Goal: Task Accomplishment & Management: Use online tool/utility

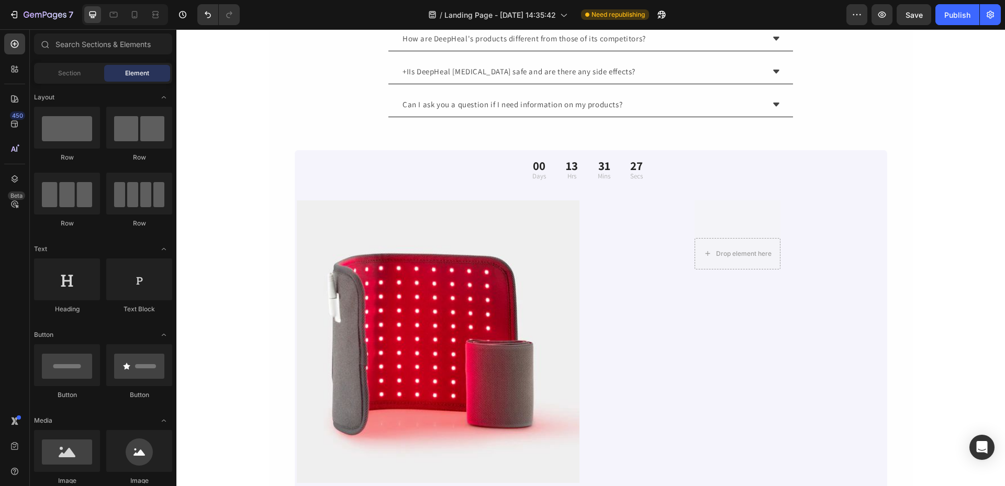
scroll to position [105, 0]
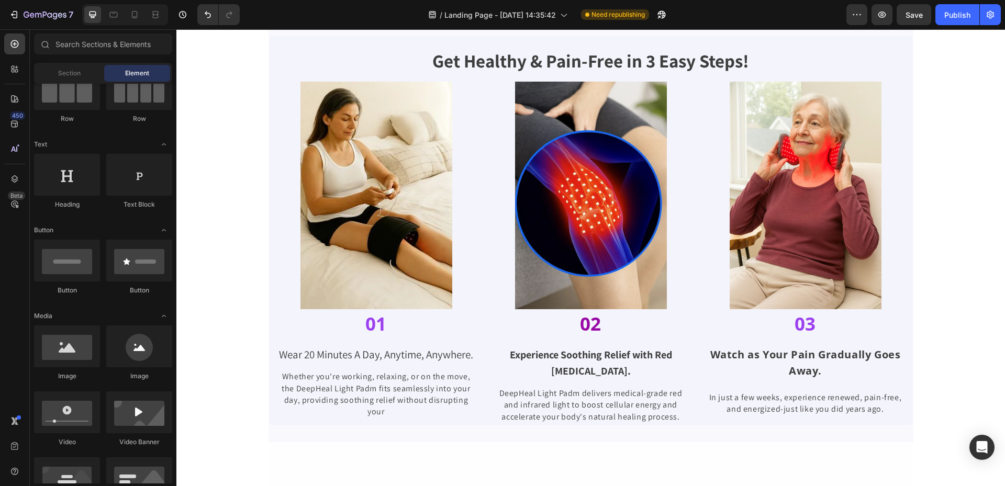
scroll to position [418, 0]
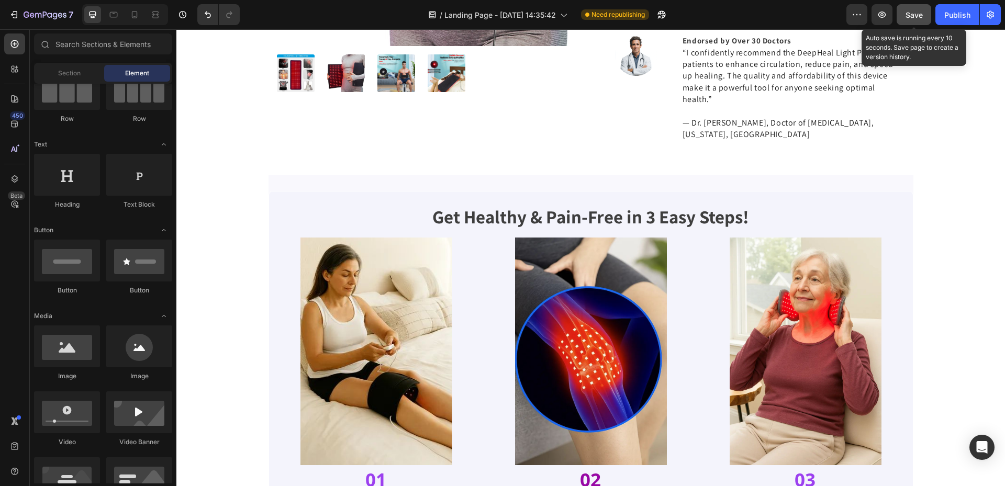
click at [910, 8] on button "Save" at bounding box center [914, 14] width 35 height 21
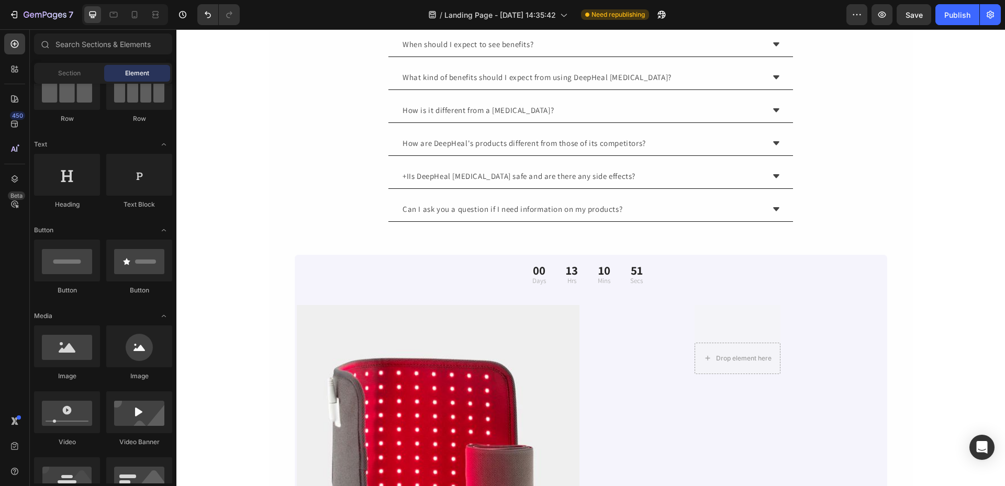
scroll to position [2775, 0]
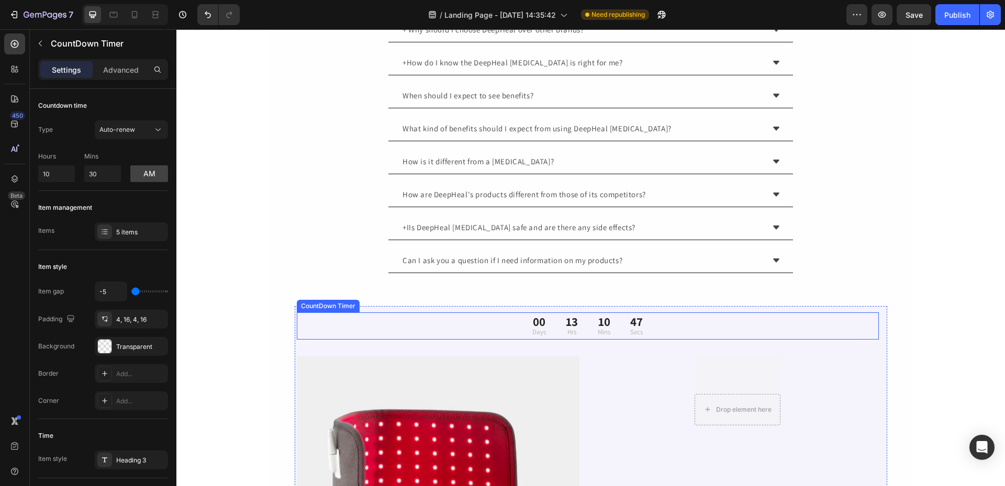
click at [677, 332] on div "00 Days 13 Hrs 10 Mins 47 Secs" at bounding box center [588, 326] width 582 height 27
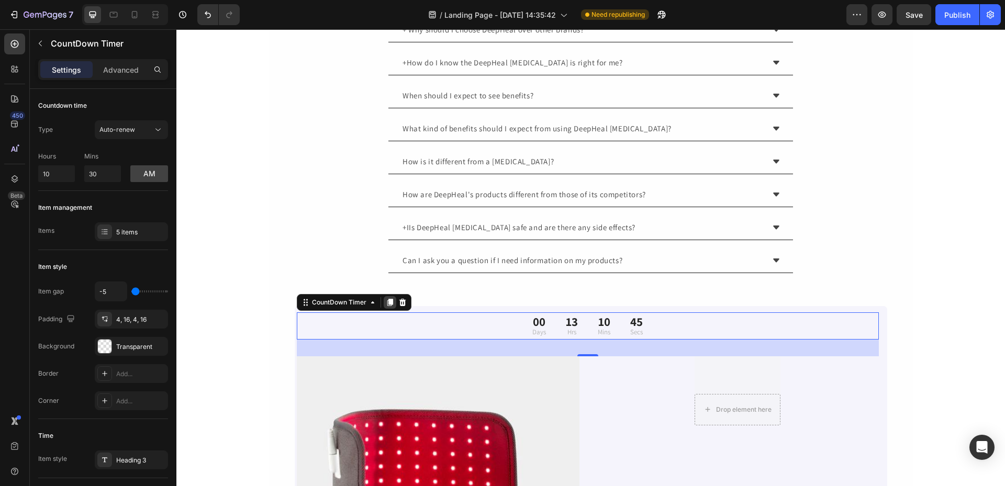
click at [393, 299] on icon at bounding box center [390, 302] width 6 height 7
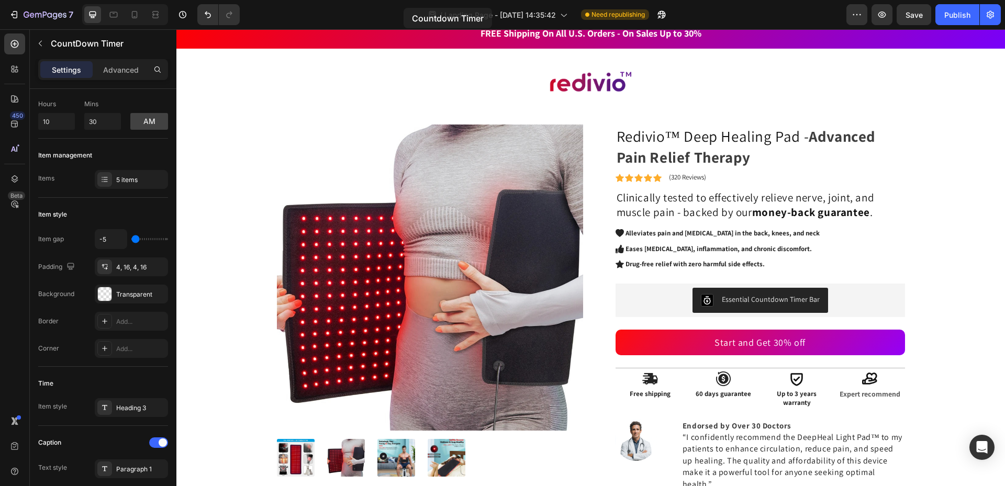
scroll to position [0, 0]
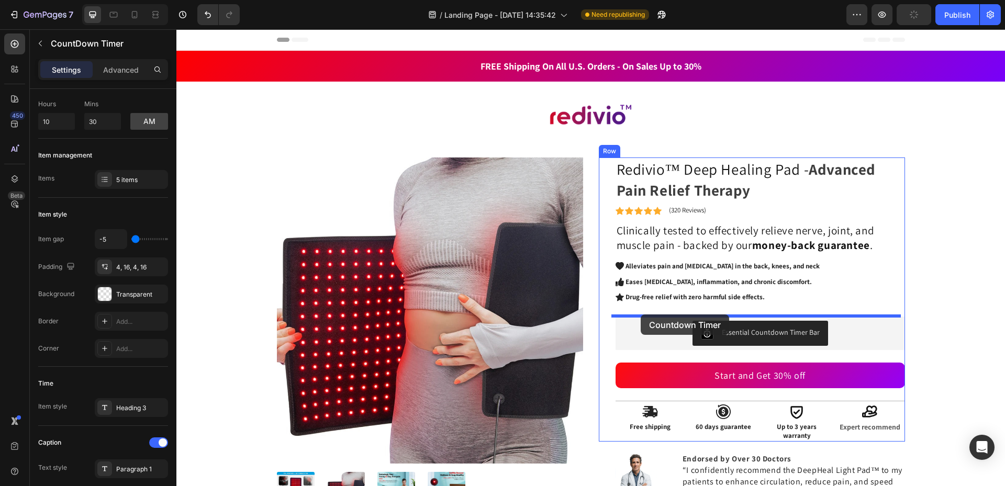
drag, startPoint x: 320, startPoint y: 351, endPoint x: 641, endPoint y: 315, distance: 322.9
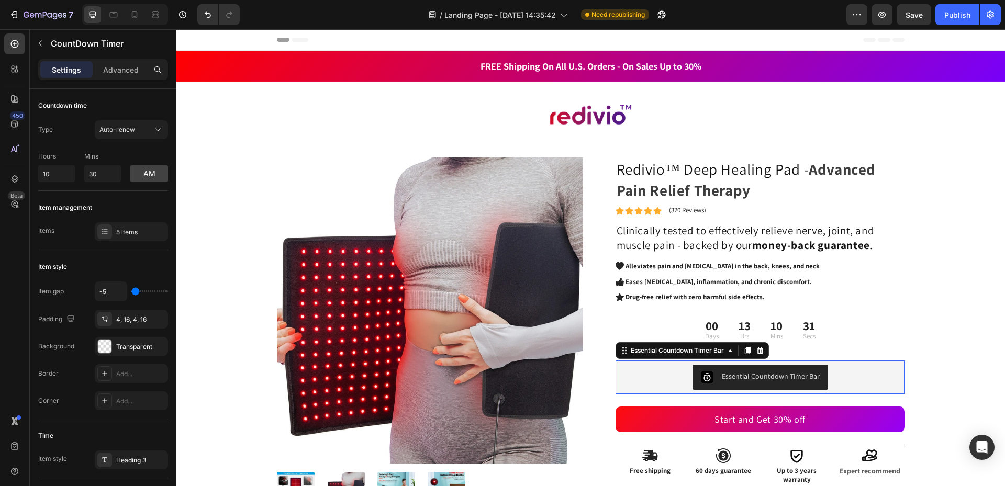
click at [856, 373] on div "Essential Countdown Timer Bar" at bounding box center [760, 377] width 281 height 25
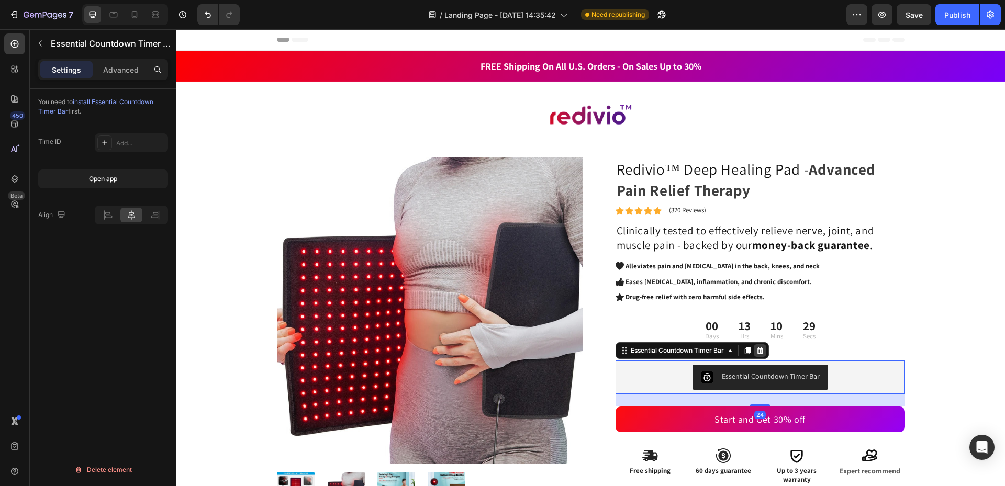
click at [756, 347] on icon at bounding box center [760, 351] width 8 height 8
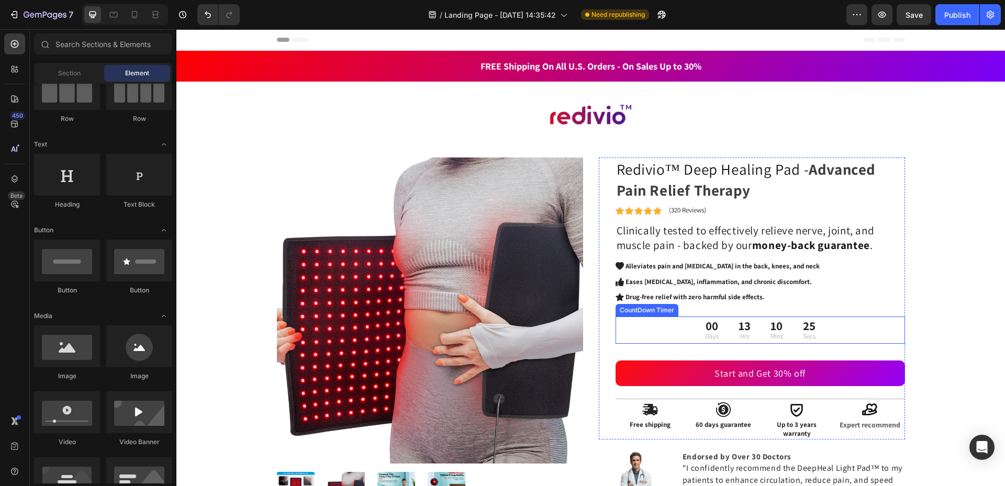
click at [699, 336] on div "00 Days" at bounding box center [712, 330] width 30 height 27
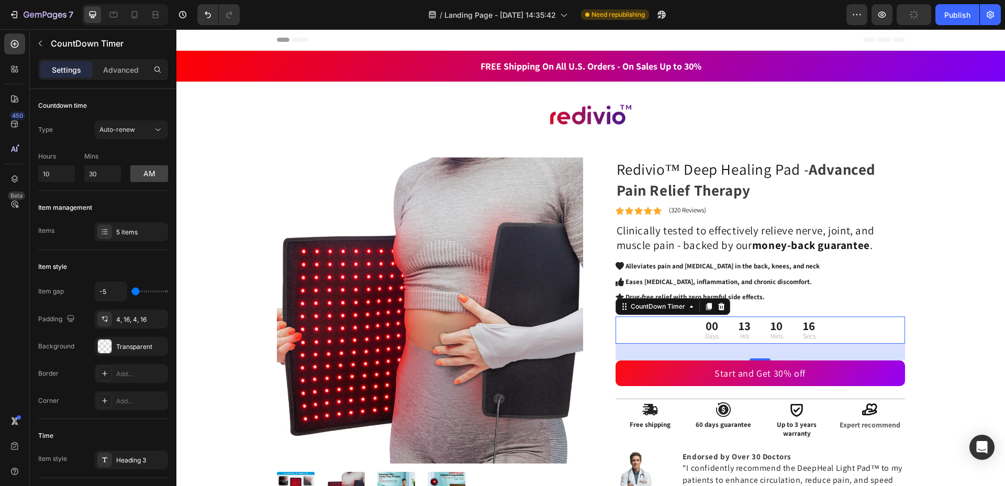
click at [680, 332] on div "00 Days 13 Hrs 10 Mins 16 Secs" at bounding box center [761, 330] width 290 height 27
click at [877, 331] on div "00 Days 13 Hrs 09 Mins 37 Secs" at bounding box center [761, 330] width 290 height 27
click at [18, 40] on icon at bounding box center [14, 44] width 10 height 10
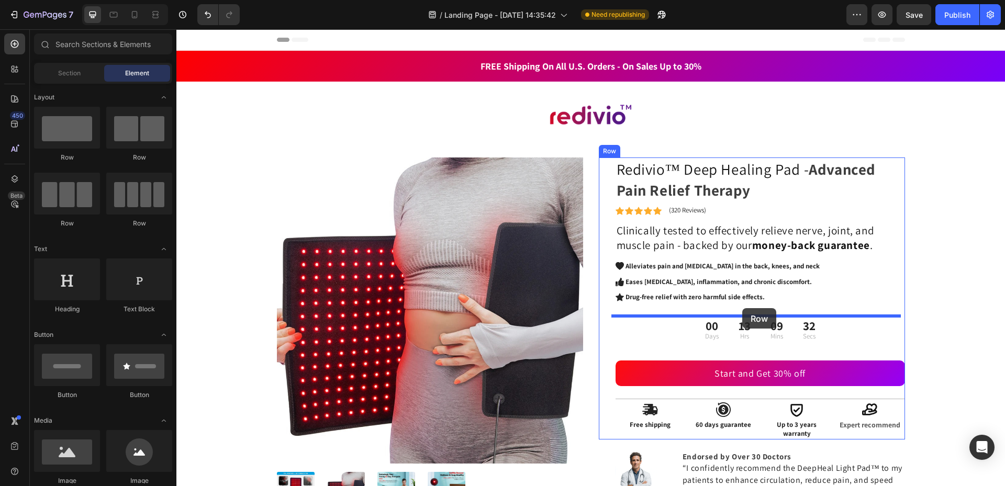
drag, startPoint x: 319, startPoint y: 164, endPoint x: 742, endPoint y: 308, distance: 447.5
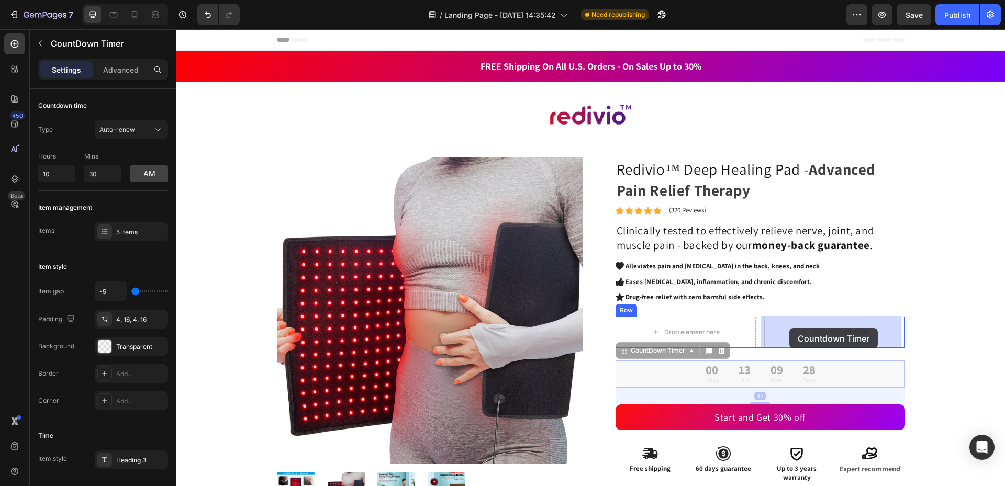
drag, startPoint x: 621, startPoint y: 349, endPoint x: 789, endPoint y: 328, distance: 169.9
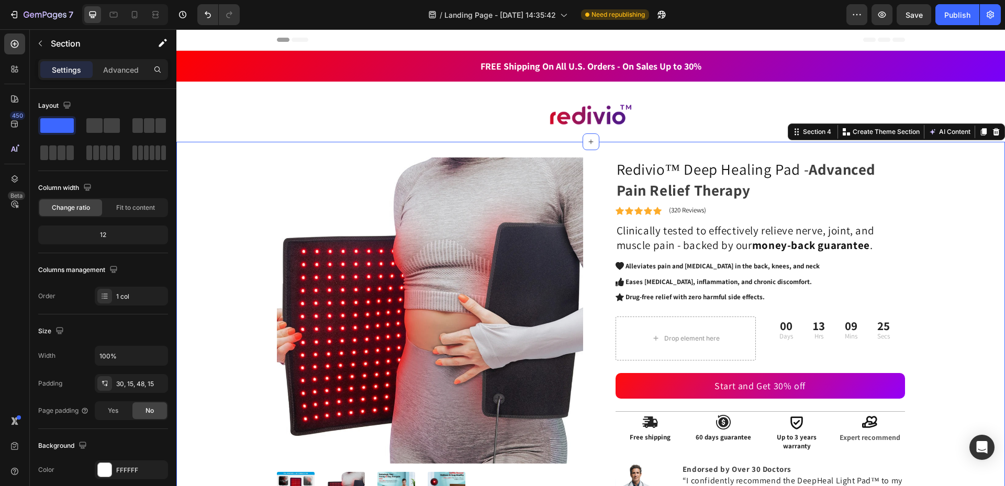
click at [955, 336] on div "Product Images Redivio™ Deep Healing Pad - Advanced Pain Relief Therapy Heading…" at bounding box center [590, 368] width 813 height 421
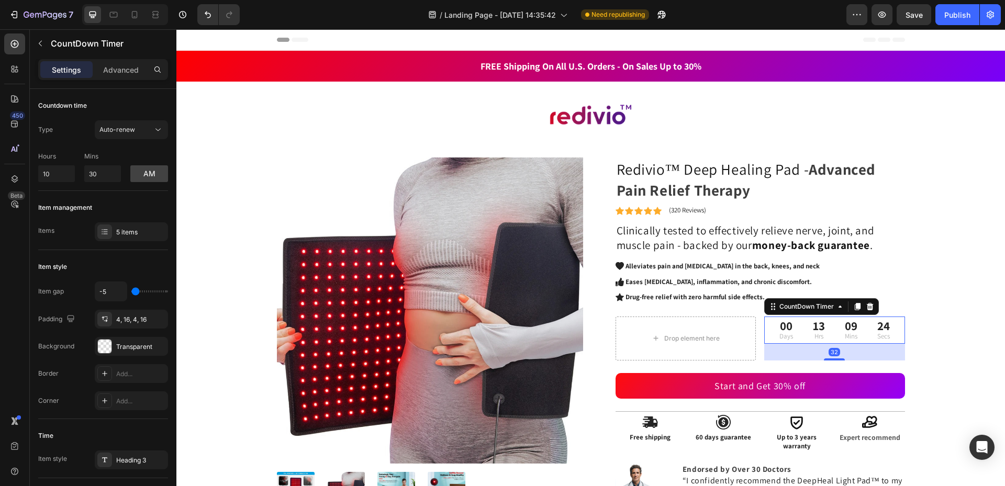
click at [831, 336] on div "00 Days 13 Hrs 09 Mins 24 Secs" at bounding box center [834, 330] width 127 height 27
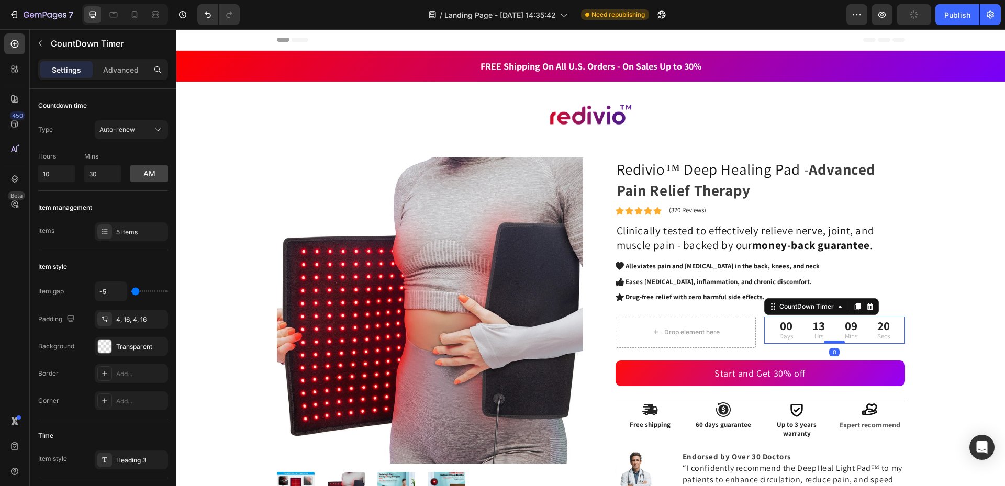
drag, startPoint x: 836, startPoint y: 359, endPoint x: 836, endPoint y: 340, distance: 18.8
click at [836, 341] on div at bounding box center [834, 342] width 21 height 3
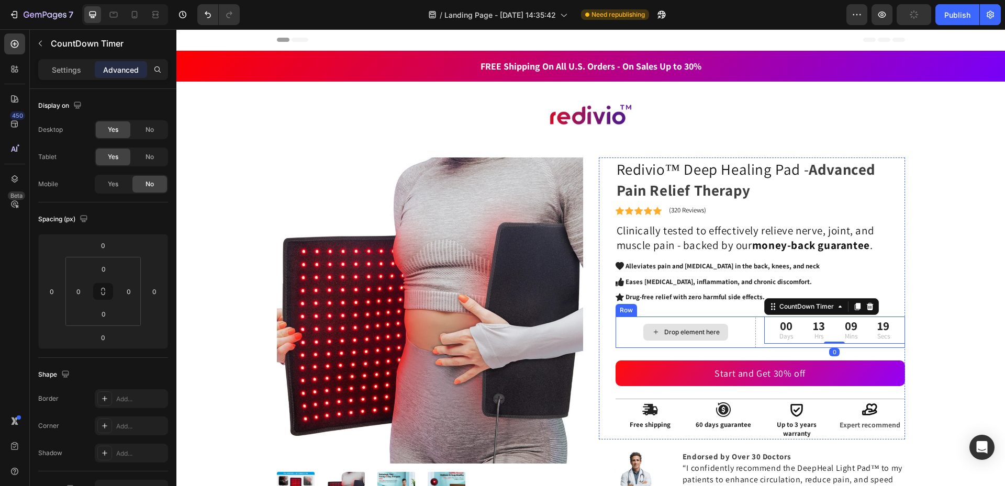
click at [665, 335] on div "Drop element here" at bounding box center [691, 332] width 55 height 8
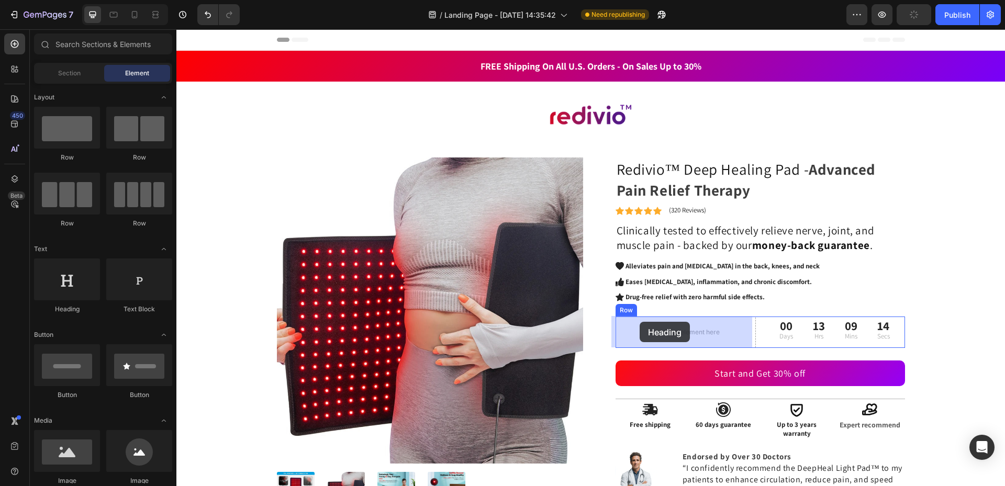
drag, startPoint x: 240, startPoint y: 311, endPoint x: 640, endPoint y: 322, distance: 400.1
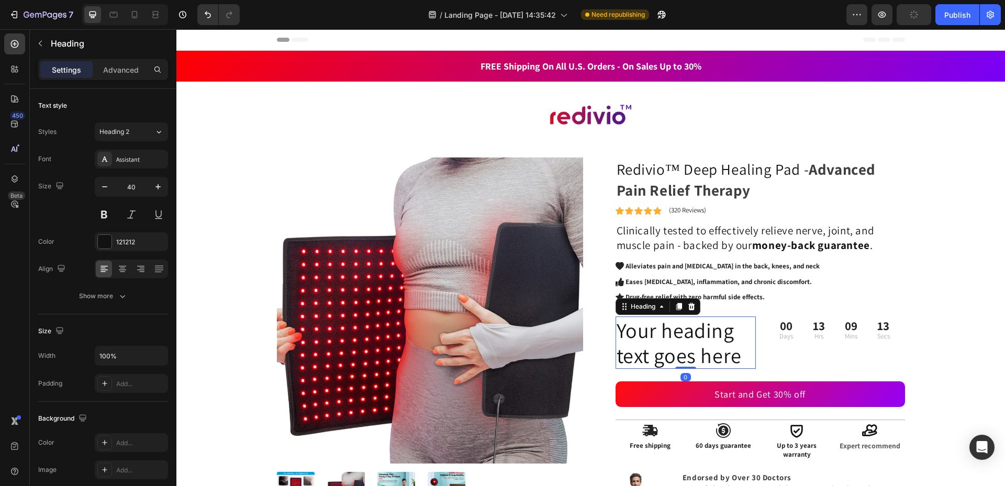
click at [664, 349] on h2 "Your heading text goes here" at bounding box center [686, 343] width 141 height 52
click at [665, 347] on p "Your heading text goes here" at bounding box center [686, 343] width 139 height 50
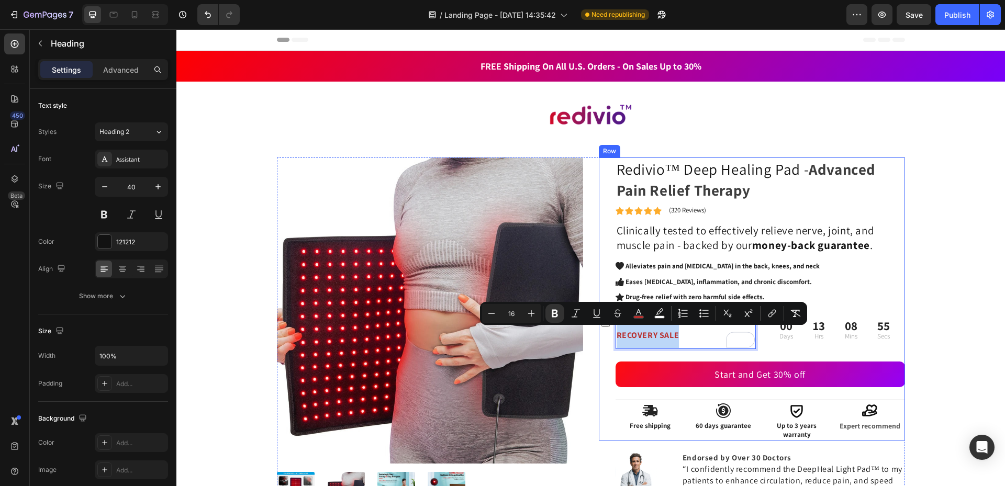
drag, startPoint x: 699, startPoint y: 332, endPoint x: 605, endPoint y: 345, distance: 95.6
click at [605, 345] on div "Redivio™ Deep Healing Pad - Advanced Pain Relief Therapy Heading Icon Icon Icon…" at bounding box center [752, 299] width 306 height 283
click at [139, 165] on div "Assistant" at bounding box center [131, 159] width 73 height 19
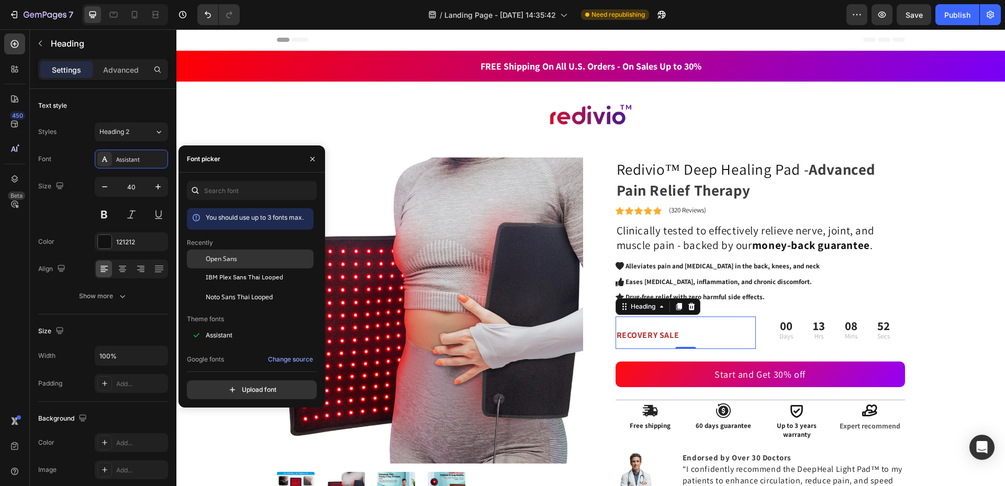
click at [245, 260] on div "Open Sans" at bounding box center [259, 258] width 106 height 9
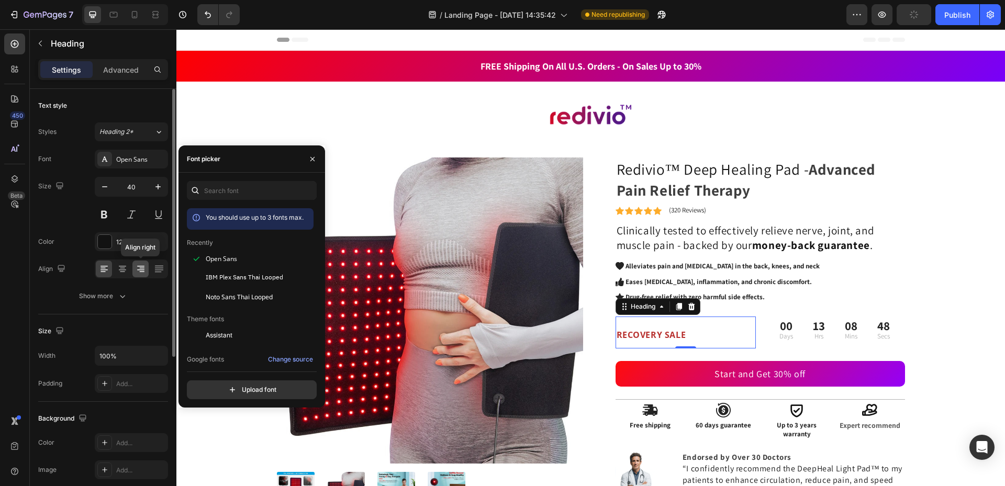
click at [148, 271] on div at bounding box center [140, 269] width 16 height 17
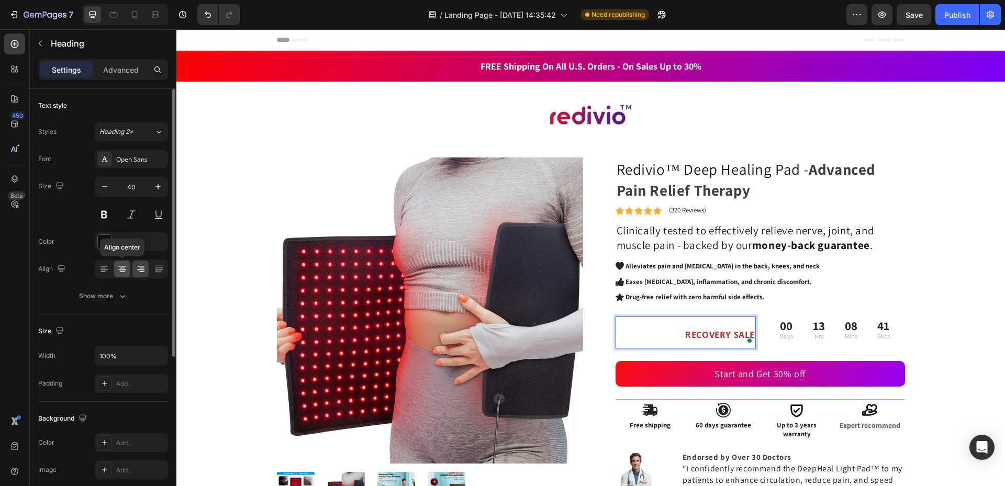
click at [120, 271] on icon at bounding box center [122, 269] width 10 height 10
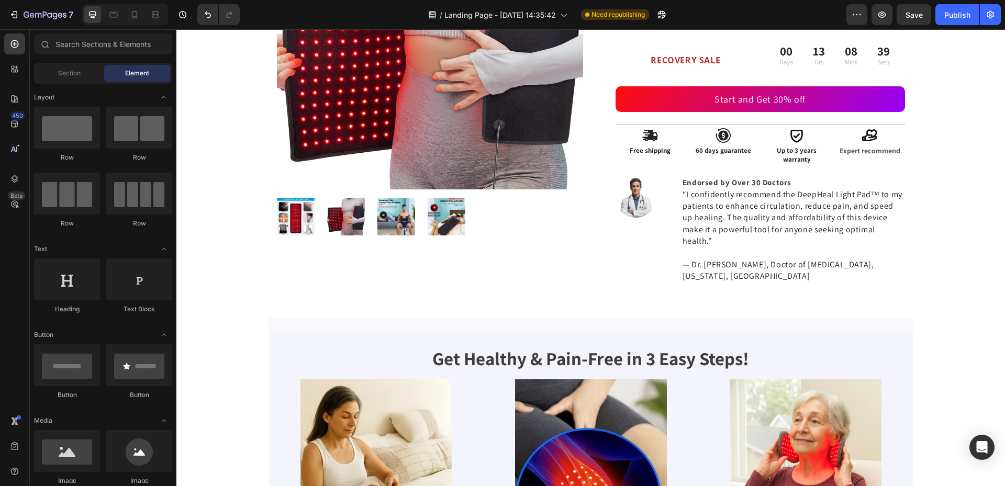
scroll to position [85, 0]
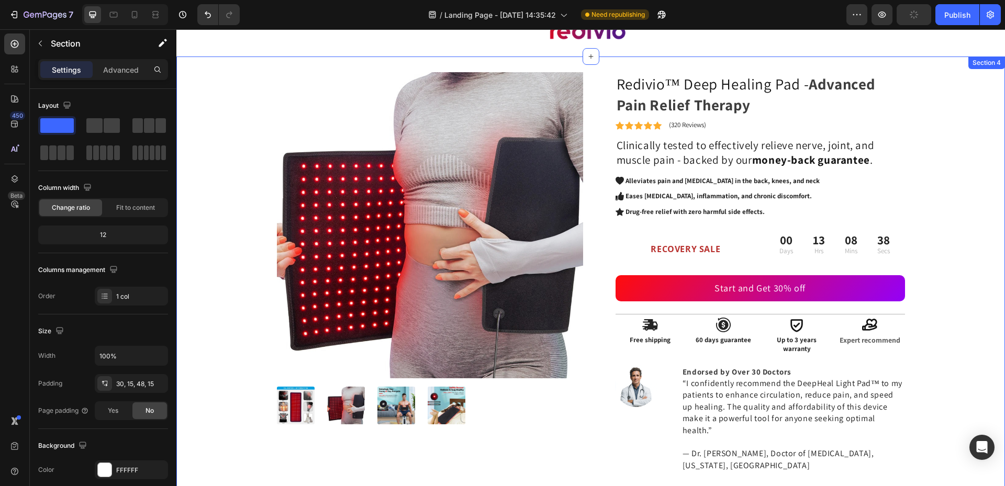
click at [961, 237] on div "Product Images Redivio™ Deep Healing Pad - Advanced Pain Relief Therapy Heading…" at bounding box center [590, 276] width 813 height 409
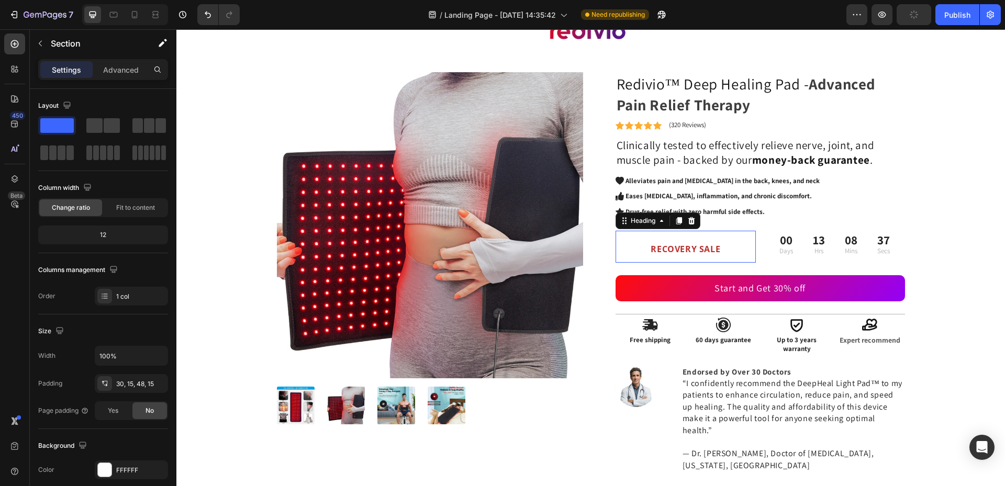
click at [733, 244] on p "⁠⁠⁠⁠⁠⁠⁠ RECOVERY SALE" at bounding box center [686, 247] width 139 height 30
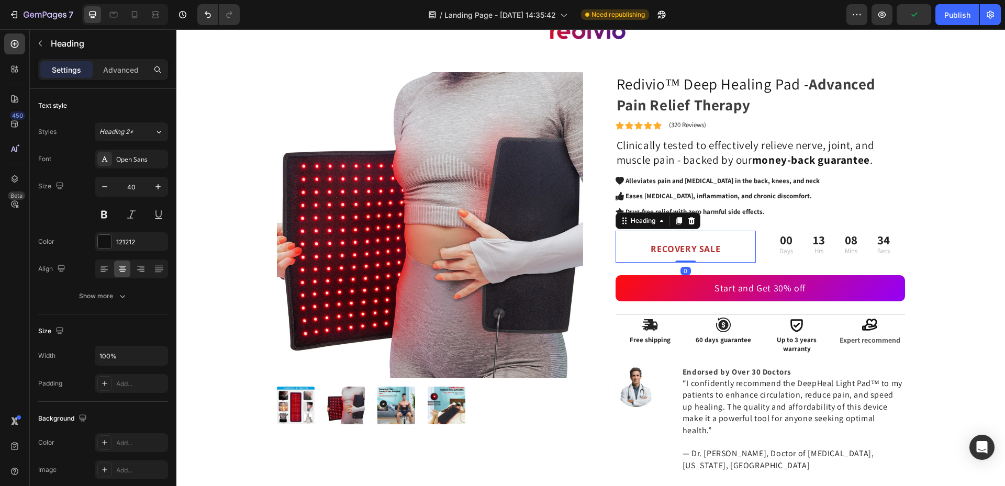
click at [678, 258] on div "⁠⁠⁠⁠⁠⁠⁠ RECOVERY SALE Heading 0" at bounding box center [686, 247] width 141 height 32
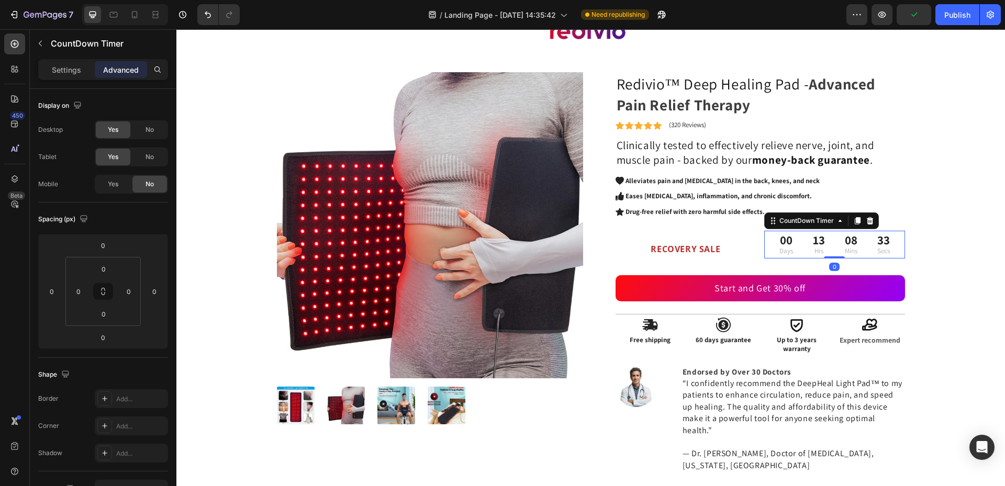
click at [821, 242] on div "13 Hrs" at bounding box center [819, 244] width 29 height 27
click at [837, 231] on div "08 Mins" at bounding box center [851, 244] width 29 height 27
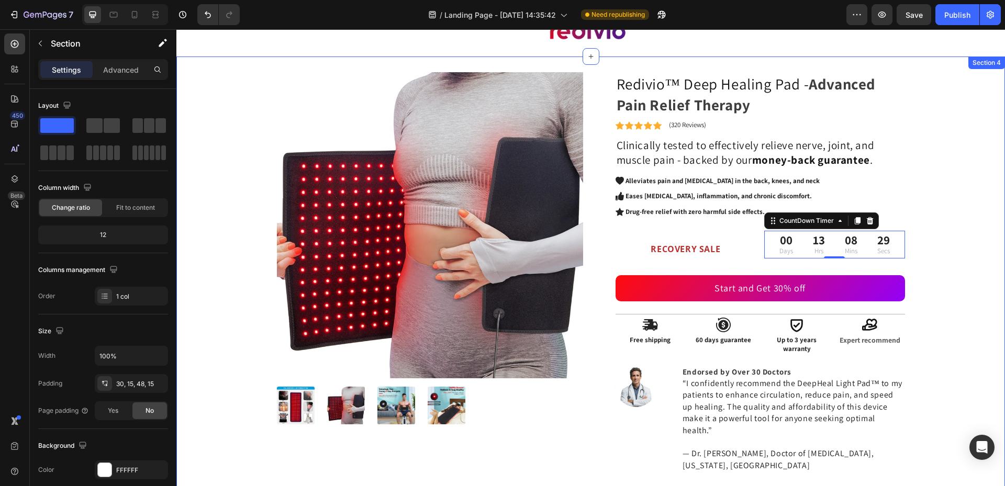
click at [930, 248] on div "Product Images Redivio™ Deep Healing Pad - Advanced Pain Relief Therapy Heading…" at bounding box center [590, 276] width 813 height 409
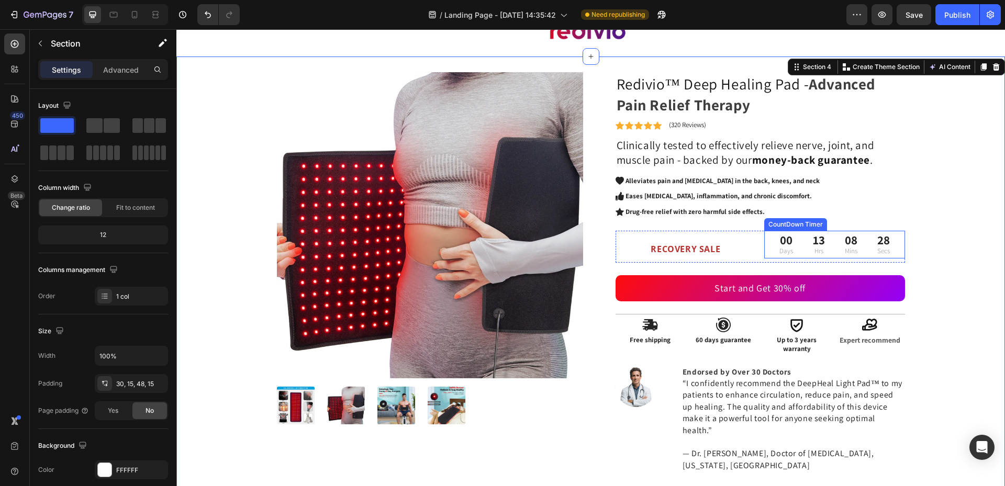
click at [829, 247] on div "00 Days 13 Hrs 08 Mins 28 Secs" at bounding box center [834, 244] width 127 height 27
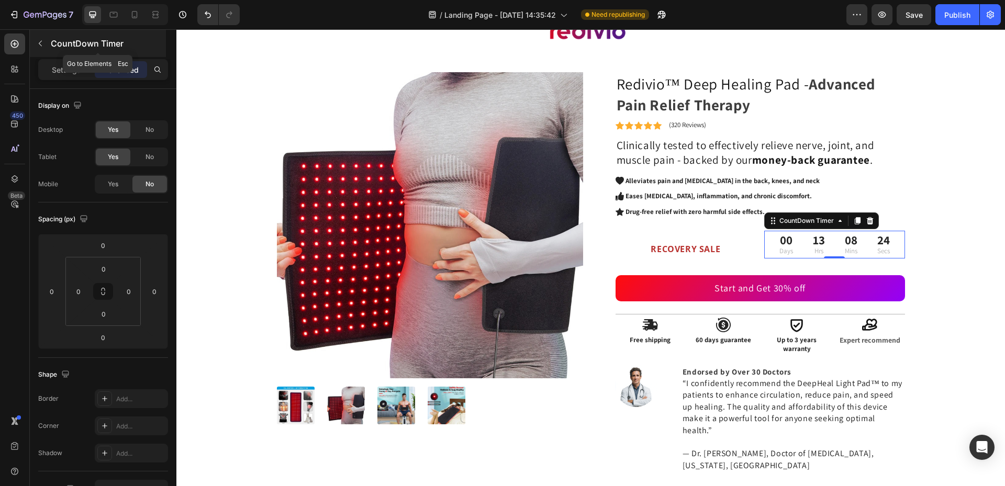
click at [43, 43] on icon "button" at bounding box center [40, 43] width 8 height 8
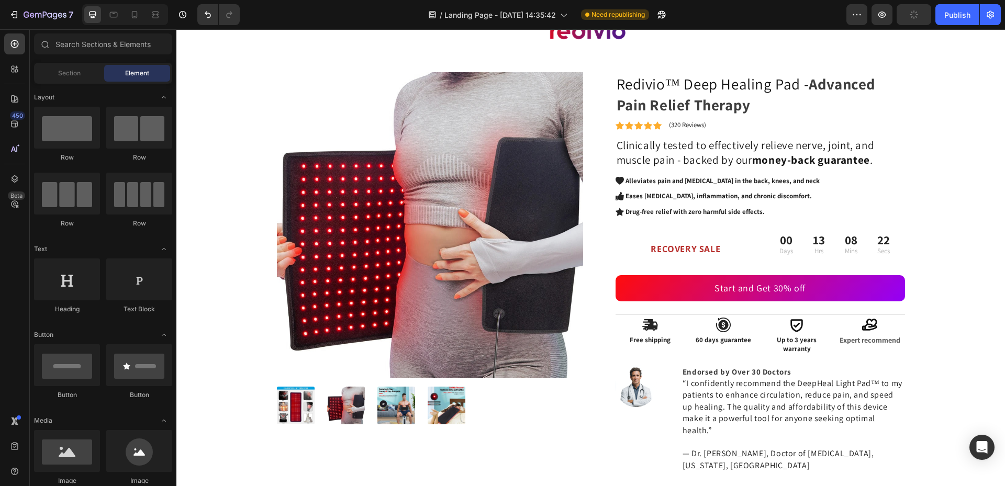
click at [135, 77] on span "Element" at bounding box center [137, 73] width 24 height 9
click at [837, 246] on div "08 Mins" at bounding box center [851, 244] width 29 height 27
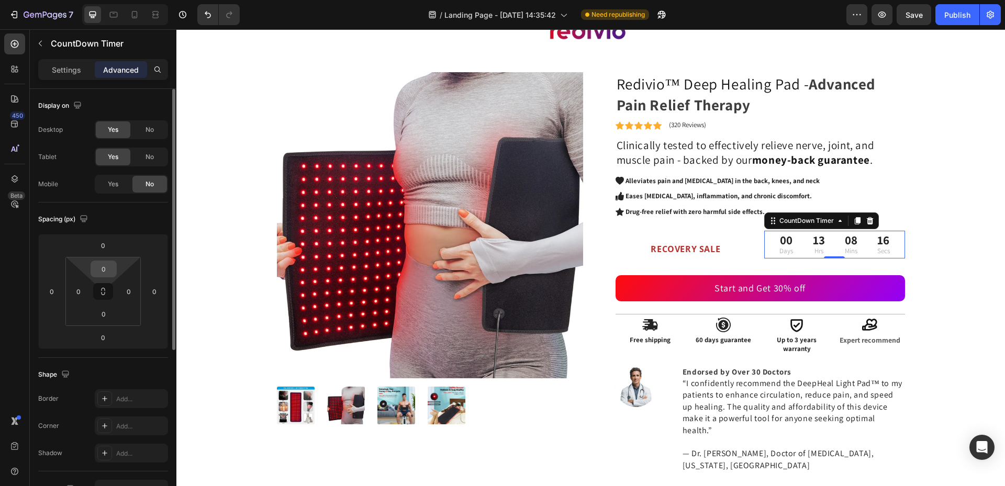
click at [102, 276] on input "0" at bounding box center [103, 269] width 21 height 16
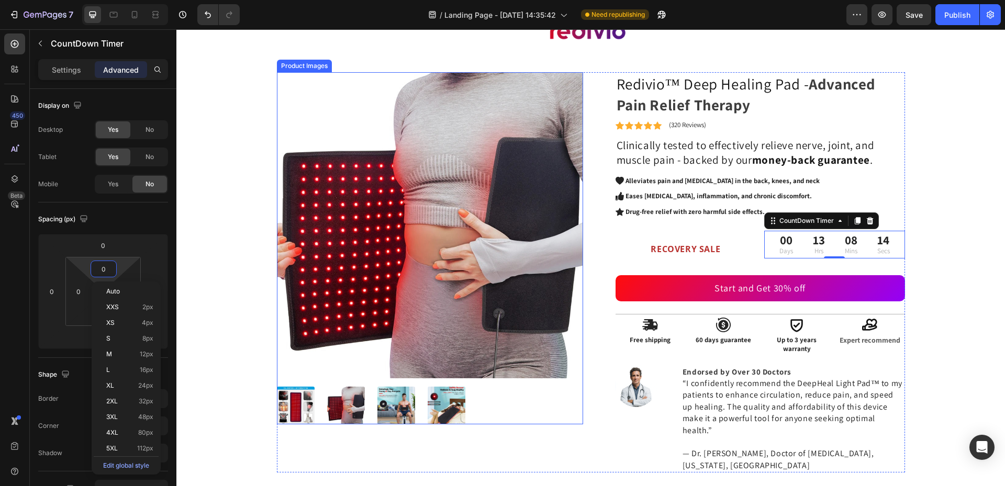
type input "5"
type input "15"
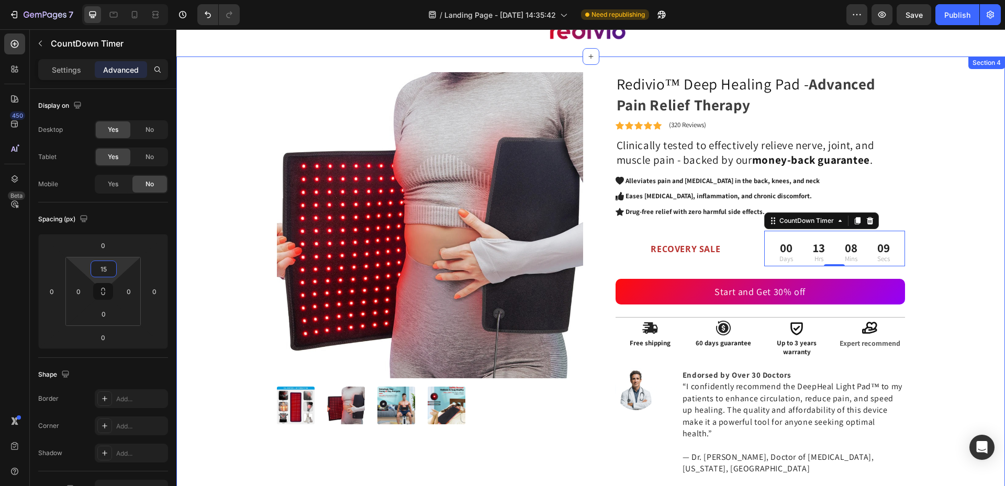
click at [926, 253] on div "Product Images Redivio™ Deep Healing Pad - Advanced Pain Relief Therapy Heading…" at bounding box center [590, 278] width 813 height 412
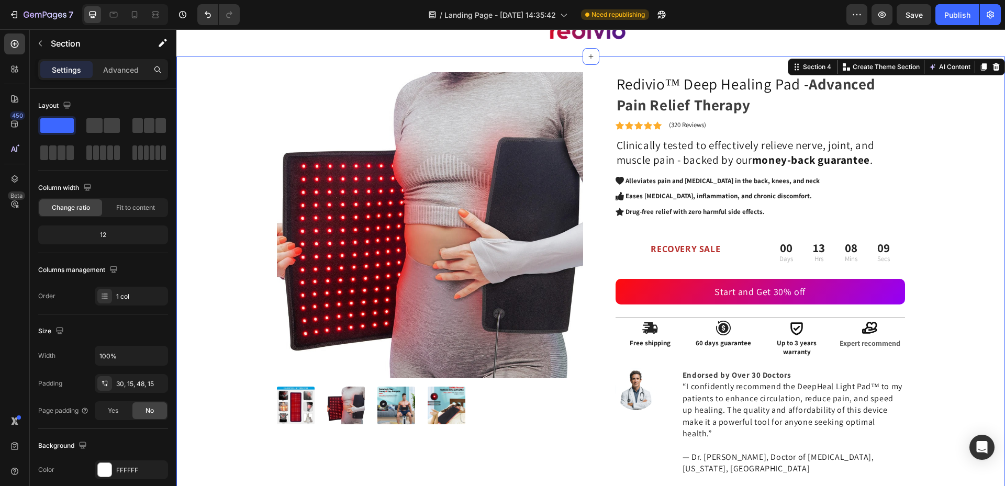
click at [926, 253] on div "Product Images Redivio™ Deep Healing Pad - Advanced Pain Relief Therapy Heading…" at bounding box center [590, 278] width 813 height 412
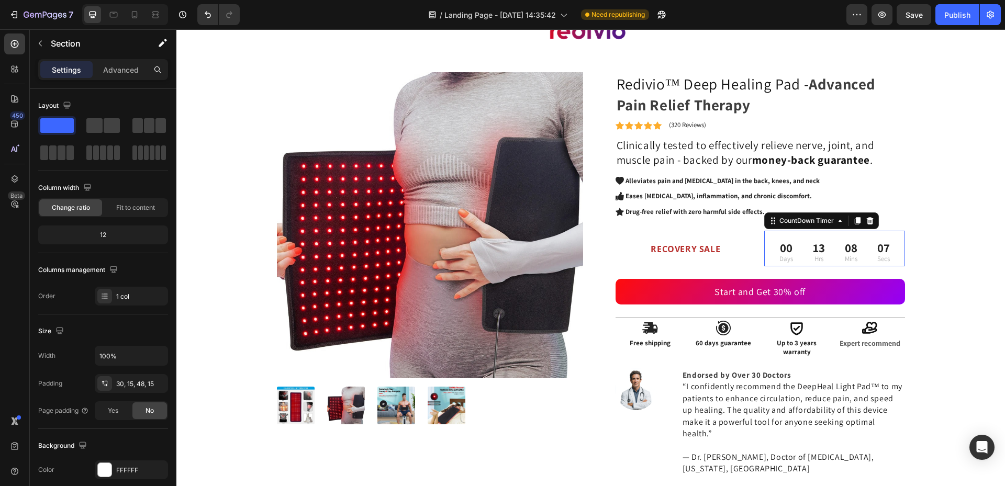
click at [827, 258] on div "13 Hrs" at bounding box center [819, 252] width 29 height 27
click at [956, 279] on div "Product Images Redivio™ Deep Healing Pad - Advanced Pain Relief Therapy Heading…" at bounding box center [590, 278] width 813 height 412
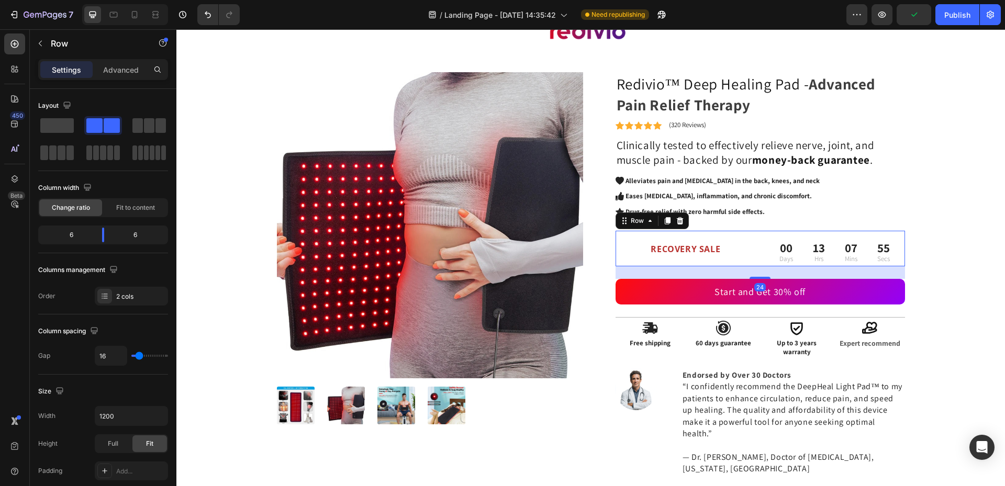
click at [616, 265] on div "⁠⁠⁠⁠⁠⁠⁠ RECOVERY SALE Heading" at bounding box center [686, 248] width 141 height 35
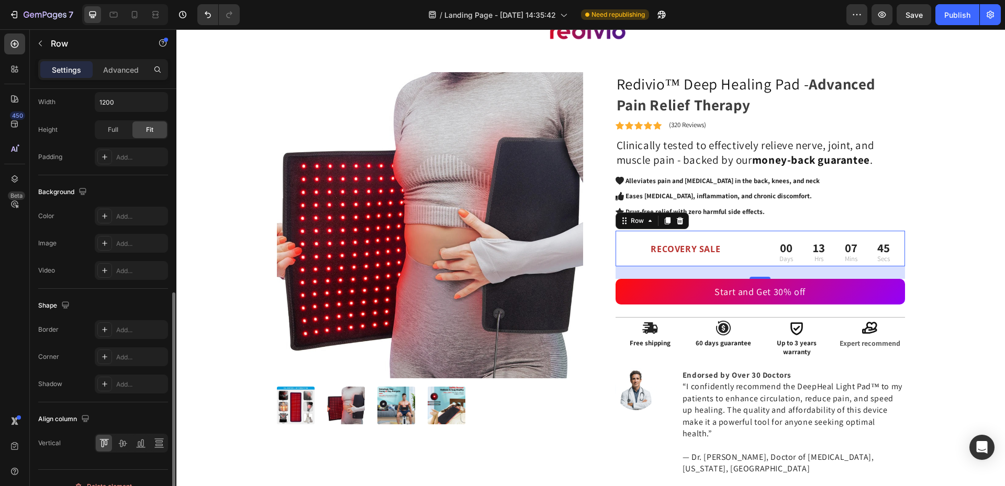
scroll to position [331, 0]
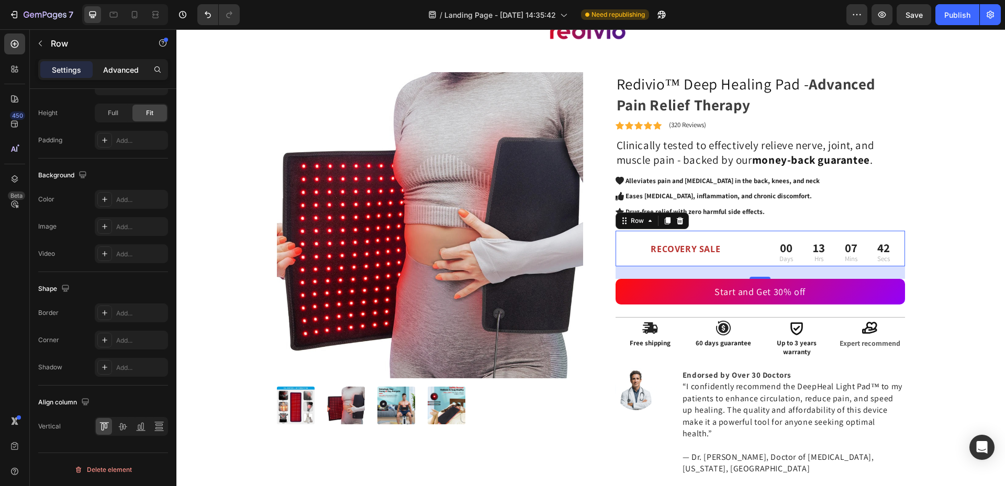
click at [109, 69] on p "Advanced" at bounding box center [121, 69] width 36 height 11
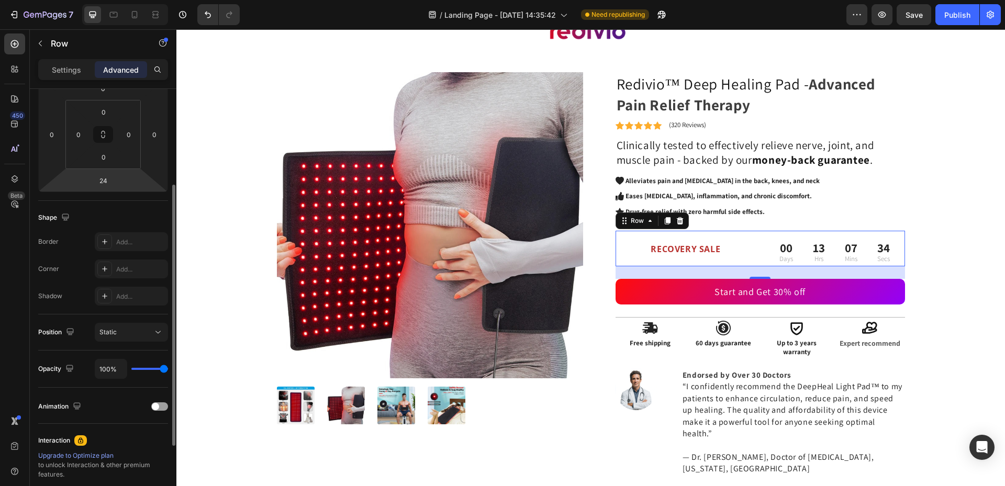
scroll to position [271, 0]
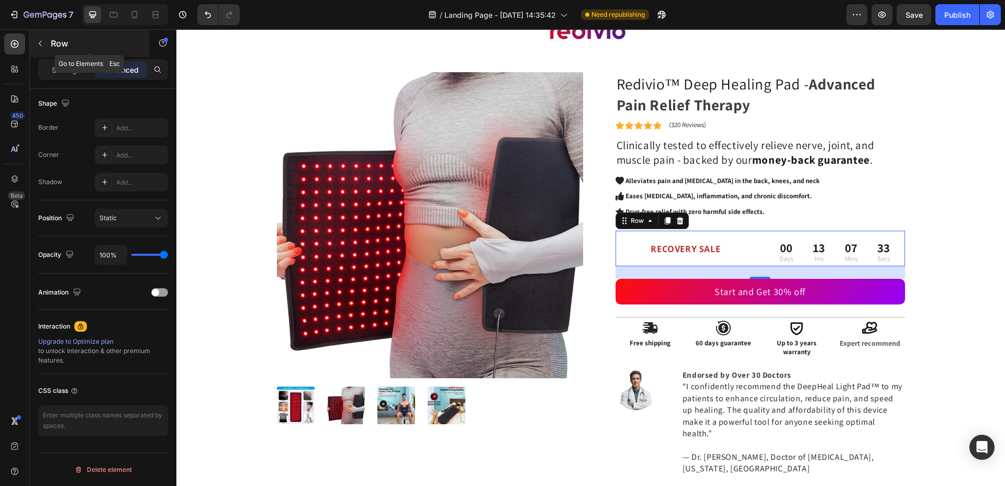
click at [62, 40] on p "Row" at bounding box center [95, 43] width 89 height 13
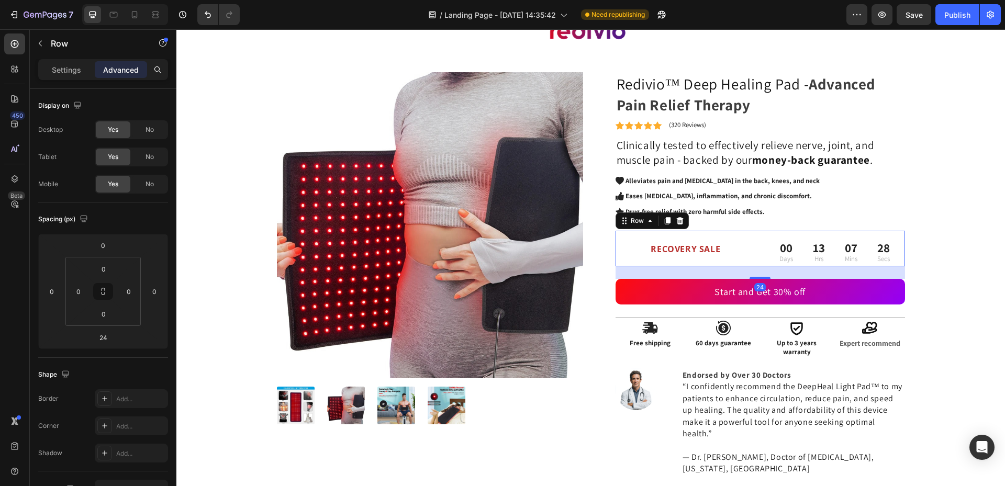
click at [756, 235] on div "⁠⁠⁠⁠⁠⁠⁠ RECOVERY SALE Heading 00 Days 13 Hrs 07 Mins 28 Secs CountDown Timer Ro…" at bounding box center [761, 248] width 290 height 35
click at [969, 262] on div "Product Images Redivio™ Deep Healing Pad - Advanced Pain Relief Therapy Heading…" at bounding box center [590, 278] width 813 height 412
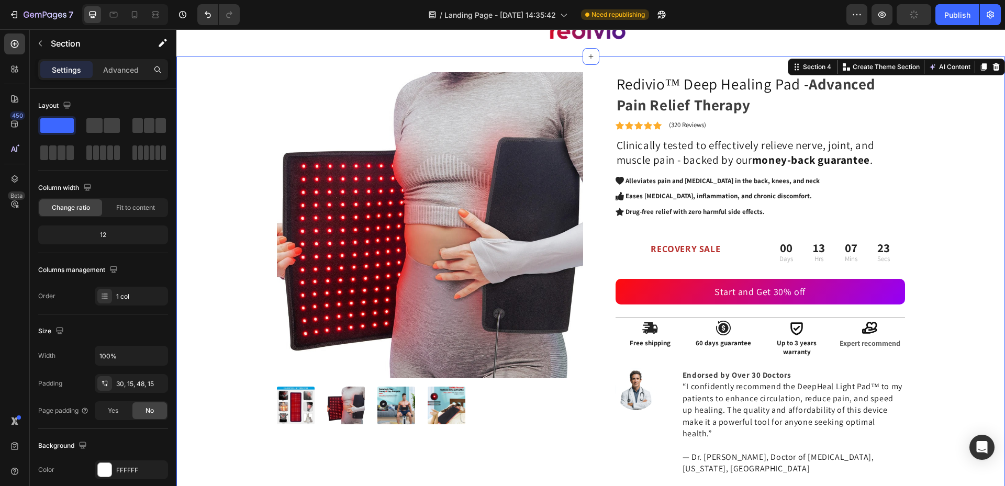
click at [969, 262] on div "Product Images Redivio™ Deep Healing Pad - Advanced Pain Relief Therapy Heading…" at bounding box center [590, 278] width 813 height 412
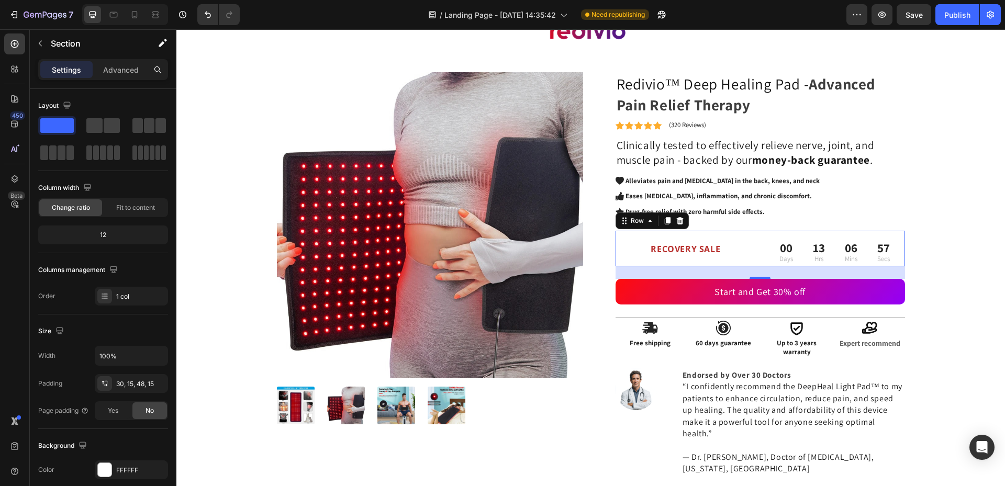
click at [753, 264] on div "⁠⁠⁠⁠⁠⁠⁠ RECOVERY SALE Heading 00 Days 13 Hrs 06 Mins 57 Secs CountDown Timer Ro…" at bounding box center [761, 248] width 290 height 35
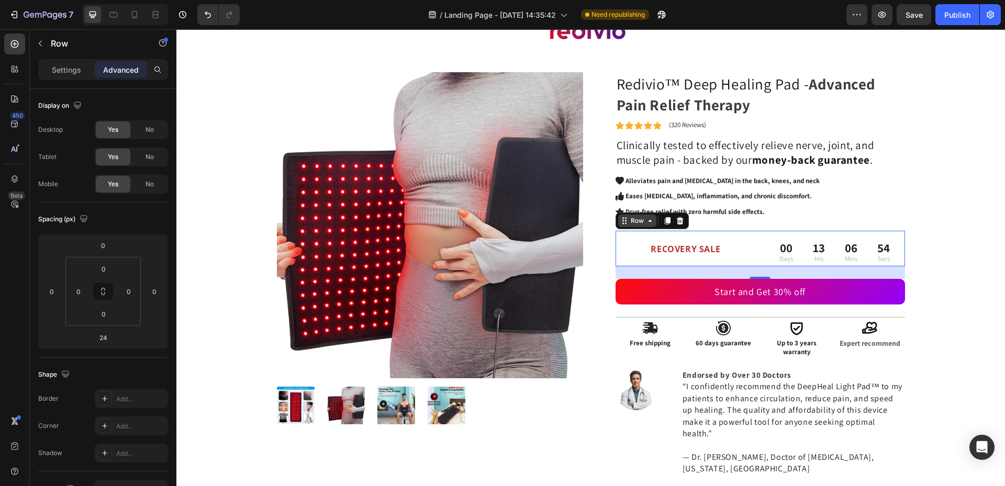
click at [635, 224] on div "Row" at bounding box center [637, 220] width 17 height 9
click at [54, 74] on p "Settings" at bounding box center [66, 69] width 29 height 11
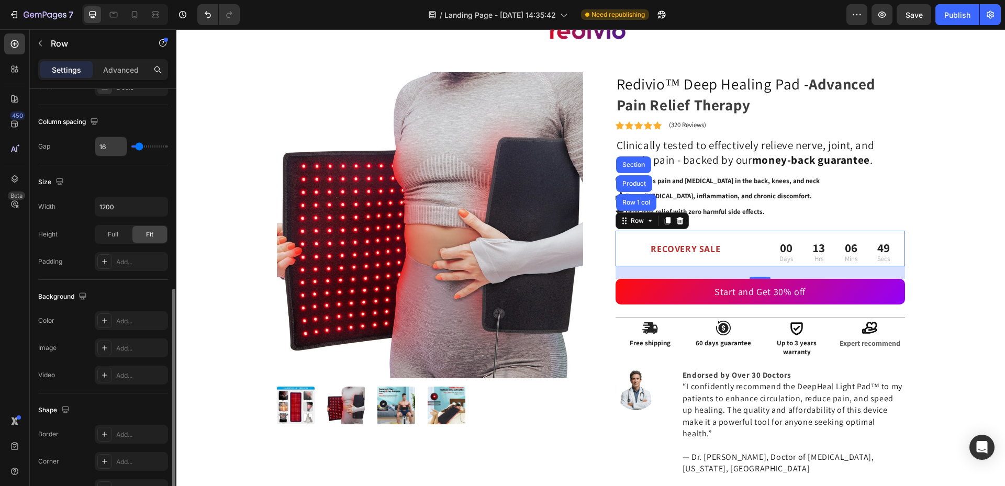
scroll to position [262, 0]
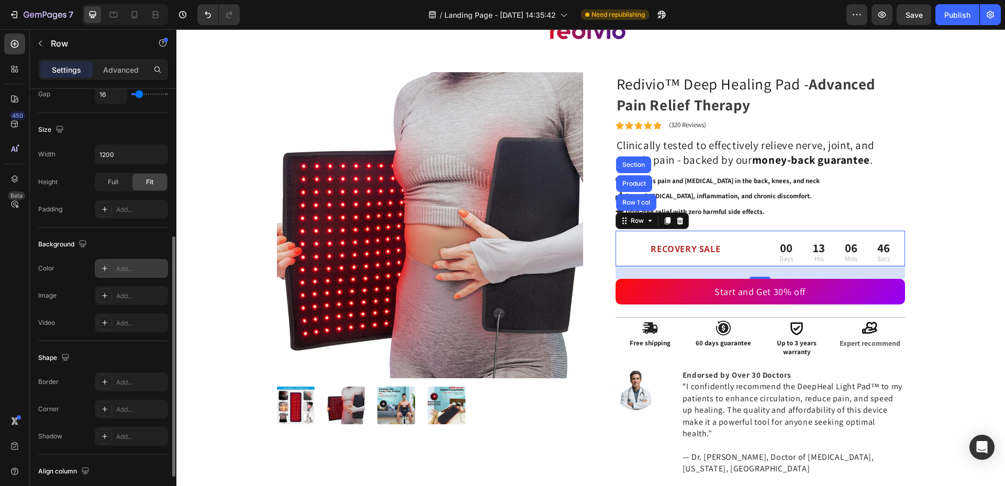
click at [114, 273] on div "Add..." at bounding box center [131, 268] width 73 height 19
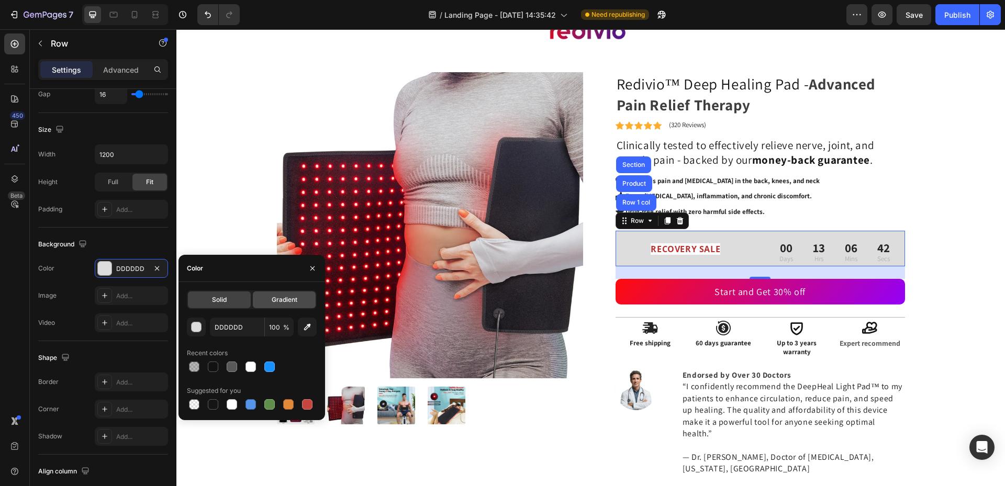
click at [287, 306] on div "Gradient" at bounding box center [284, 300] width 63 height 17
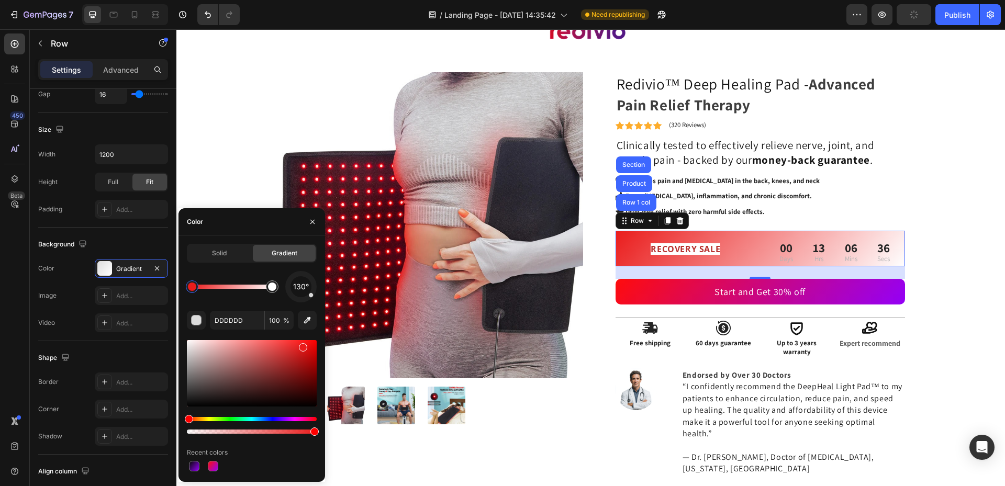
type input "EA1C1C"
drag, startPoint x: 187, startPoint y: 348, endPoint x: 314, endPoint y: 341, distance: 126.8
click at [631, 243] on p "⁠⁠⁠⁠⁠⁠⁠ RECOVERY SALE" at bounding box center [686, 247] width 139 height 30
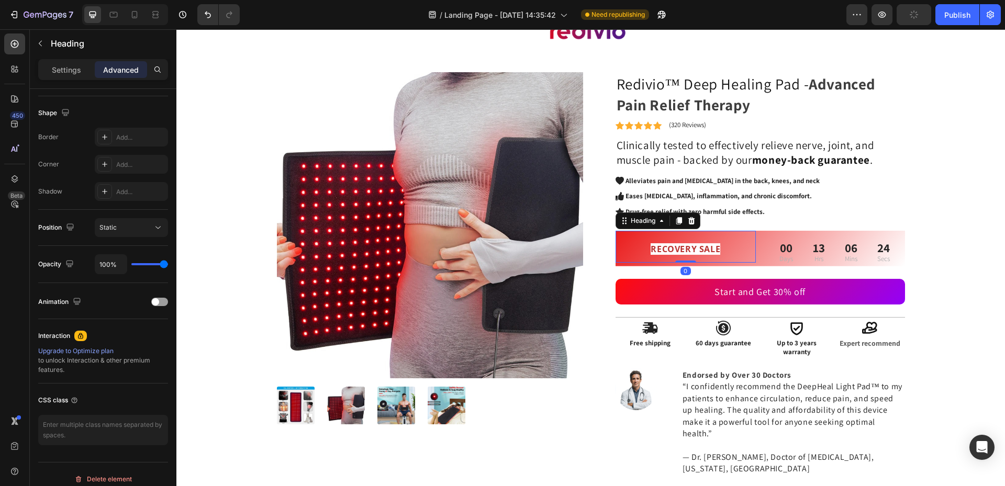
scroll to position [0, 0]
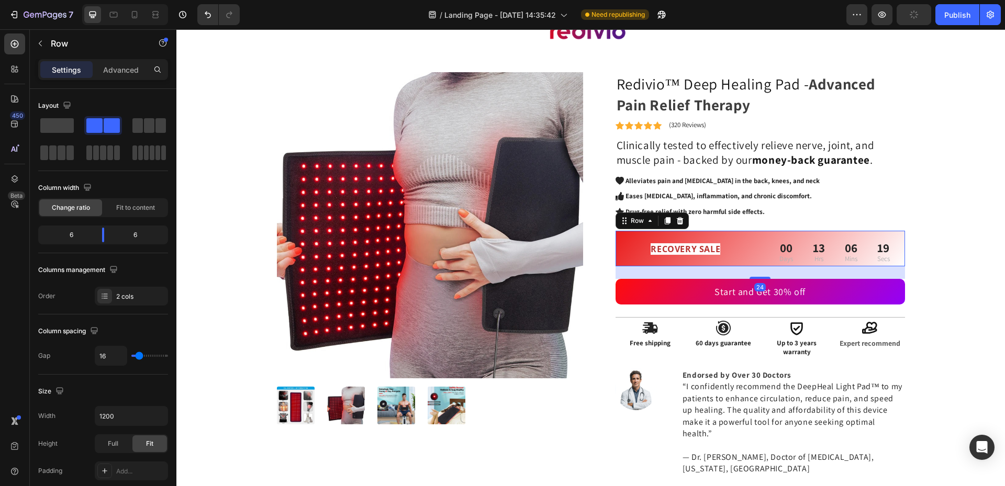
click at [760, 265] on div "⁠⁠⁠⁠⁠⁠⁠ RECOVERY SALE Heading 00 Days 13 Hrs 06 Mins 19 Secs CountDown Timer Ro…" at bounding box center [761, 248] width 290 height 35
click at [743, 263] on h2 "⁠⁠⁠⁠⁠⁠⁠ RECOVERY SALE" at bounding box center [686, 247] width 141 height 32
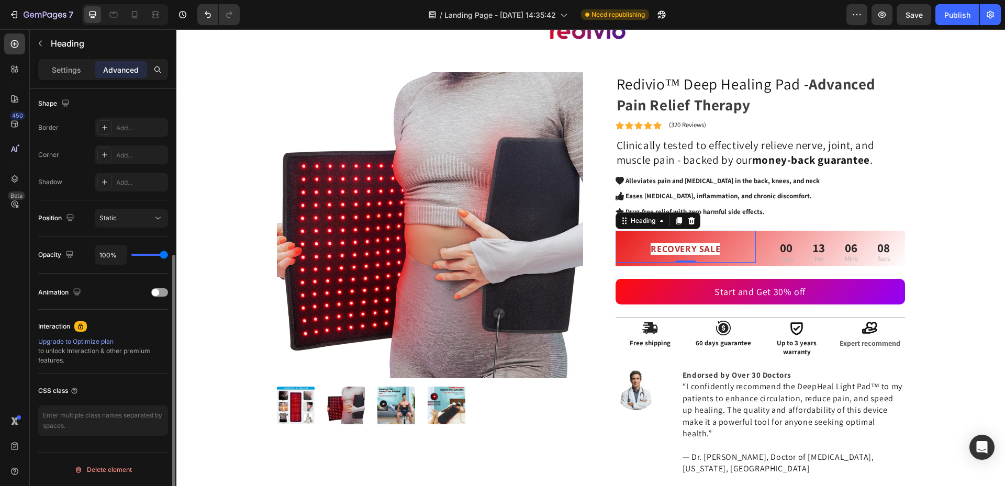
scroll to position [62, 0]
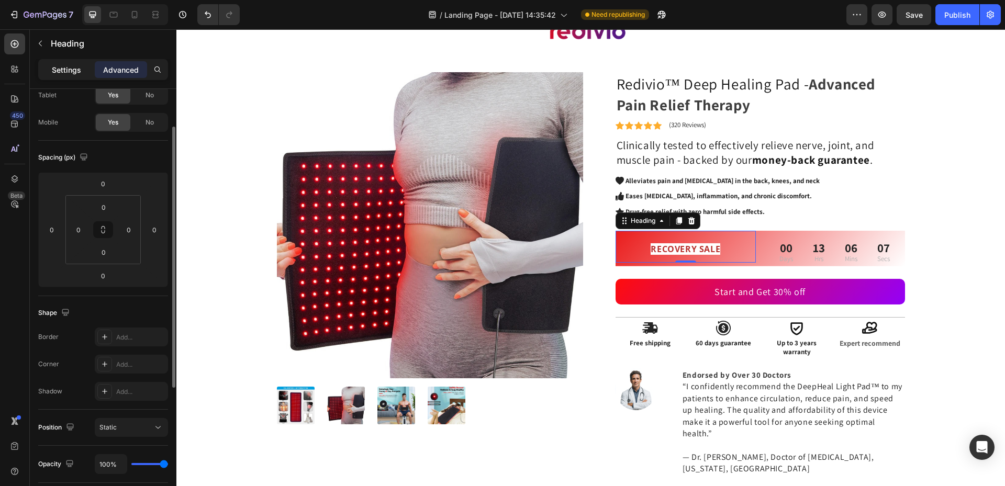
click at [65, 72] on p "Settings" at bounding box center [66, 69] width 29 height 11
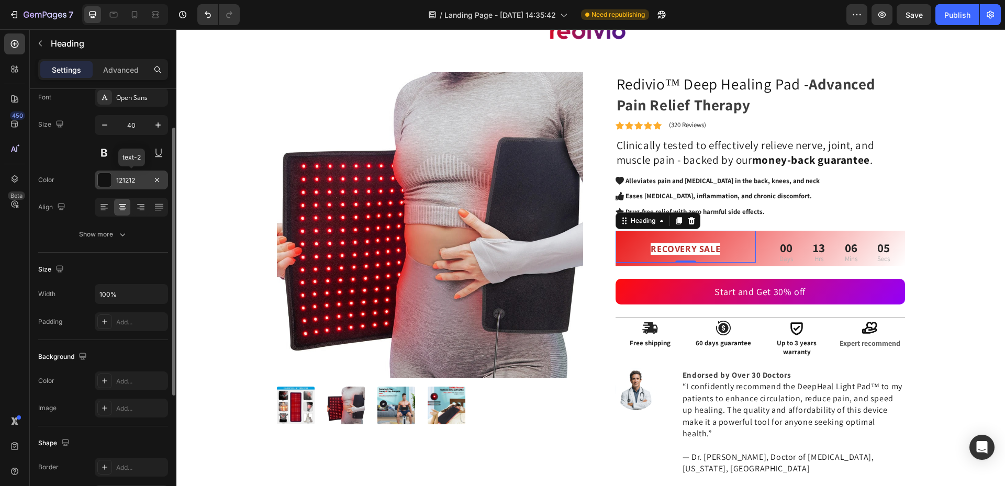
click at [105, 179] on div at bounding box center [105, 180] width 14 height 14
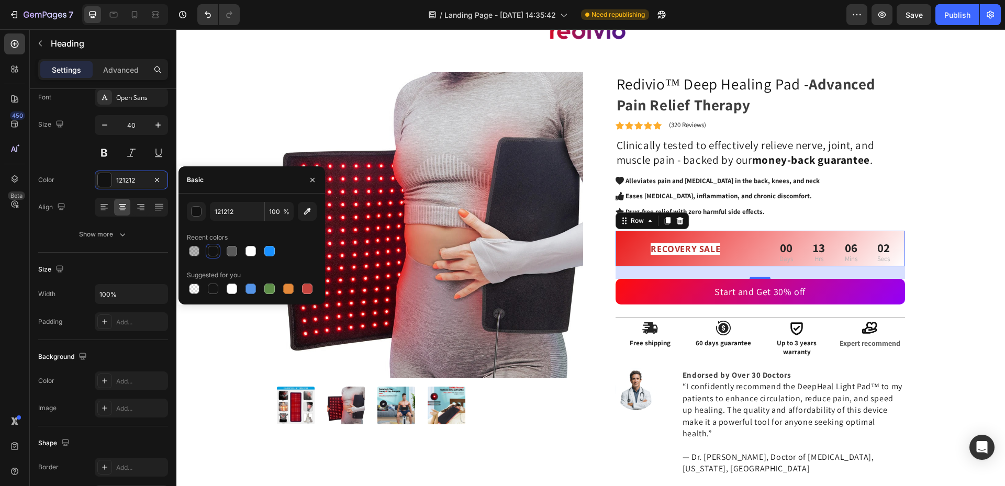
click at [758, 263] on div "⁠⁠⁠⁠⁠⁠⁠ RECOVERY SALE Heading 00 Days 13 Hrs 06 Mins 02 Secs CountDown Timer Ro…" at bounding box center [761, 248] width 290 height 35
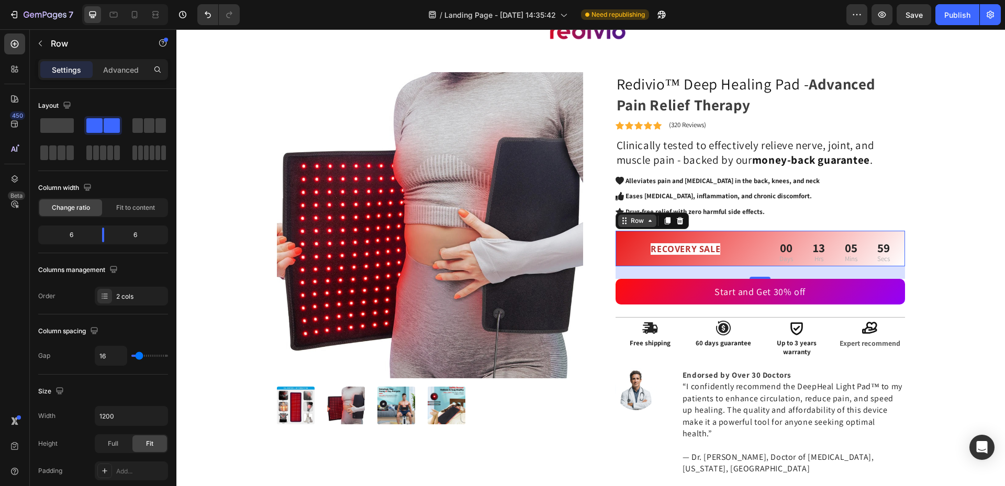
click at [632, 224] on div "Row" at bounding box center [637, 220] width 17 height 9
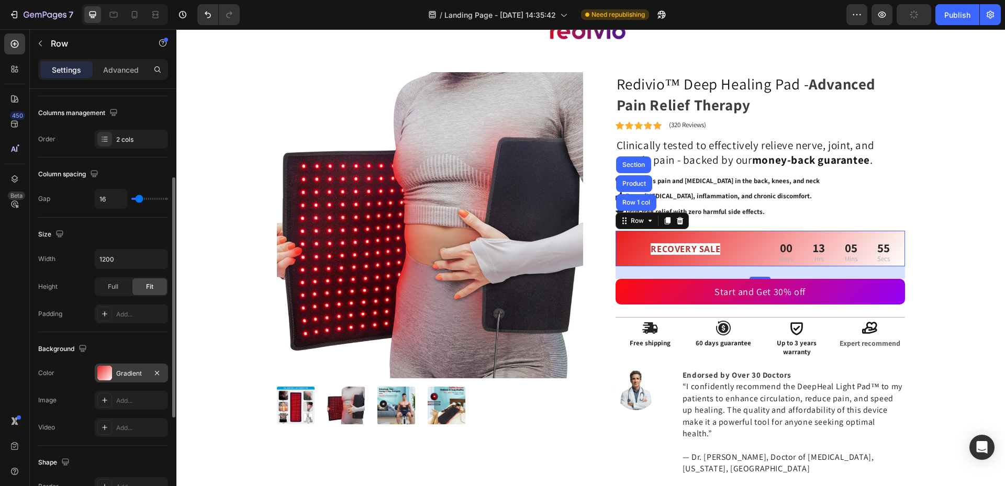
click at [102, 369] on div at bounding box center [104, 373] width 15 height 15
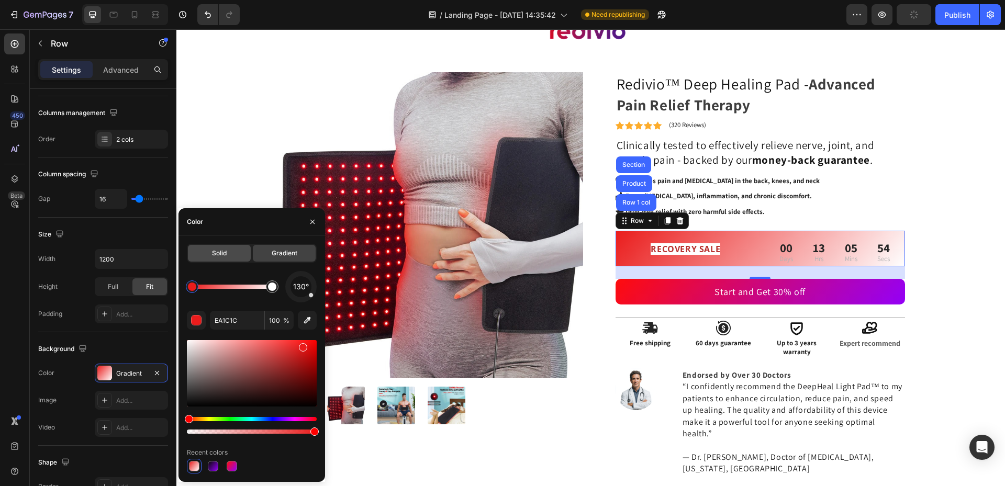
click at [222, 255] on span "Solid" at bounding box center [219, 253] width 15 height 9
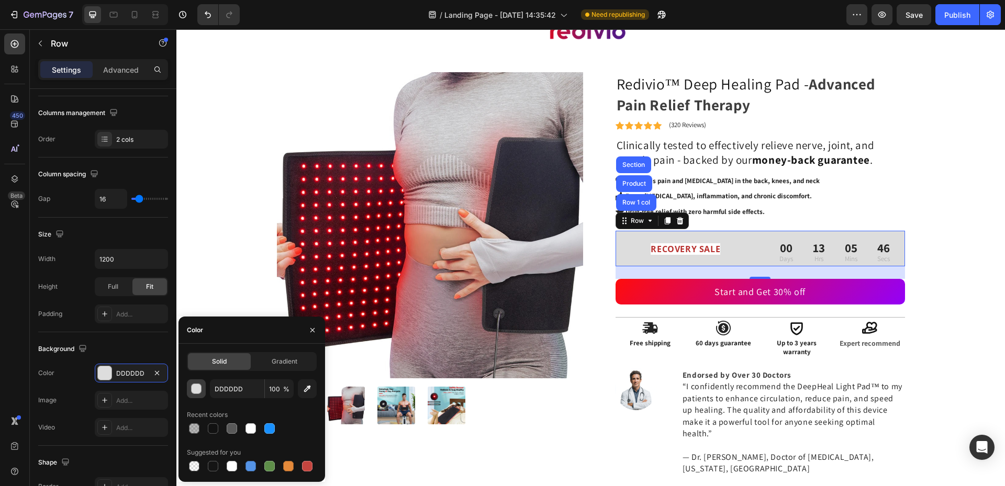
click at [194, 387] on div "button" at bounding box center [197, 389] width 10 height 10
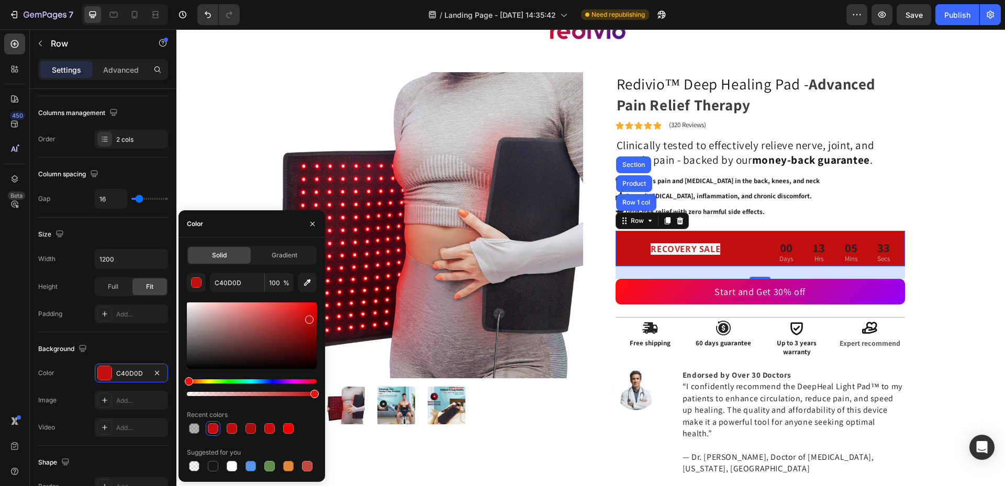
drag, startPoint x: 192, startPoint y: 311, endPoint x: 308, endPoint y: 317, distance: 116.4
click at [308, 317] on div at bounding box center [309, 320] width 8 height 8
click at [196, 279] on div "button" at bounding box center [197, 283] width 10 height 10
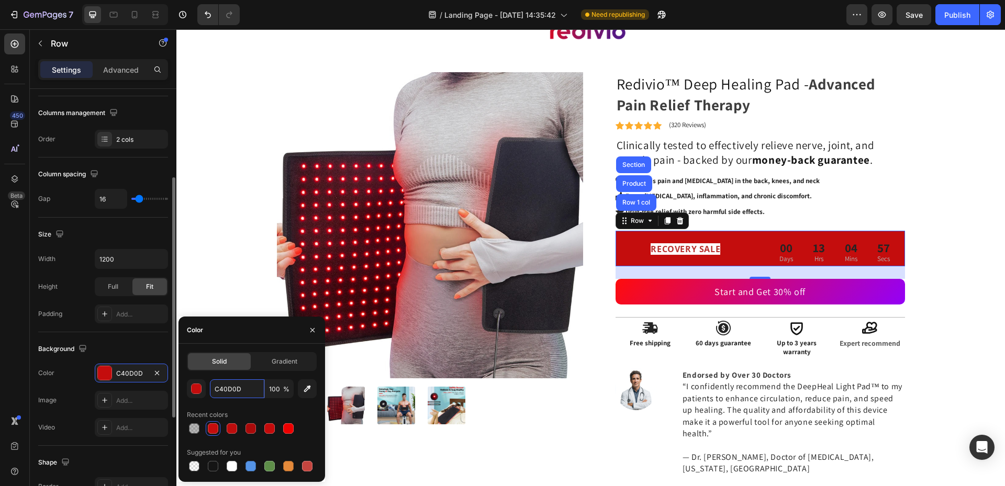
paste input "#9A040C"
type input "#9A040C"
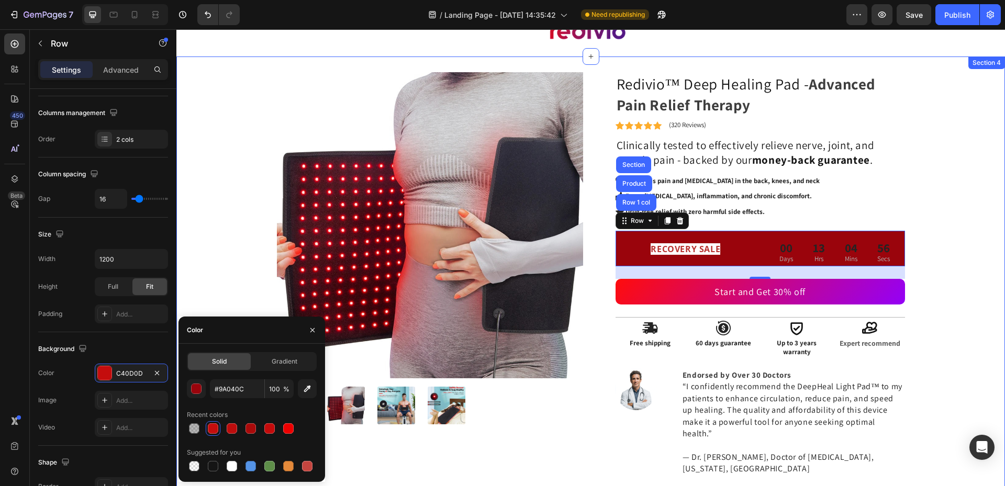
click at [983, 209] on div "Product Images Redivio™ Deep Healing Pad - Advanced Pain Relief Therapy Heading…" at bounding box center [590, 278] width 813 height 412
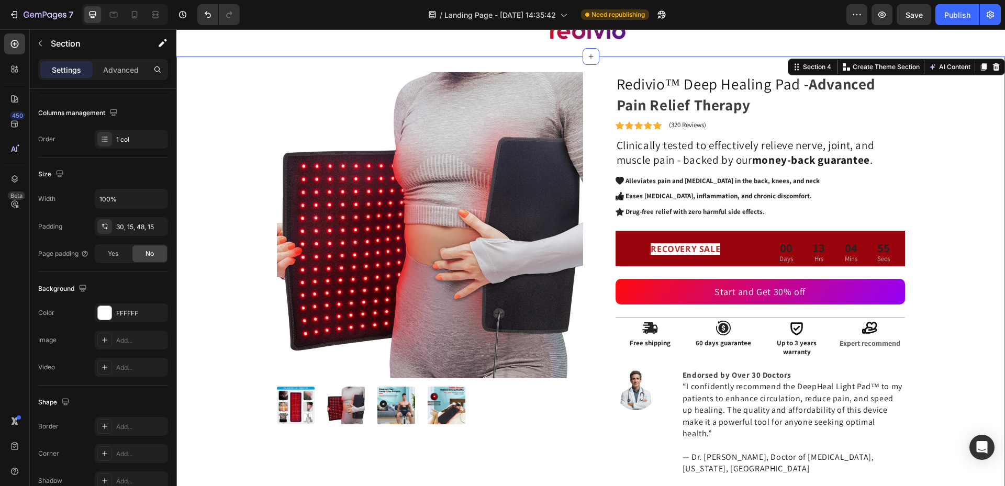
scroll to position [0, 0]
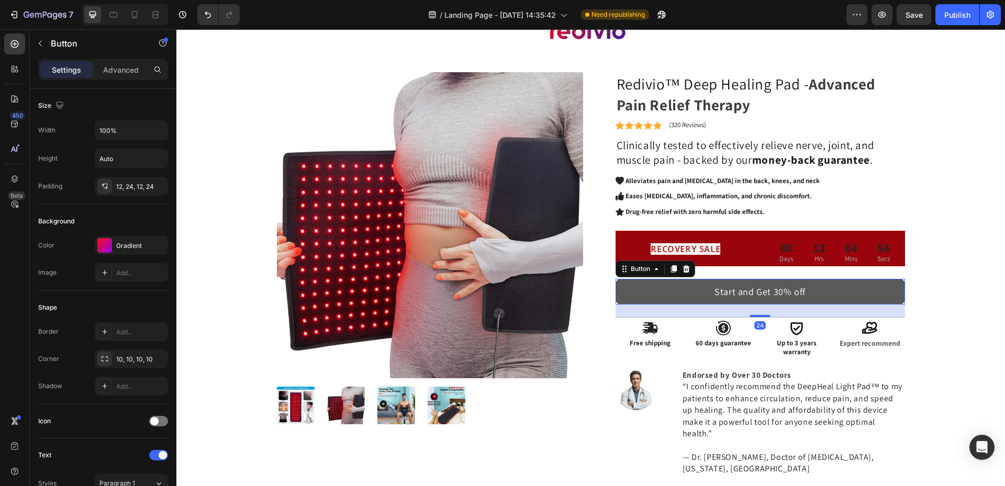
click at [654, 291] on button "Start and Get 30% off" at bounding box center [761, 292] width 290 height 26
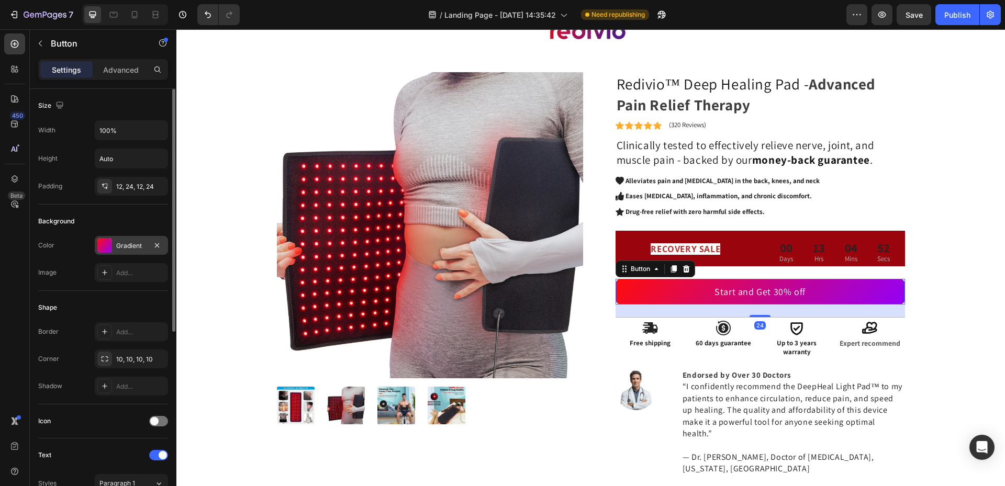
click at [103, 239] on div at bounding box center [104, 245] width 15 height 15
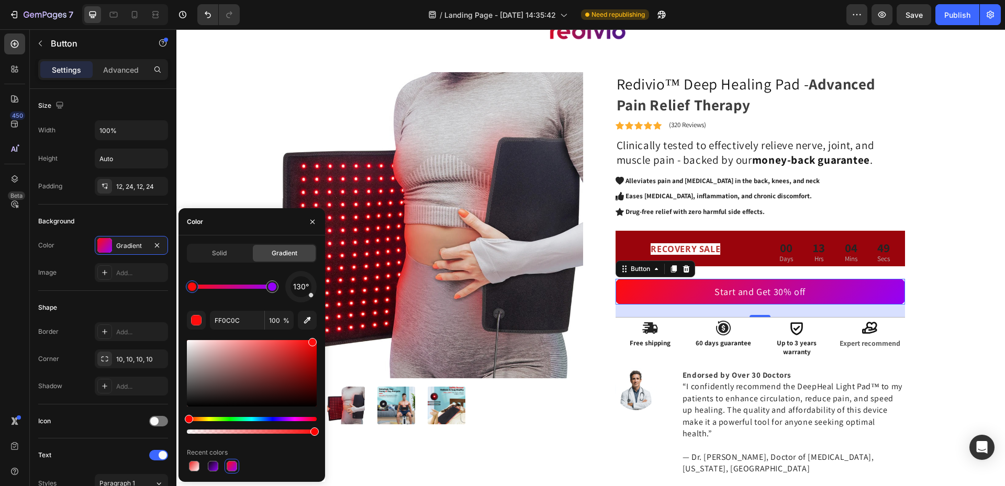
click at [193, 288] on div at bounding box center [192, 287] width 8 height 8
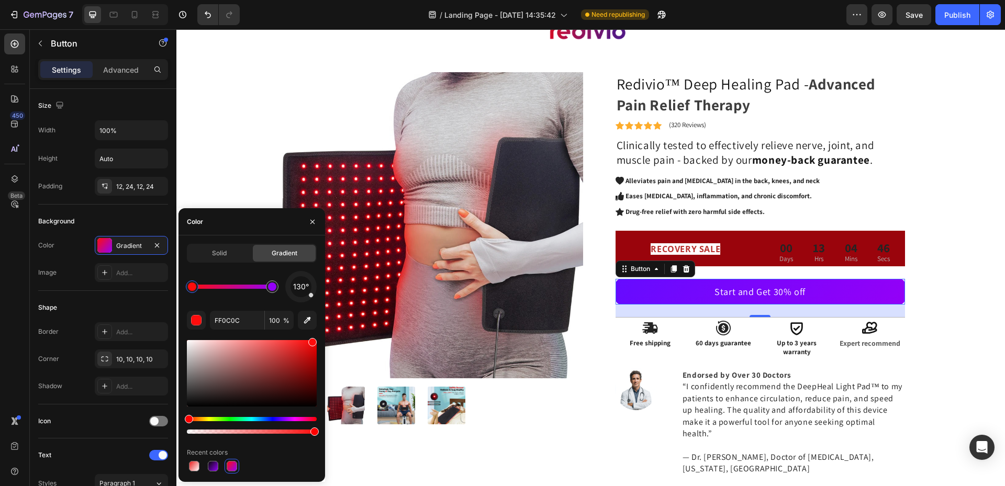
click at [282, 419] on div "Hue" at bounding box center [252, 419] width 130 height 4
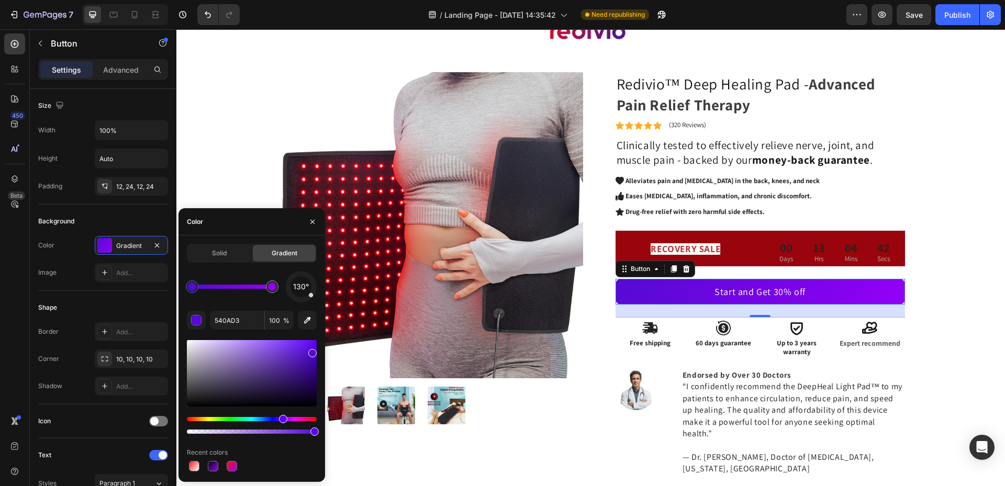
drag, startPoint x: 314, startPoint y: 341, endPoint x: 310, endPoint y: 351, distance: 11.1
click at [273, 292] on div at bounding box center [272, 287] width 13 height 13
click at [252, 342] on div at bounding box center [252, 373] width 130 height 66
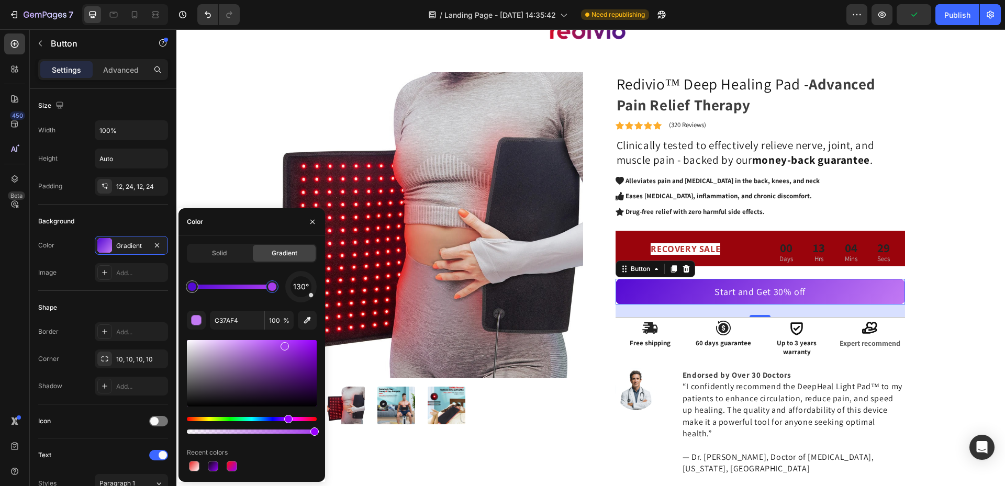
click at [284, 344] on div at bounding box center [252, 373] width 130 height 66
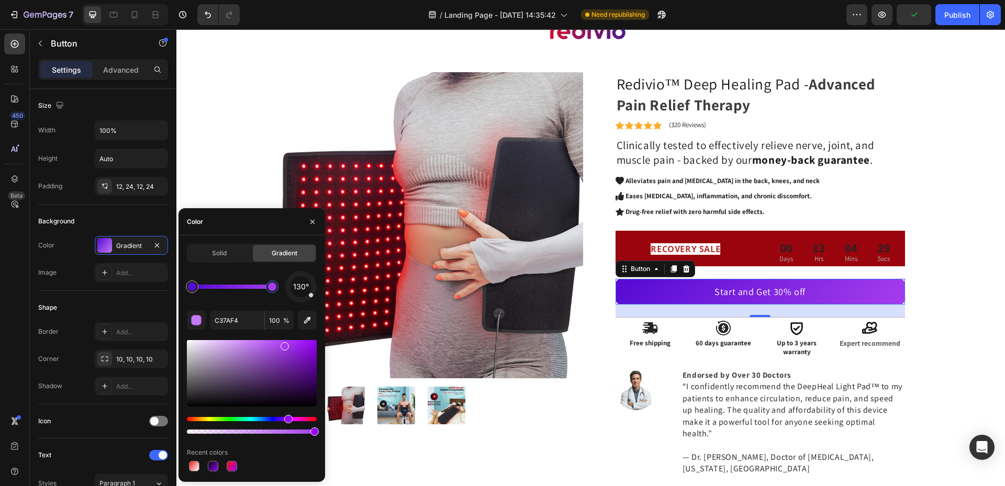
type input "A63DED"
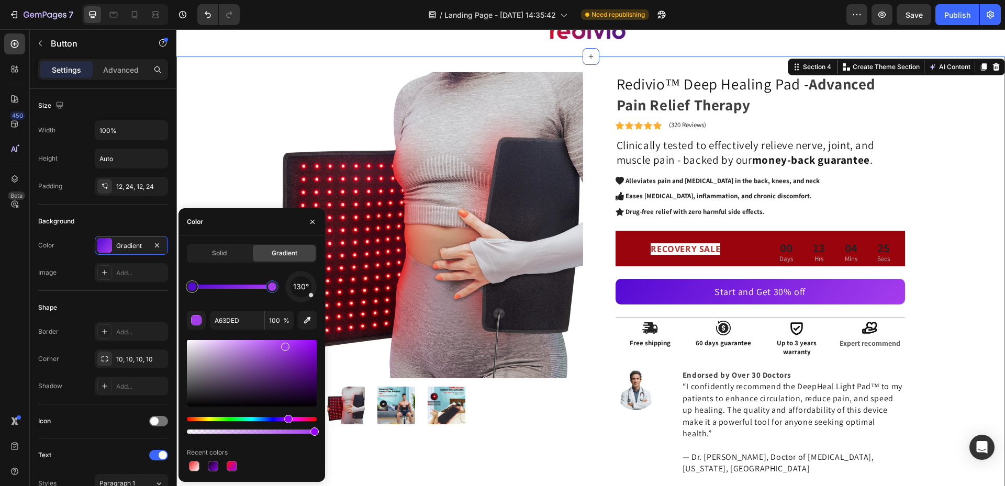
click at [944, 259] on div "Product Images Redivio™ Deep Healing Pad - Advanced Pain Relief Therapy Heading…" at bounding box center [590, 278] width 813 height 412
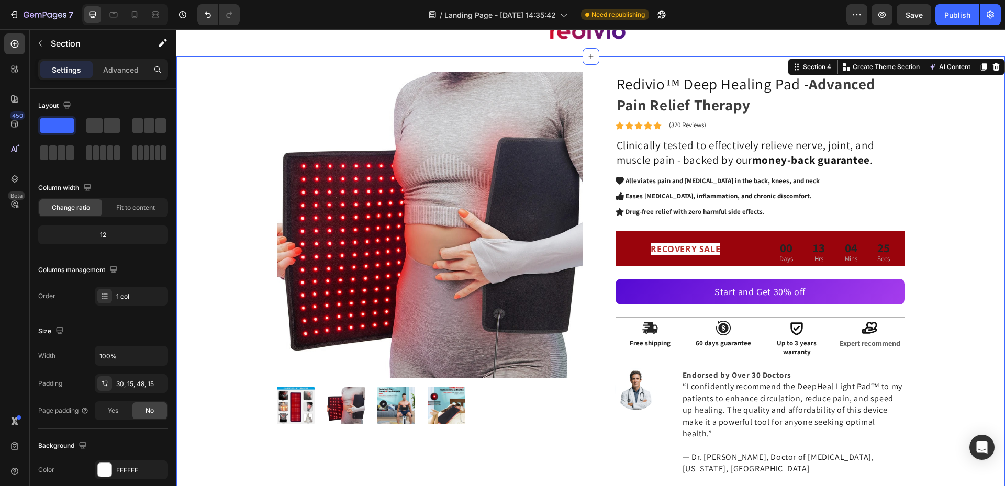
click at [944, 259] on div "Product Images Redivio™ Deep Healing Pad - Advanced Pain Relief Therapy Heading…" at bounding box center [590, 278] width 813 height 412
click at [965, 295] on div "Product Images Redivio™ Deep Healing Pad - Advanced Pain Relief Therapy Heading…" at bounding box center [590, 278] width 813 height 412
click at [964, 306] on div "Product Images Redivio™ Deep Healing Pad - Advanced Pain Relief Therapy Heading…" at bounding box center [590, 278] width 813 height 412
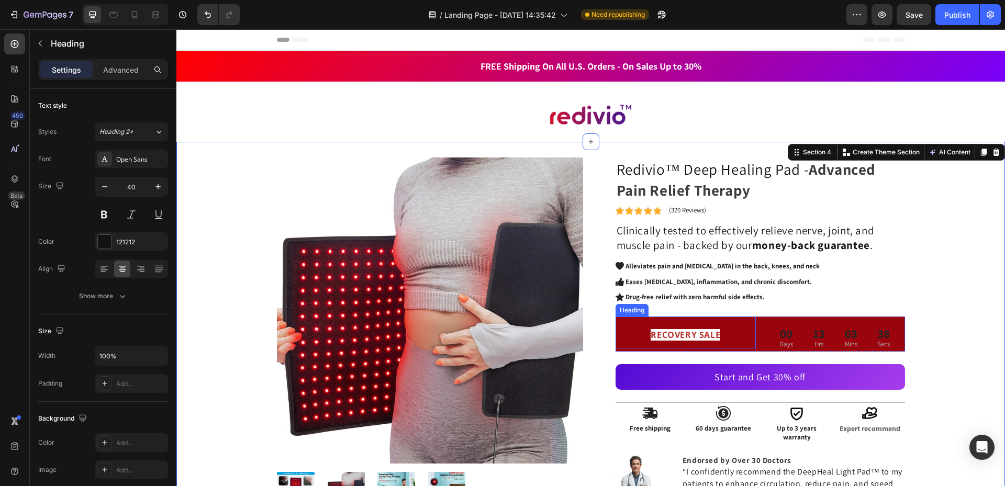
click at [697, 334] on strong "RECOVERY SALE" at bounding box center [686, 335] width 70 height 12
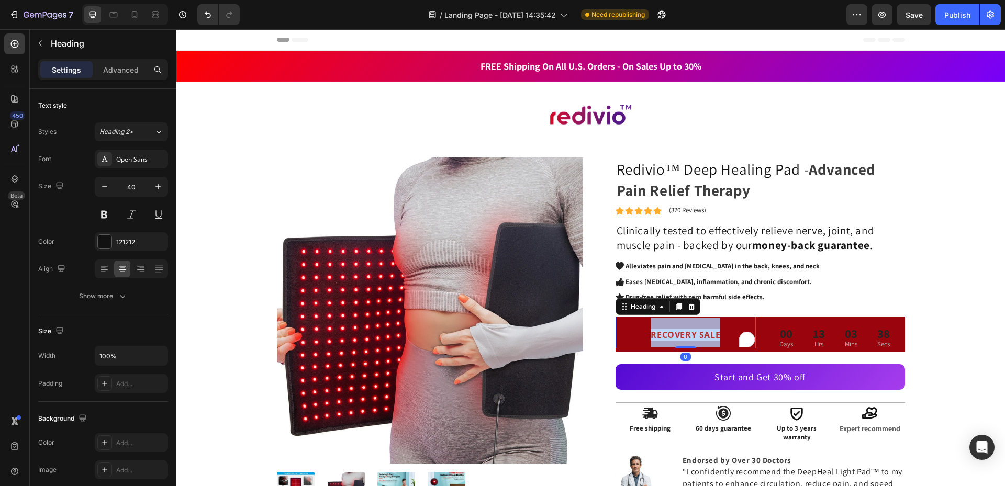
click at [697, 334] on strong "RECOVERY SALE" at bounding box center [686, 335] width 70 height 12
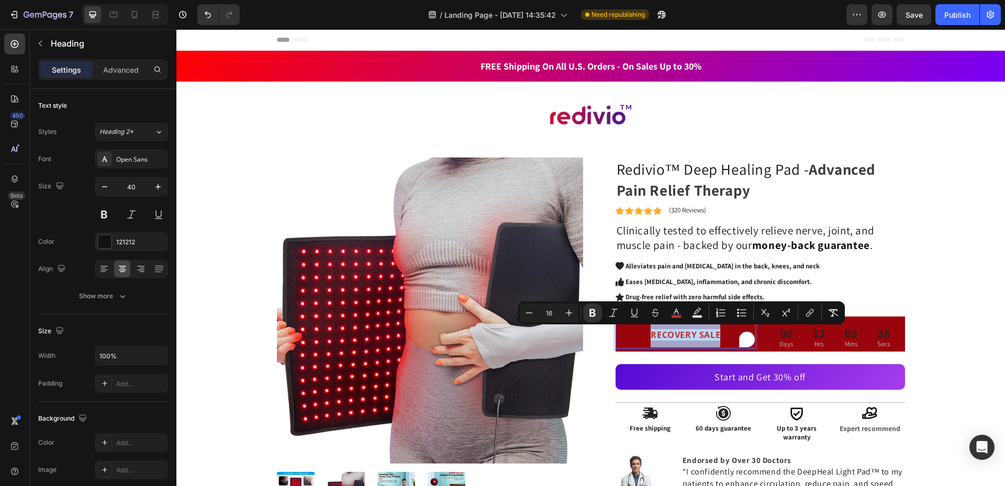
click at [697, 334] on strong "RECOVERY SALE" at bounding box center [686, 335] width 70 height 12
click at [569, 316] on icon "Editor contextual toolbar" at bounding box center [569, 313] width 10 height 10
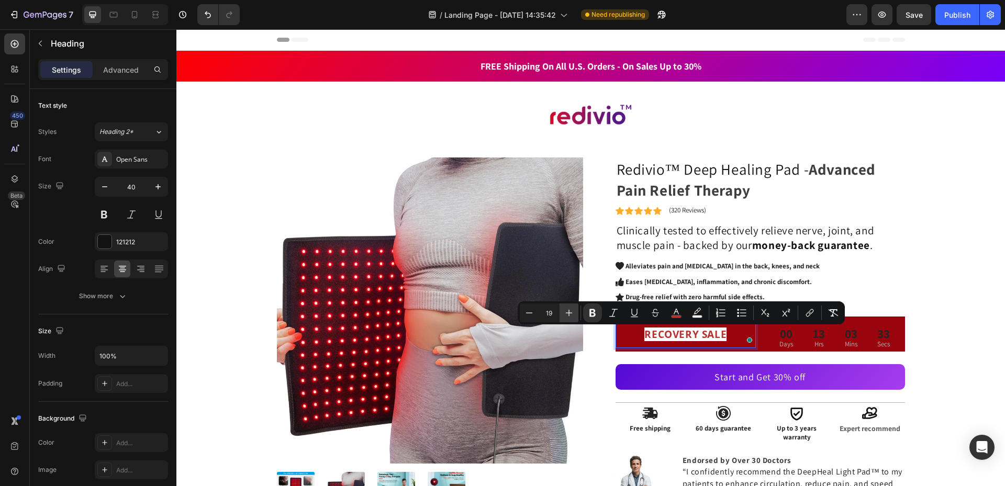
type input "20"
click at [678, 313] on icon "Editor contextual toolbar" at bounding box center [676, 313] width 10 height 10
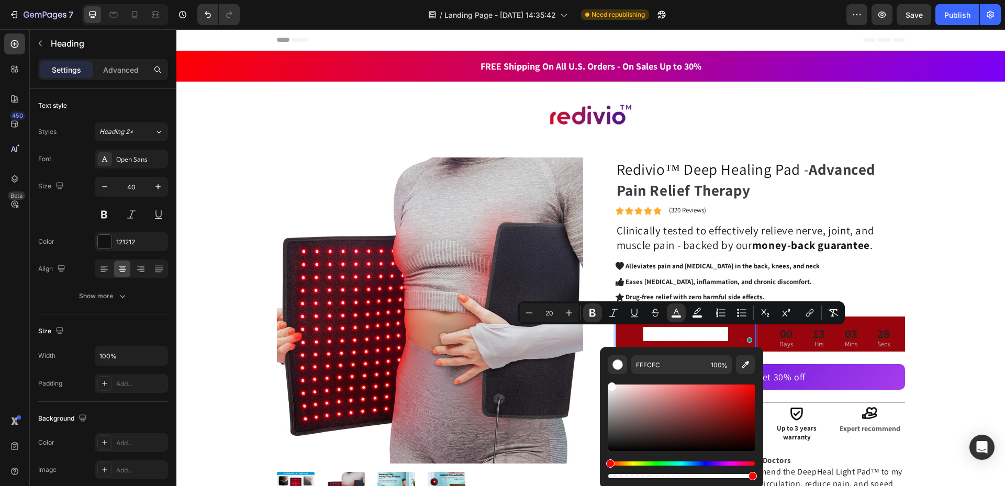
click at [610, 382] on div "Editor contextual toolbar" at bounding box center [681, 427] width 147 height 106
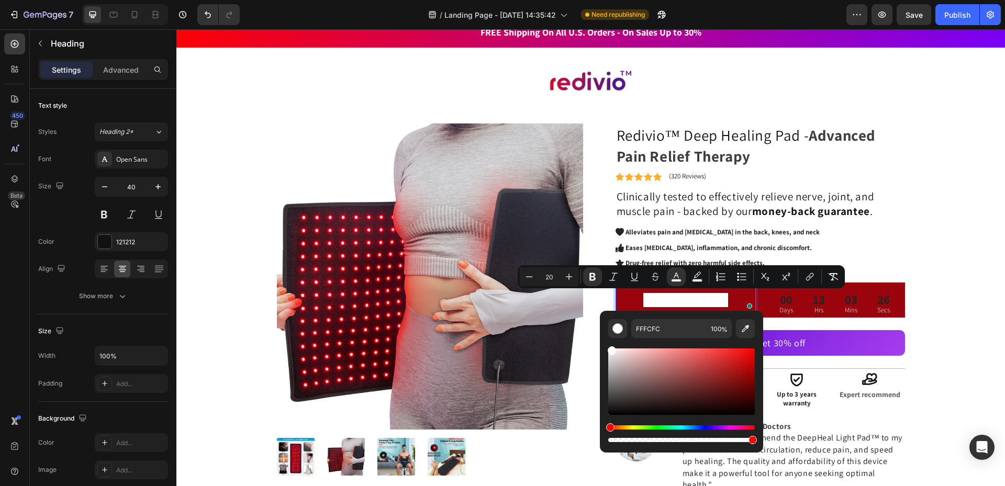
scroll to position [52, 0]
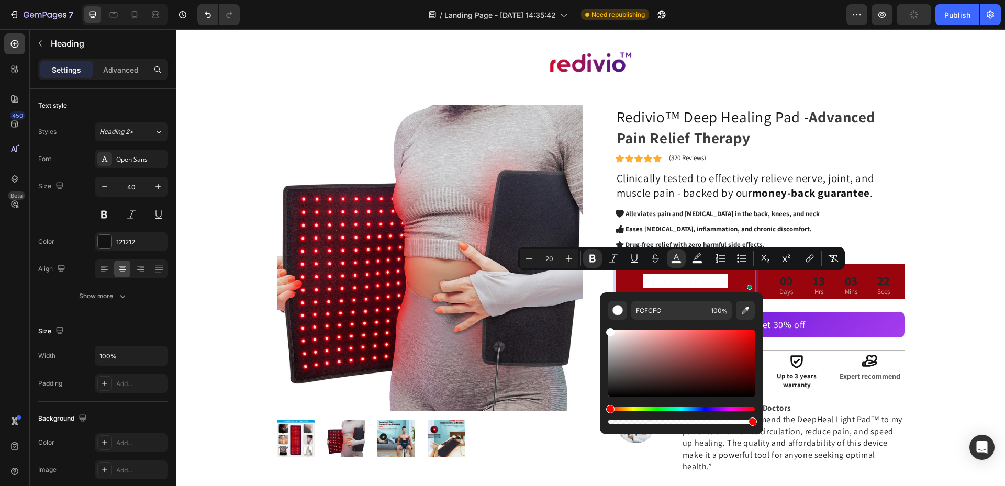
type input "FFFFFF"
drag, startPoint x: 615, startPoint y: 331, endPoint x: 606, endPoint y: 316, distance: 17.6
click at [606, 316] on div "FFFFFF 100 %" at bounding box center [681, 359] width 163 height 133
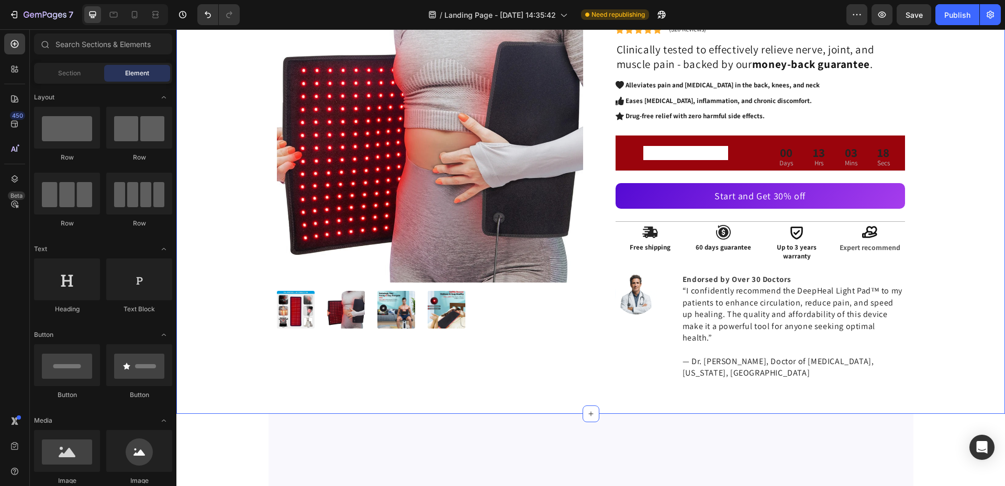
scroll to position [33, 0]
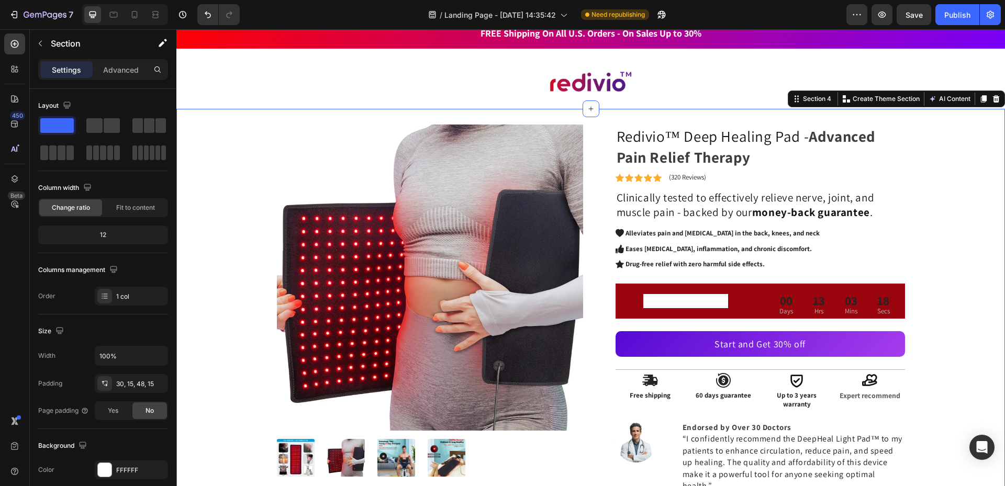
click at [980, 248] on div "Product Images Redivio™ Deep Healing Pad - Advanced Pain Relief Therapy Heading…" at bounding box center [590, 331] width 813 height 412
click at [659, 303] on strong "RECOVERY SALE" at bounding box center [685, 301] width 85 height 14
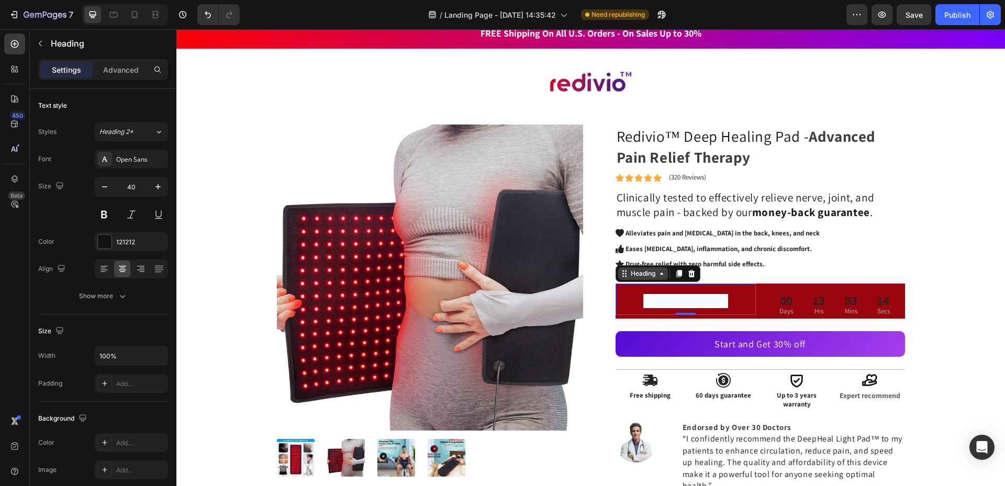
click at [642, 276] on div "Heading" at bounding box center [643, 273] width 29 height 9
click at [650, 304] on strong "RECOVERY SALE" at bounding box center [685, 301] width 85 height 14
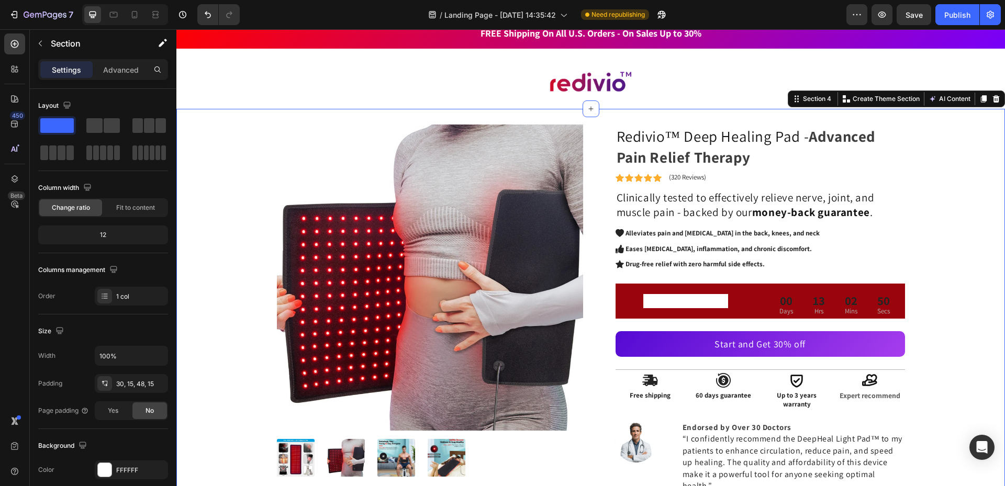
click at [964, 278] on div "Product Images Redivio™ Deep Healing Pad - Advanced Pain Relief Therapy Heading…" at bounding box center [590, 331] width 813 height 412
click at [667, 296] on strong "RECOVERY SALE" at bounding box center [685, 301] width 85 height 14
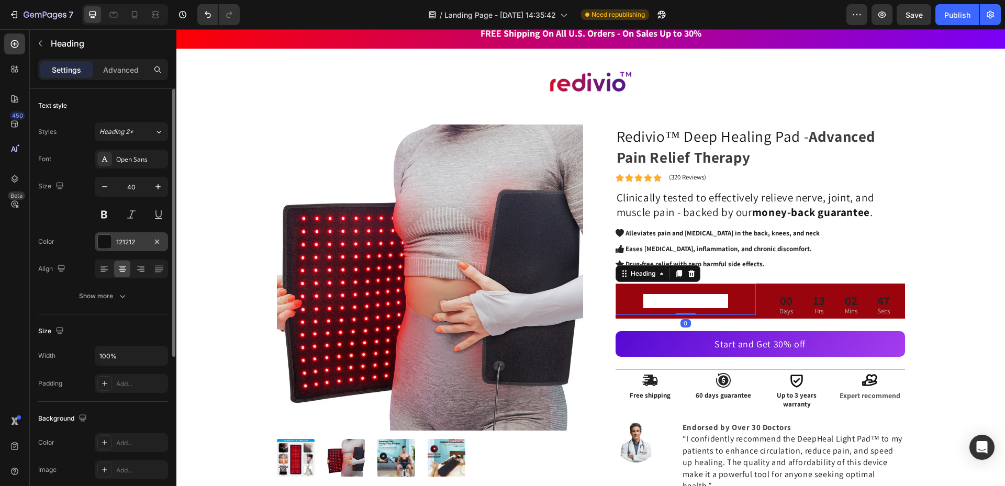
click at [104, 242] on div at bounding box center [105, 242] width 14 height 14
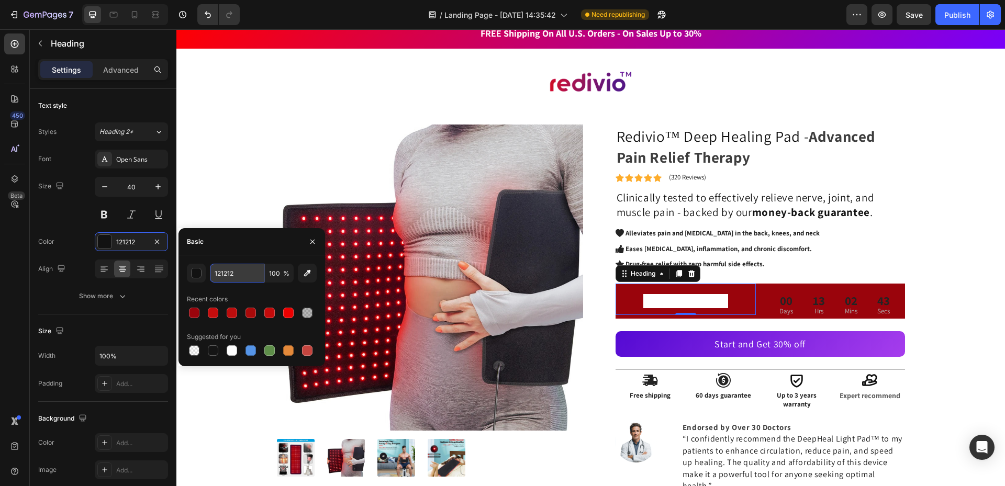
click at [227, 275] on input "121212" at bounding box center [237, 273] width 54 height 19
paste input "#9A040C"
type input "#9A040C"
click at [920, 239] on div "Product Images Redivio™ Deep Healing Pad - Advanced Pain Relief Therapy Heading…" at bounding box center [590, 331] width 813 height 412
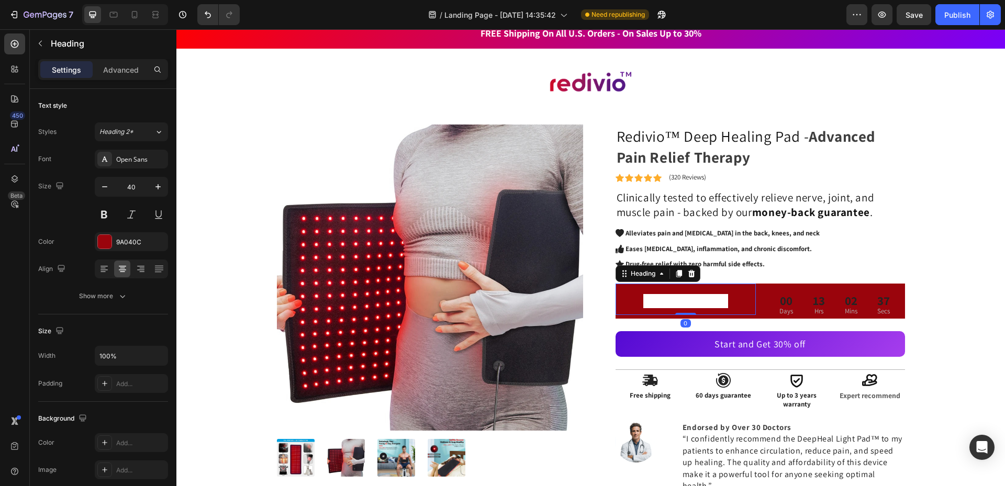
click at [688, 297] on strong "RECOVERY SALE" at bounding box center [685, 301] width 85 height 14
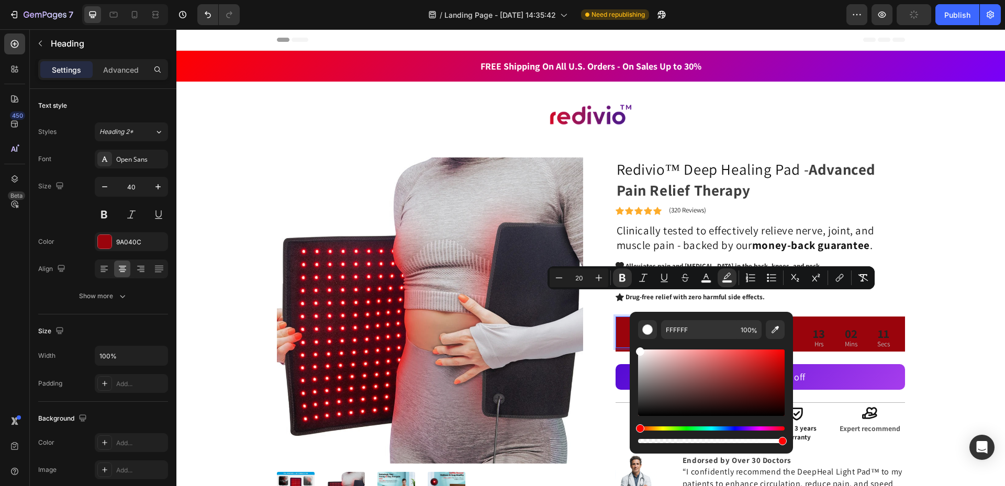
scroll to position [33, 0]
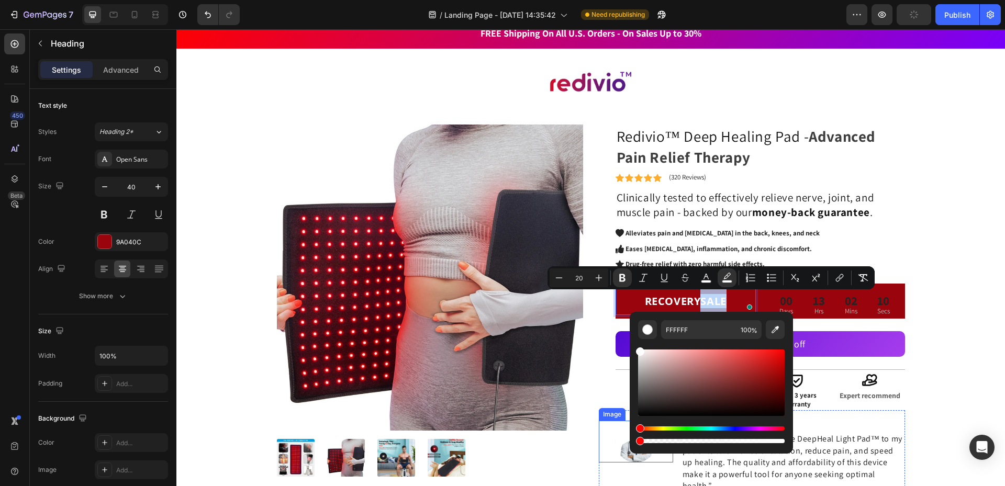
type input "0"
drag, startPoint x: 962, startPoint y: 470, endPoint x: 619, endPoint y: 452, distance: 343.4
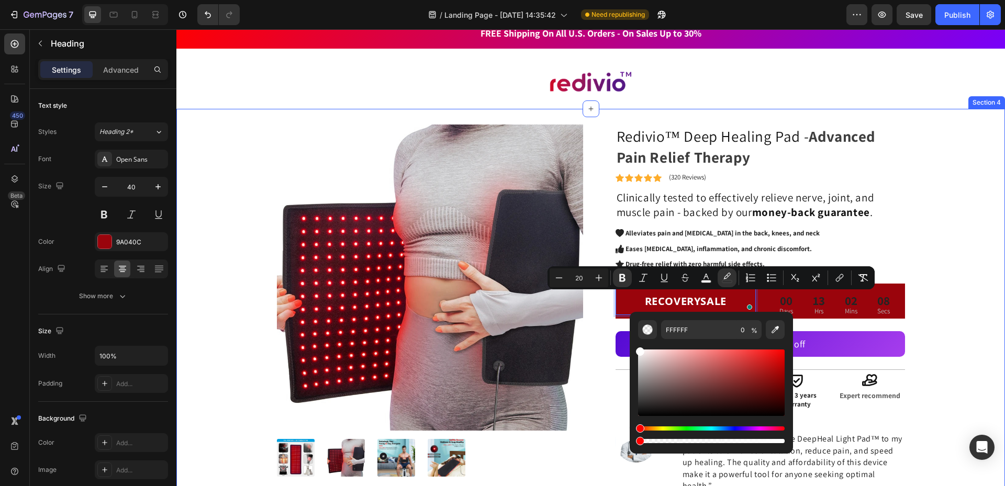
click at [982, 252] on div "Product Images Redivio™ Deep Healing Pad - Advanced Pain Relief Therapy Heading…" at bounding box center [590, 331] width 813 height 412
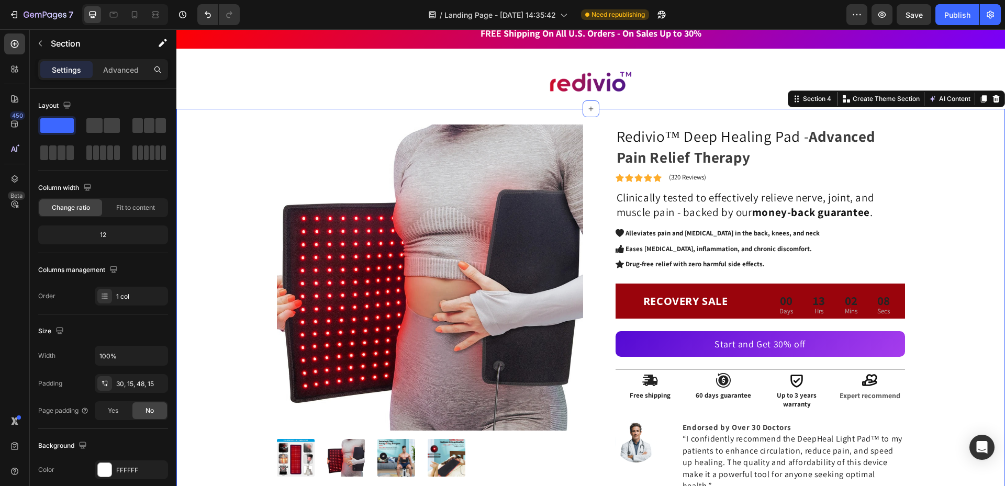
click at [982, 252] on div "Product Images Redivio™ Deep Healing Pad - Advanced Pain Relief Therapy Heading…" at bounding box center [590, 331] width 813 height 412
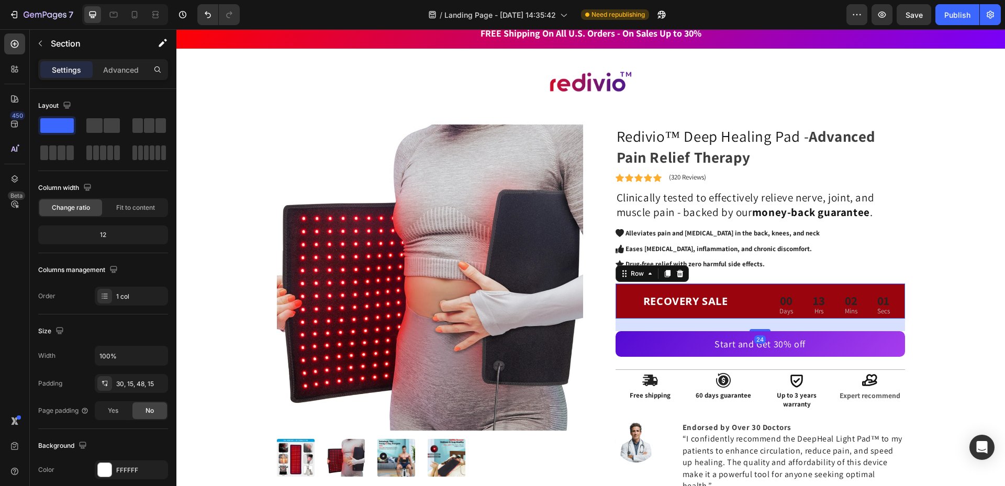
click at [759, 314] on div "⁠⁠⁠⁠⁠⁠⁠ RECOVERY SALE Heading 00 Days 13 Hrs 02 Mins 01 Secs CountDown Timer Ro…" at bounding box center [761, 301] width 290 height 35
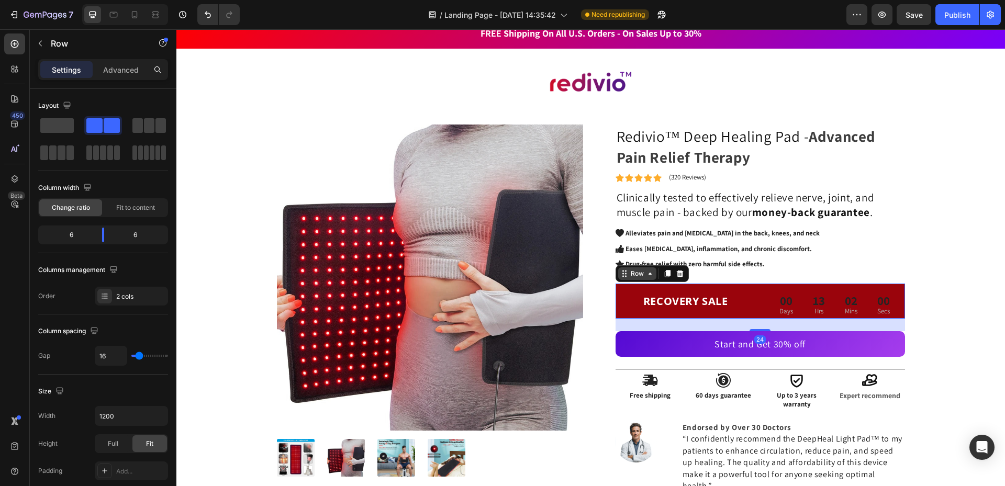
click at [634, 280] on div "Row" at bounding box center [637, 274] width 38 height 13
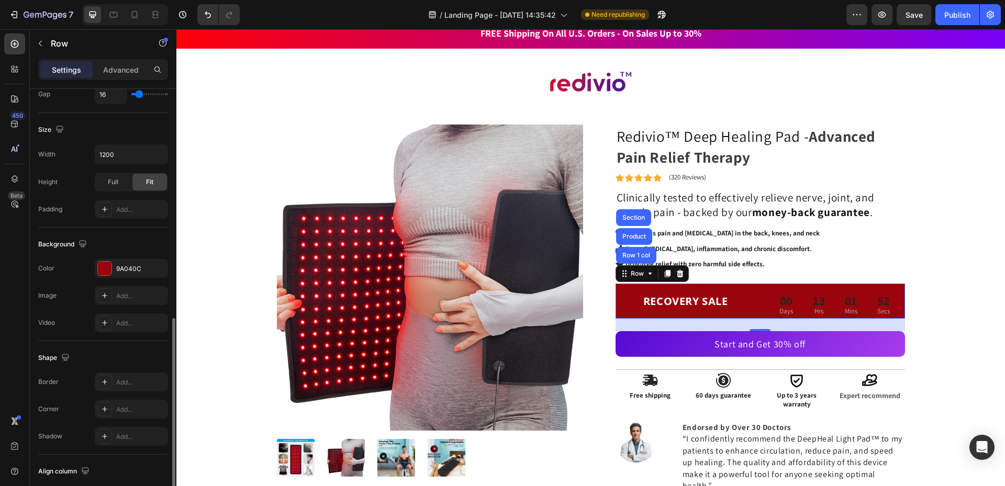
scroll to position [314, 0]
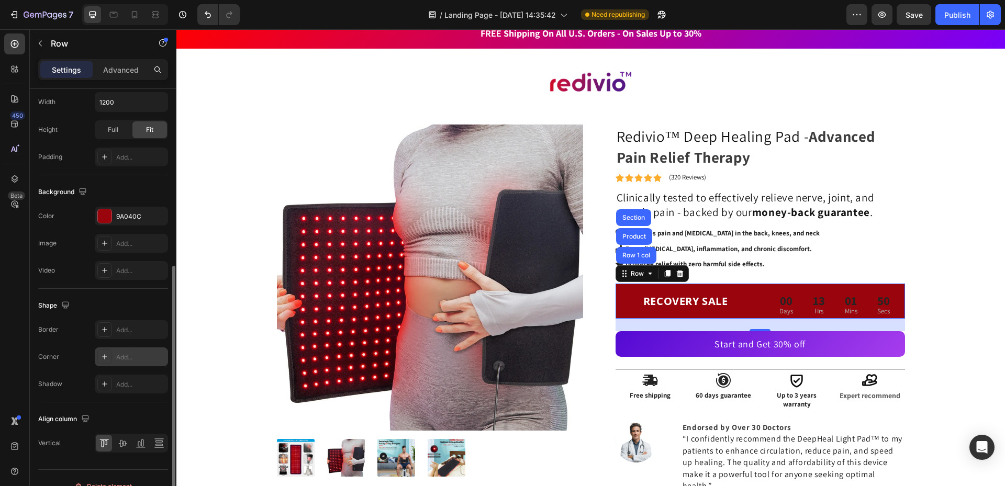
click at [133, 358] on div "Add..." at bounding box center [140, 357] width 49 height 9
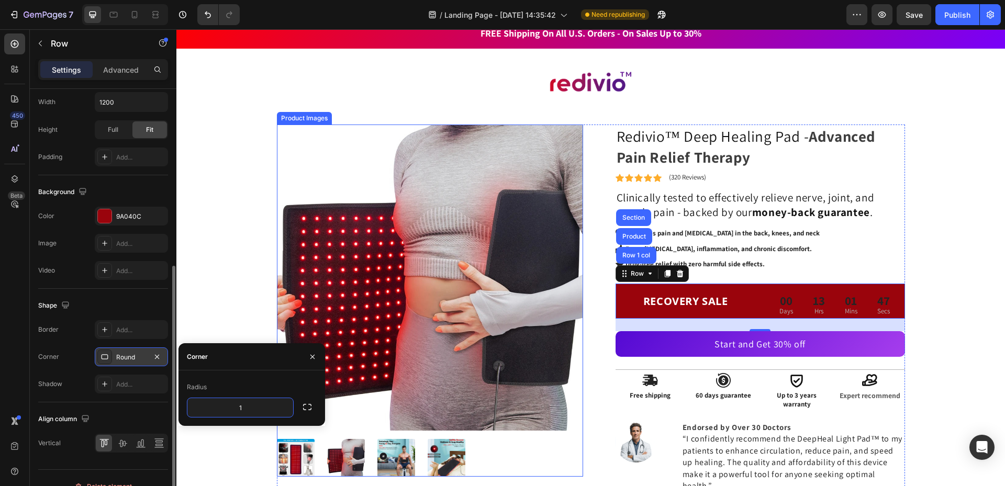
type input "12"
click at [758, 284] on div "⁠⁠⁠⁠⁠⁠⁠ RECOVERY SALE Heading 00 Days 13 Hrs 01 Mins 40 Secs CountDown Timer Ro…" at bounding box center [761, 301] width 290 height 35
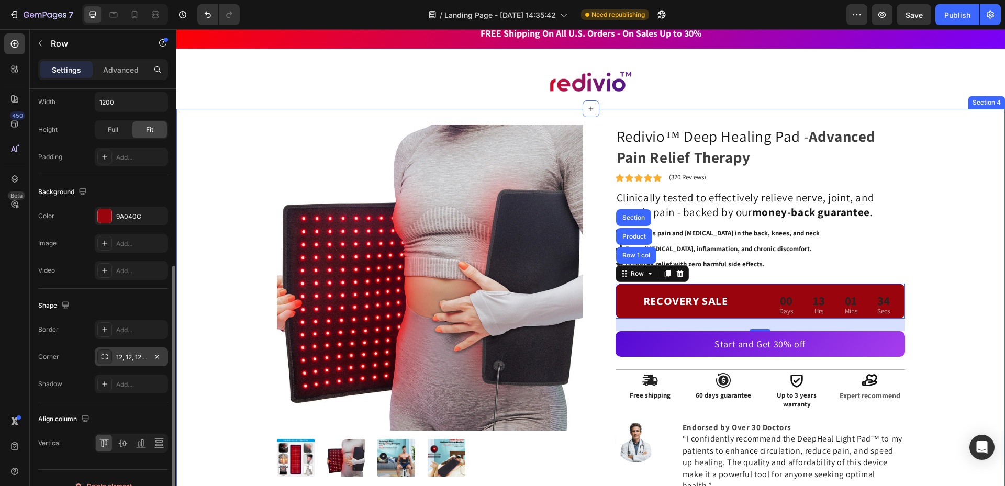
click at [932, 270] on div "Product Images Redivio™ Deep Healing Pad - Advanced Pain Relief Therapy Heading…" at bounding box center [590, 331] width 813 height 412
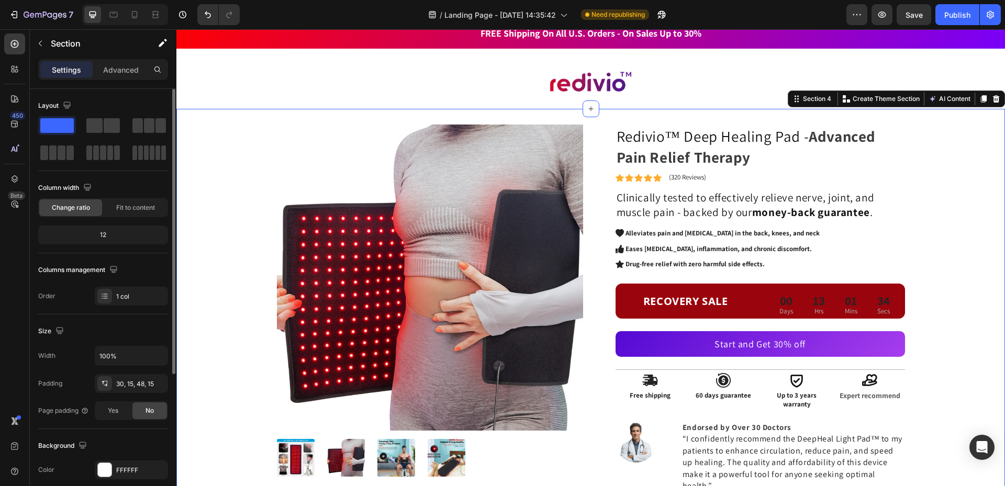
click at [932, 270] on div "Product Images Redivio™ Deep Healing Pad - Advanced Pain Relief Therapy Heading…" at bounding box center [590, 331] width 813 height 412
click at [783, 296] on div "00" at bounding box center [787, 302] width 14 height 16
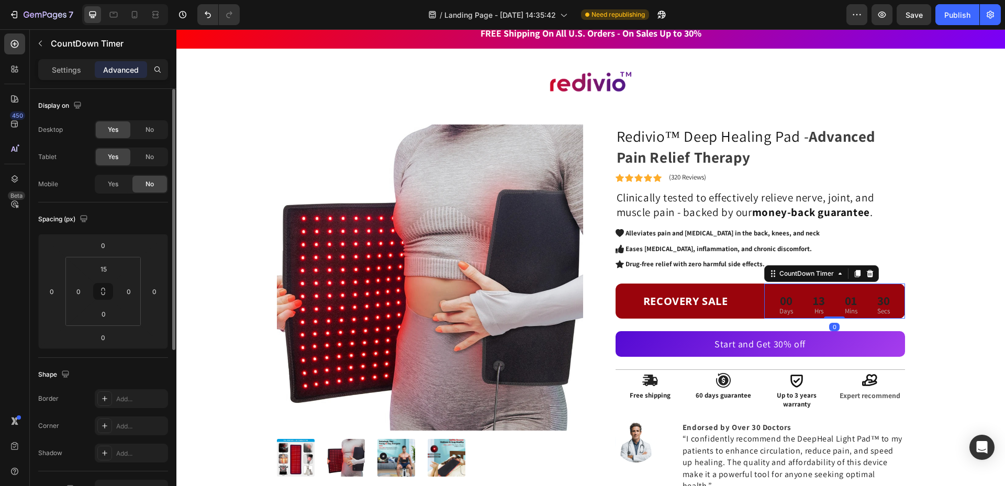
click at [783, 296] on div "00" at bounding box center [787, 302] width 14 height 16
click at [780, 299] on div "00" at bounding box center [787, 302] width 14 height 16
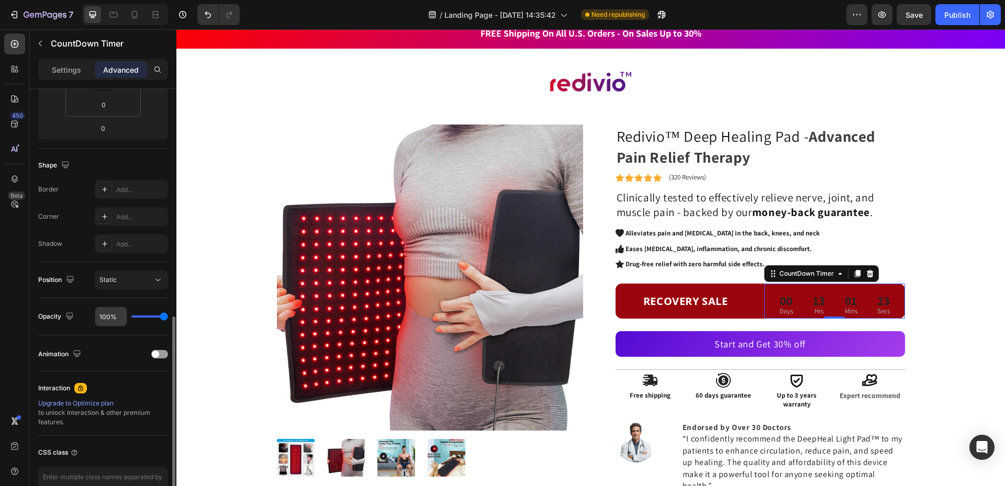
scroll to position [271, 0]
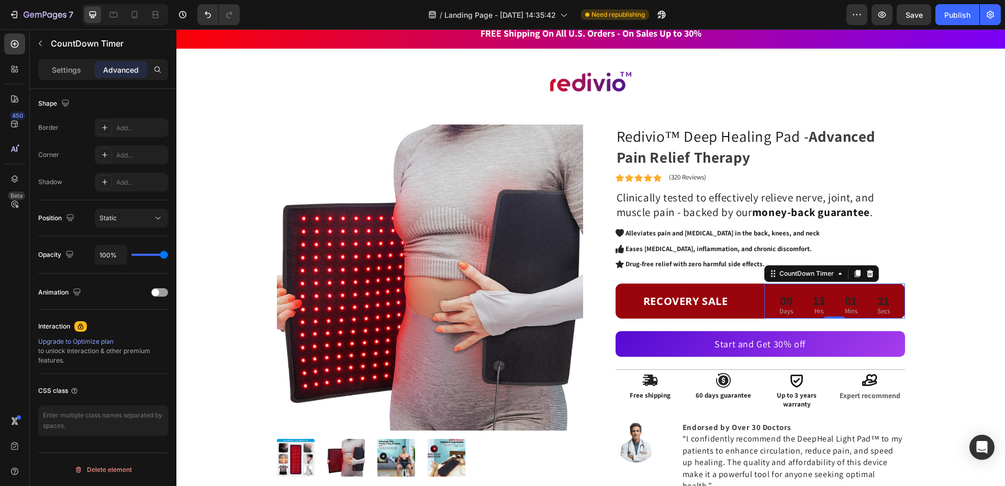
click at [792, 298] on div "00 Days" at bounding box center [786, 305] width 30 height 27
click at [794, 276] on div "CountDown Timer" at bounding box center [806, 273] width 59 height 9
click at [73, 66] on p "Settings" at bounding box center [66, 69] width 29 height 11
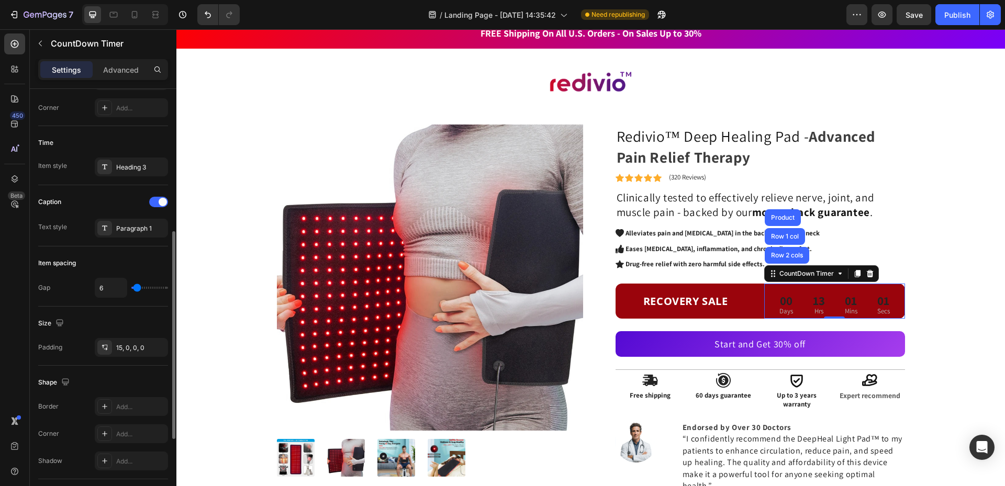
scroll to position [241, 0]
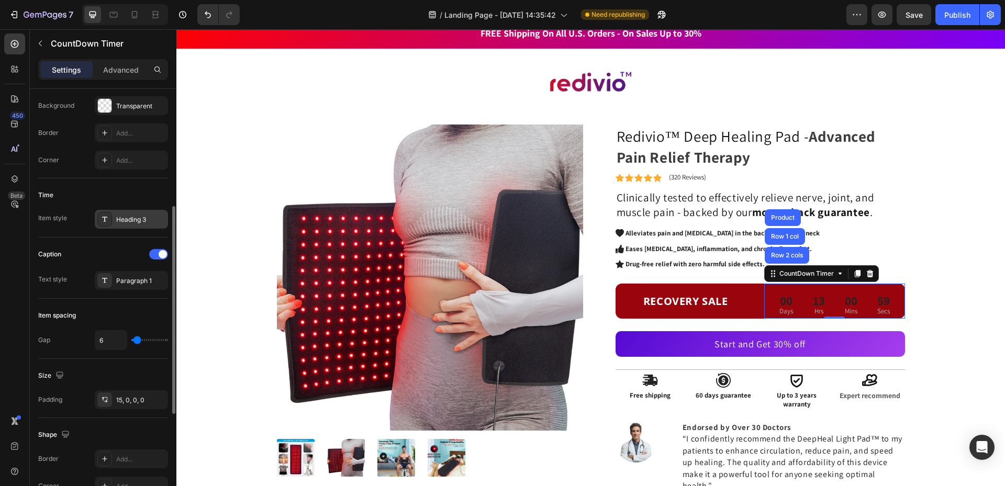
click at [150, 219] on div "Heading 3" at bounding box center [140, 219] width 49 height 9
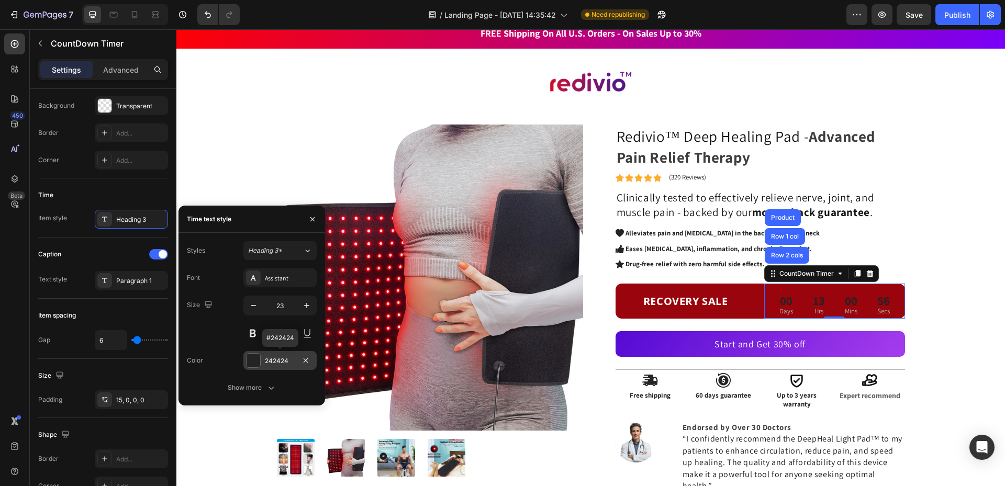
click at [255, 362] on div at bounding box center [254, 361] width 14 height 14
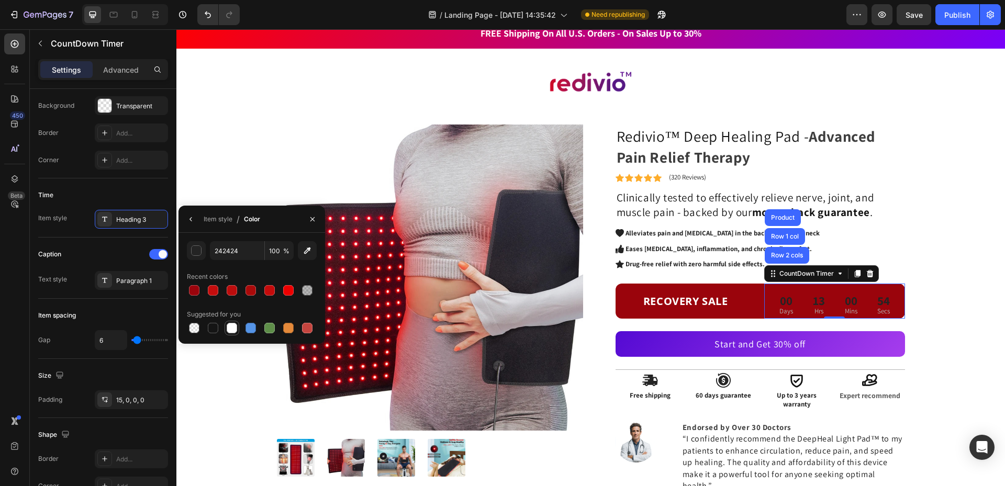
click at [227, 328] on div at bounding box center [232, 328] width 10 height 10
type input "FFFFFF"
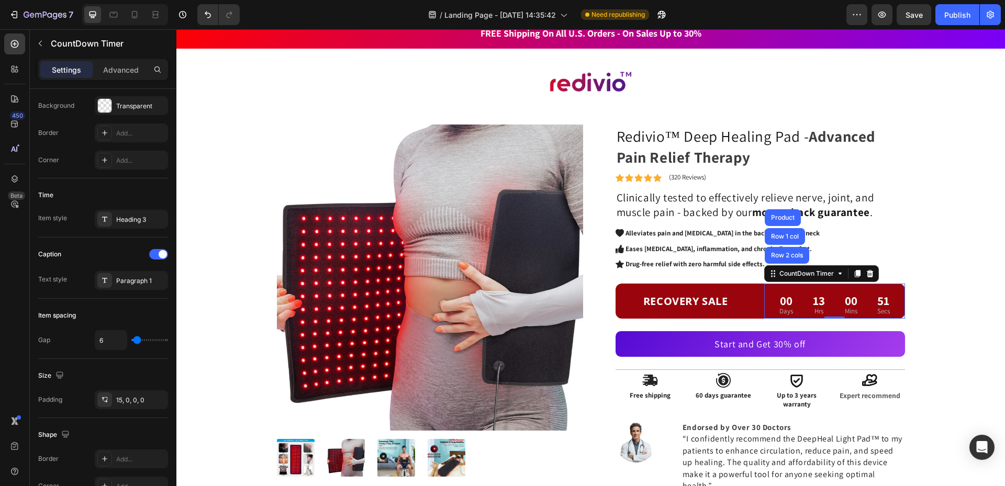
click at [785, 312] on p "Days" at bounding box center [787, 311] width 14 height 10
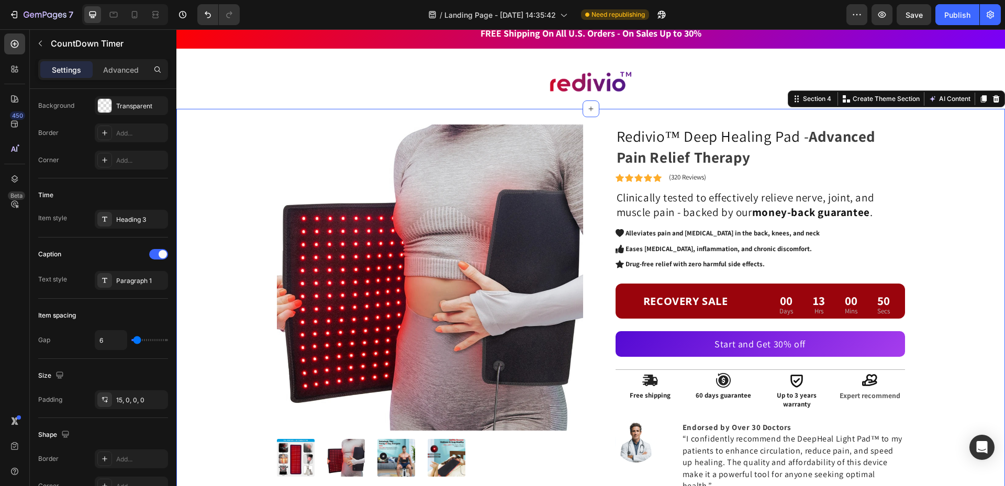
click at [934, 290] on div "Product Images Redivio™ Deep Healing Pad - Advanced Pain Relief Therapy Heading…" at bounding box center [590, 331] width 813 height 412
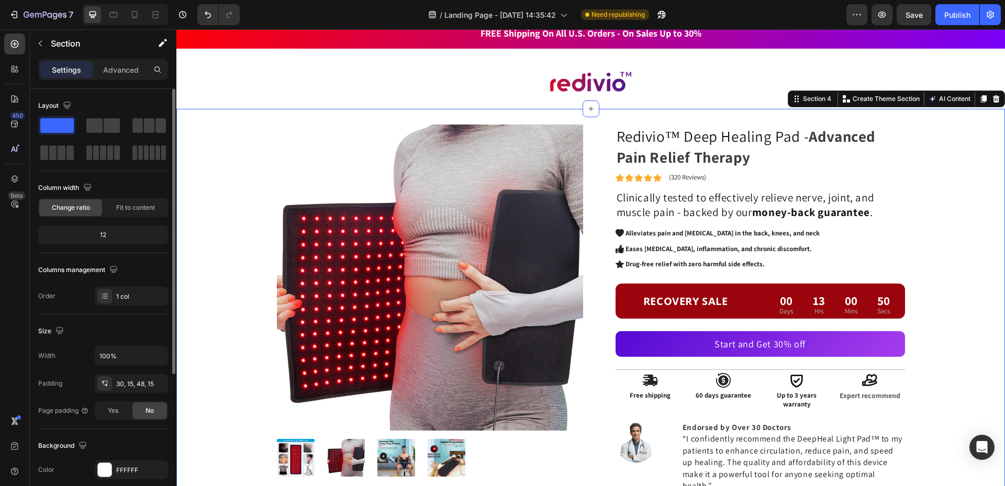
click at [934, 290] on div "Product Images Redivio™ Deep Healing Pad - Advanced Pain Relief Therapy Heading…" at bounding box center [590, 331] width 813 height 412
click at [941, 277] on div "Product Images Redivio™ Deep Healing Pad - Advanced Pain Relief Therapy Heading…" at bounding box center [590, 331] width 813 height 412
click at [951, 282] on div "Product Images Redivio™ Deep Healing Pad - Advanced Pain Relief Therapy Heading…" at bounding box center [590, 331] width 813 height 412
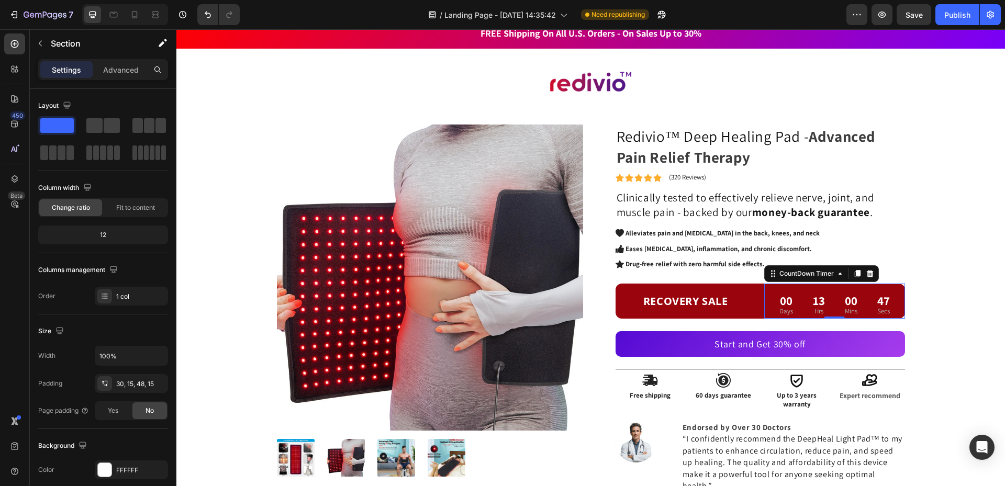
click at [847, 297] on div "00" at bounding box center [851, 302] width 13 height 16
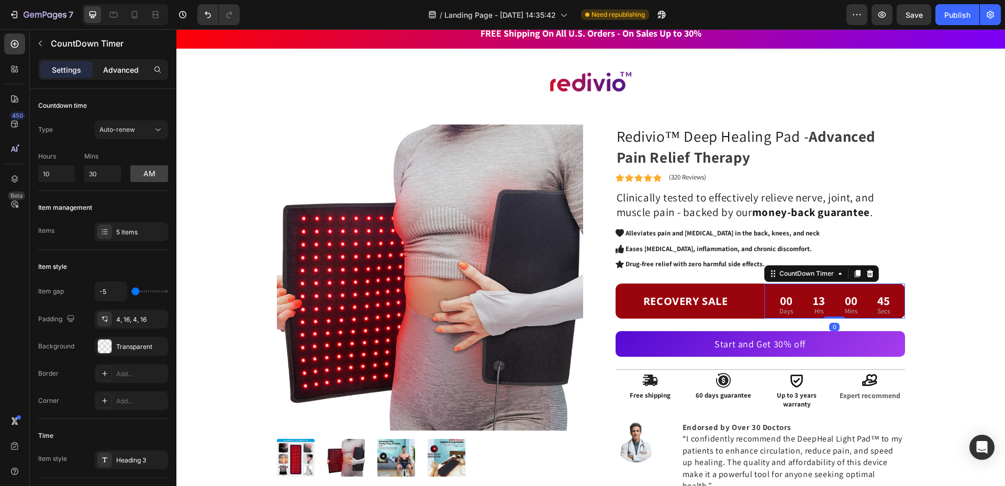
click at [131, 69] on p "Advanced" at bounding box center [121, 69] width 36 height 11
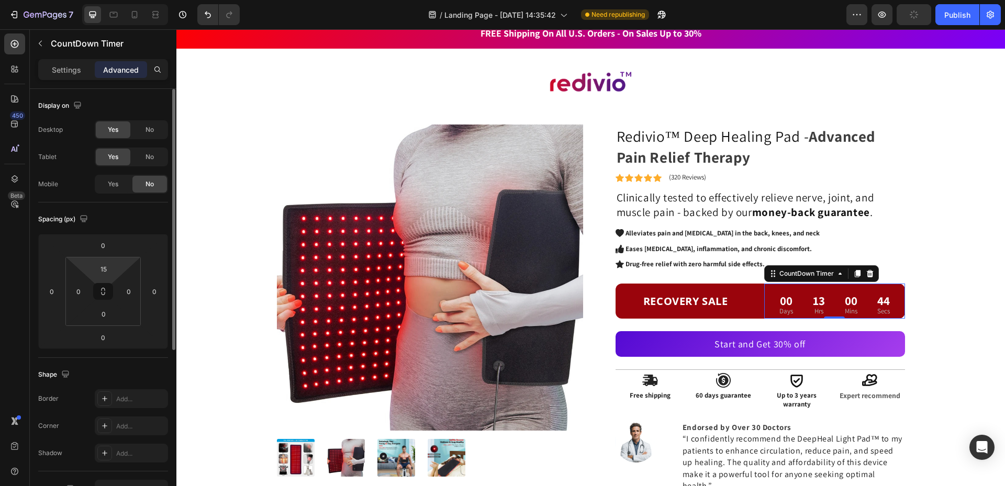
click at [104, 0] on html "7 Version history / Landing Page - Aug 28, 14:35:42 Need republishing Preview P…" at bounding box center [502, 0] width 1005 height 0
type input "0"
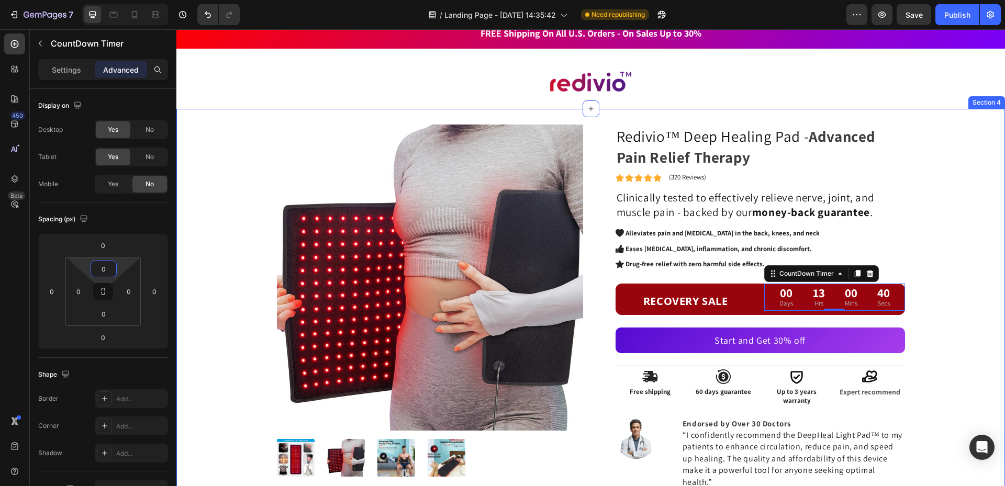
click at [943, 252] on div "Product Images Redivio™ Deep Healing Pad - Advanced Pain Relief Therapy Heading…" at bounding box center [590, 329] width 813 height 408
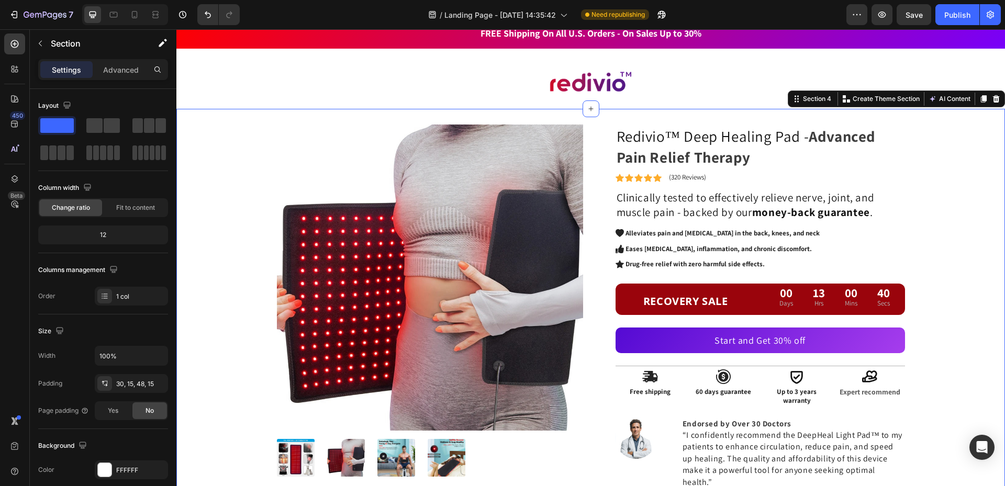
click at [943, 252] on div "Product Images Redivio™ Deep Healing Pad - Advanced Pain Relief Therapy Heading…" at bounding box center [590, 329] width 813 height 408
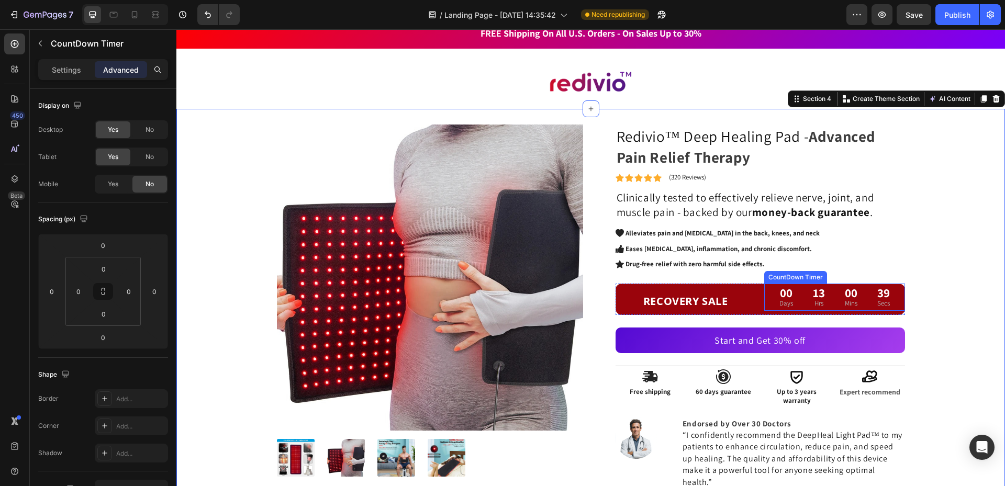
click at [854, 290] on div "00 Mins" at bounding box center [851, 297] width 29 height 27
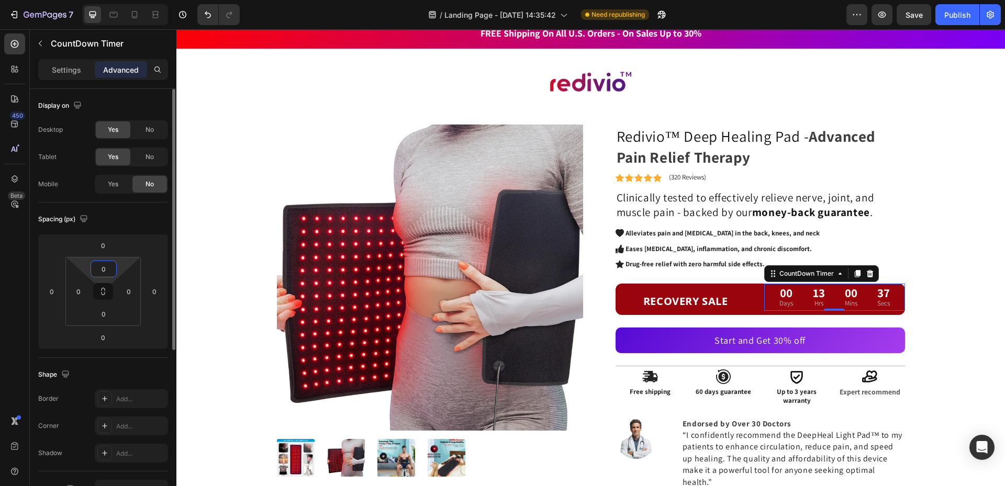
click at [106, 265] on input "0" at bounding box center [103, 269] width 21 height 16
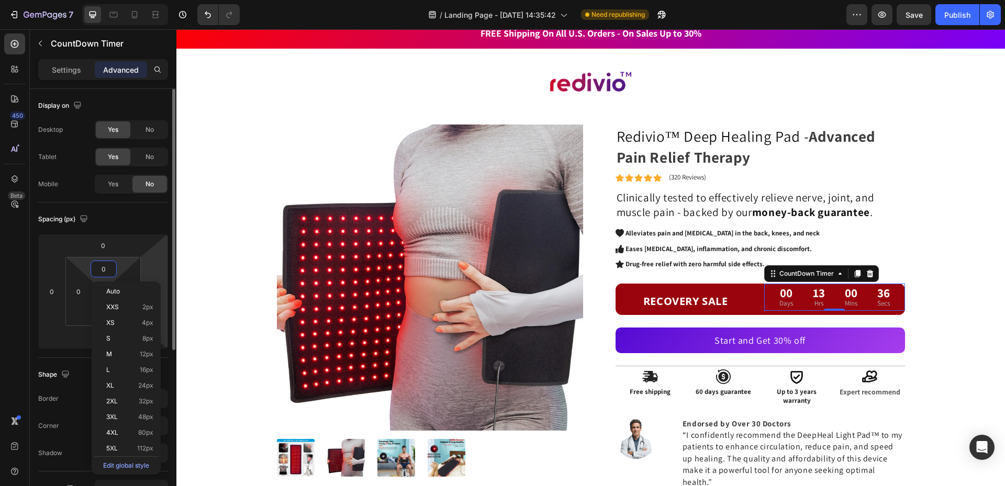
type input "5"
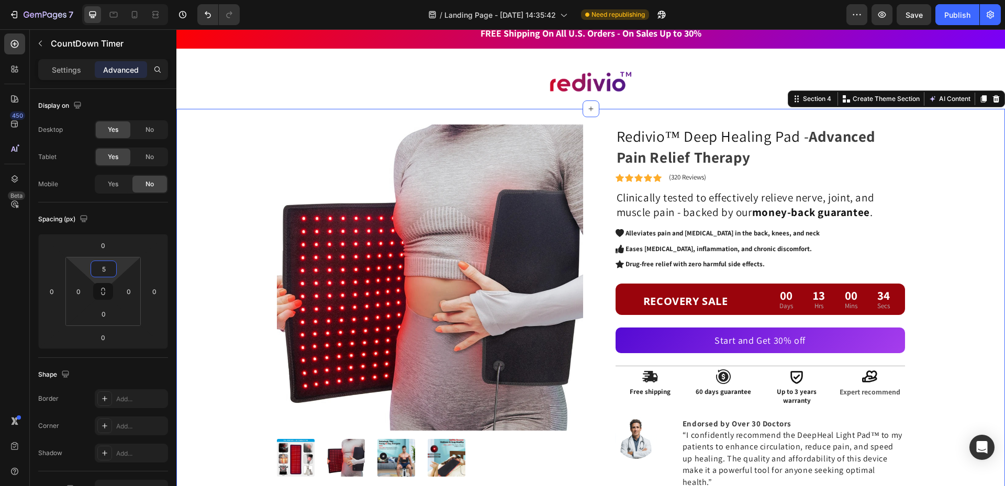
click at [944, 225] on div "Product Images Redivio™ Deep Healing Pad - Advanced Pain Relief Therapy Heading…" at bounding box center [590, 329] width 813 height 408
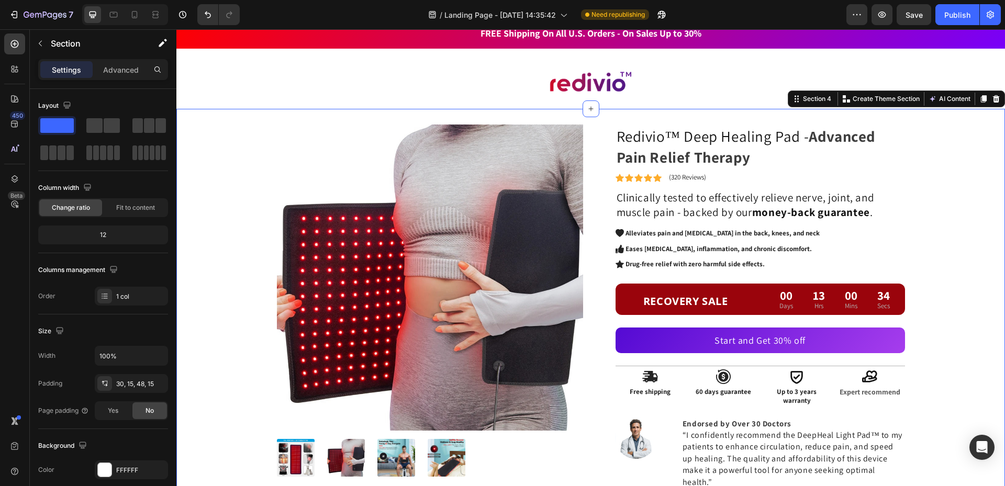
click at [944, 225] on div "Product Images Redivio™ Deep Healing Pad - Advanced Pain Relief Therapy Heading…" at bounding box center [590, 329] width 813 height 408
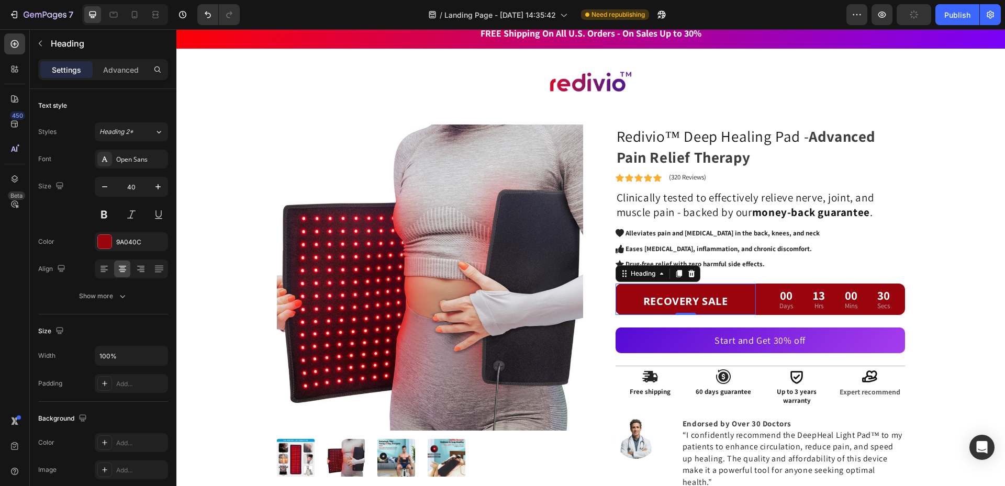
click at [667, 298] on strong "RECOVERY SALE" at bounding box center [685, 301] width 85 height 14
click at [132, 63] on div "Advanced" at bounding box center [121, 69] width 52 height 17
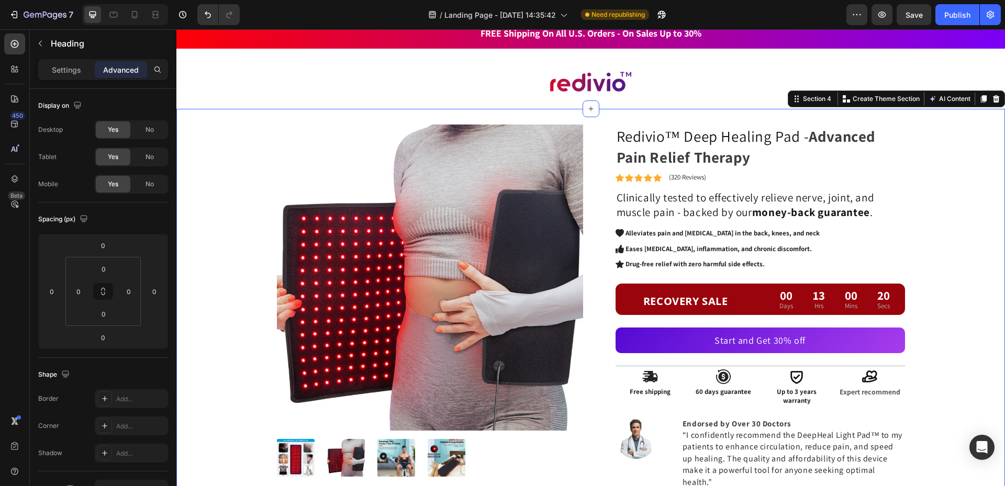
click at [947, 270] on div "Product Images Redivio™ Deep Healing Pad - Advanced Pain Relief Therapy Heading…" at bounding box center [590, 329] width 813 height 408
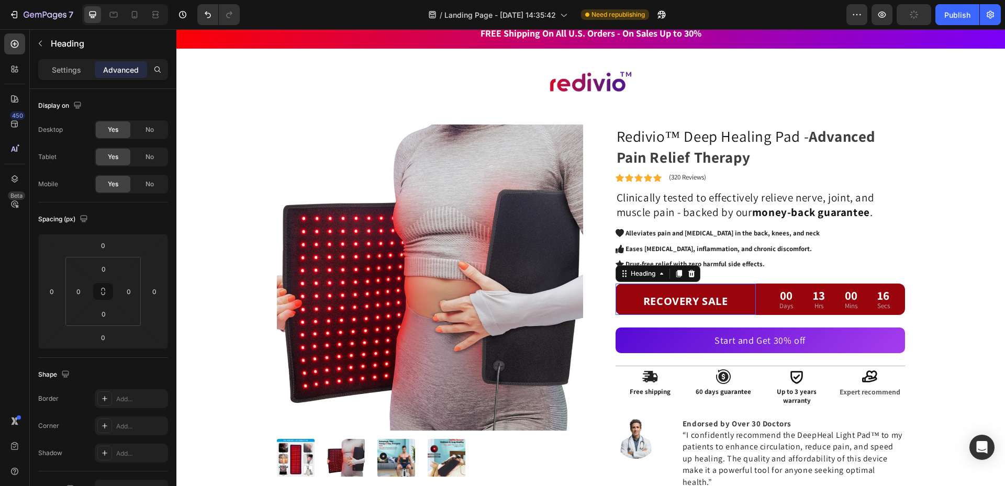
click at [682, 292] on h2 "RECOVERY SALE" at bounding box center [686, 299] width 141 height 31
click at [687, 285] on h2 "RECOVERY SALE" at bounding box center [686, 299] width 141 height 31
click at [686, 296] on strong "RECOVERY SALE" at bounding box center [685, 301] width 85 height 14
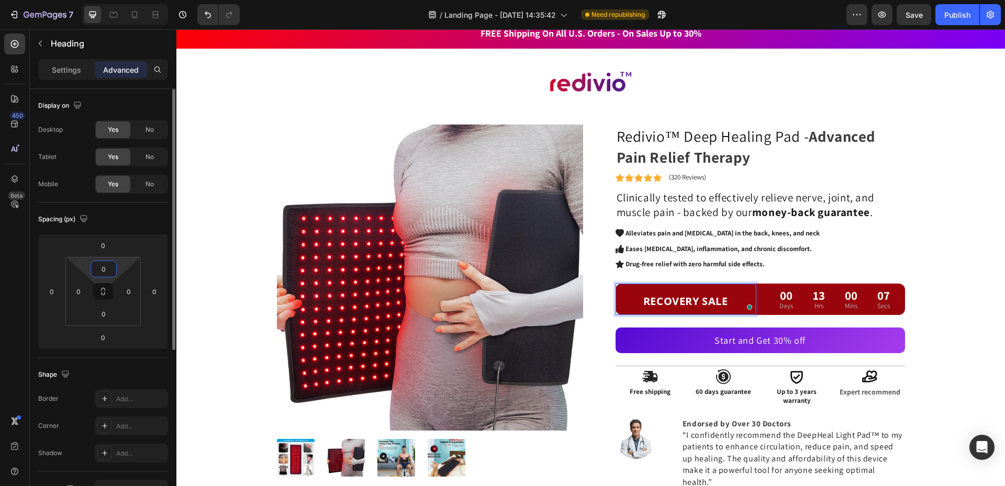
click at [100, 272] on input "0" at bounding box center [103, 269] width 21 height 16
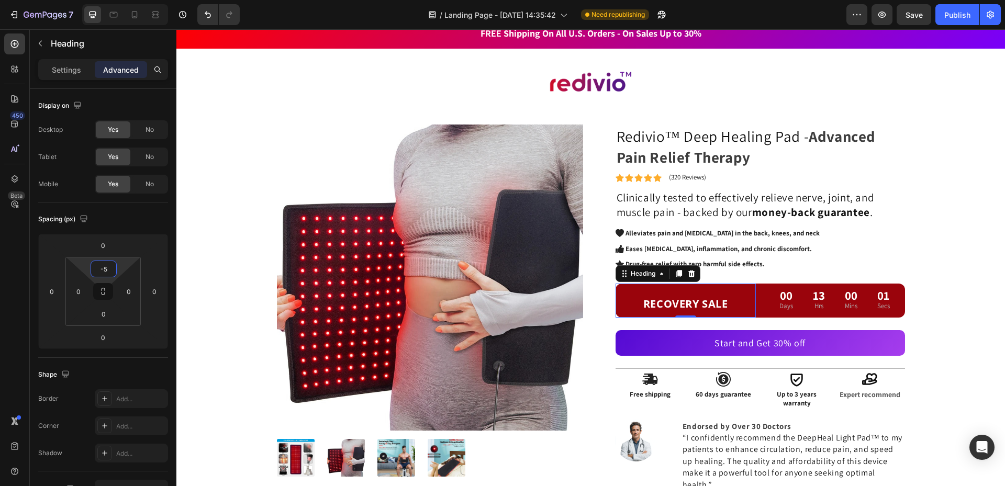
type input "-"
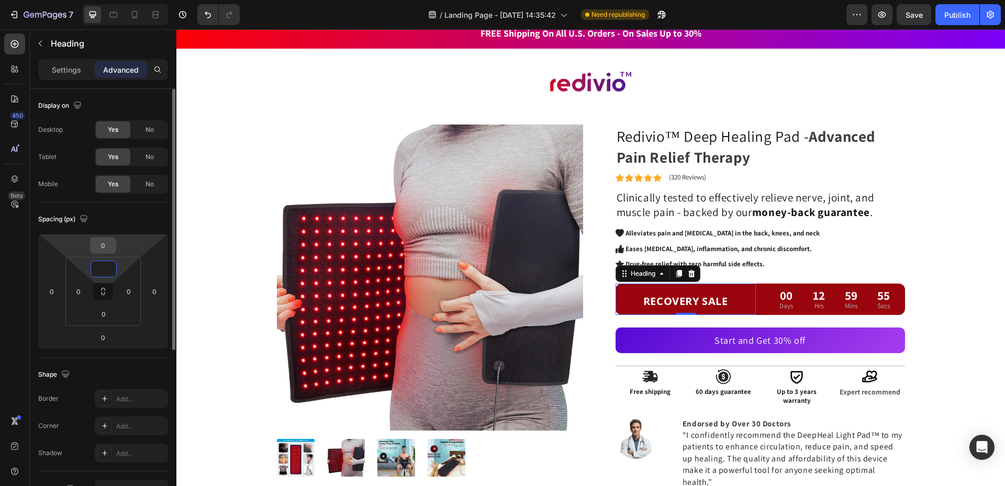
type input "0"
click at [110, 253] on div "0" at bounding box center [103, 245] width 26 height 17
click at [112, 246] on input "0" at bounding box center [103, 246] width 21 height 16
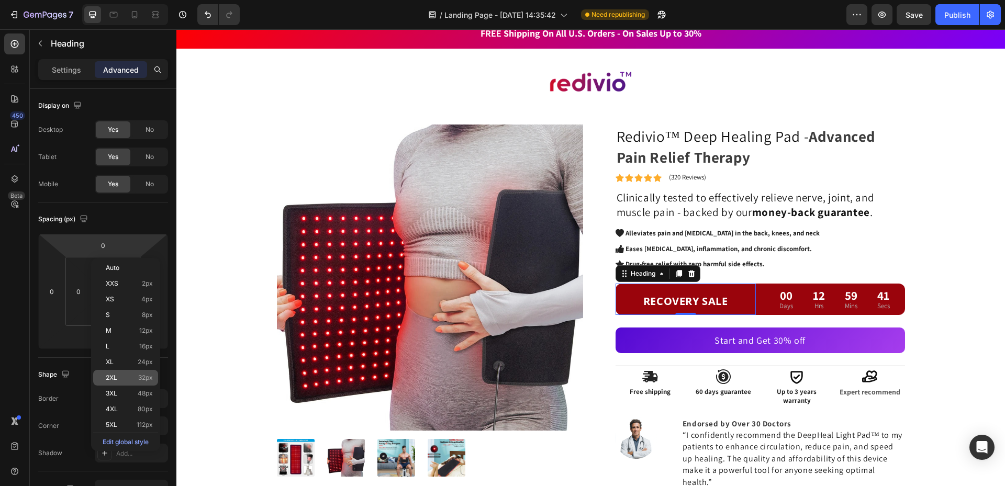
click at [132, 373] on div "2XL 32px" at bounding box center [125, 378] width 65 height 16
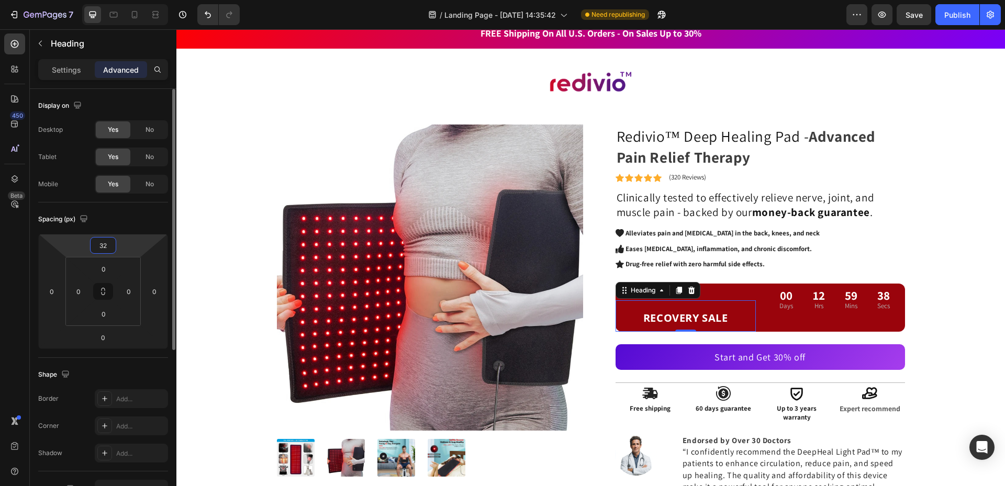
click at [113, 248] on input "32" at bounding box center [103, 246] width 21 height 16
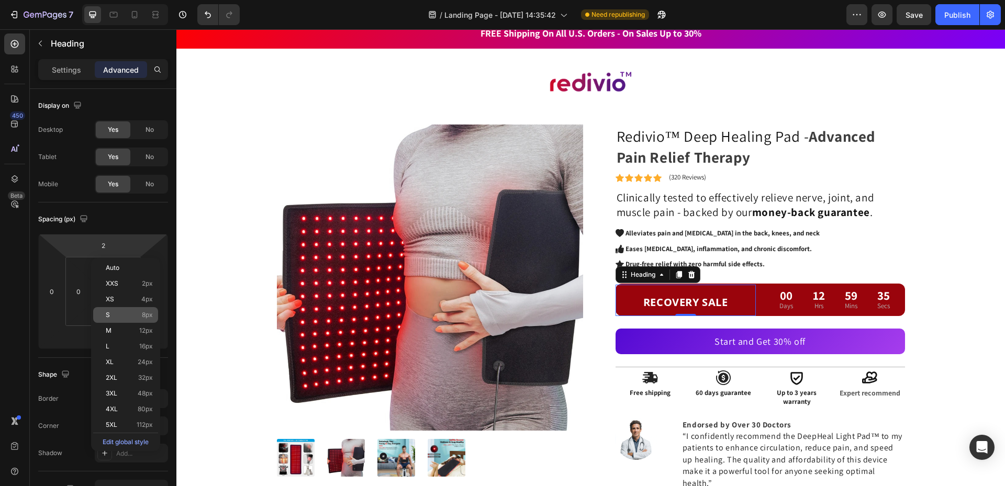
click at [116, 316] on p "S 8px" at bounding box center [129, 314] width 47 height 7
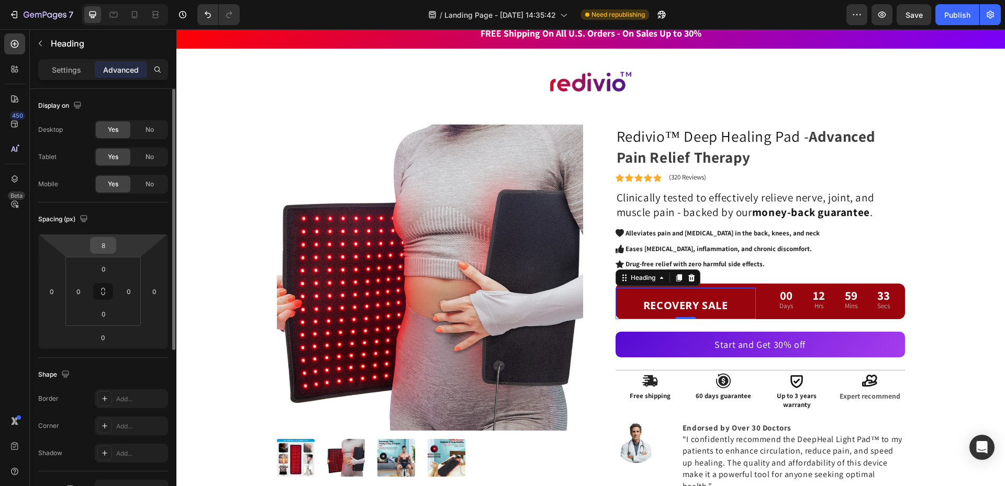
click at [102, 246] on input "8" at bounding box center [103, 246] width 21 height 16
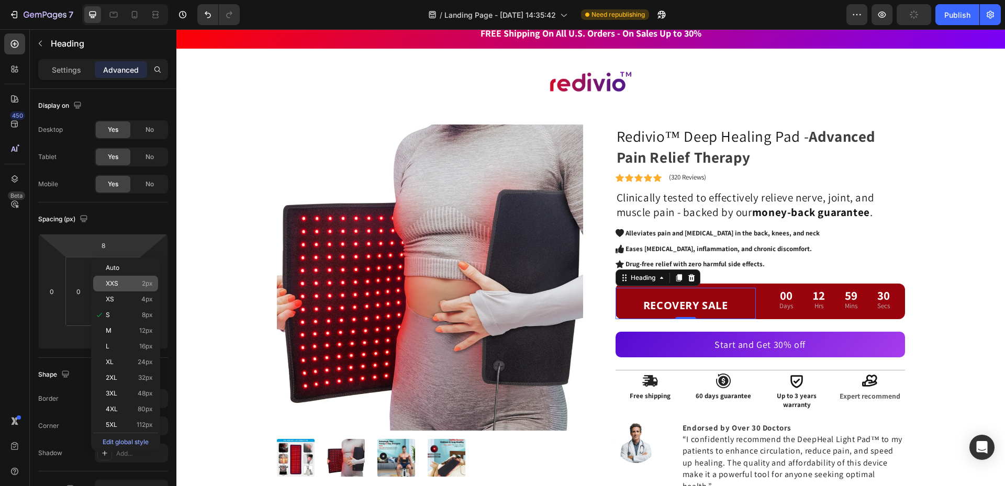
click at [116, 282] on span "XXS" at bounding box center [112, 283] width 13 height 7
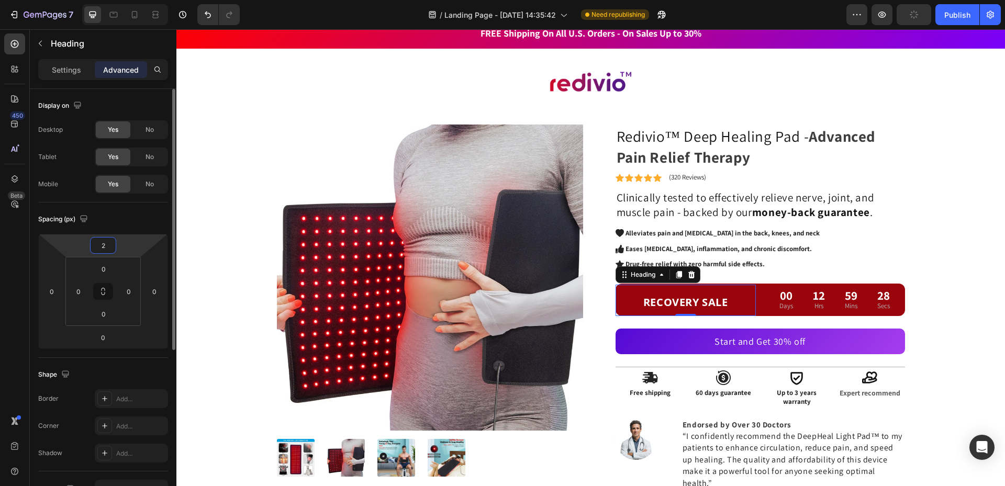
click at [109, 249] on input "2" at bounding box center [103, 246] width 21 height 16
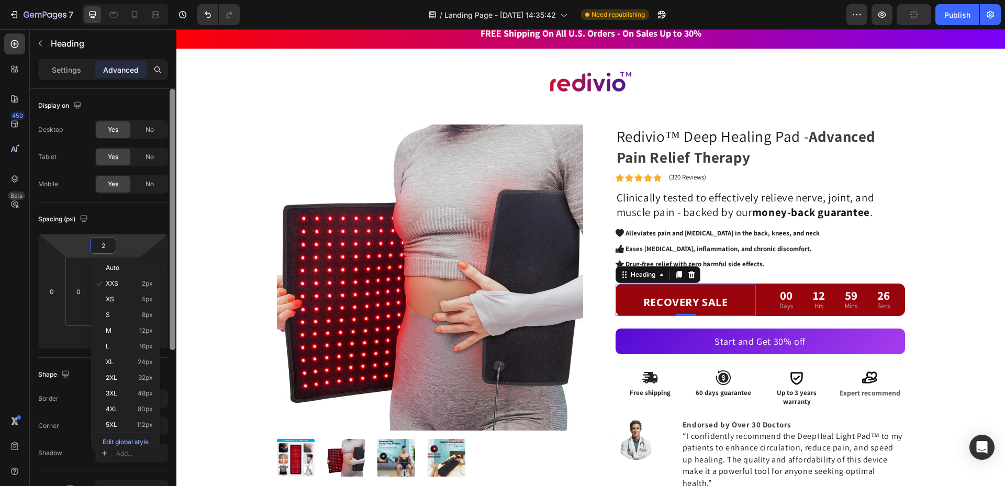
type input "0"
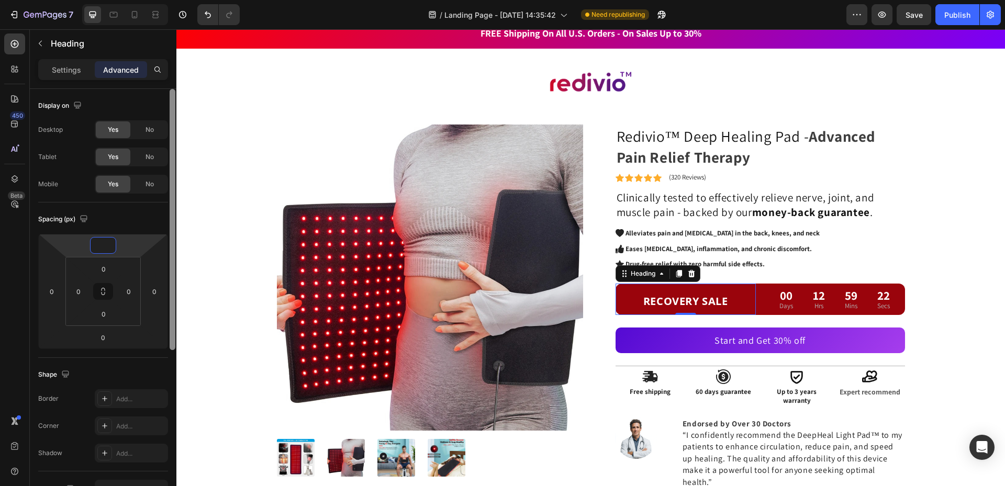
type input "-5"
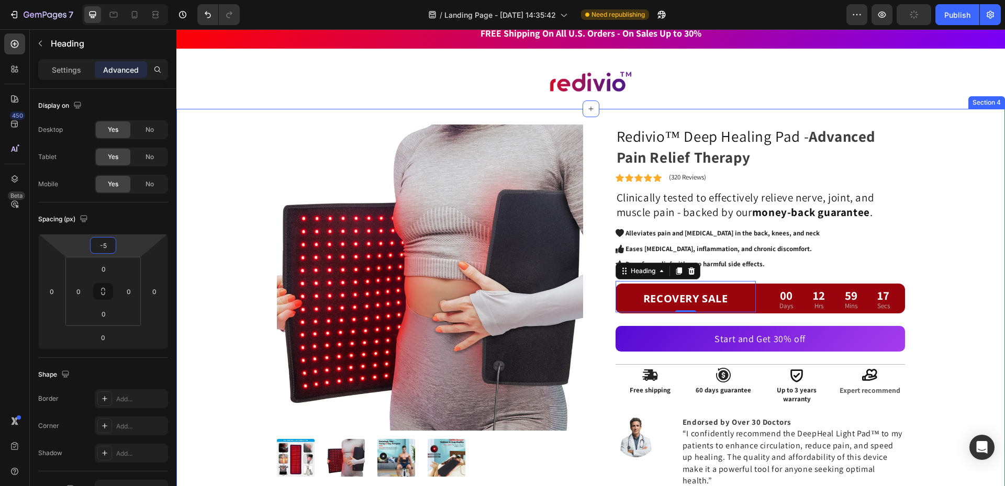
click at [951, 275] on div "Product Images Redivio™ Deep Healing Pad - Advanced Pain Relief Therapy Heading…" at bounding box center [590, 328] width 813 height 407
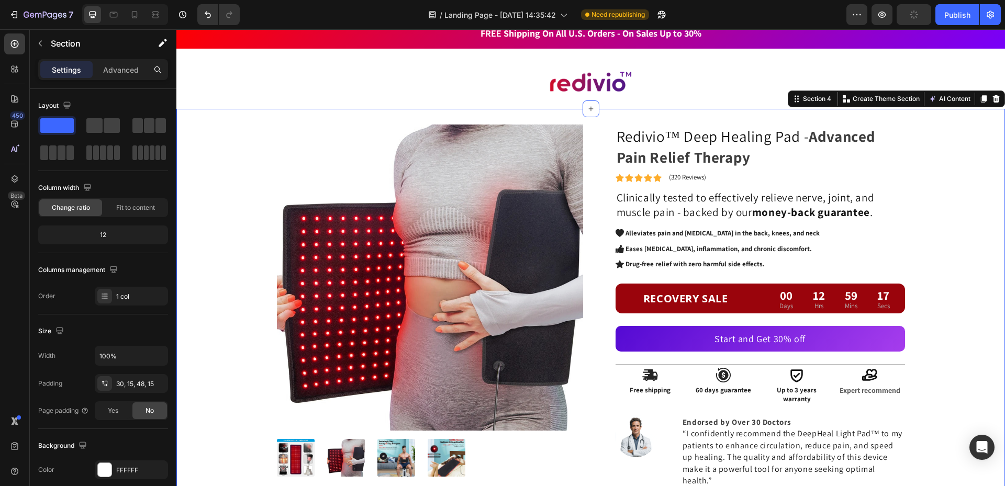
click at [951, 275] on div "Product Images Redivio™ Deep Healing Pad - Advanced Pain Relief Therapy Heading…" at bounding box center [590, 328] width 813 height 407
click at [784, 292] on div "00" at bounding box center [787, 296] width 14 height 16
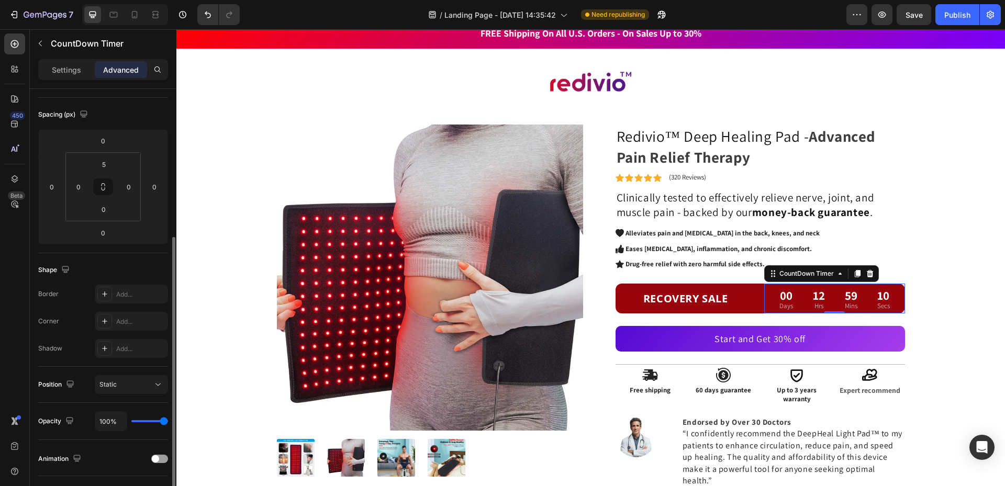
scroll to position [157, 0]
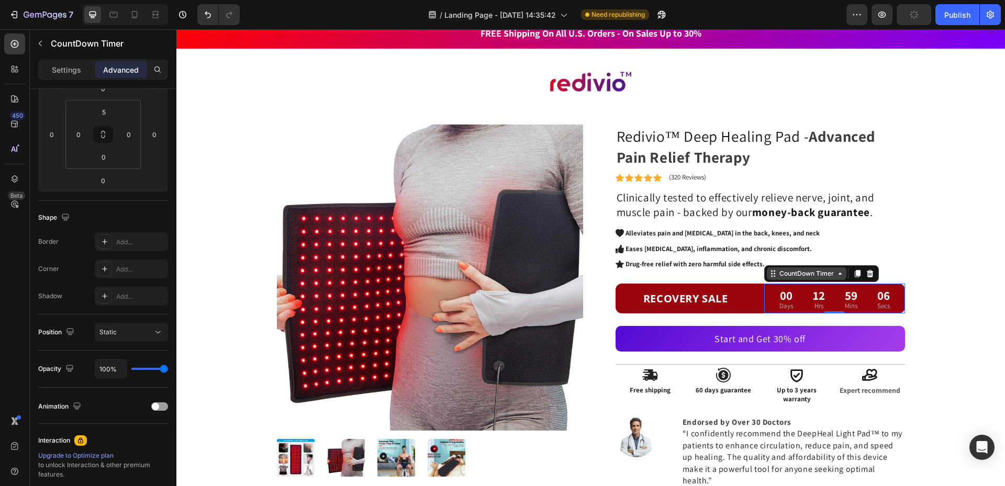
click at [797, 276] on div "CountDown Timer" at bounding box center [806, 273] width 59 height 9
click at [795, 276] on div "CountDown Timer" at bounding box center [806, 273] width 59 height 9
click at [55, 72] on p "Settings" at bounding box center [66, 69] width 29 height 11
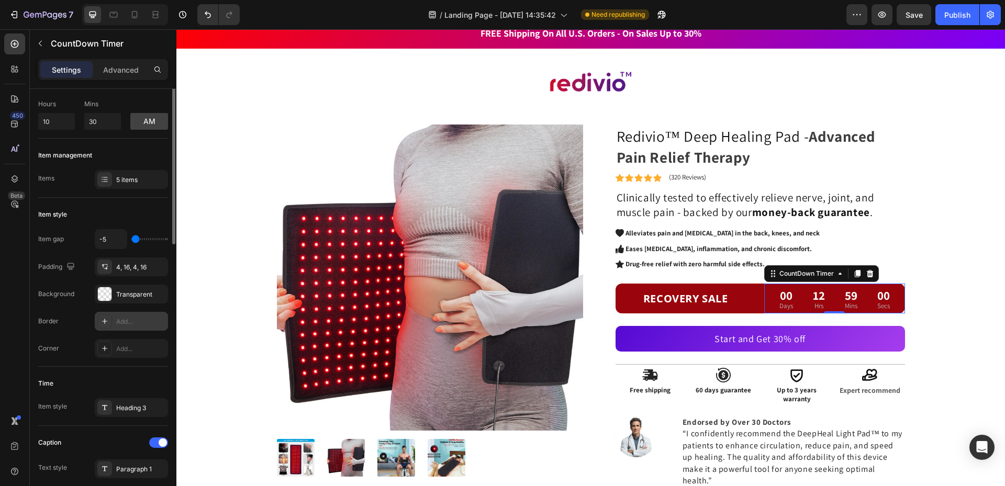
scroll to position [0, 0]
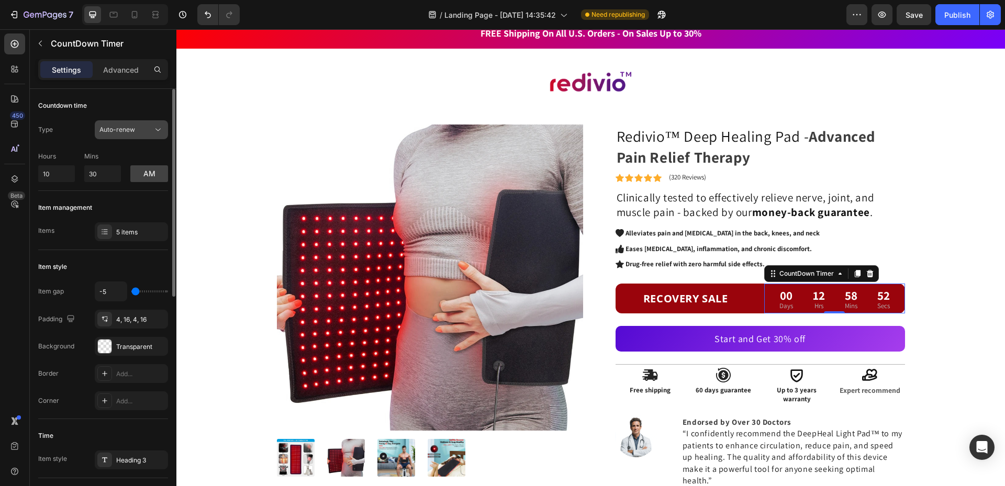
click at [151, 127] on div "Auto-renew" at bounding box center [125, 129] width 53 height 9
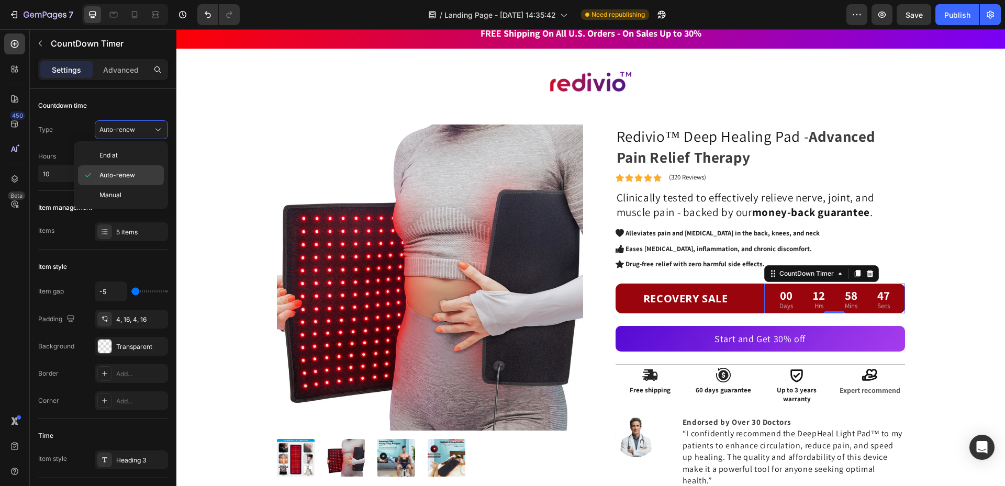
click at [116, 173] on span "Auto-renew" at bounding box center [117, 175] width 36 height 9
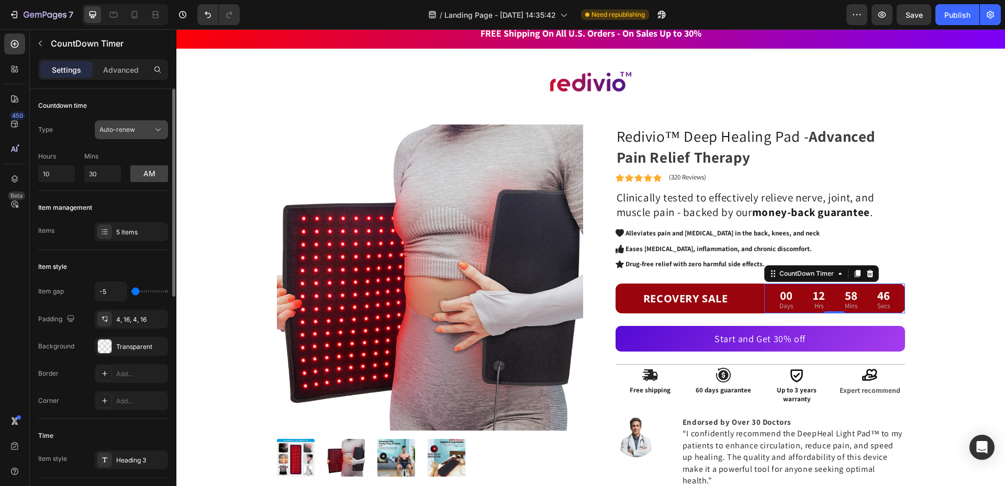
click at [145, 134] on div "Auto-renew" at bounding box center [125, 129] width 53 height 9
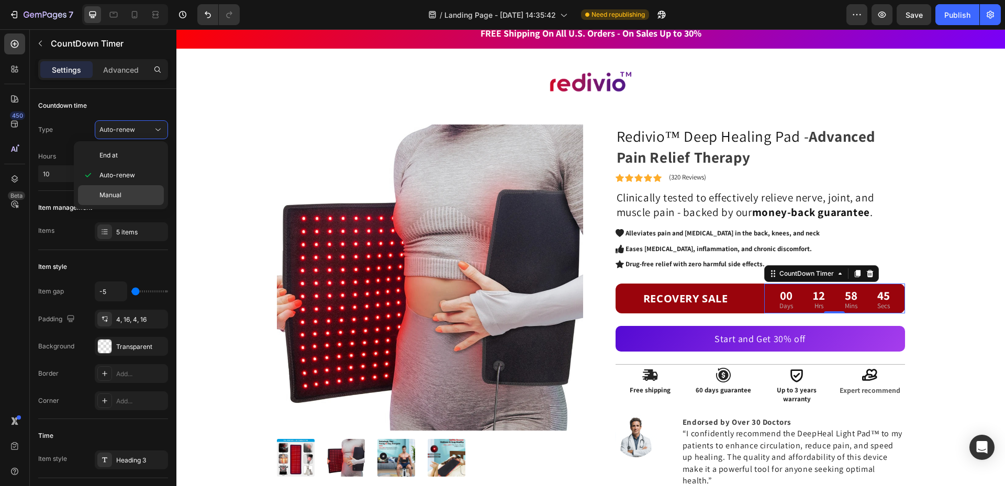
click at [115, 197] on span "Manual" at bounding box center [110, 195] width 22 height 9
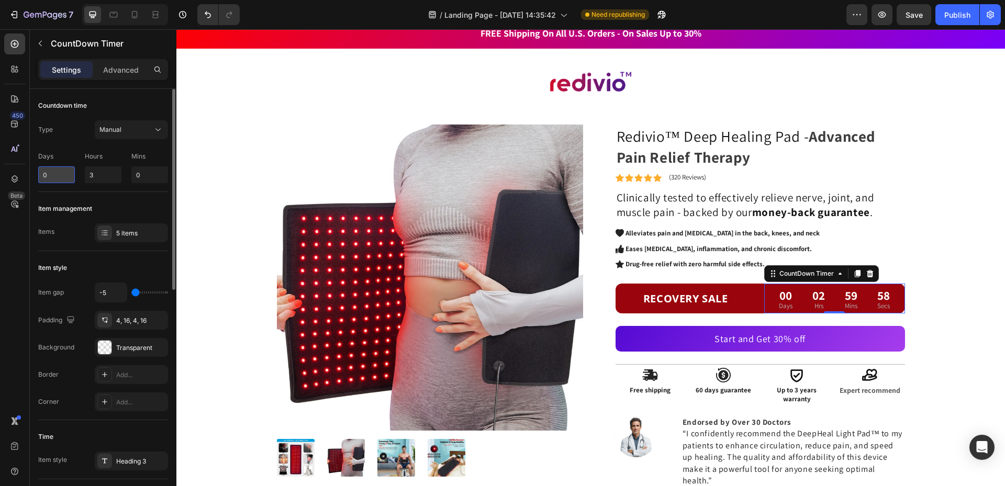
click at [54, 177] on input "0" at bounding box center [56, 174] width 37 height 17
type input "3"
click at [86, 251] on div "Countdown time Type Manual Days 3 Hours 3 Mins 0" at bounding box center [103, 335] width 130 height 169
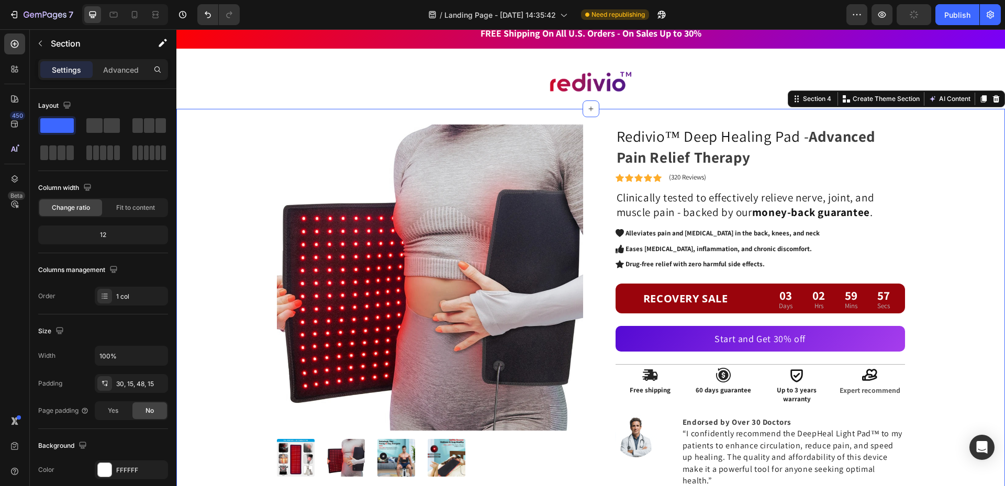
click at [958, 276] on div "Product Images Redivio™ Deep Healing Pad - Advanced Pain Relief Therapy Heading…" at bounding box center [590, 328] width 813 height 407
click at [907, 319] on div "Product Images Redivio™ Deep Healing Pad - Advanced Pain Relief Therapy Heading…" at bounding box center [590, 328] width 813 height 407
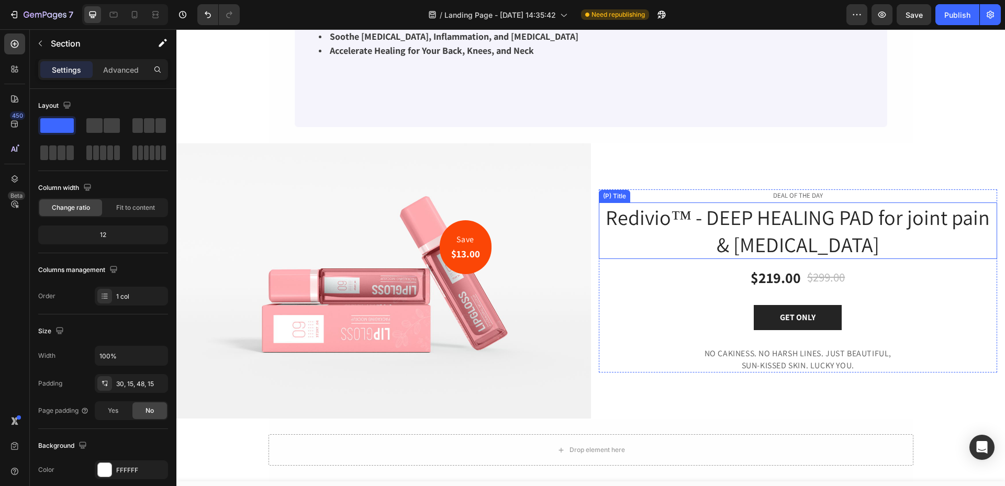
scroll to position [3436, 0]
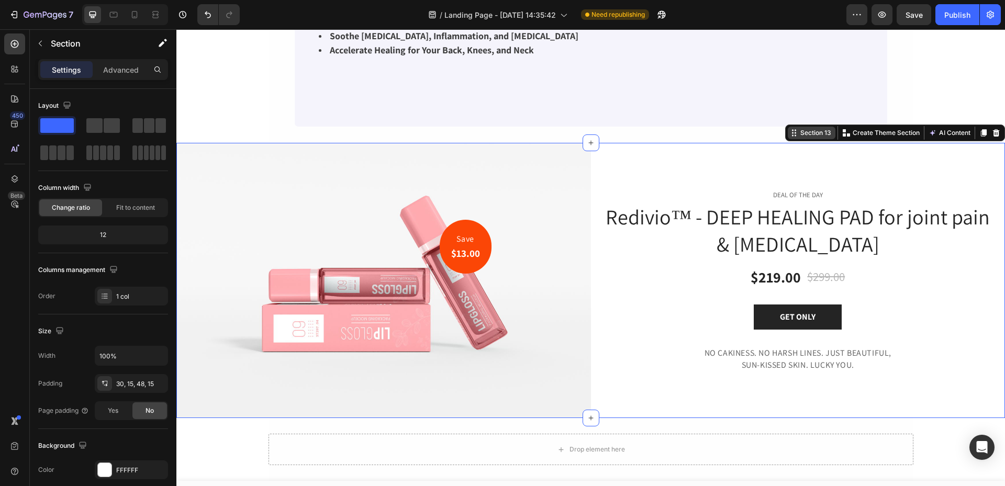
click at [984, 125] on div "Section 13 You can create reusable sections Create Theme Section AI Content Wri…" at bounding box center [895, 133] width 220 height 17
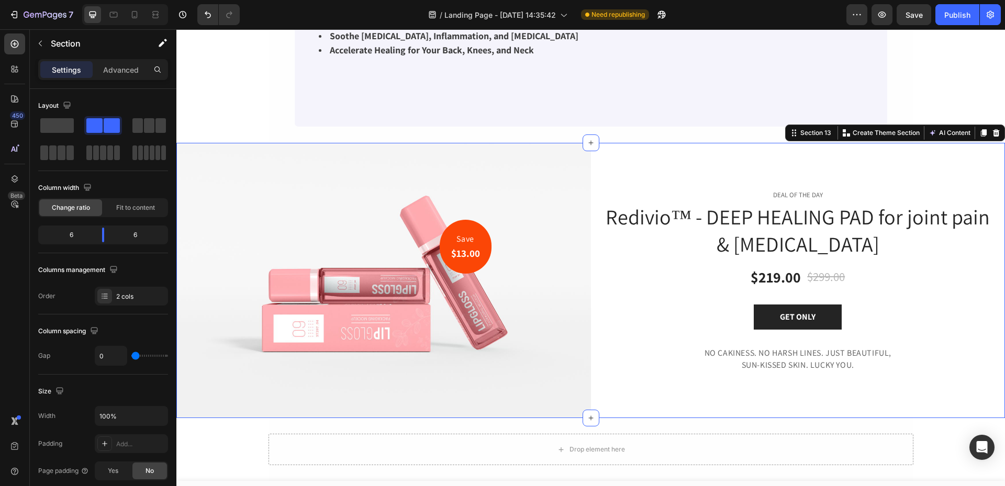
click at [995, 125] on div "Section 13 You can create reusable sections Create Theme Section AI Content Wri…" at bounding box center [895, 133] width 220 height 17
click at [993, 129] on icon at bounding box center [996, 132] width 7 height 7
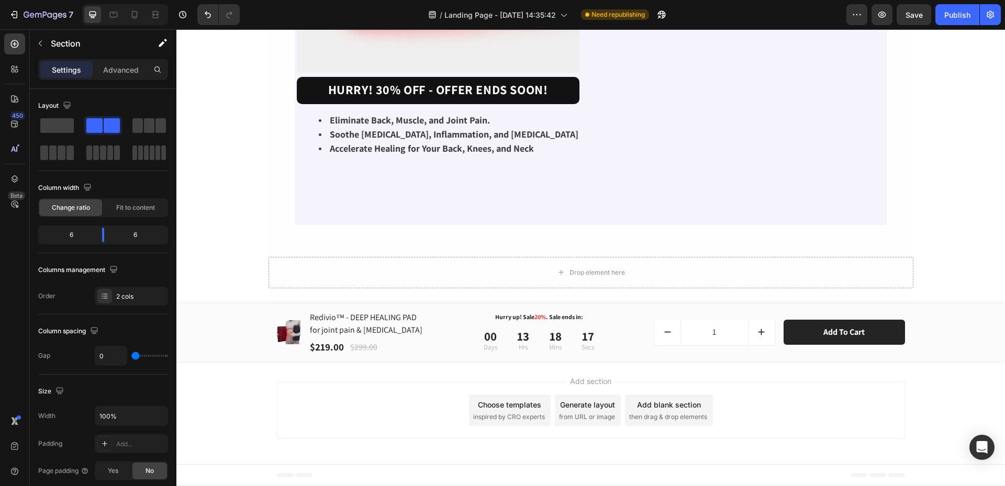
scroll to position [3317, 0]
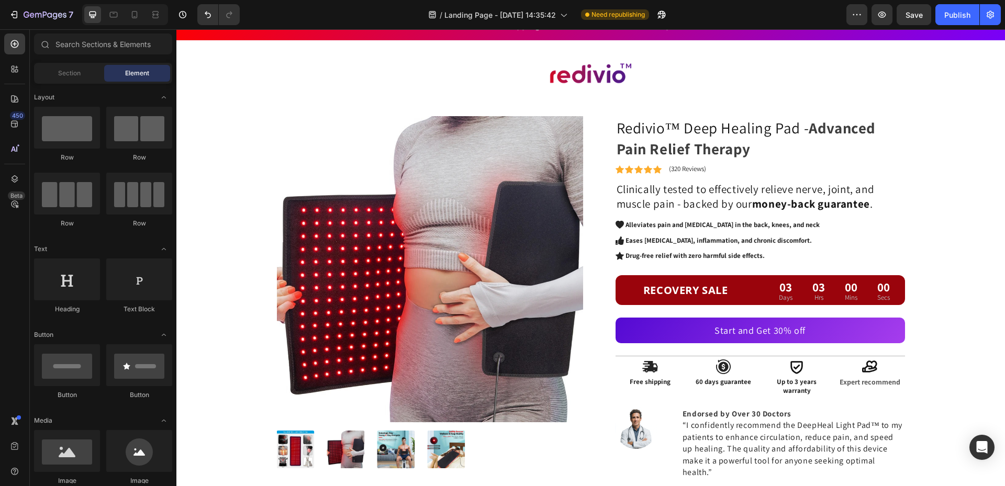
scroll to position [0, 0]
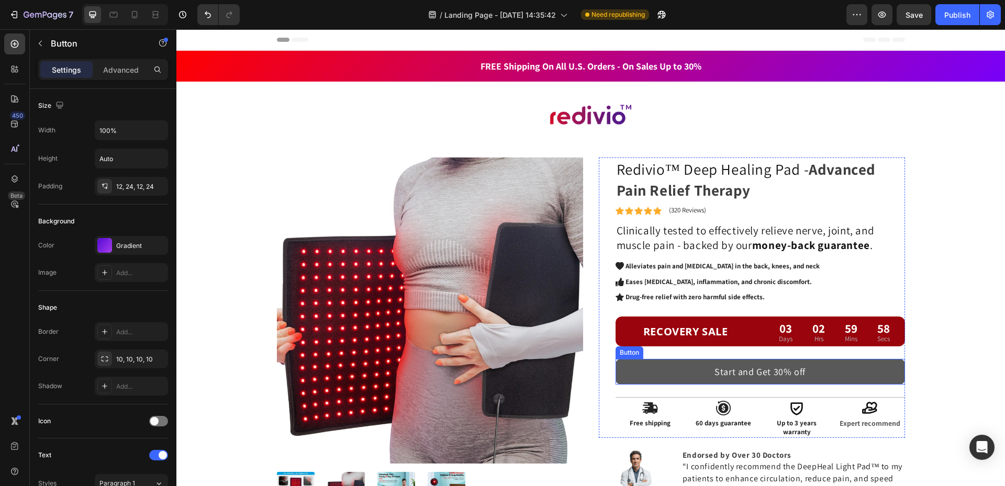
click at [859, 374] on button "Start and Get 30% off" at bounding box center [761, 372] width 290 height 26
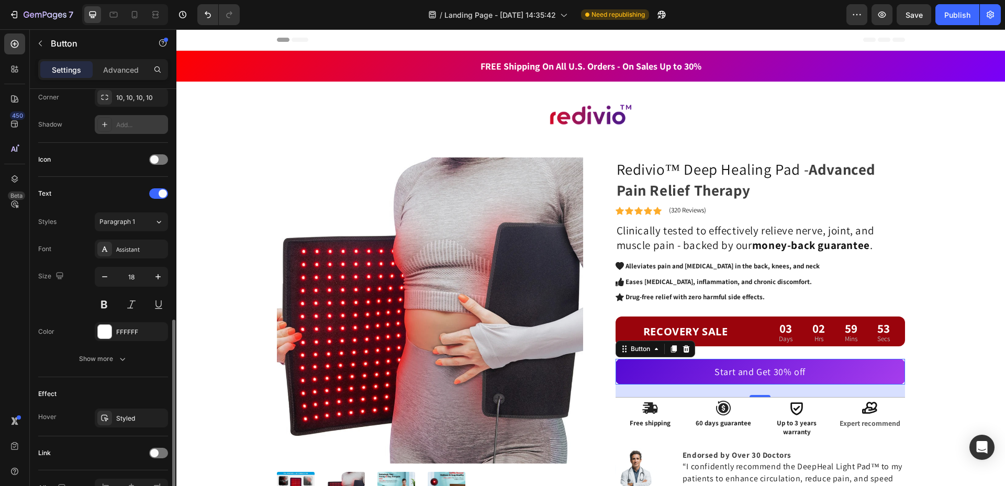
scroll to position [324, 0]
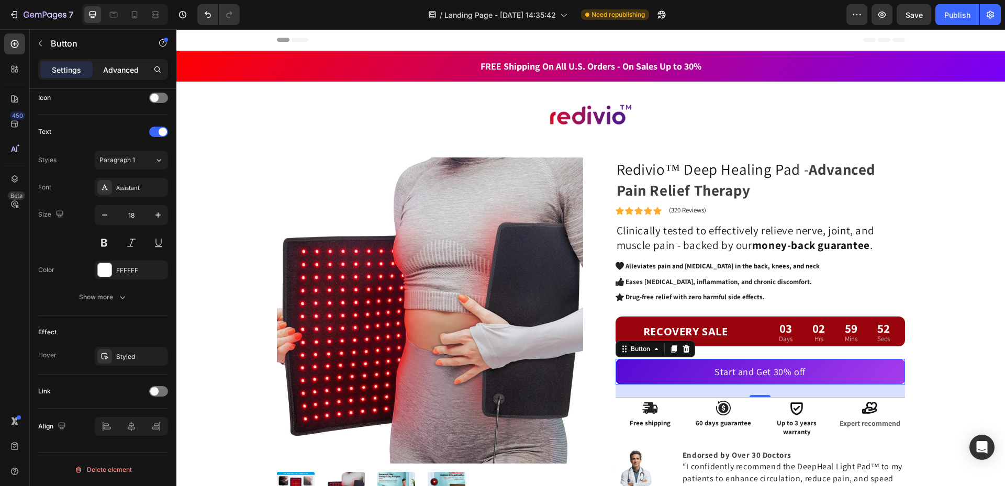
click at [134, 68] on p "Advanced" at bounding box center [121, 69] width 36 height 11
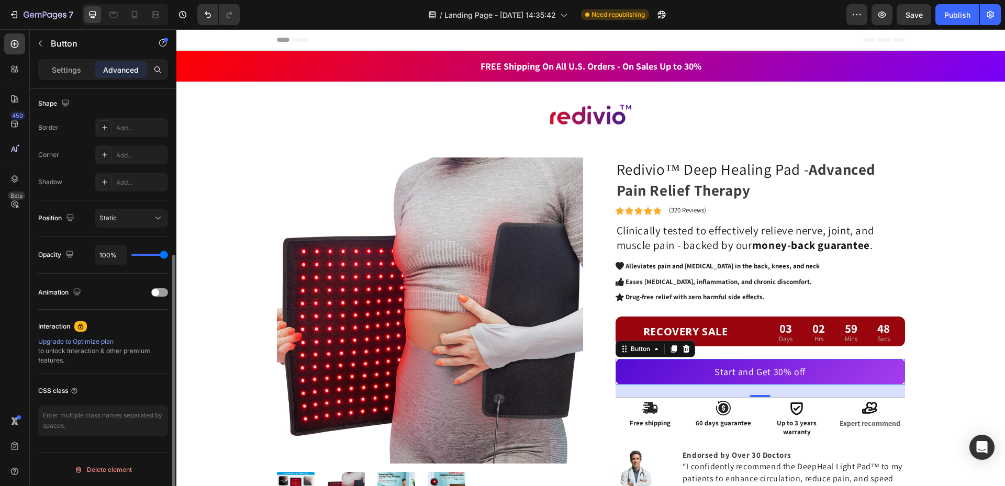
scroll to position [219, 0]
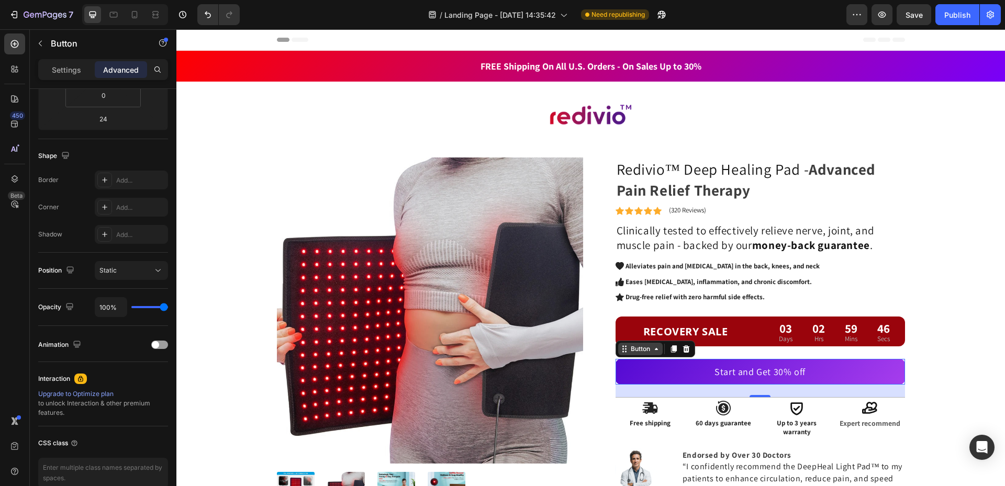
click at [637, 352] on div "Button" at bounding box center [641, 348] width 24 height 9
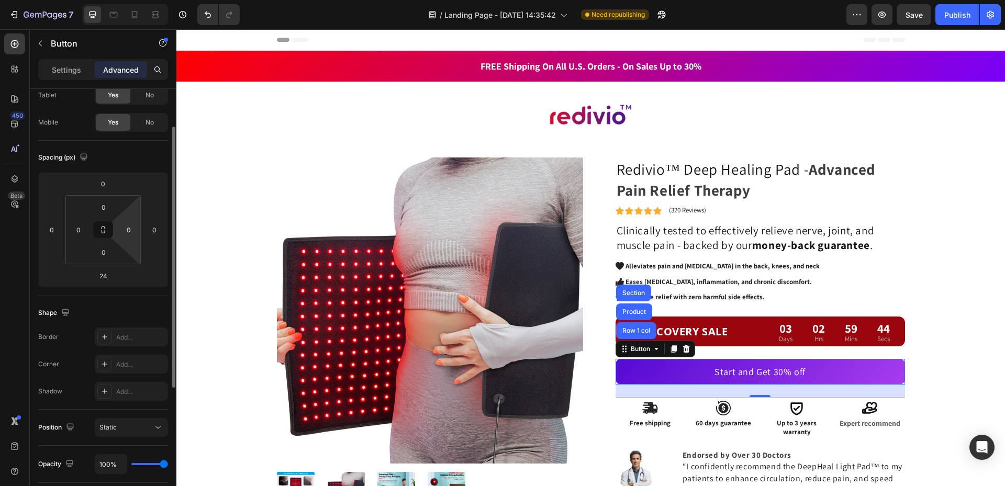
scroll to position [0, 0]
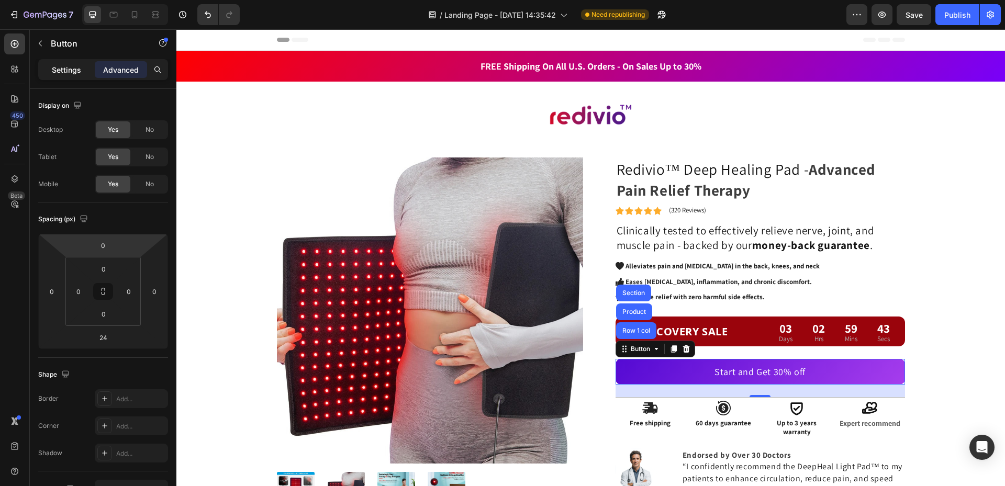
click at [60, 71] on p "Settings" at bounding box center [66, 69] width 29 height 11
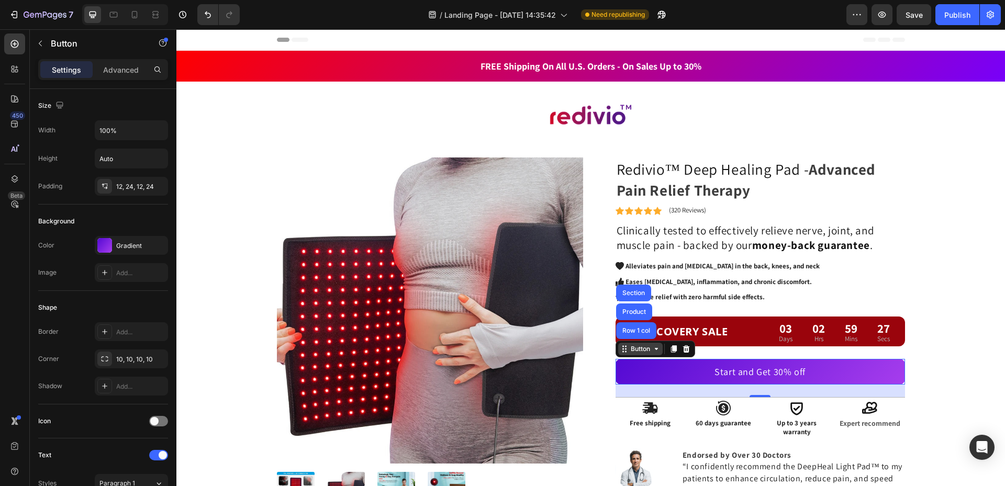
click at [635, 353] on div "Button" at bounding box center [641, 348] width 24 height 9
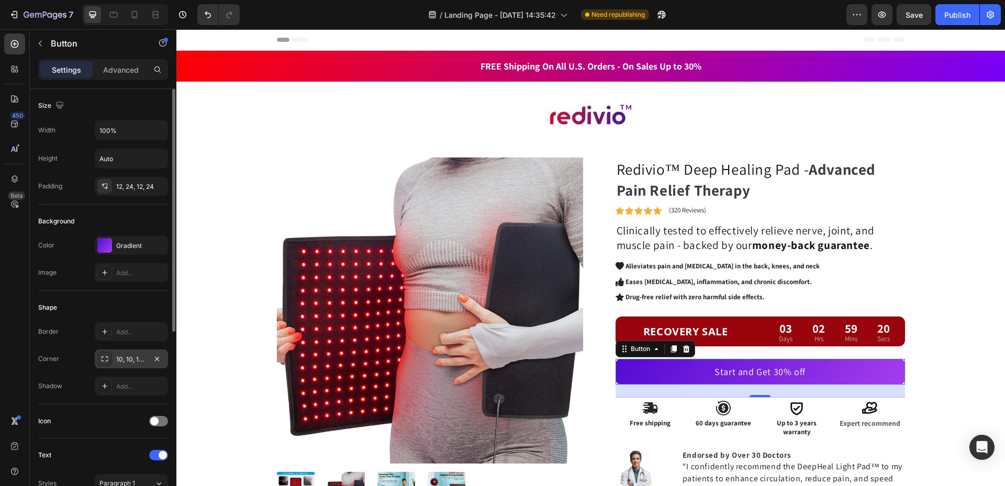
click at [104, 358] on icon at bounding box center [105, 359] width 8 height 8
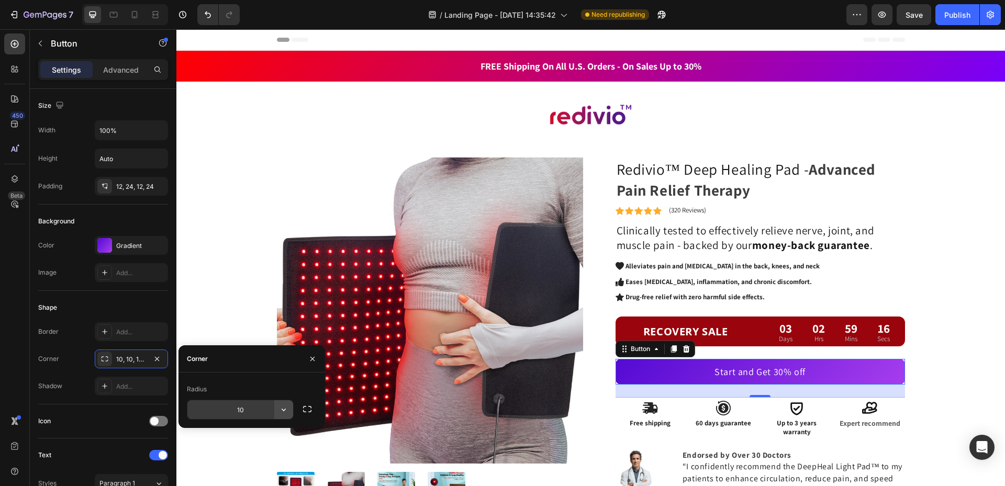
click at [279, 408] on icon "button" at bounding box center [284, 410] width 10 height 10
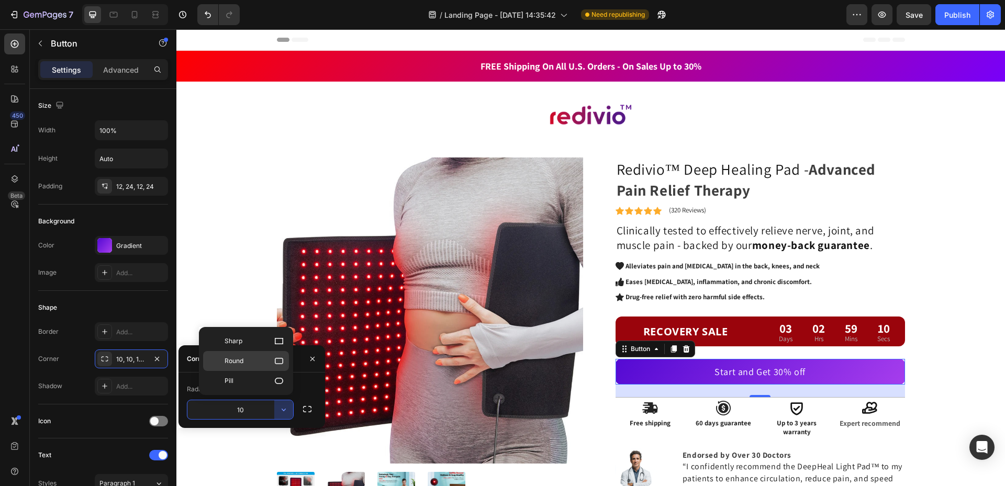
click at [270, 359] on p "Round" at bounding box center [255, 361] width 60 height 10
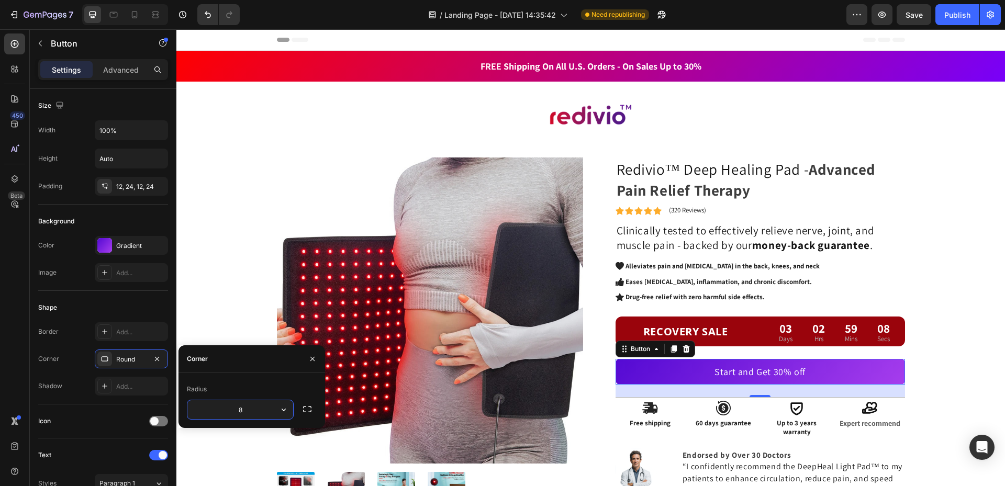
click at [255, 409] on input "8" at bounding box center [240, 409] width 106 height 19
click at [276, 414] on button "button" at bounding box center [283, 409] width 19 height 19
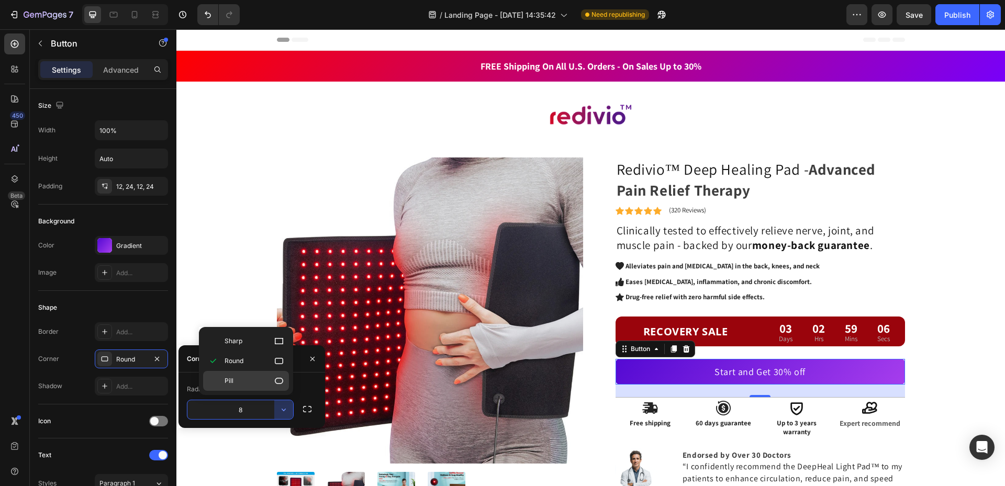
click at [276, 380] on icon at bounding box center [279, 381] width 10 height 10
type input "9999"
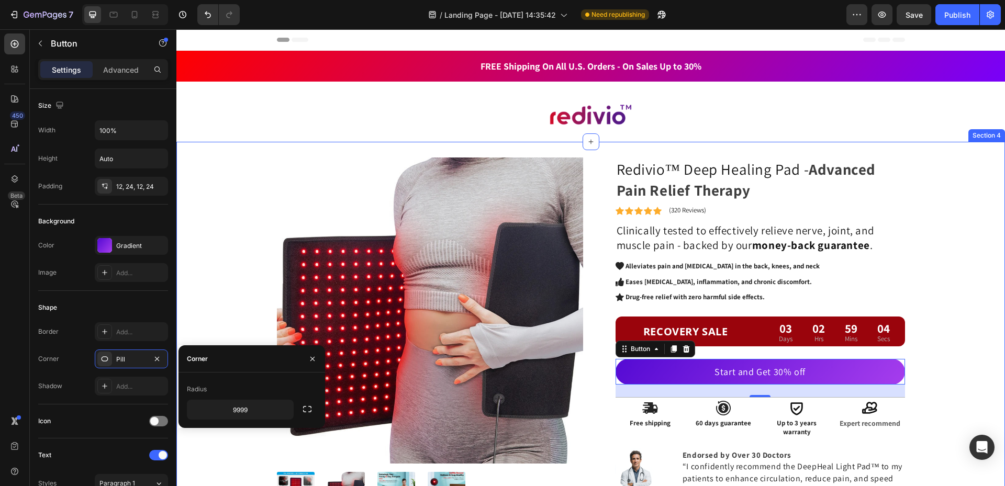
click at [949, 316] on div "Product Images Redivio™ Deep Healing Pad - Advanced Pain Relief Therapy Heading…" at bounding box center [590, 361] width 813 height 407
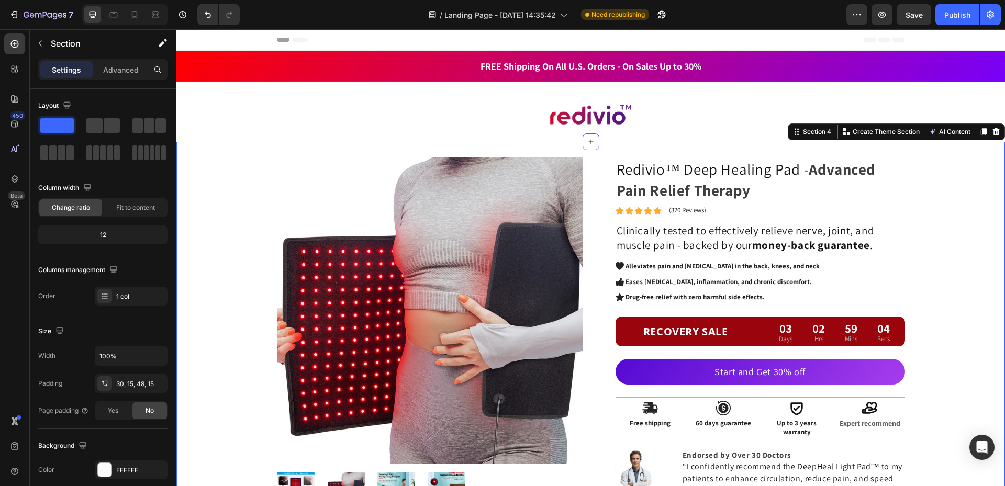
click at [949, 316] on div "Product Images Redivio™ Deep Healing Pad - Advanced Pain Relief Therapy Heading…" at bounding box center [590, 361] width 813 height 407
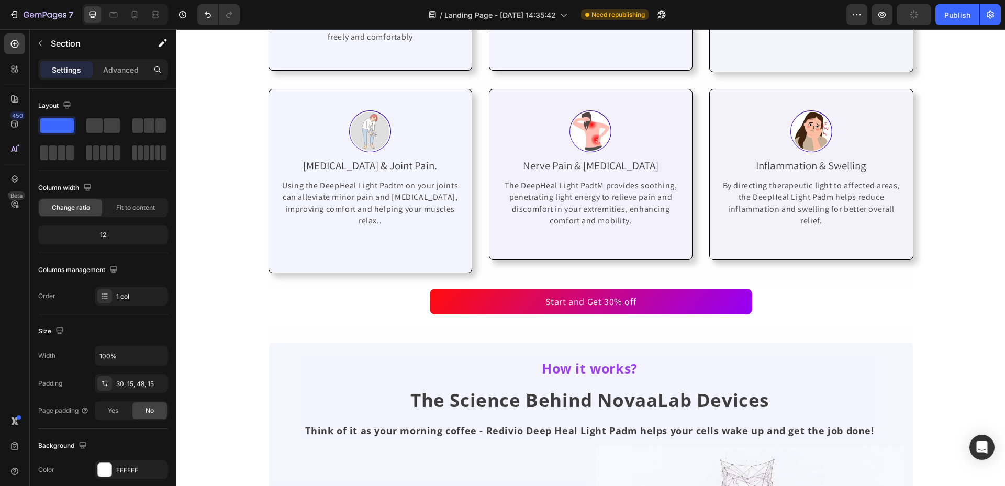
scroll to position [2146, 0]
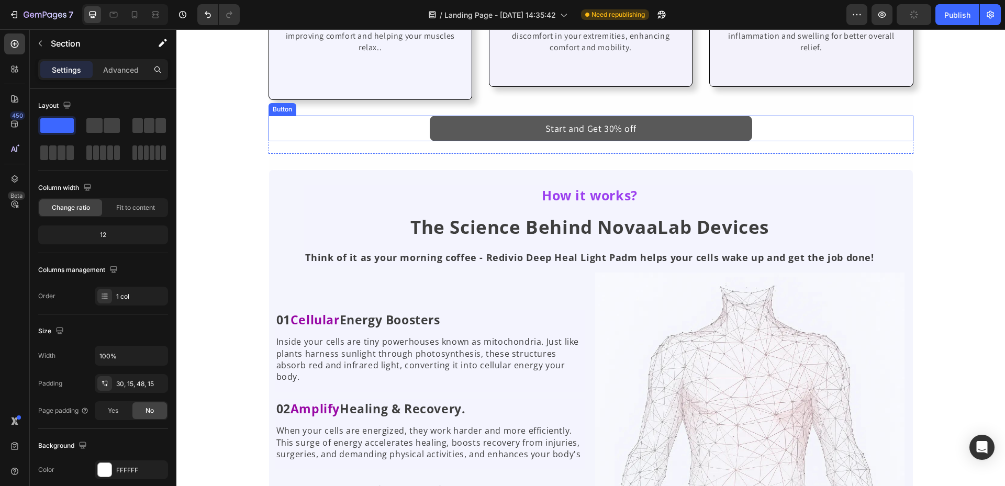
click at [708, 118] on button "Start and Get 30% off" at bounding box center [591, 129] width 322 height 26
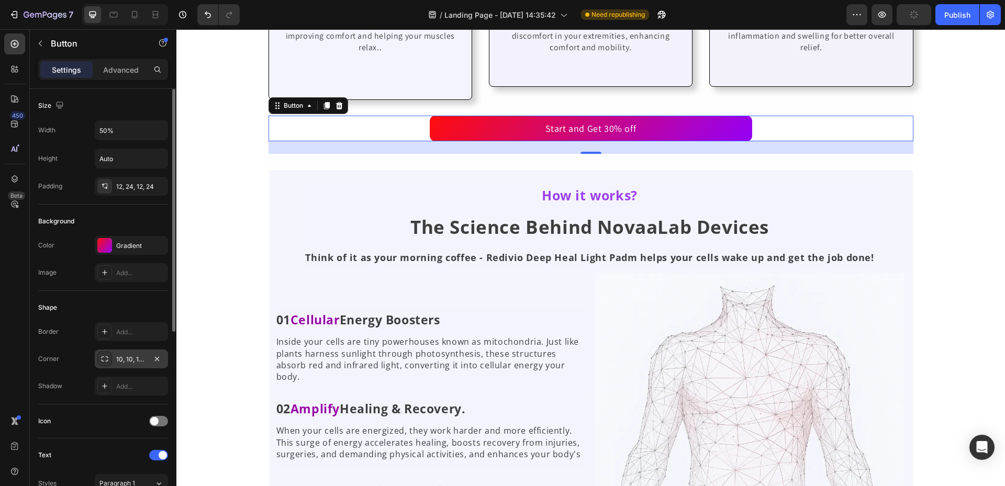
click at [145, 364] on div "10, 10, 10, 10" at bounding box center [131, 359] width 30 height 9
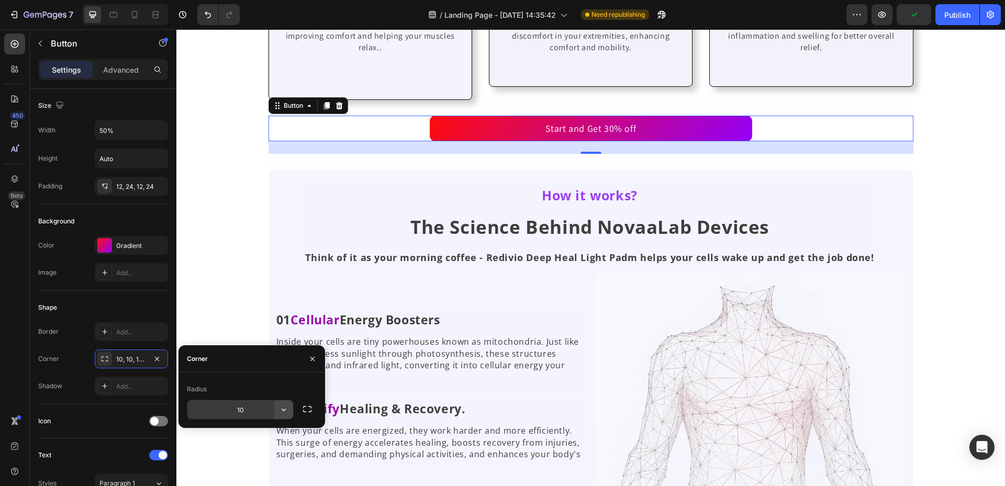
click at [285, 408] on icon "button" at bounding box center [284, 410] width 10 height 10
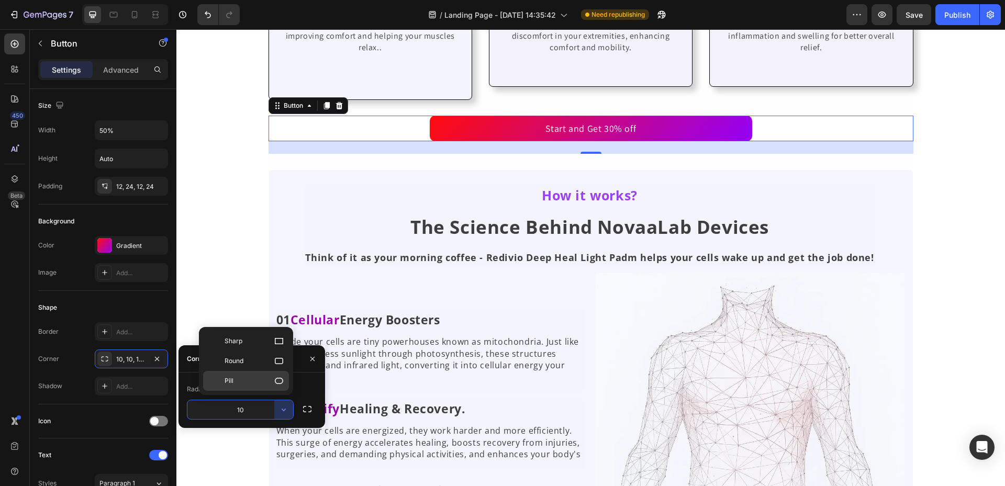
click at [229, 379] on span "Pill" at bounding box center [229, 380] width 9 height 9
type input "9999"
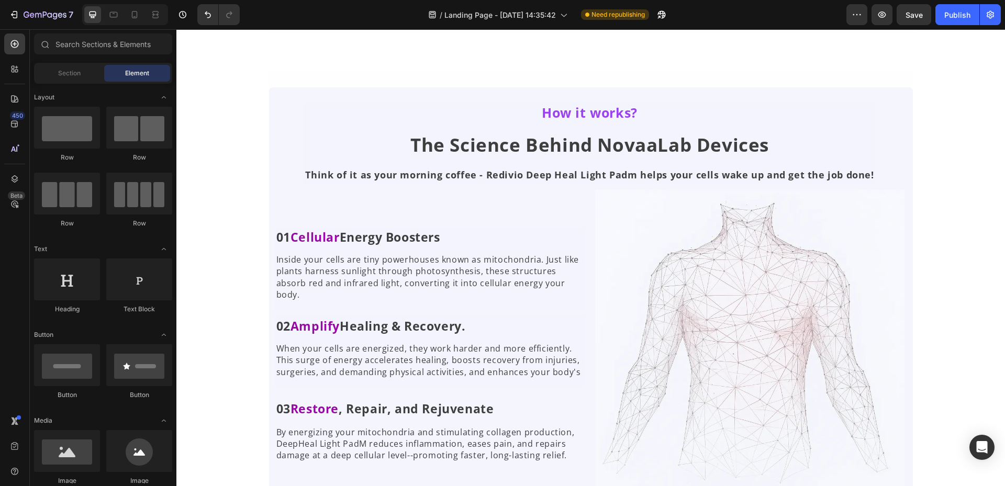
scroll to position [2094, 0]
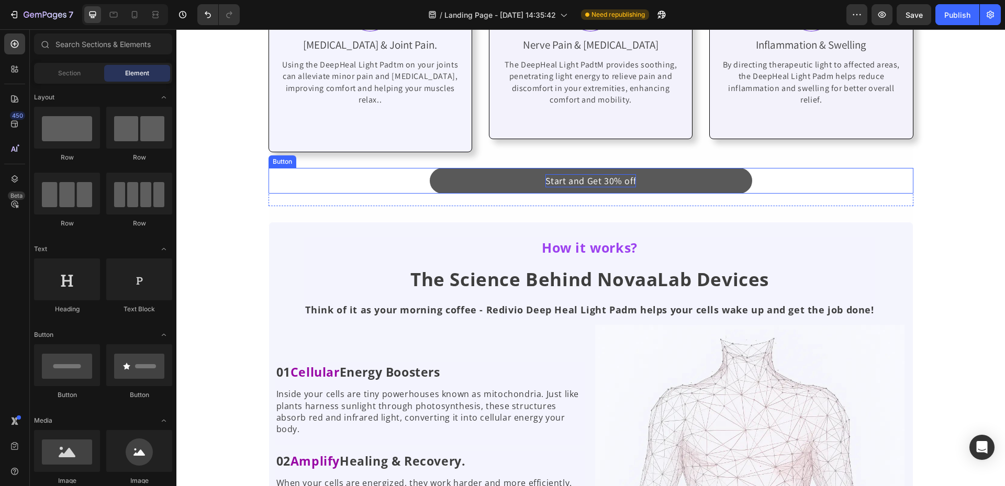
click at [626, 174] on p "Start and Get 30% off" at bounding box center [591, 180] width 91 height 13
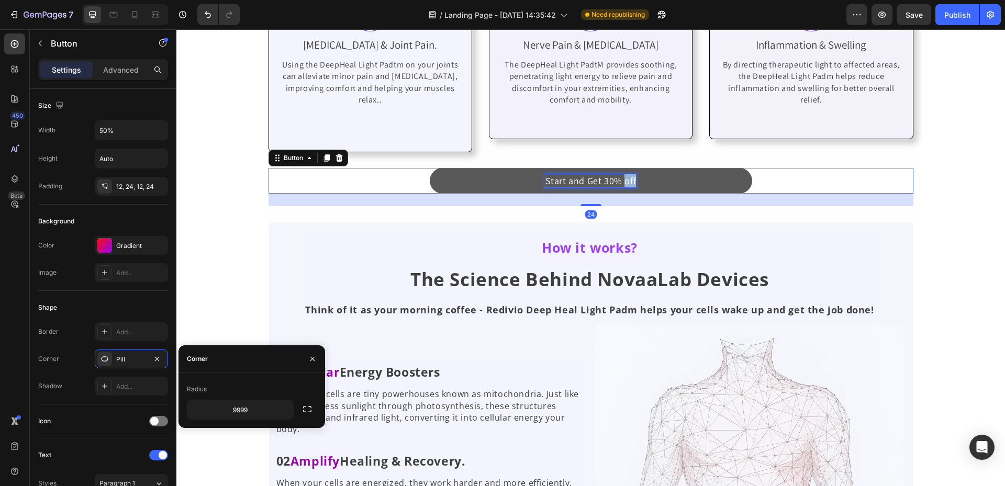
click at [626, 174] on p "Start and Get 30% off" at bounding box center [591, 180] width 91 height 13
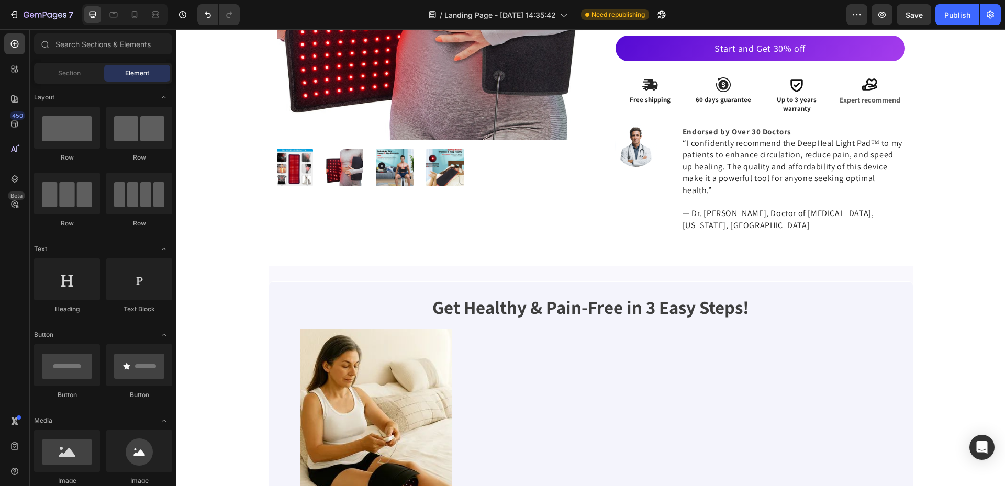
scroll to position [157, 0]
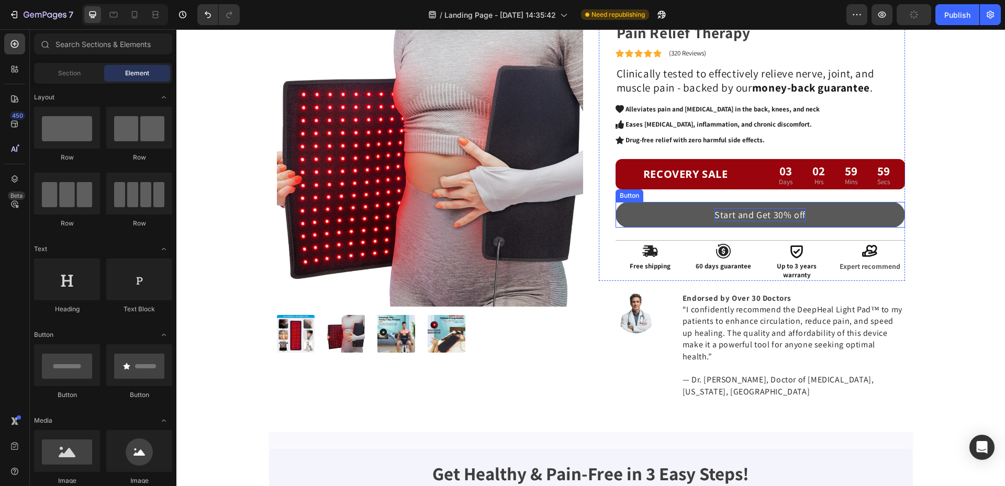
click at [771, 216] on p "Start and Get 30% off" at bounding box center [760, 214] width 91 height 13
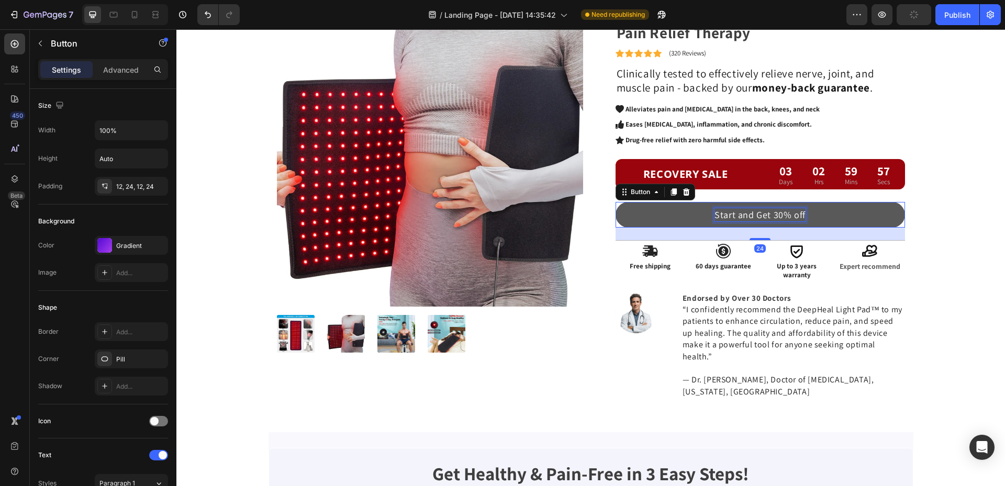
click at [736, 212] on p "Start and Get 30% off" at bounding box center [760, 214] width 91 height 13
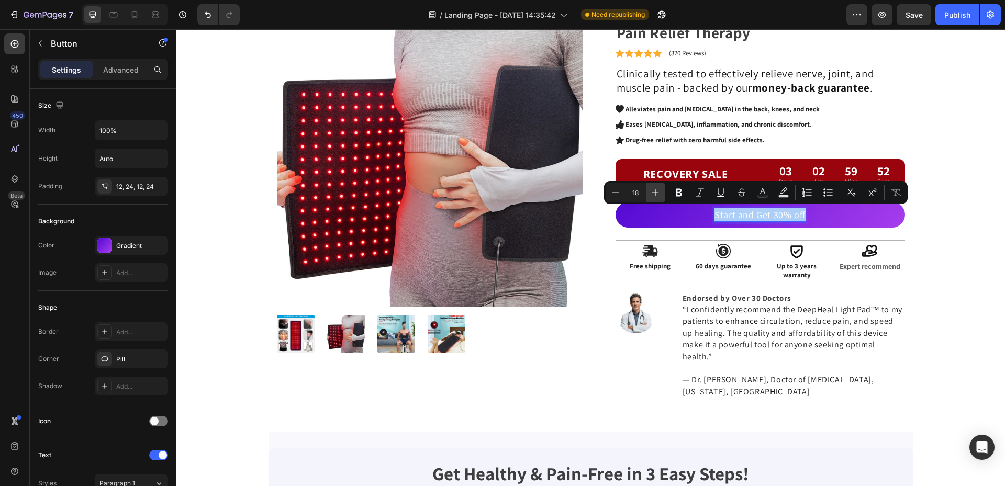
click at [652, 190] on icon "Editor contextual toolbar" at bounding box center [655, 192] width 10 height 10
type input "22"
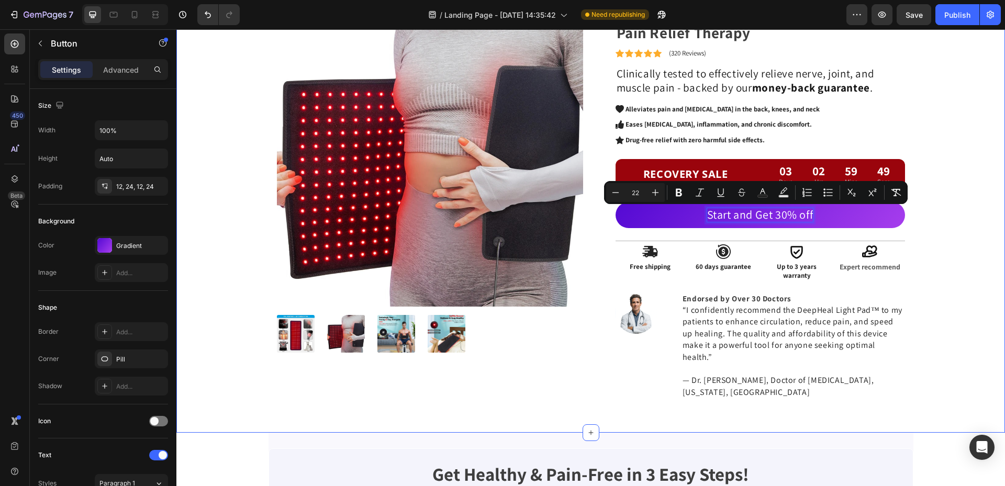
click at [985, 210] on div "Product Images Redivio™ Deep Healing Pad - Advanced Pain Relief Therapy Heading…" at bounding box center [590, 204] width 813 height 407
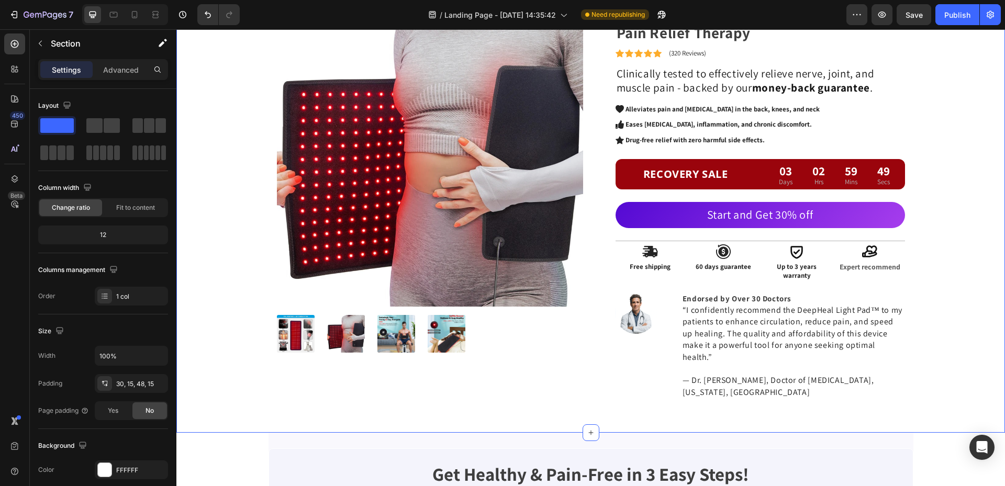
click at [985, 210] on div "Product Images Redivio™ Deep Healing Pad - Advanced Pain Relief Therapy Heading…" at bounding box center [590, 204] width 813 height 407
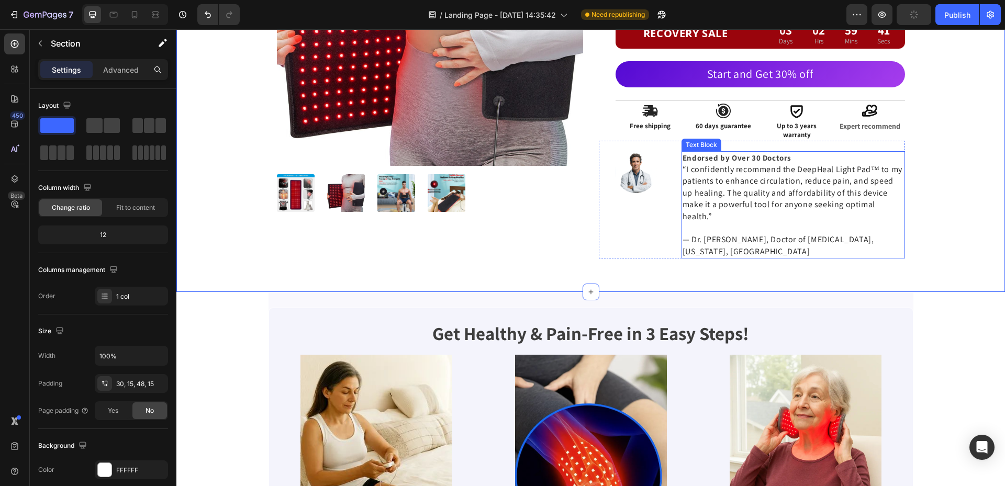
scroll to position [314, 0]
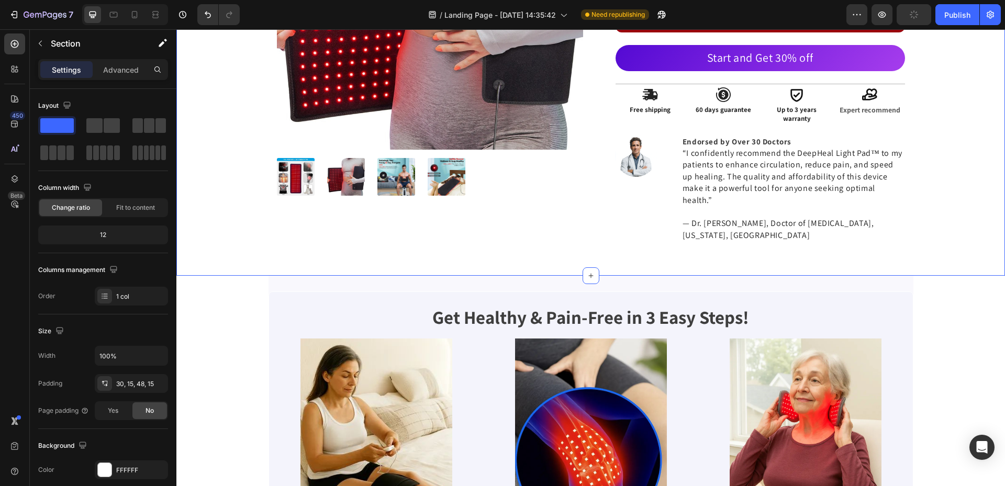
click at [945, 123] on div "Product Images Redivio™ Deep Healing Pad - Advanced Pain Relief Therapy Heading…" at bounding box center [590, 46] width 813 height 407
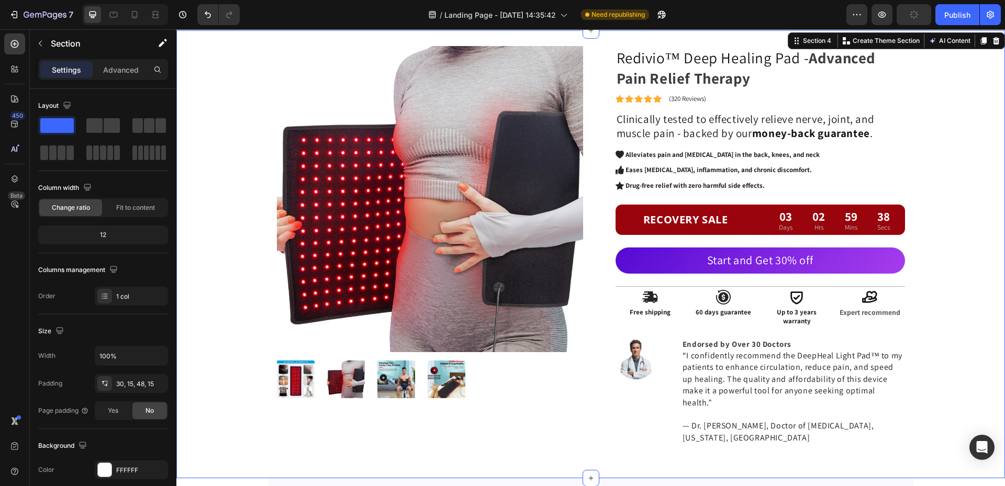
scroll to position [105, 0]
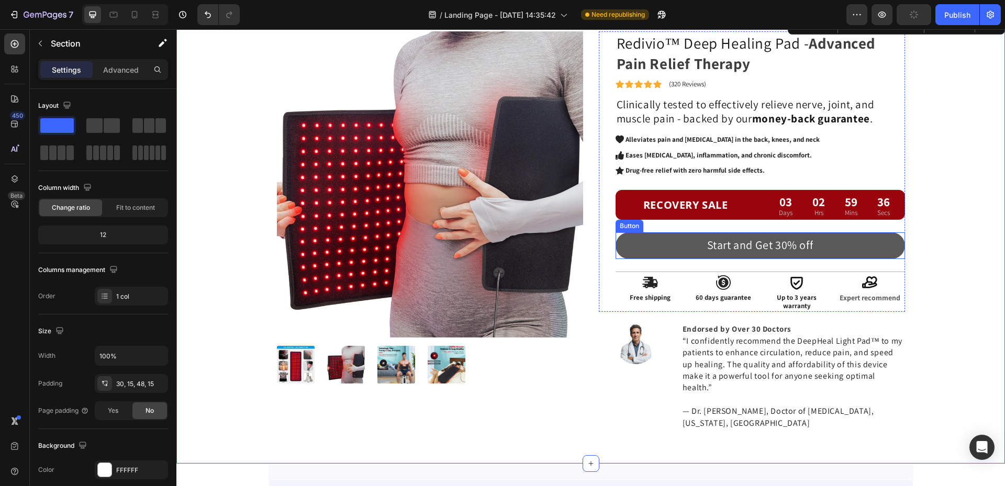
click at [673, 249] on button "Start and Get 30% off" at bounding box center [761, 245] width 290 height 26
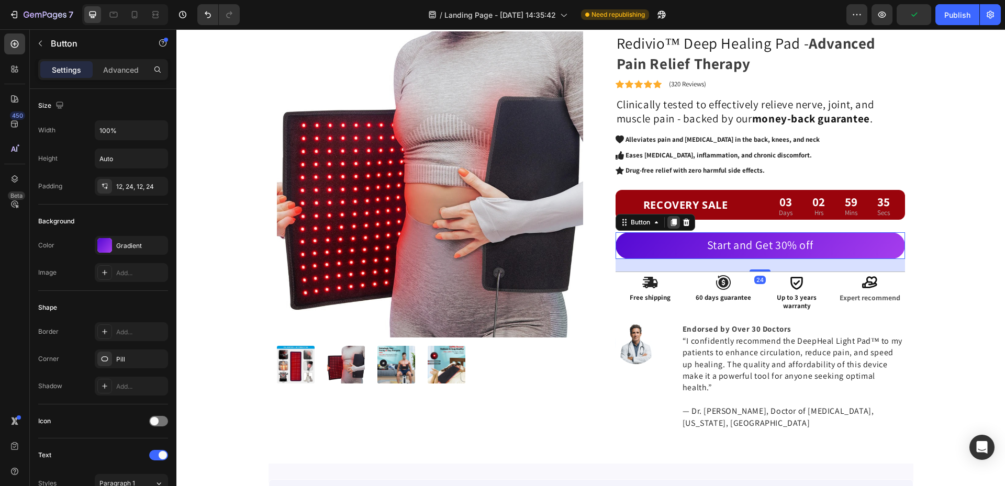
click at [671, 224] on icon at bounding box center [674, 222] width 6 height 7
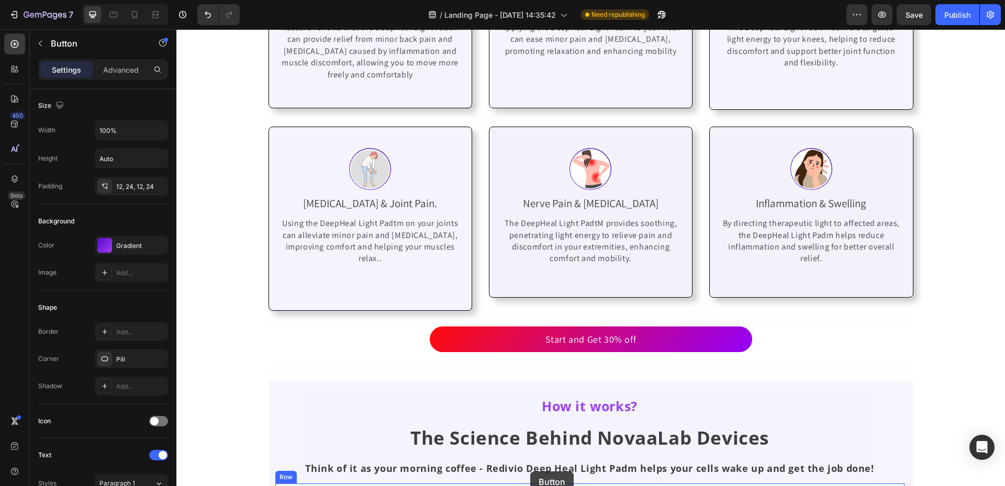
scroll to position [1997, 0]
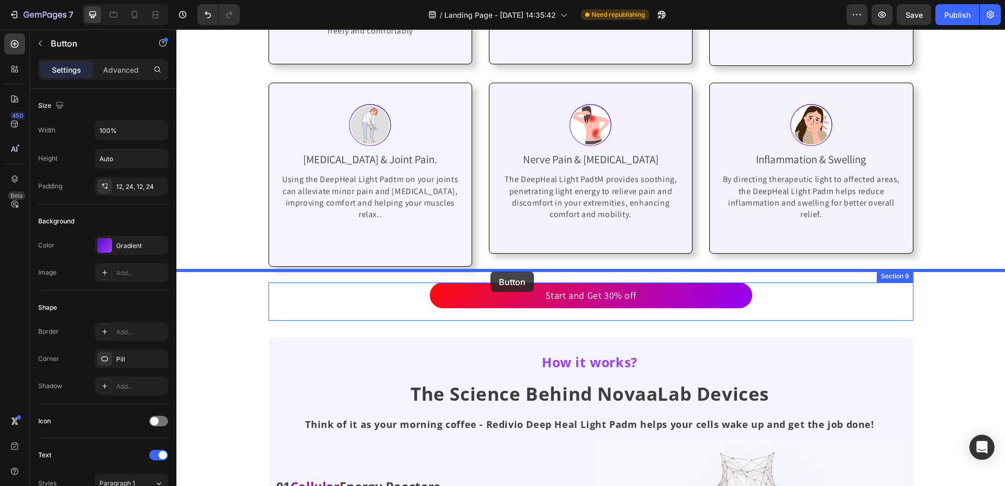
drag, startPoint x: 678, startPoint y: 281, endPoint x: 491, endPoint y: 273, distance: 187.6
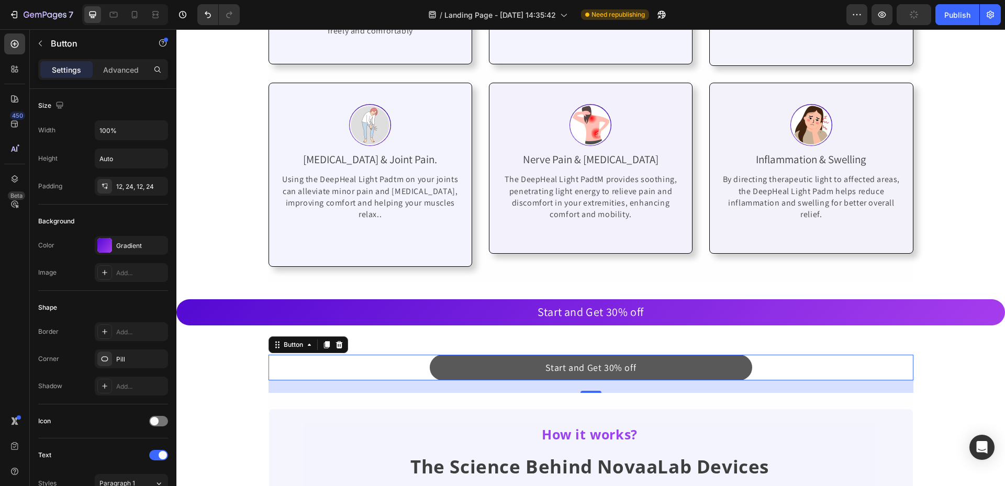
click at [741, 362] on button "Start and Get 30% off" at bounding box center [591, 368] width 322 height 26
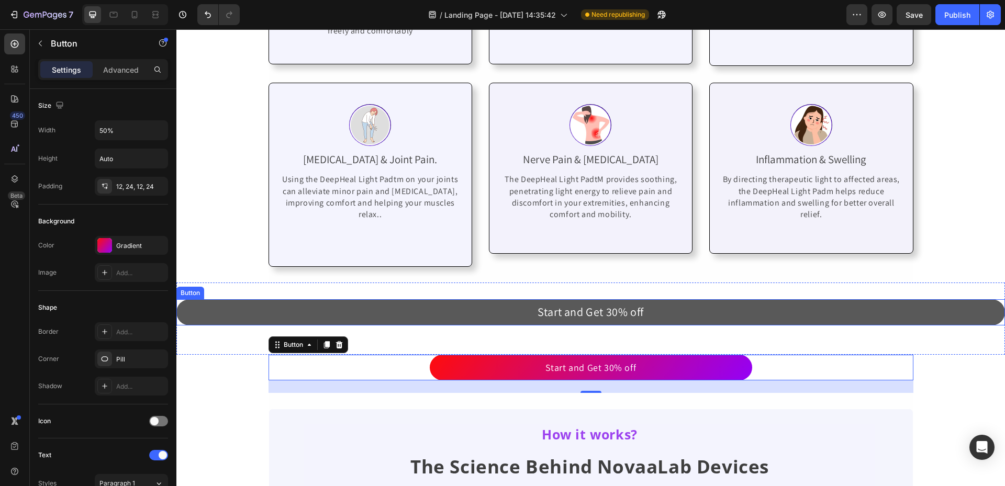
click at [745, 299] on button "Start and Get 30% off" at bounding box center [590, 312] width 829 height 26
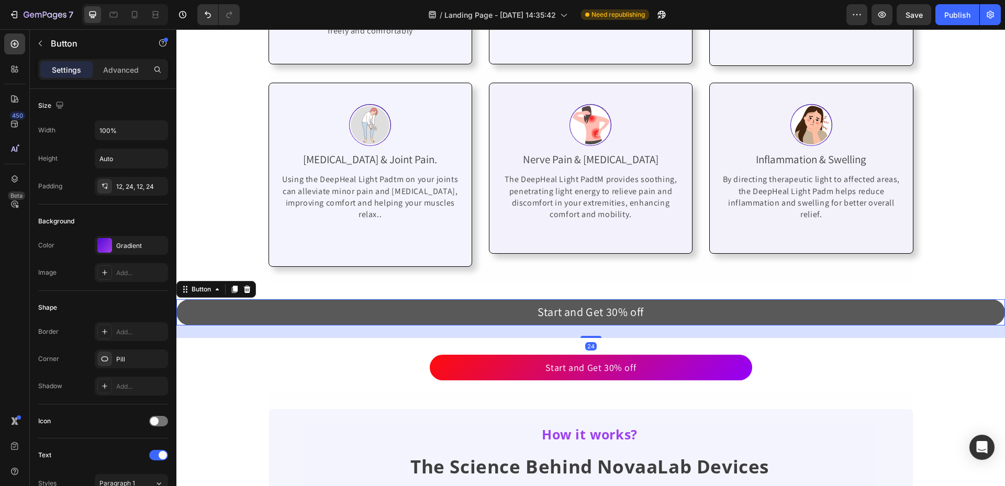
click at [745, 299] on button "Start and Get 30% off" at bounding box center [590, 312] width 829 height 26
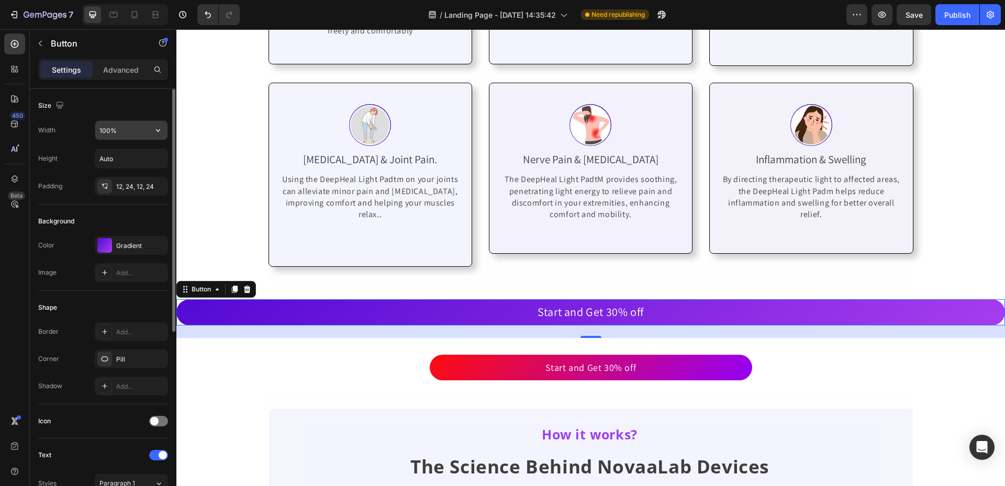
click at [122, 133] on input "100%" at bounding box center [131, 130] width 72 height 19
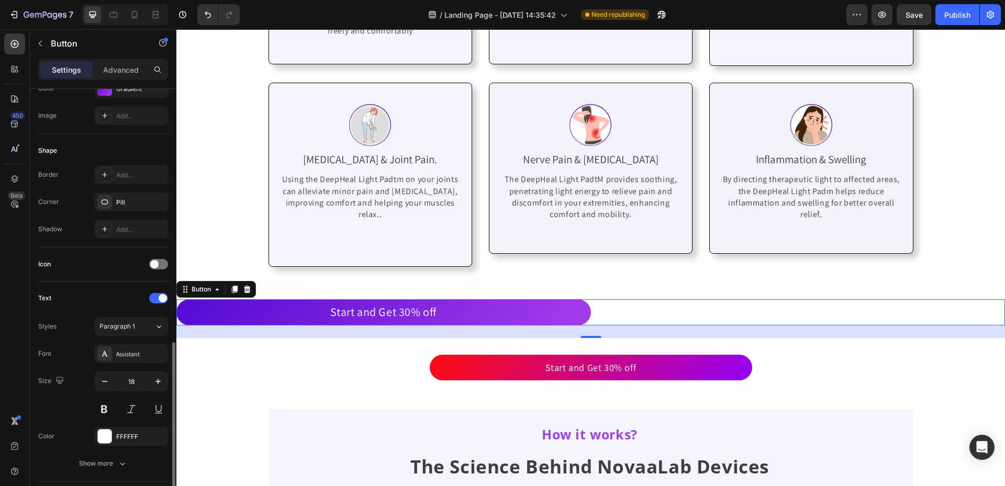
scroll to position [314, 0]
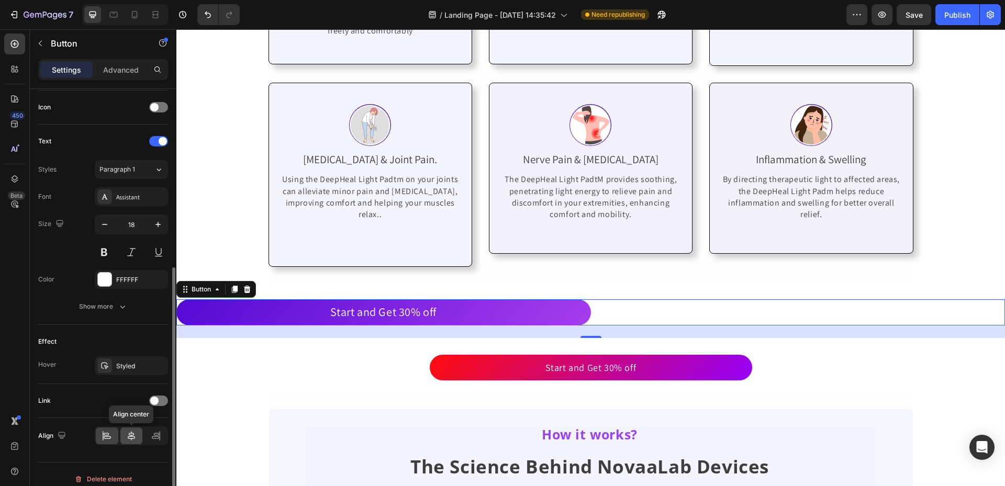
click at [127, 436] on icon at bounding box center [131, 436] width 10 height 10
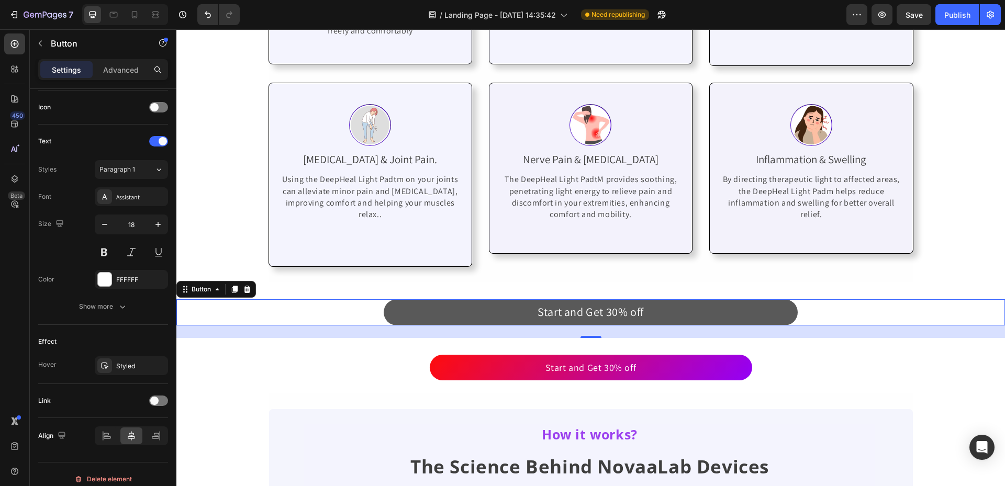
click at [743, 300] on button "Start and Get 30% off" at bounding box center [591, 312] width 415 height 26
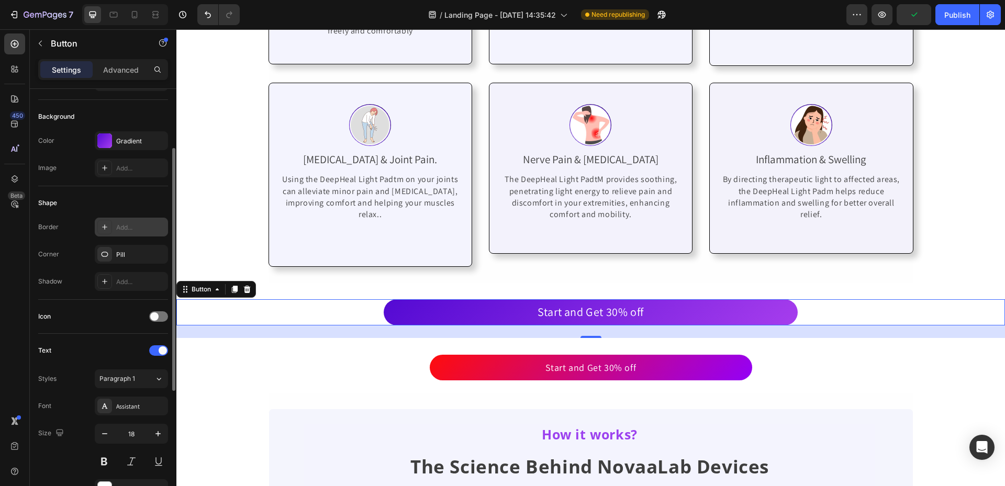
scroll to position [0, 0]
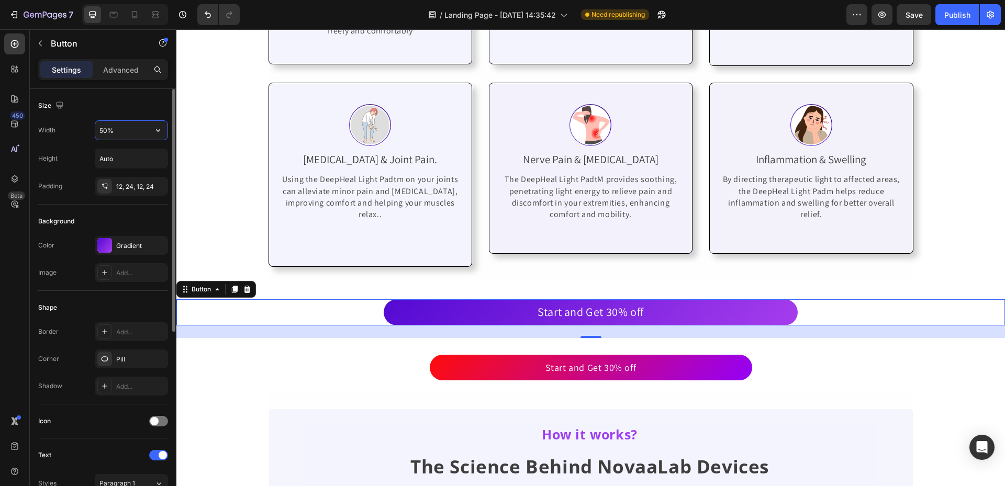
click at [125, 125] on input "50%" at bounding box center [131, 130] width 72 height 19
click at [158, 132] on icon "button" at bounding box center [158, 130] width 10 height 10
click at [105, 126] on input "50%" at bounding box center [131, 130] width 72 height 19
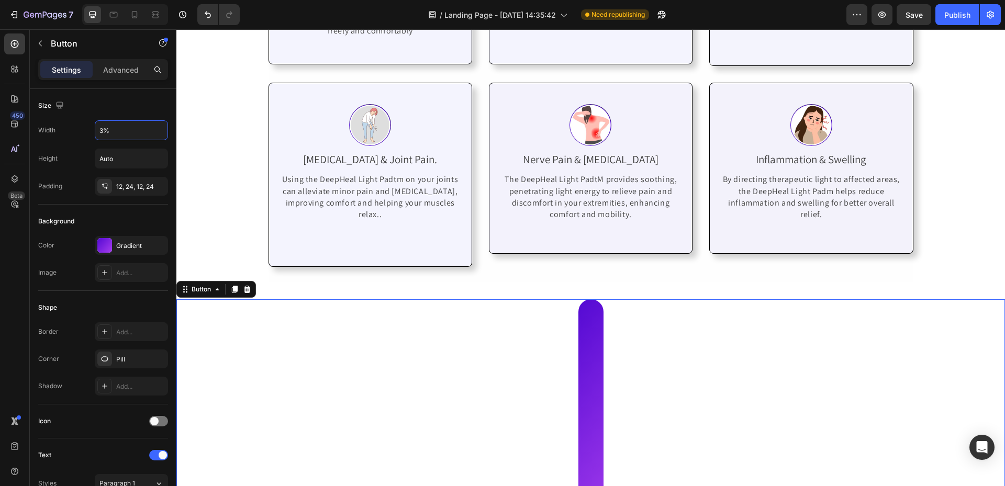
type input "35%"
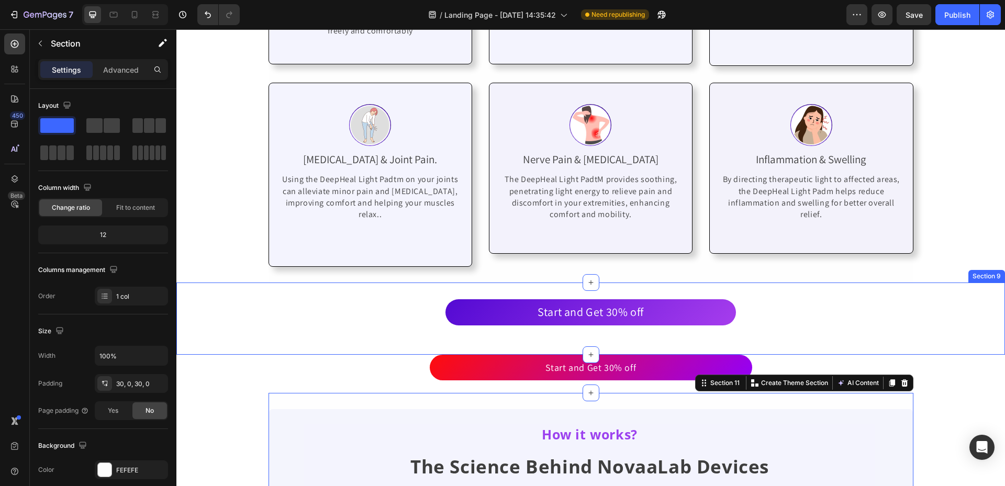
drag, startPoint x: 903, startPoint y: 367, endPoint x: 904, endPoint y: 338, distance: 29.3
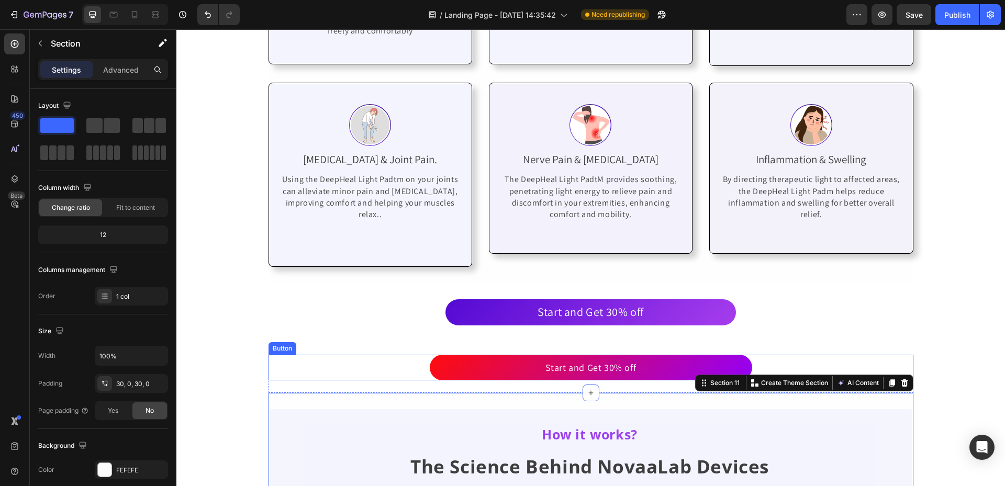
drag, startPoint x: 789, startPoint y: 343, endPoint x: 797, endPoint y: 342, distance: 8.4
click at [790, 355] on div "Start and Get 30% off Button" at bounding box center [591, 368] width 645 height 26
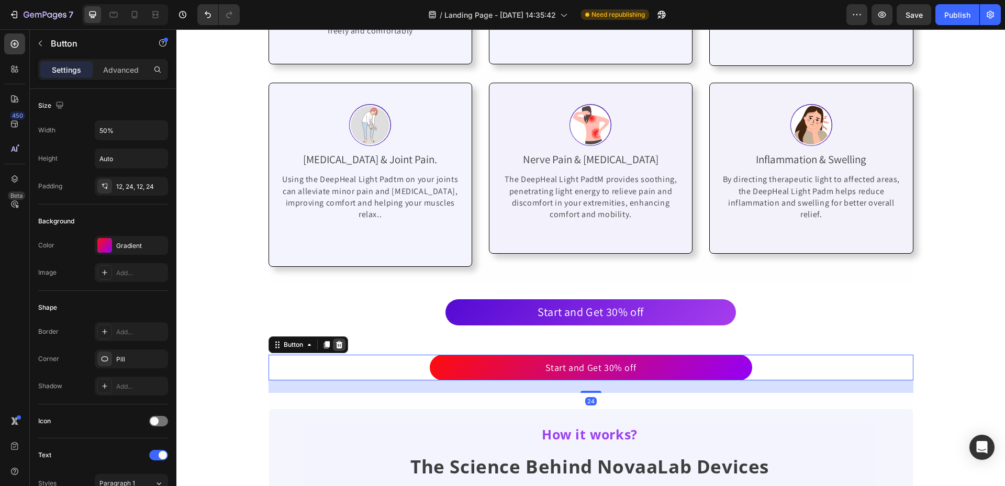
click at [335, 339] on div at bounding box center [339, 345] width 13 height 13
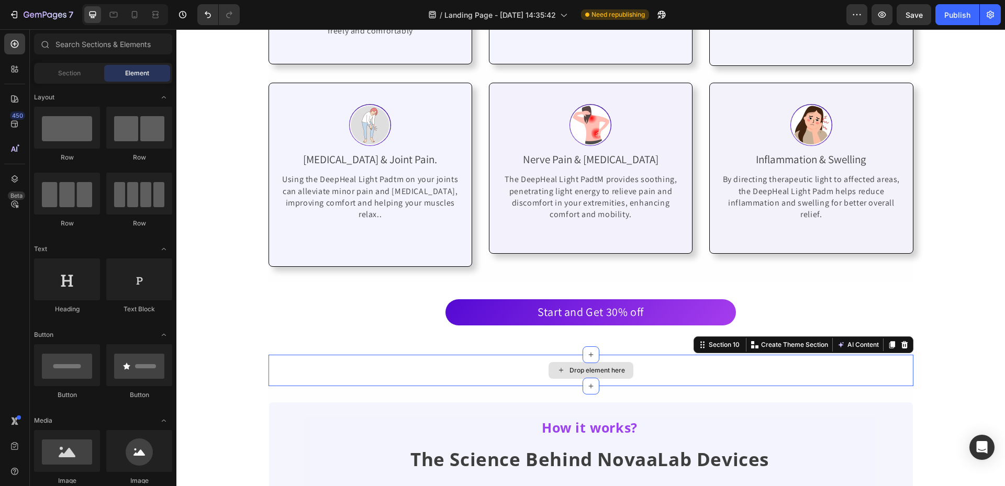
click at [855, 355] on div "Drop element here" at bounding box center [591, 370] width 645 height 31
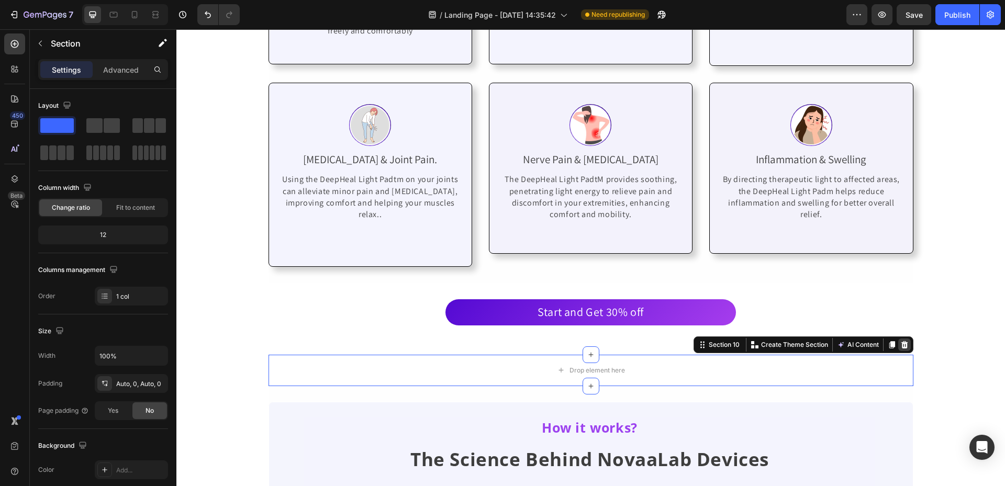
click at [901, 341] on icon at bounding box center [904, 344] width 7 height 7
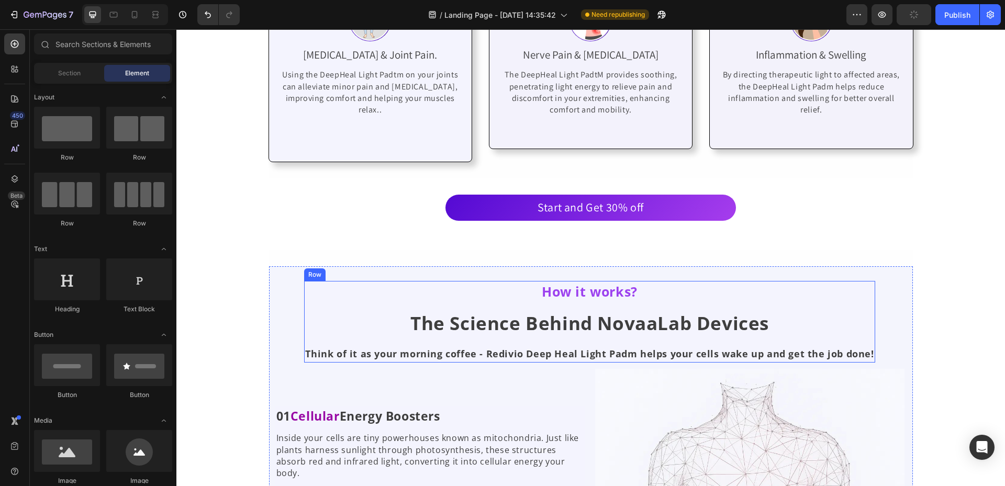
scroll to position [2259, 0]
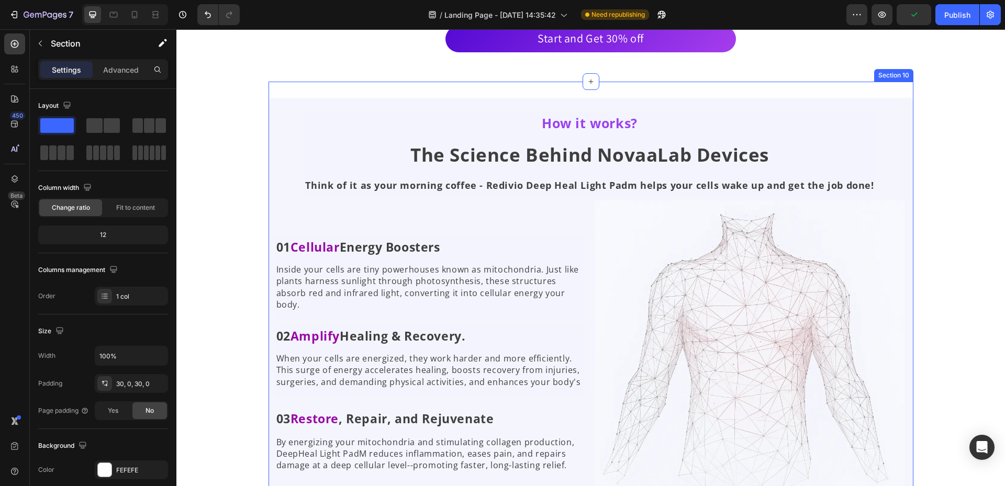
click at [669, 86] on div "How it works? Text Block The Science Behind NovaaLab Devices Heading Think of i…" at bounding box center [591, 304] width 645 height 444
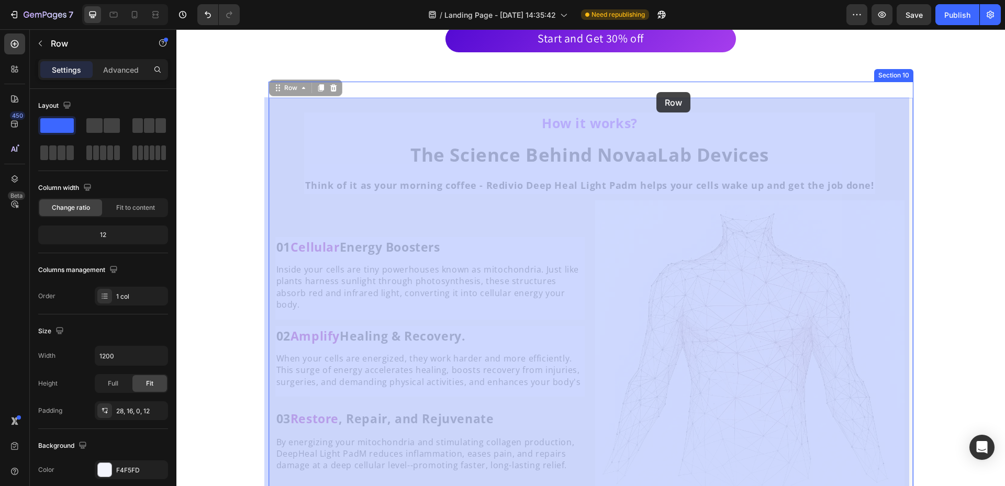
drag, startPoint x: 656, startPoint y: 99, endPoint x: 656, endPoint y: 92, distance: 6.8
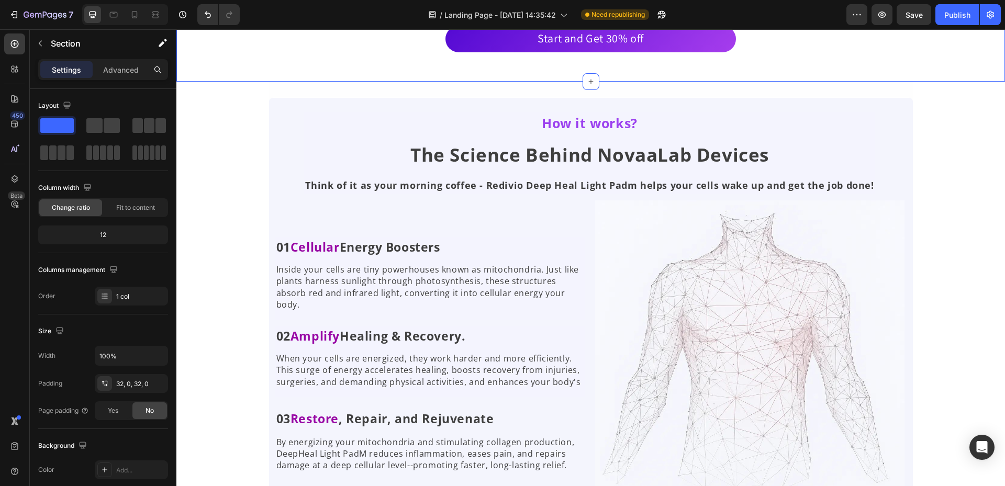
click at [721, 75] on div "Start and Get 30% off Button Section 9 You can create reusable sections Create …" at bounding box center [590, 45] width 829 height 72
click at [718, 69] on div "Start and Get 30% off Button Section 9 You can create reusable sections Create …" at bounding box center [590, 45] width 829 height 72
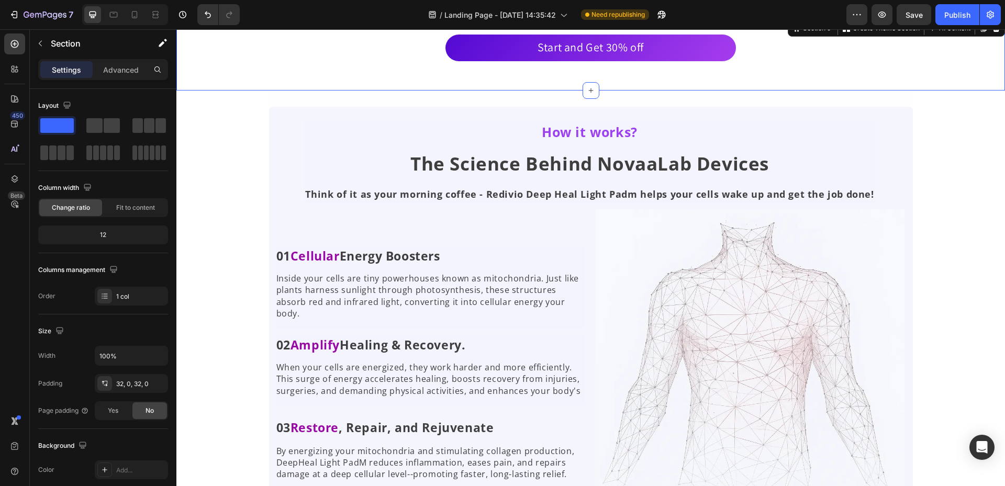
scroll to position [2102, 0]
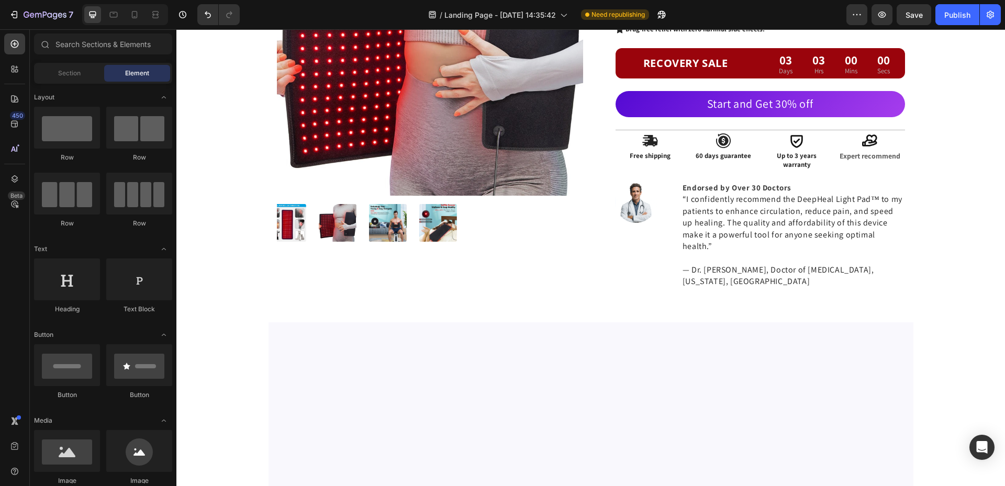
scroll to position [60, 0]
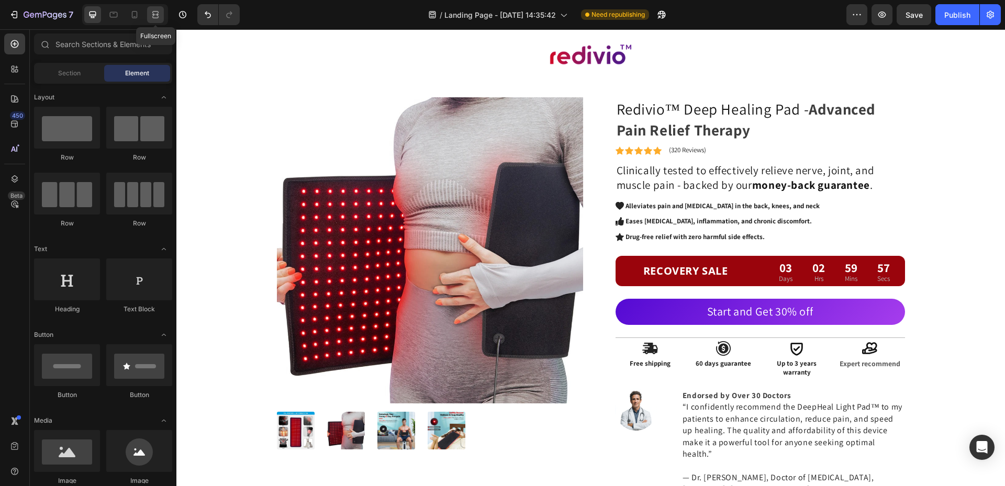
click at [157, 13] on icon at bounding box center [155, 14] width 10 height 10
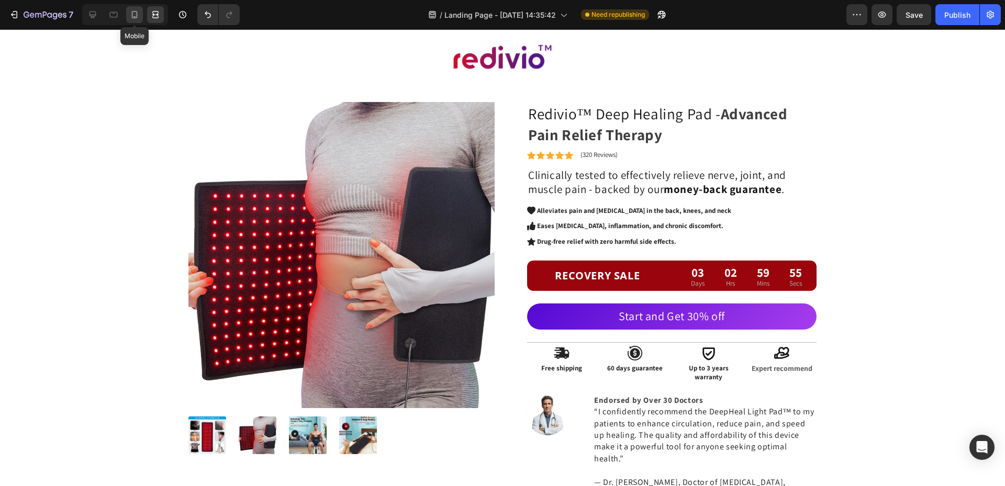
click at [137, 14] on icon at bounding box center [135, 14] width 6 height 7
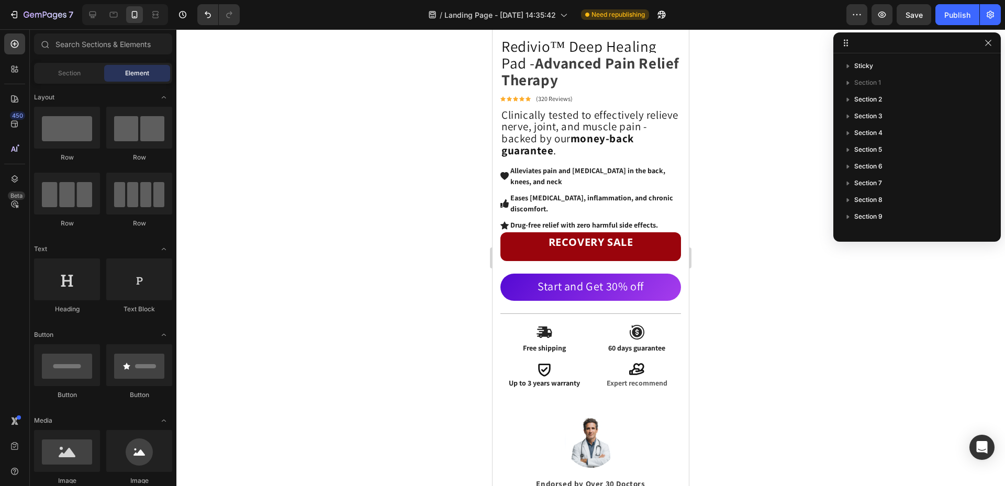
scroll to position [314, 0]
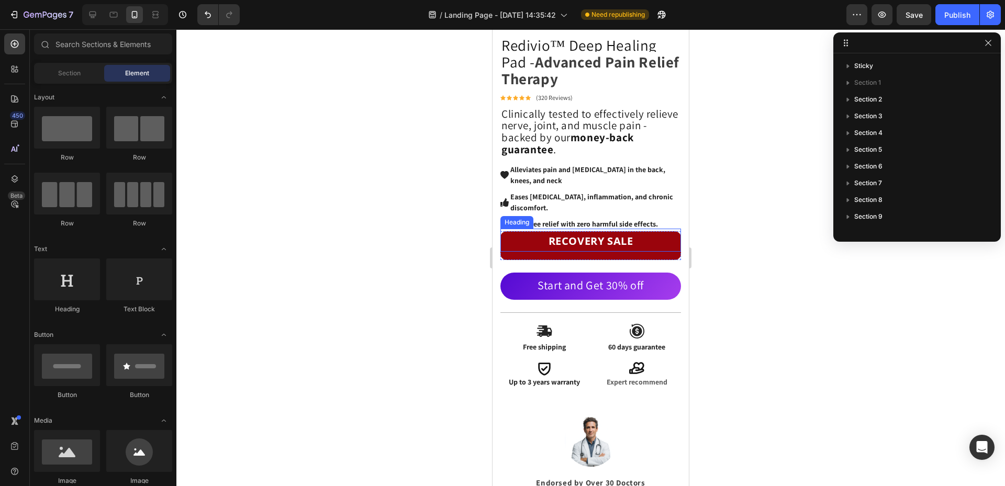
click at [614, 234] on strong "RECOVERY SALE" at bounding box center [591, 241] width 85 height 14
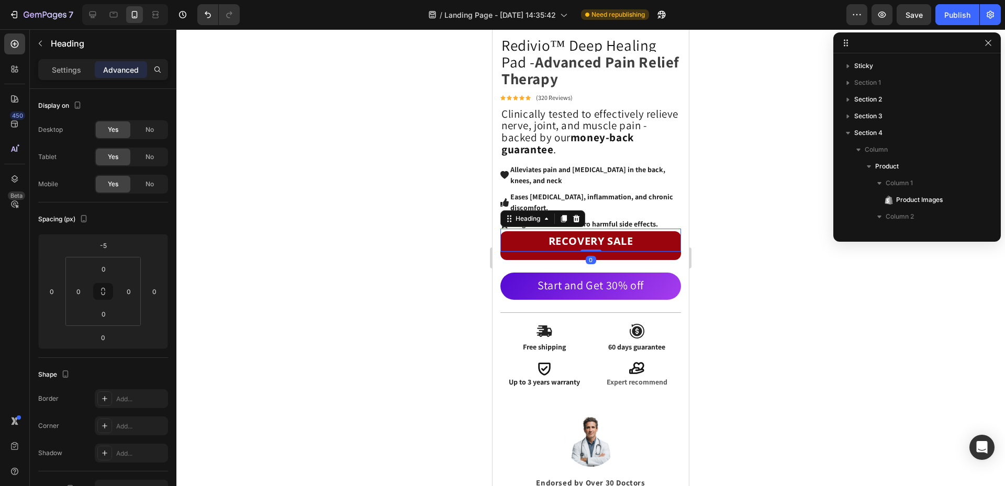
scroll to position [232, 0]
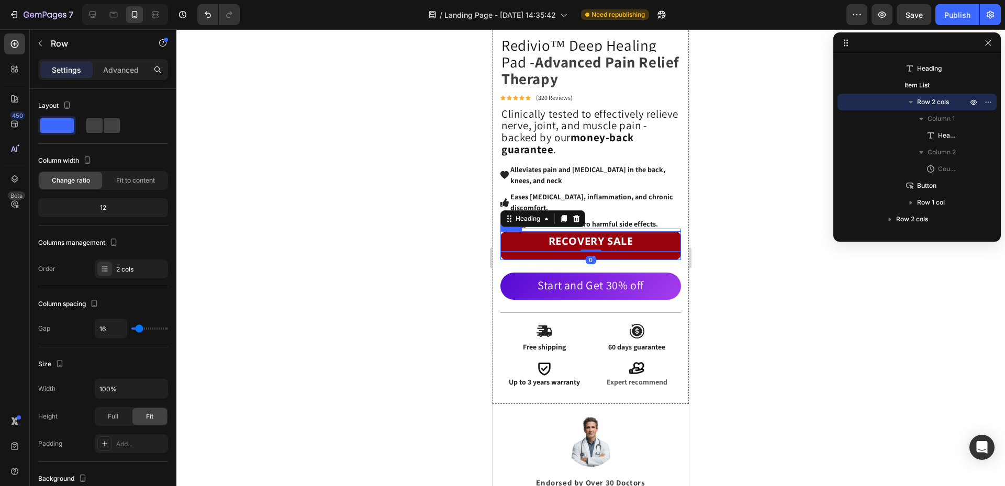
click at [627, 248] on div "RECOVERY SALE Heading 0 03 Days 02 Hrs 59 Mins 42 Secs CountDown Timer Row" at bounding box center [590, 245] width 181 height 29
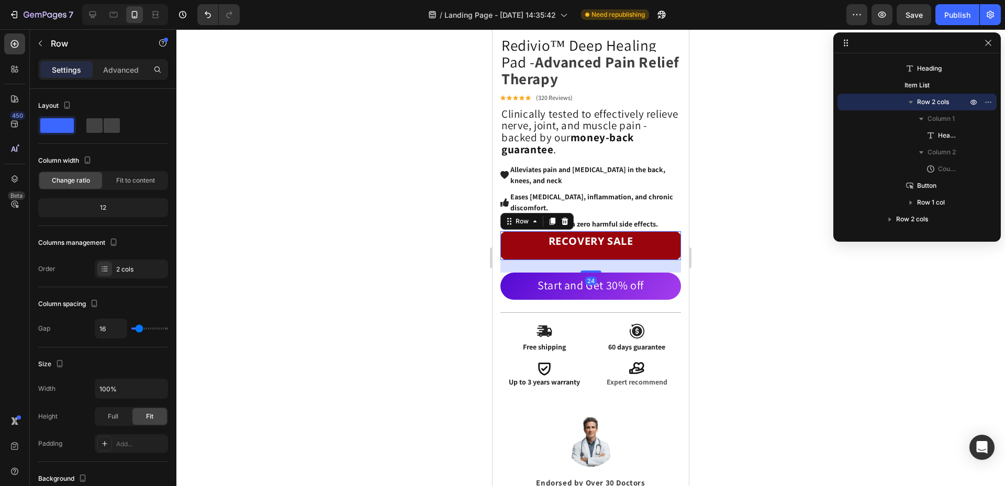
click at [627, 248] on div "RECOVERY SALE Heading 03 Days 02 Hrs 59 Mins 41 Secs CountDown Timer Row 24" at bounding box center [590, 245] width 181 height 29
click at [627, 240] on strong "RECOVERY SALE" at bounding box center [591, 241] width 85 height 14
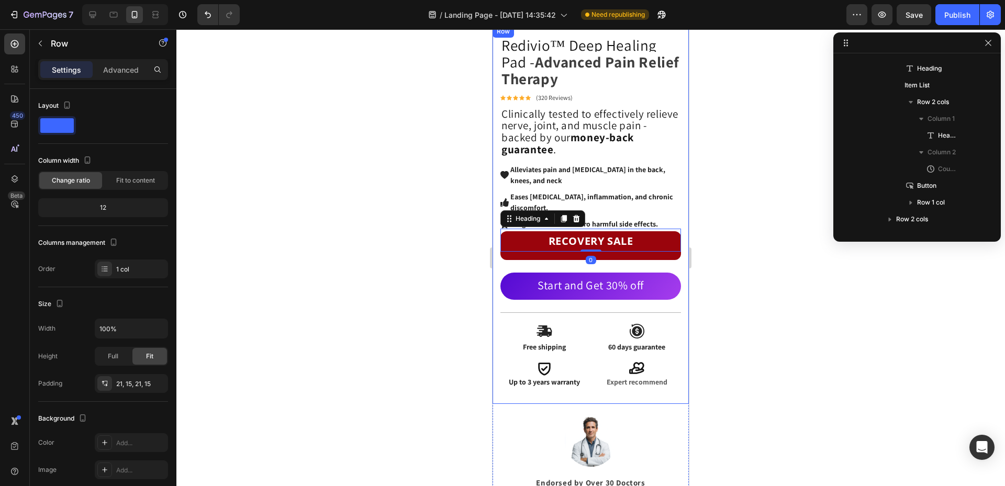
scroll to position [98, 0]
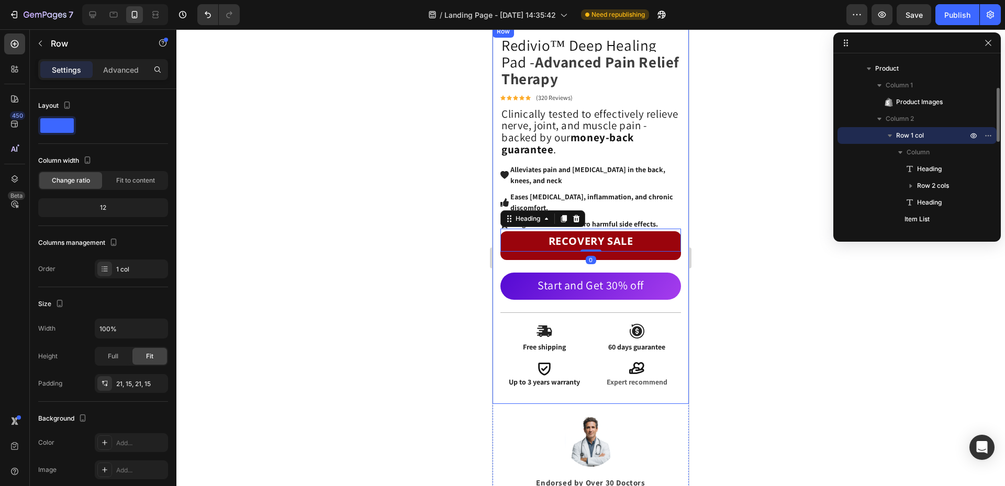
click at [633, 260] on div "Redivio™ Deep Healing Pad - Advanced Pain Relief Therapy Heading Icon Icon Icon…" at bounding box center [590, 214] width 181 height 357
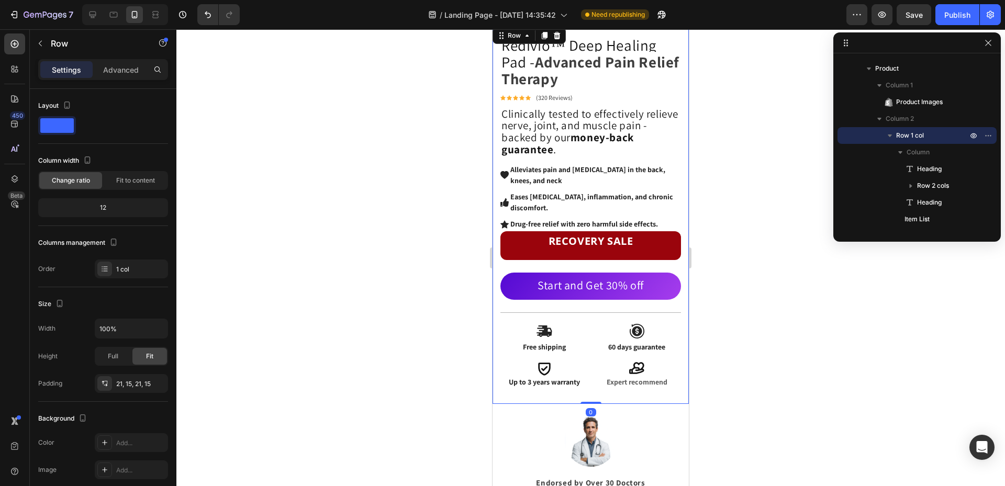
click at [770, 294] on div at bounding box center [590, 257] width 829 height 457
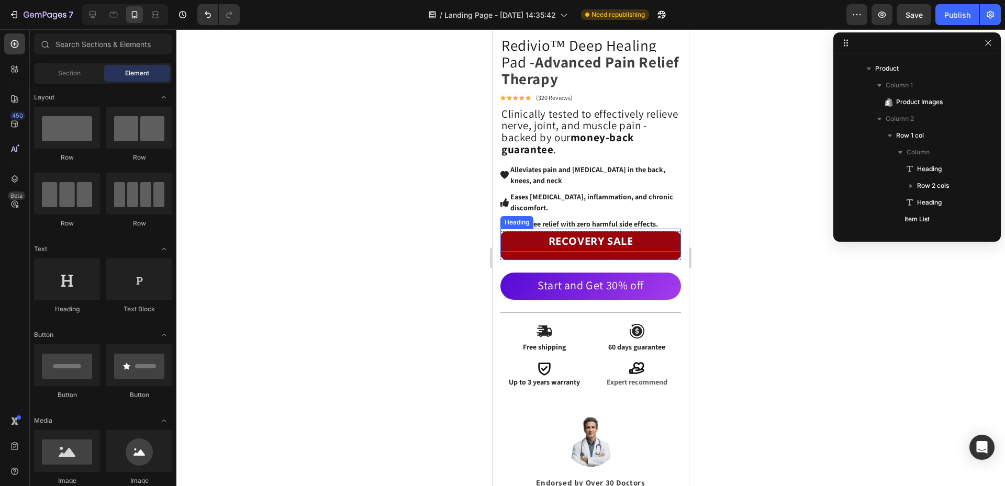
click at [635, 233] on h2 "RECOVERY SALE" at bounding box center [590, 240] width 181 height 23
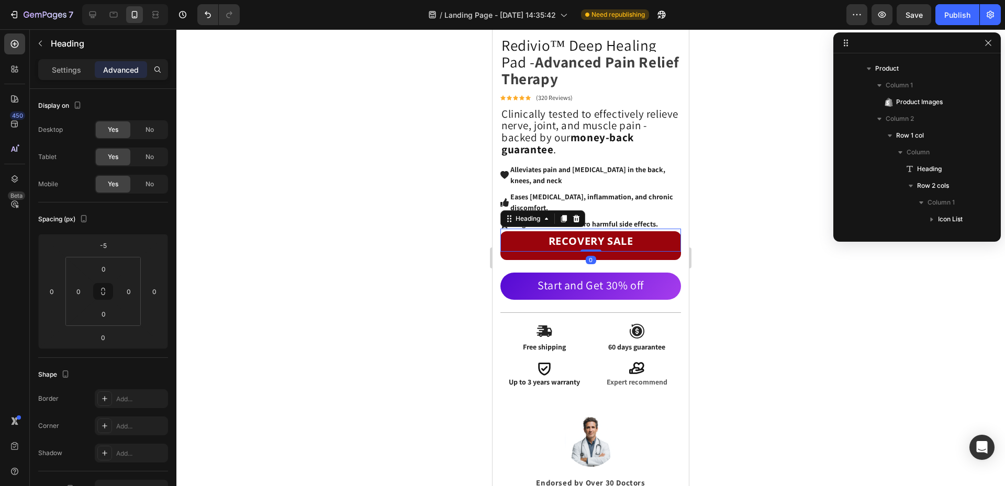
scroll to position [299, 0]
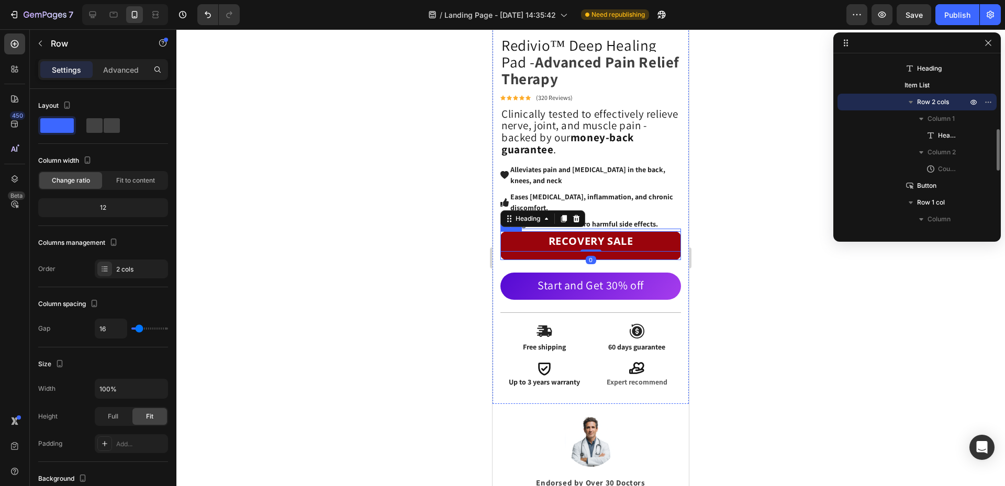
click at [639, 251] on div "RECOVERY SALE Heading 0 03 Days 02 Hrs 59 Mins 32 Secs CountDown Timer Row" at bounding box center [590, 245] width 181 height 29
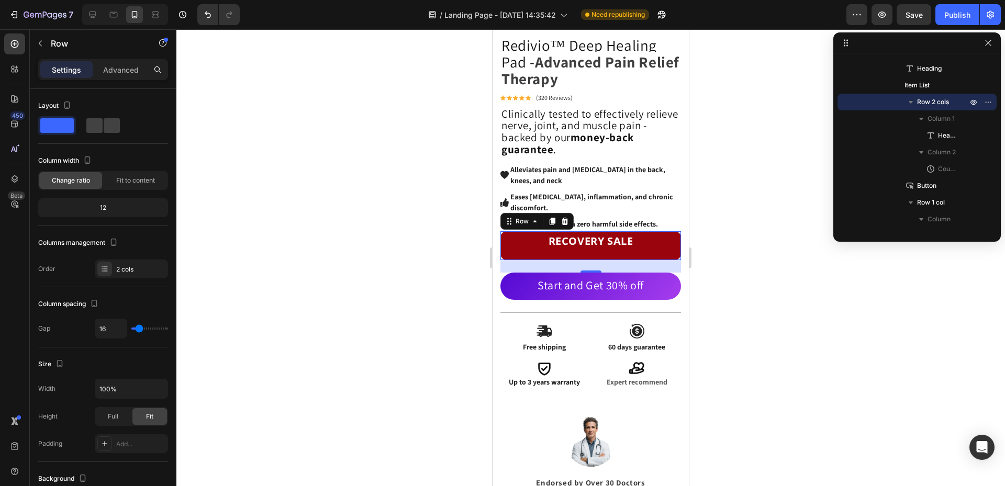
click at [658, 260] on div "24" at bounding box center [590, 266] width 181 height 13
click at [527, 219] on div "Row" at bounding box center [522, 221] width 38 height 13
click at [759, 263] on div at bounding box center [590, 257] width 829 height 457
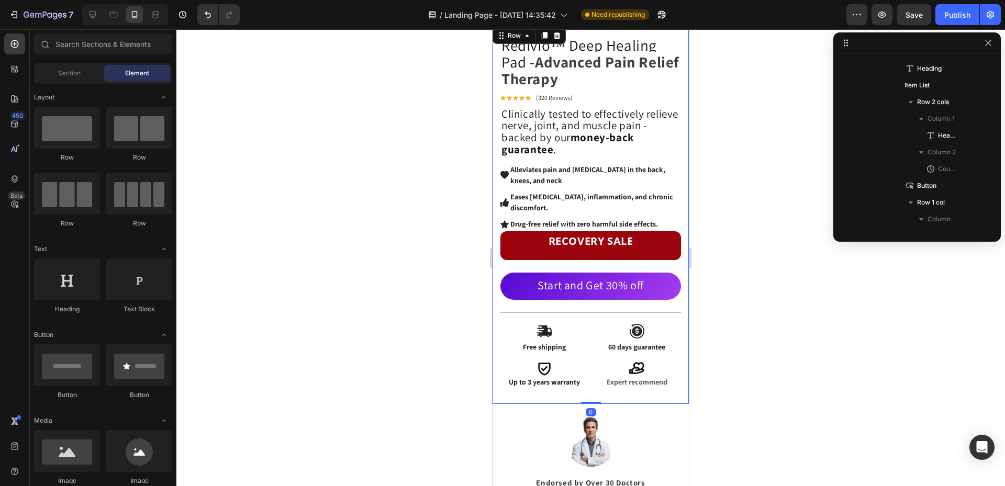
click at [640, 256] on div "Redivio™ Deep Healing Pad - Advanced Pain Relief Therapy Heading Icon Icon Icon…" at bounding box center [590, 214] width 181 height 357
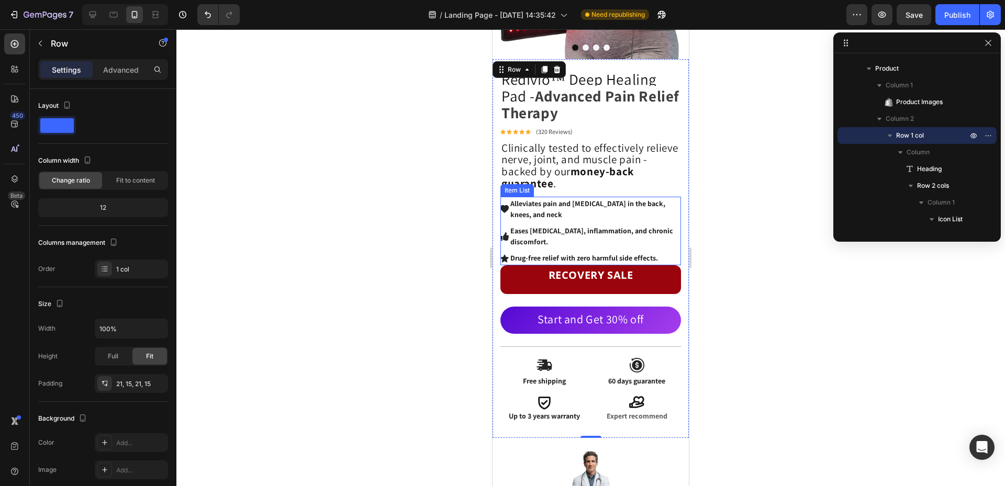
scroll to position [262, 0]
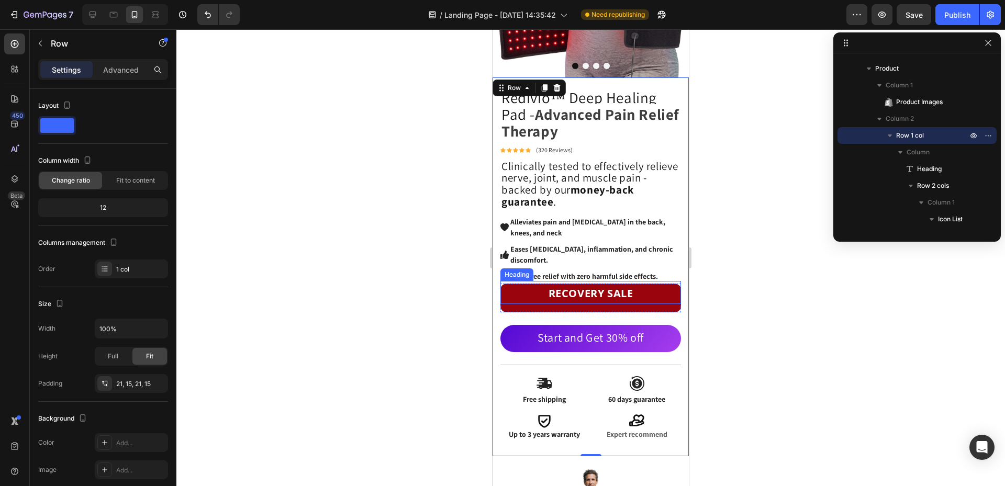
click at [658, 284] on h2 "RECOVERY SALE" at bounding box center [590, 292] width 181 height 23
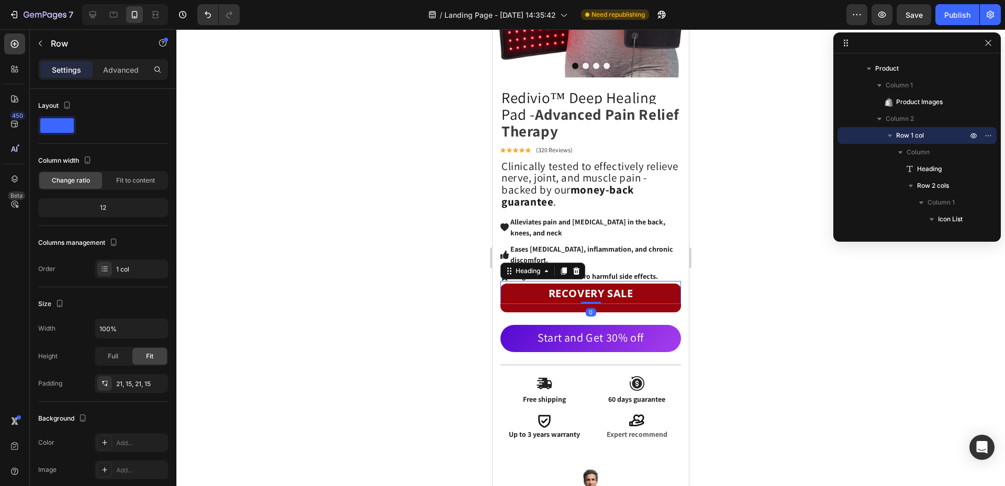
scroll to position [466, 0]
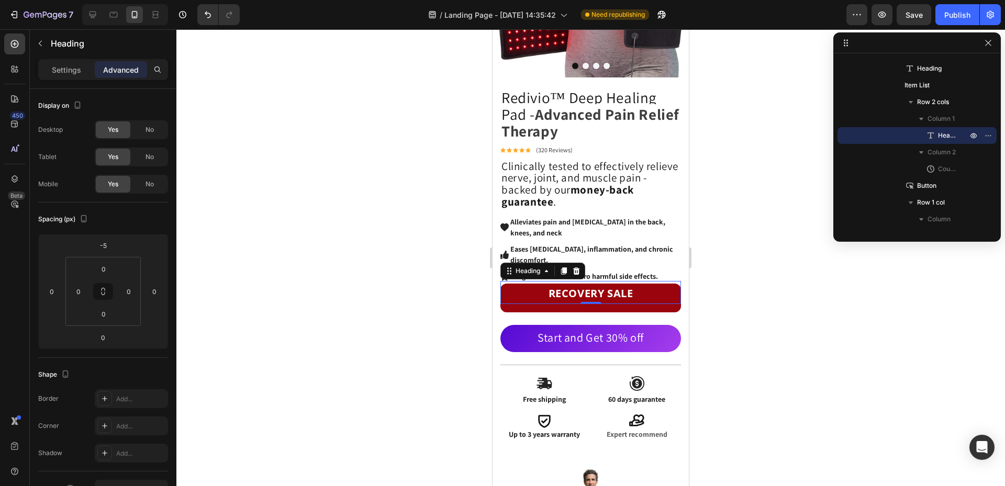
click at [53, 79] on div "Settings Advanced" at bounding box center [103, 69] width 130 height 21
click at [53, 77] on div "Settings" at bounding box center [66, 69] width 52 height 17
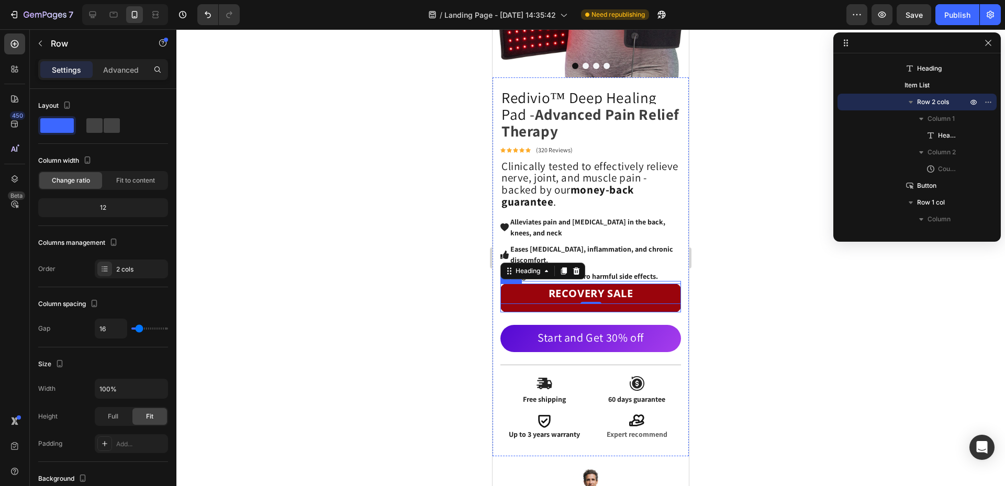
click at [646, 298] on div "RECOVERY SALE Heading 0 03 Days 02 Hrs 59 Mins 10 Secs CountDown Timer Row" at bounding box center [590, 298] width 181 height 29
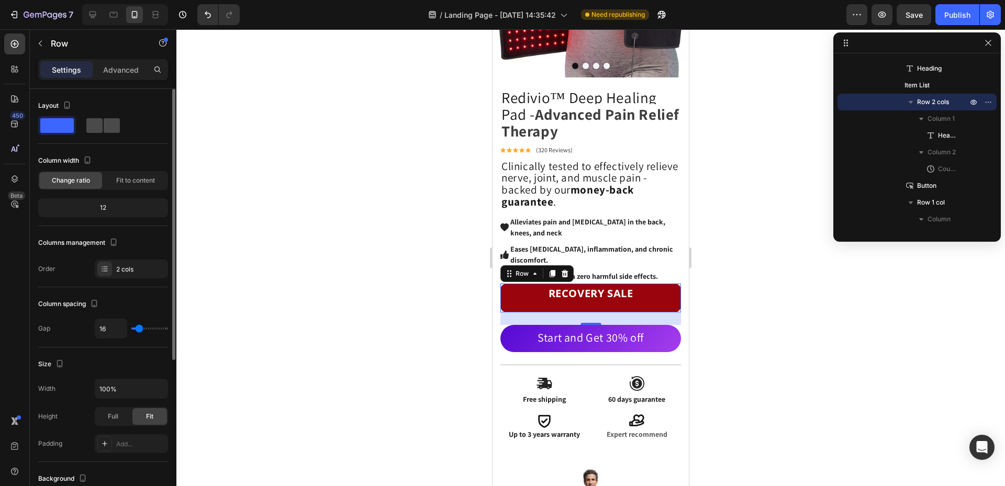
click at [107, 118] on span at bounding box center [112, 125] width 16 height 15
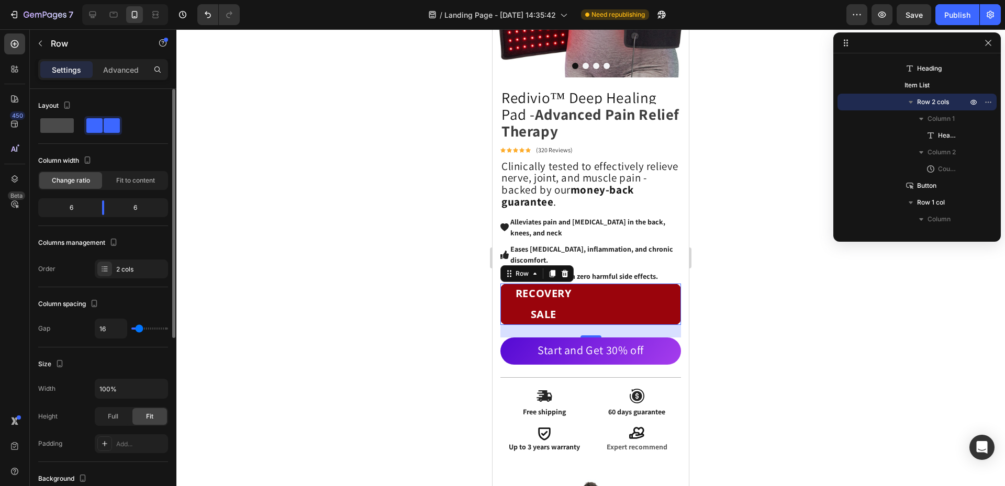
click at [45, 120] on span at bounding box center [57, 125] width 34 height 15
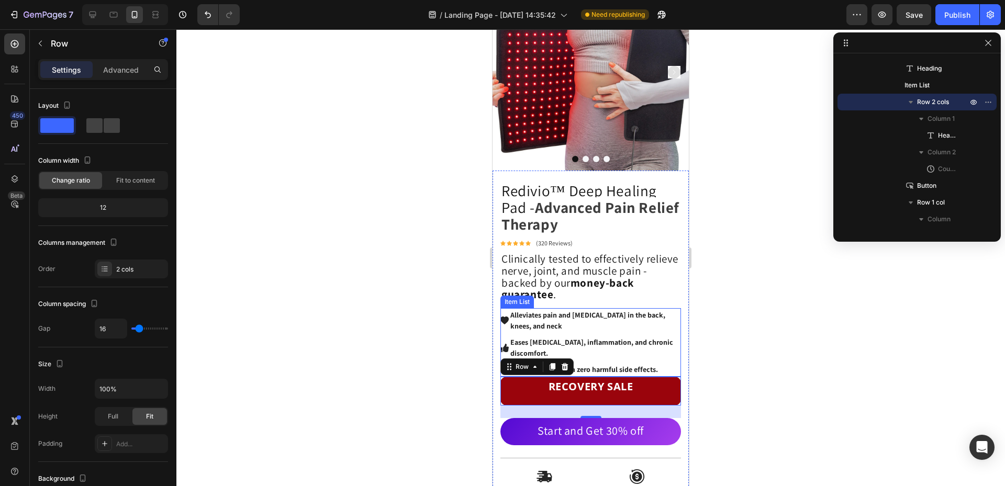
scroll to position [0, 0]
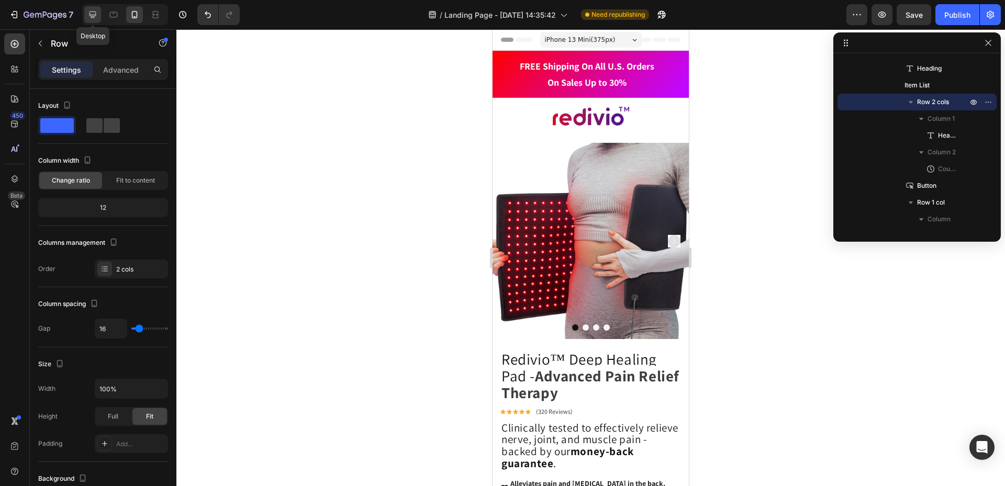
click at [90, 16] on icon at bounding box center [93, 15] width 7 height 7
type input "1200"
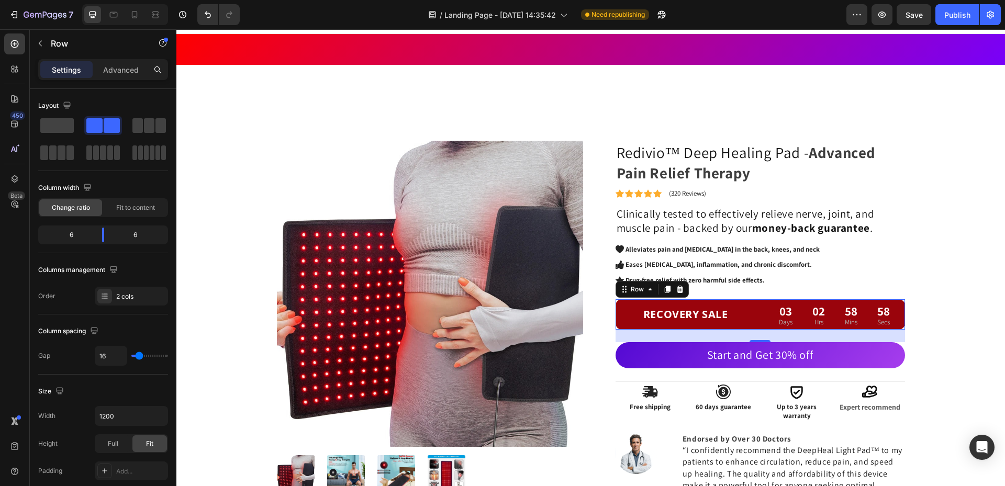
scroll to position [250, 0]
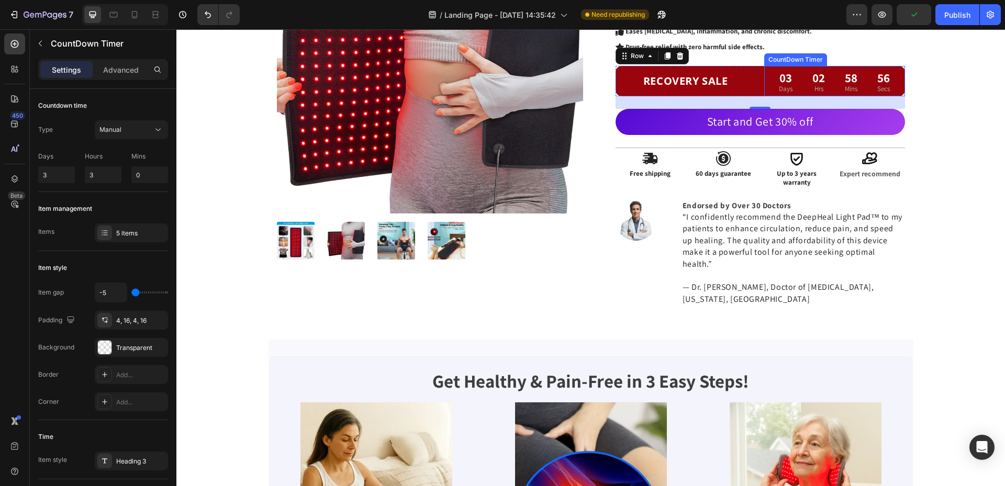
click at [799, 87] on div "03 Days 02 Hrs 58 Mins 56 Secs" at bounding box center [835, 82] width 128 height 27
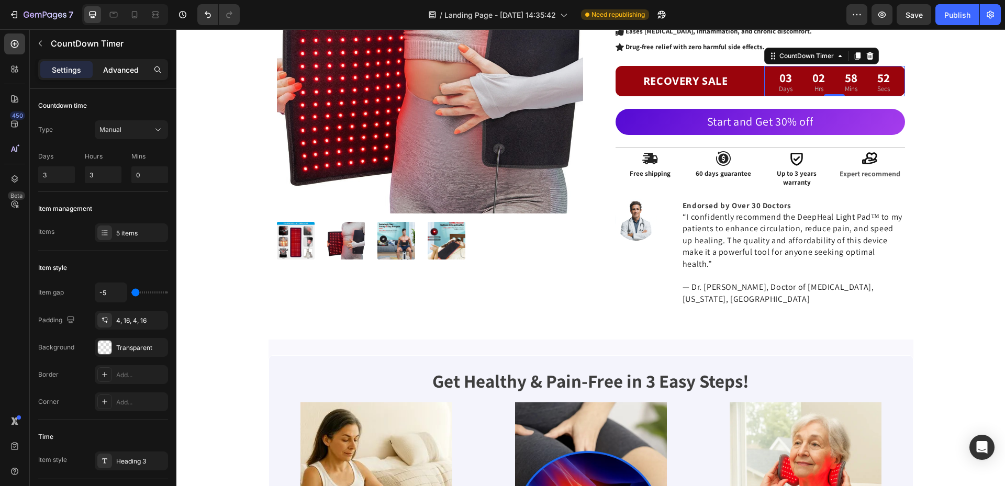
click at [120, 74] on p "Advanced" at bounding box center [121, 69] width 36 height 11
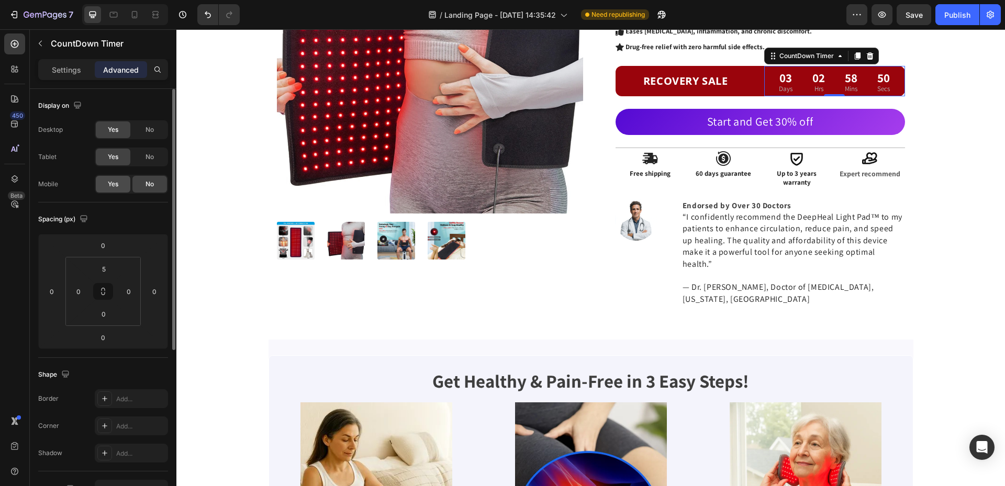
click at [113, 187] on span "Yes" at bounding box center [113, 184] width 10 height 9
click at [133, 17] on icon at bounding box center [134, 14] width 10 height 10
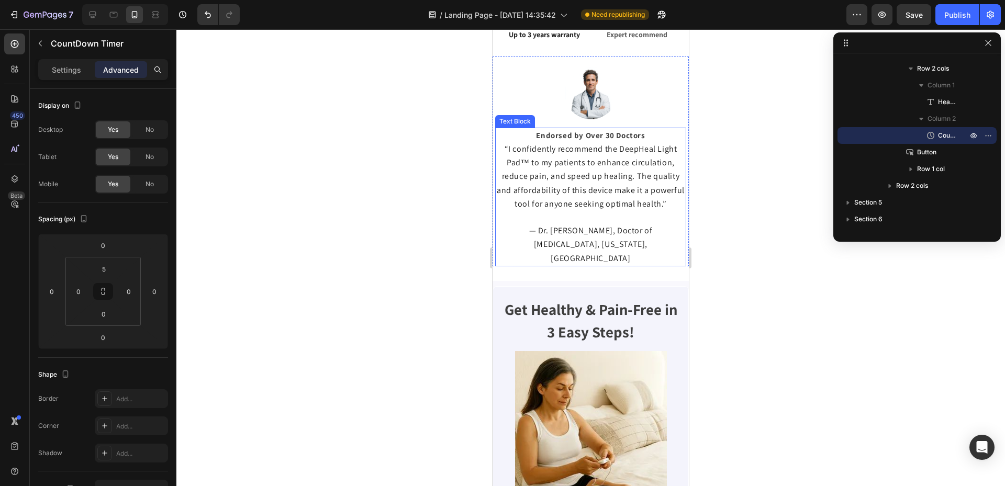
scroll to position [385, 0]
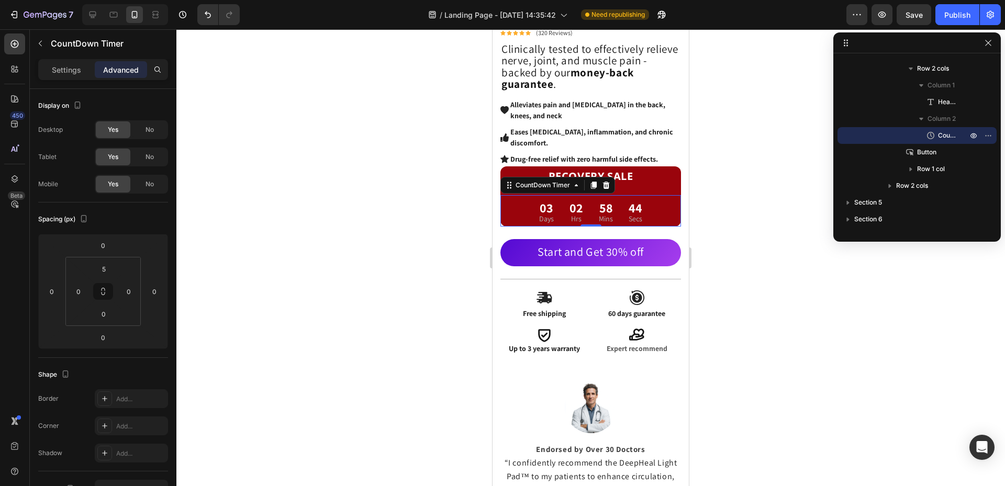
drag, startPoint x: 783, startPoint y: 193, endPoint x: 765, endPoint y: 189, distance: 18.8
click at [783, 191] on div at bounding box center [590, 257] width 829 height 457
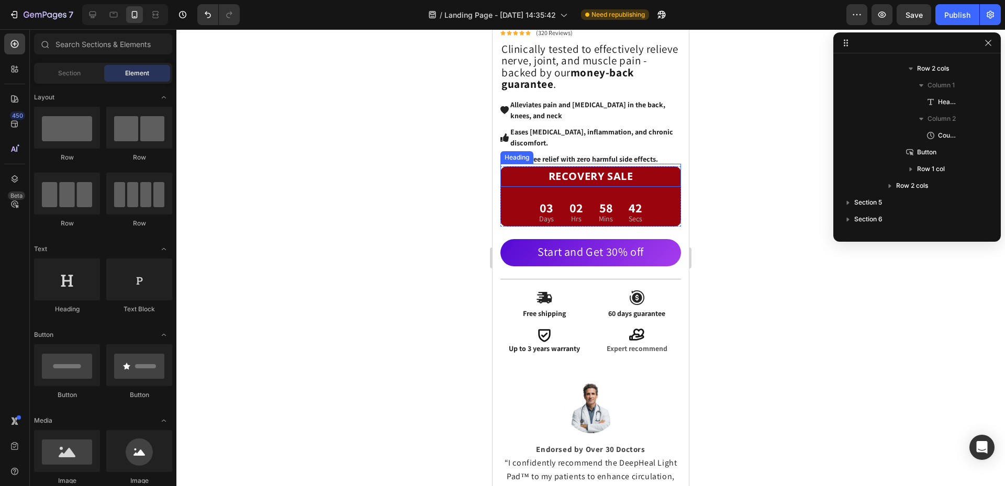
click at [614, 172] on strong "RECOVERY SALE" at bounding box center [591, 176] width 85 height 14
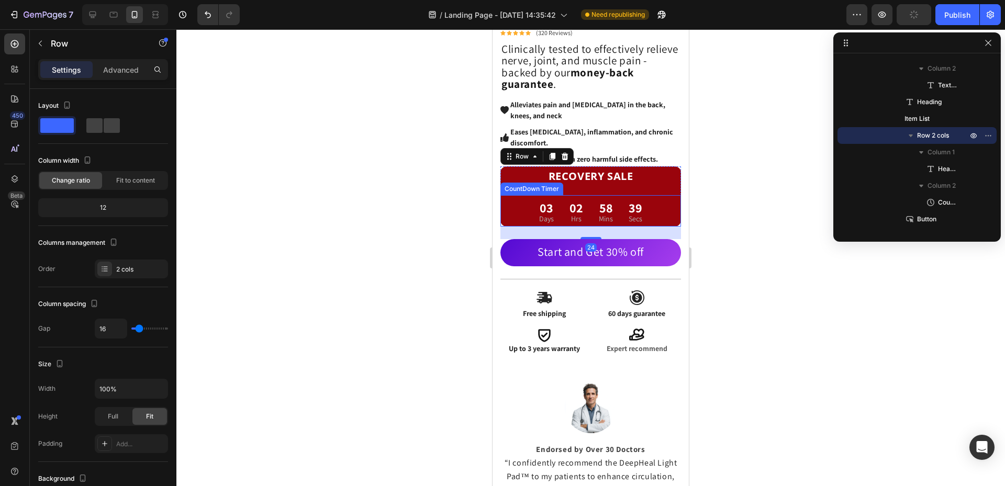
click at [571, 198] on div "02 Hrs" at bounding box center [576, 212] width 26 height 29
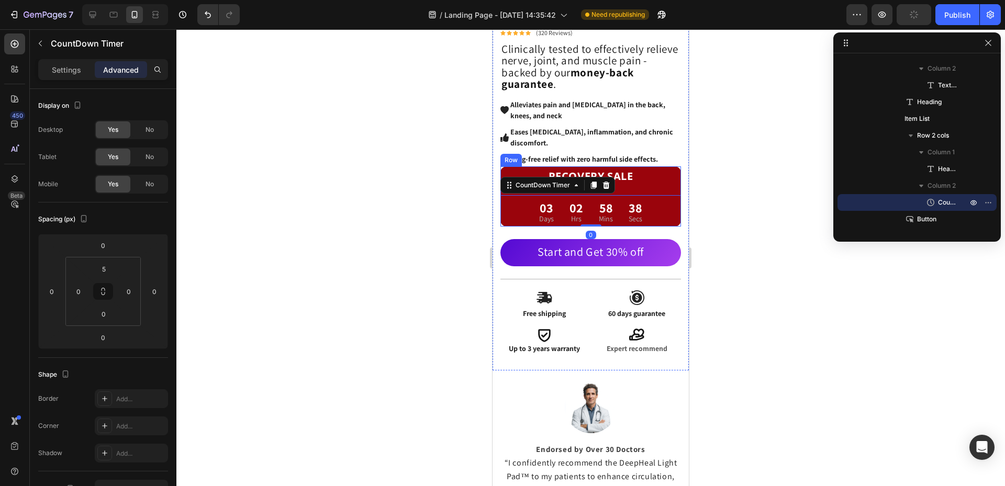
click at [574, 186] on div "RECOVERY SALE Heading 03 Days 02 Hrs 58 Mins 38 Secs CountDown Timer 0 Row" at bounding box center [590, 196] width 181 height 60
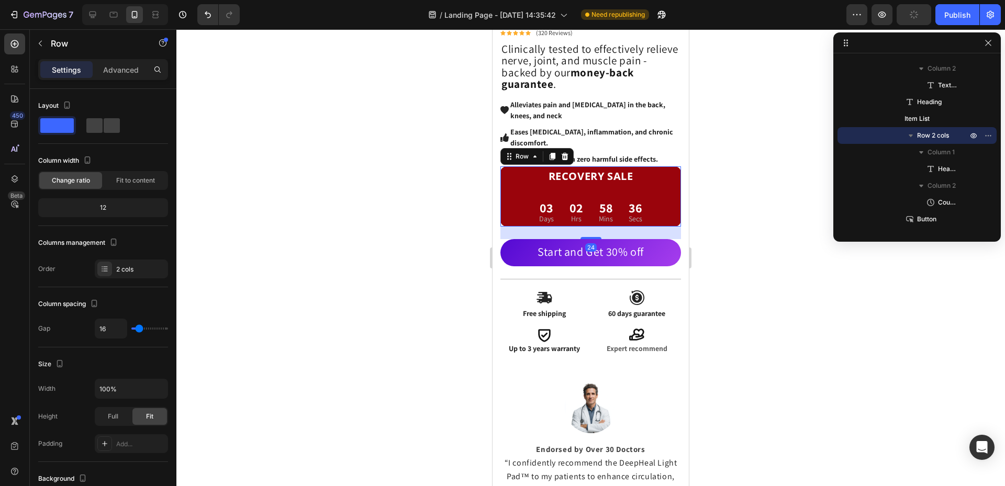
click at [610, 186] on div "RECOVERY SALE Heading 03 Days 02 Hrs 58 Mins 36 Secs CountDown Timer Row 24" at bounding box center [590, 196] width 181 height 60
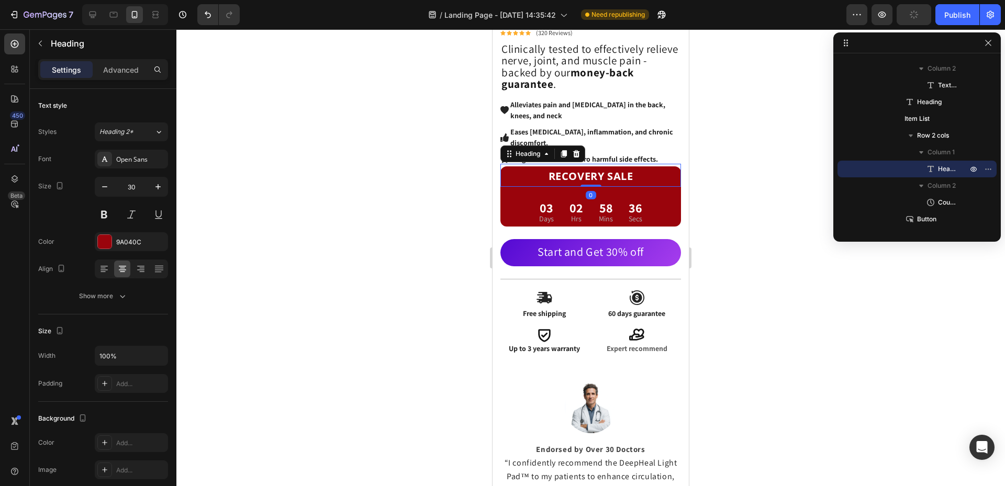
click at [610, 169] on strong "RECOVERY SALE" at bounding box center [591, 176] width 85 height 14
click at [113, 69] on p "Advanced" at bounding box center [121, 69] width 36 height 11
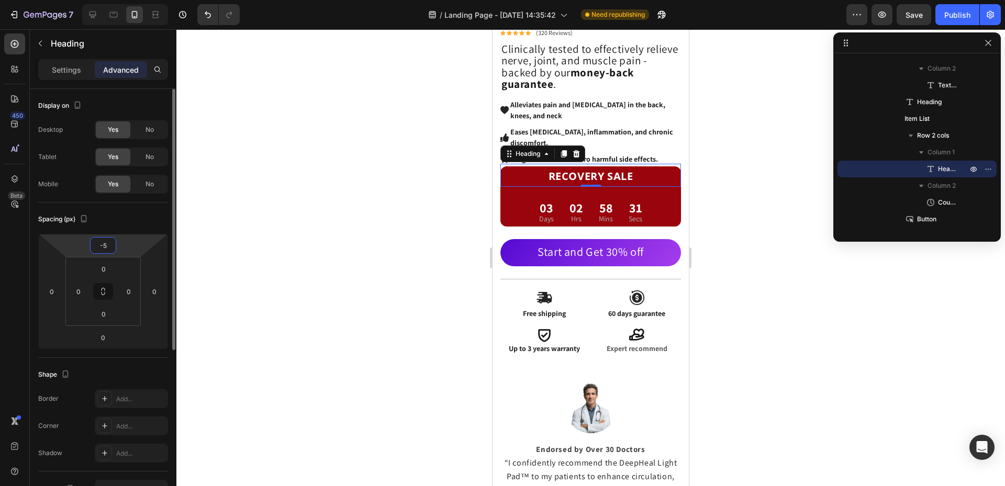
click at [106, 242] on input "-5" at bounding box center [103, 246] width 21 height 16
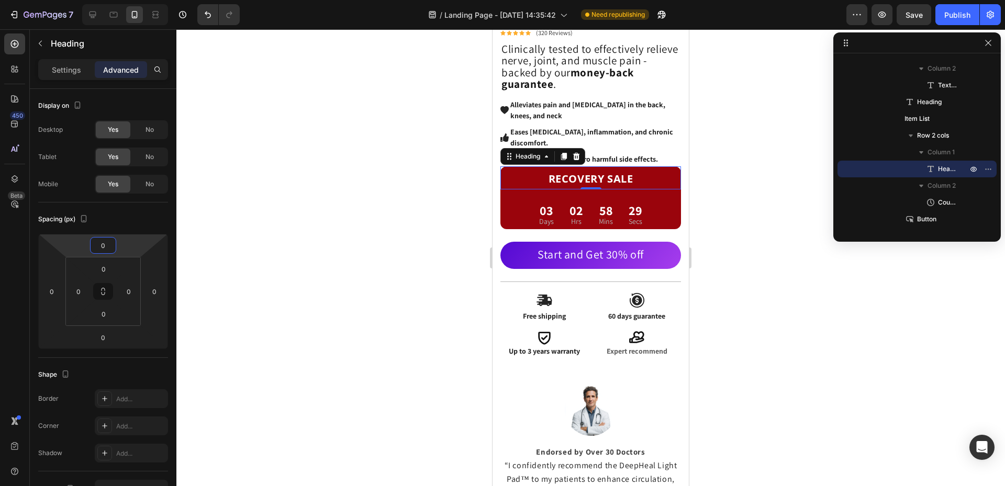
type input "0"
click at [770, 194] on div at bounding box center [590, 257] width 829 height 457
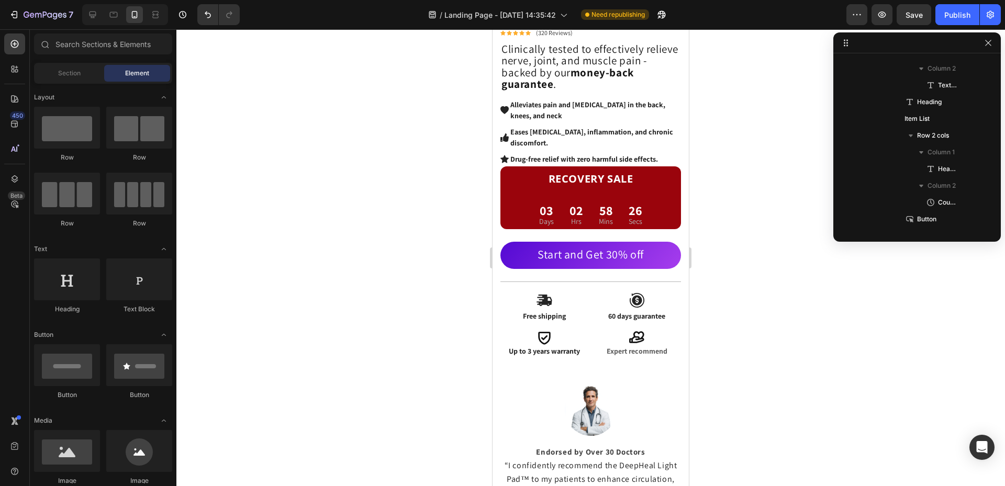
click at [770, 194] on div at bounding box center [590, 257] width 829 height 457
click at [607, 173] on strong "RECOVERY SALE" at bounding box center [591, 179] width 85 height 14
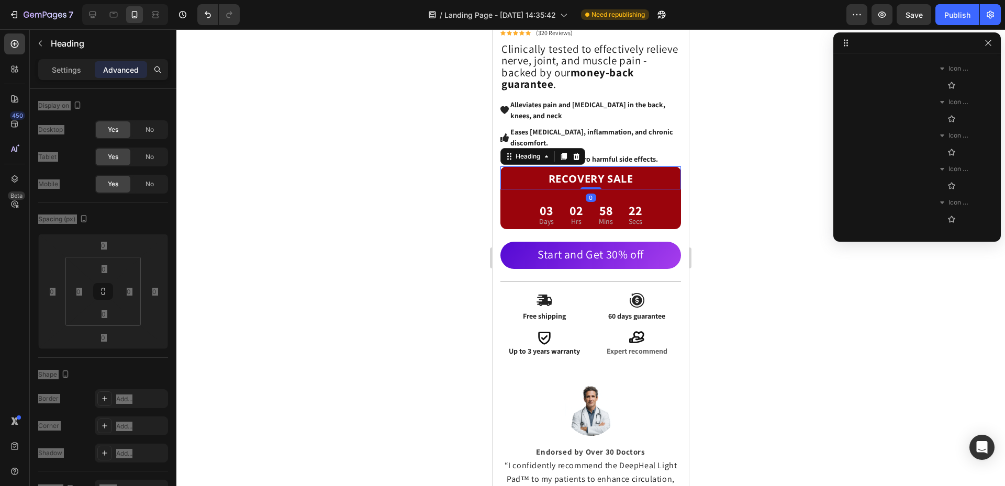
scroll to position [466, 0]
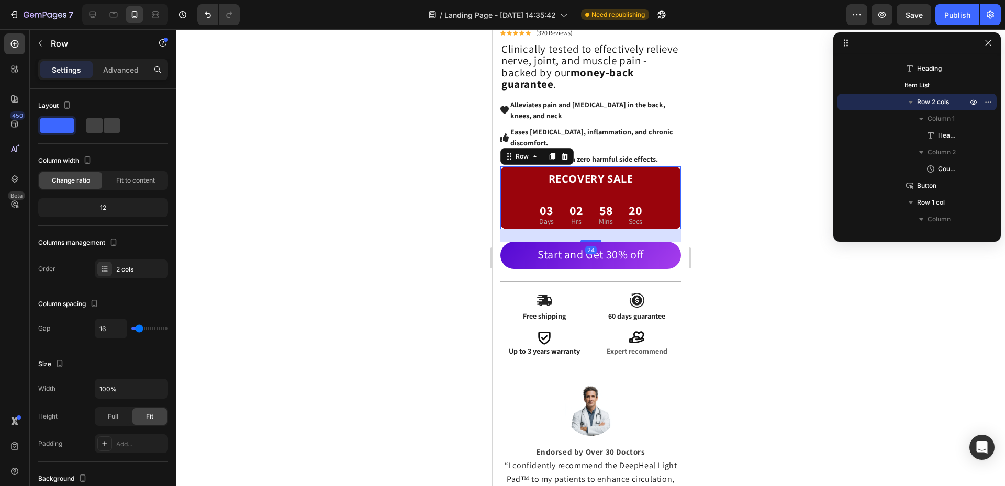
click at [616, 187] on div "RECOVERY SALE Heading 03 Days 02 Hrs 58 Mins 20 Secs CountDown Timer Row 24" at bounding box center [590, 197] width 181 height 63
click at [616, 187] on div "RECOVERY SALE Heading 03 Days 02 Hrs 58 Mins 19 Secs CountDown Timer Row 24" at bounding box center [590, 197] width 181 height 63
click at [612, 198] on div "03 Days 02 Hrs 58 Mins 19 Secs CountDown Timer" at bounding box center [590, 213] width 181 height 31
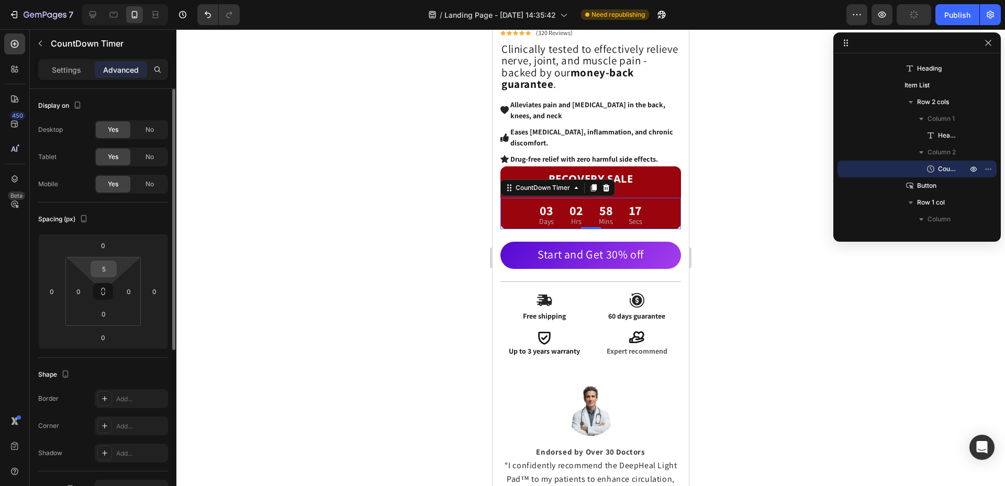
click at [99, 268] on input "5" at bounding box center [103, 269] width 21 height 16
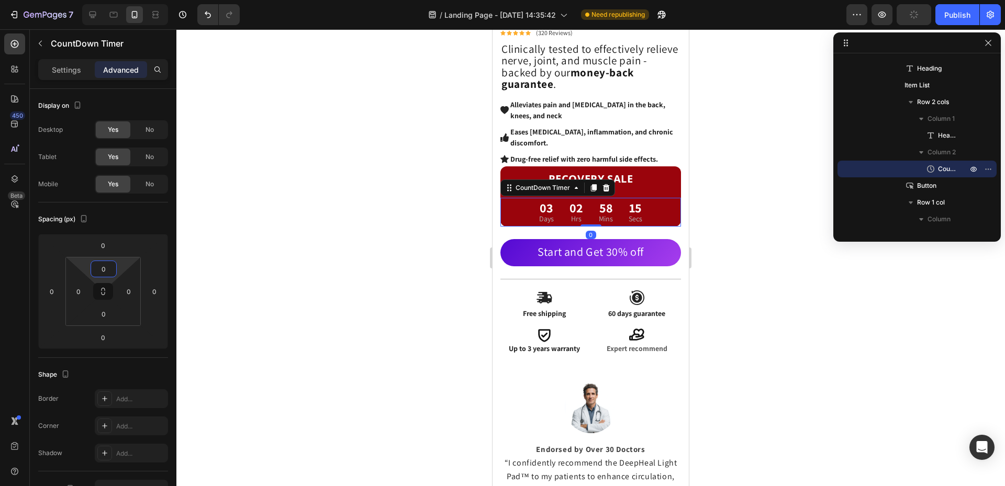
type input "0"
click at [801, 183] on div at bounding box center [590, 257] width 829 height 457
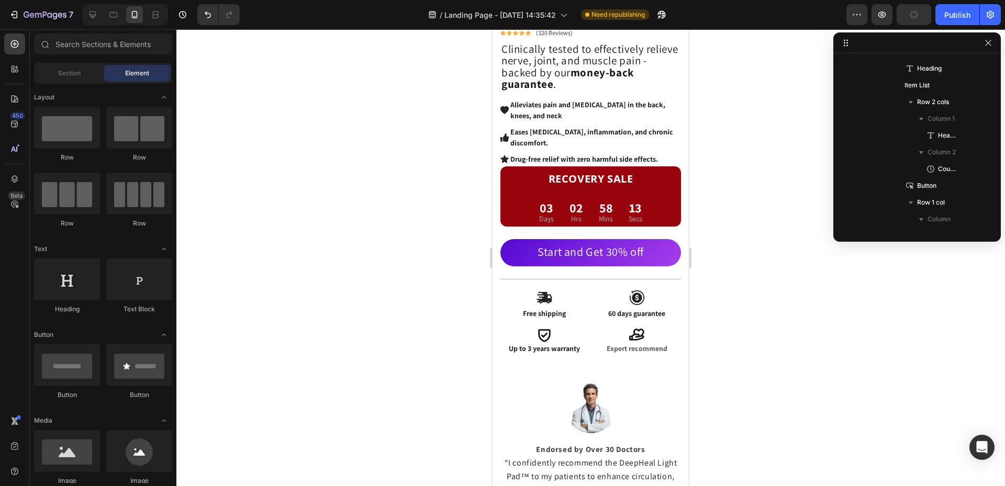
click at [801, 183] on div at bounding box center [590, 257] width 829 height 457
click at [604, 174] on strong "RECOVERY SALE" at bounding box center [591, 179] width 85 height 14
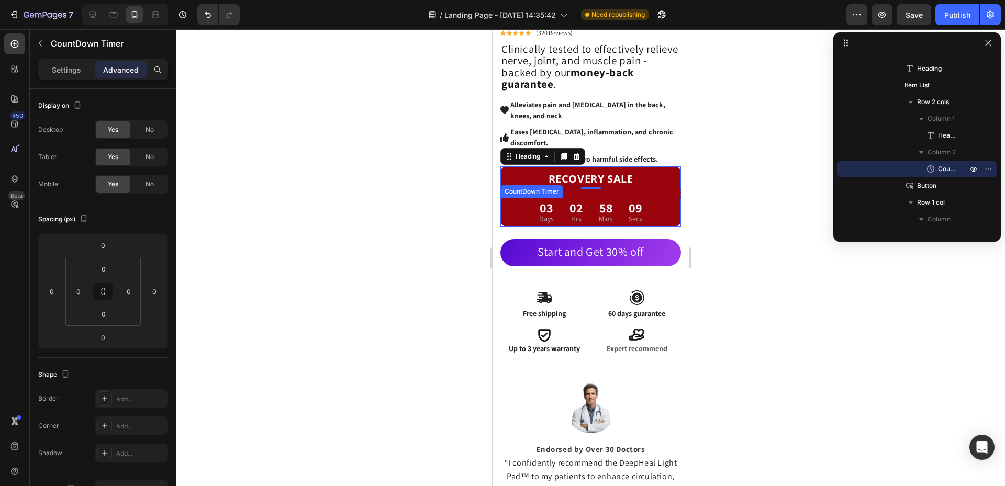
click at [602, 204] on div "58" at bounding box center [606, 208] width 14 height 16
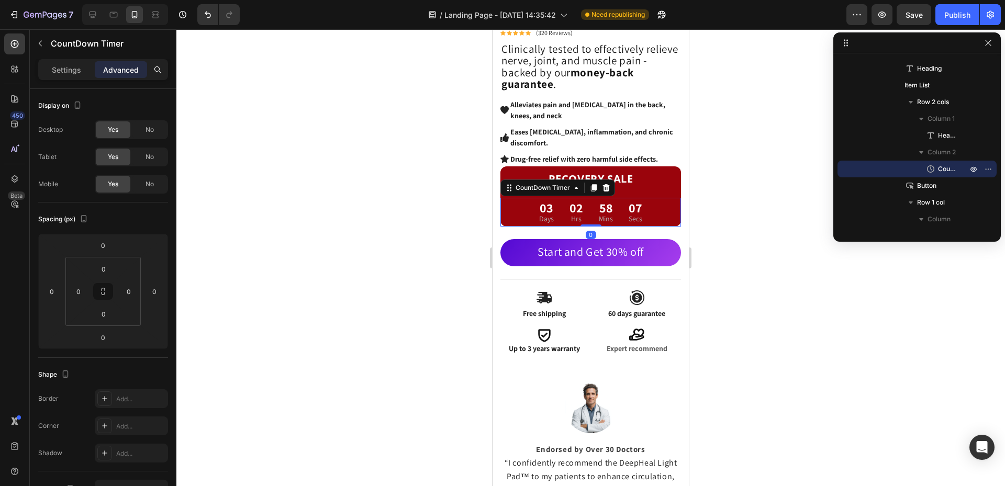
click at [550, 200] on div "03" at bounding box center [546, 208] width 15 height 16
click at [643, 188] on div "RECOVERY SALE Heading 03 Days 02 Hrs 58 Mins 03 Secs CountDown Timer 0 Row" at bounding box center [590, 196] width 181 height 60
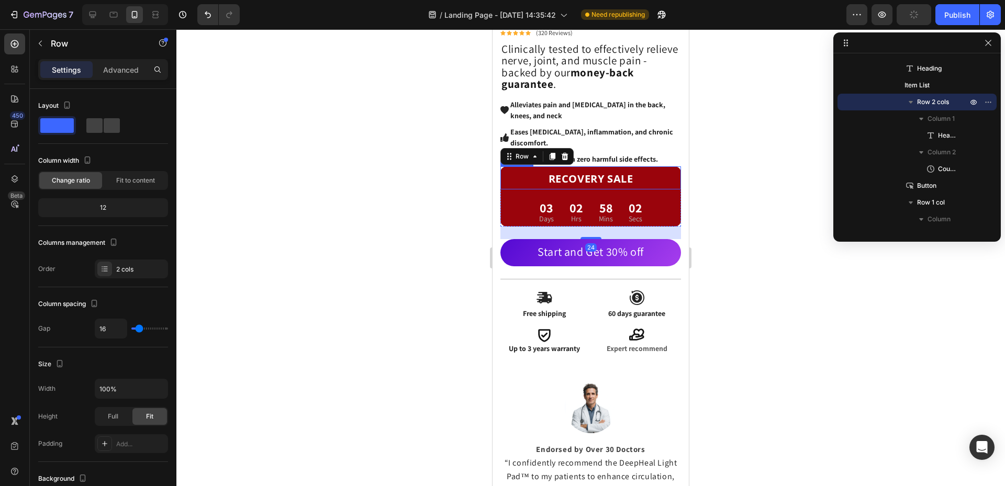
click at [644, 181] on h2 "RECOVERY SALE" at bounding box center [590, 177] width 181 height 23
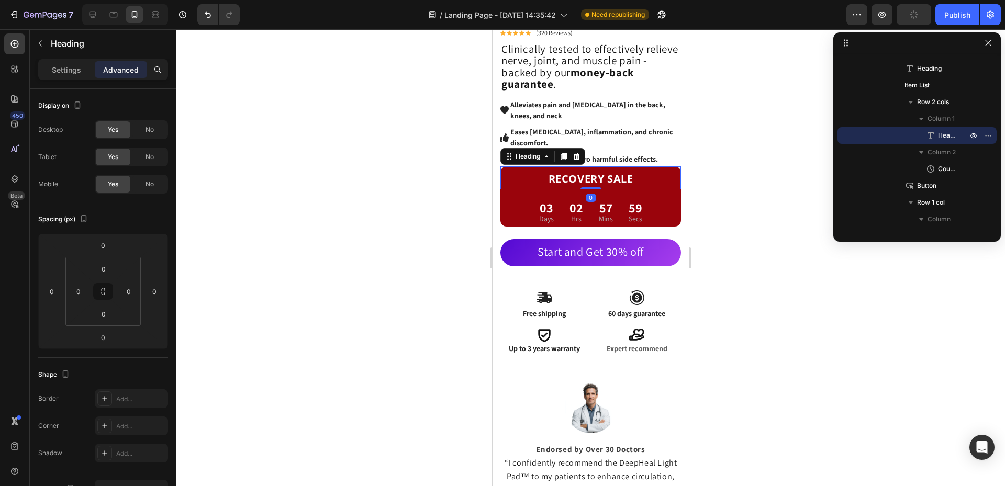
drag, startPoint x: 597, startPoint y: 180, endPoint x: 597, endPoint y: 163, distance: 17.3
click at [597, 166] on div "RECOVERY SALE Heading 0" at bounding box center [590, 177] width 181 height 23
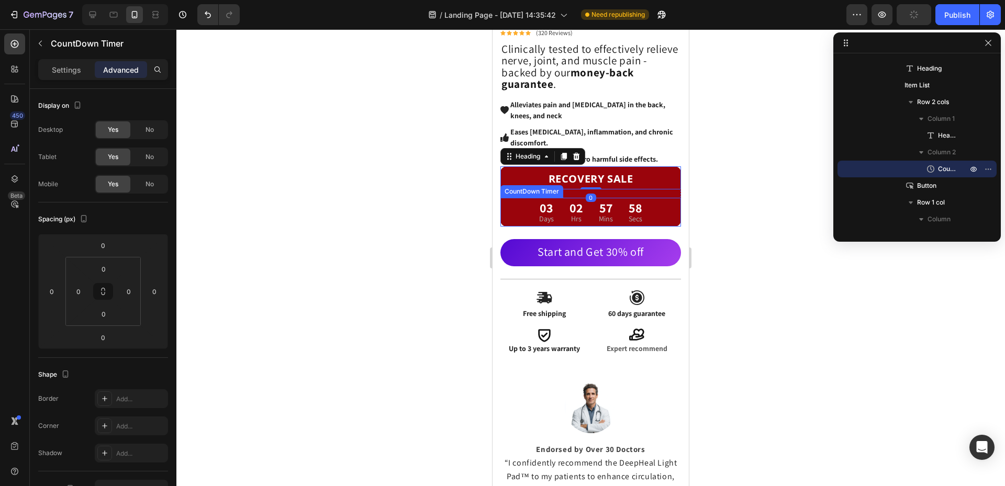
click at [633, 204] on div "58" at bounding box center [636, 208] width 14 height 16
click at [659, 175] on h2 "RECOVERY SALE" at bounding box center [590, 177] width 181 height 23
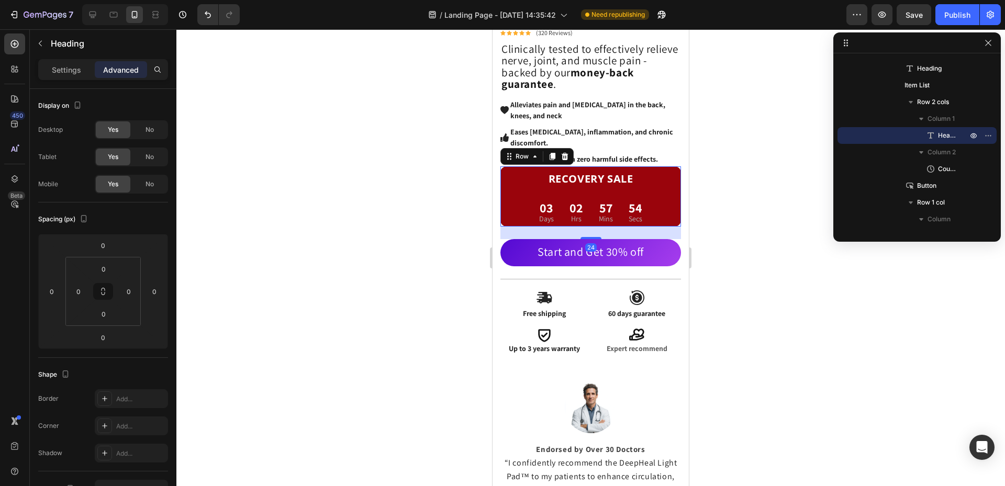
click at [656, 185] on div "RECOVERY SALE Heading 03 Days 02 Hrs 57 Mins 54 Secs CountDown Timer Row 24" at bounding box center [590, 196] width 181 height 60
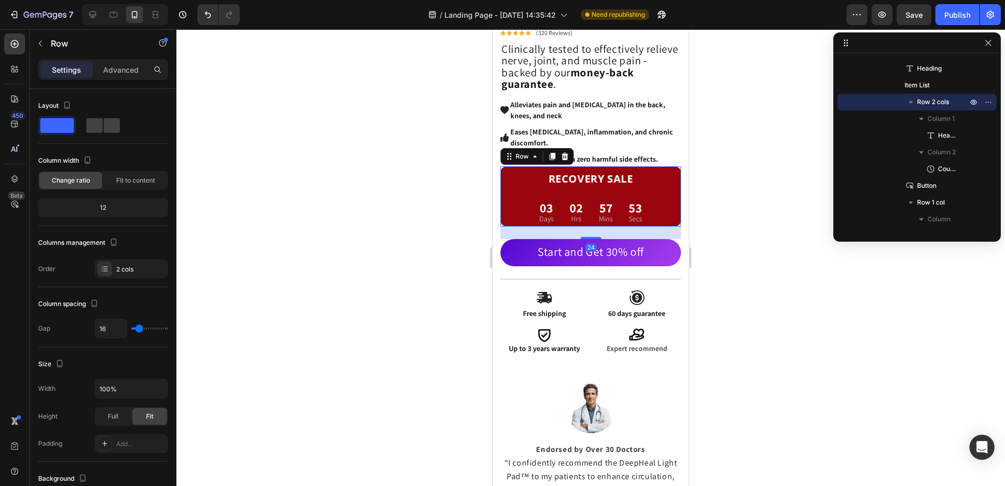
click at [656, 184] on div "RECOVERY SALE Heading 03 Days 02 Hrs 57 Mins 53 Secs CountDown Timer Row 24" at bounding box center [590, 196] width 181 height 60
click at [656, 166] on h2 "RECOVERY SALE" at bounding box center [590, 177] width 181 height 23
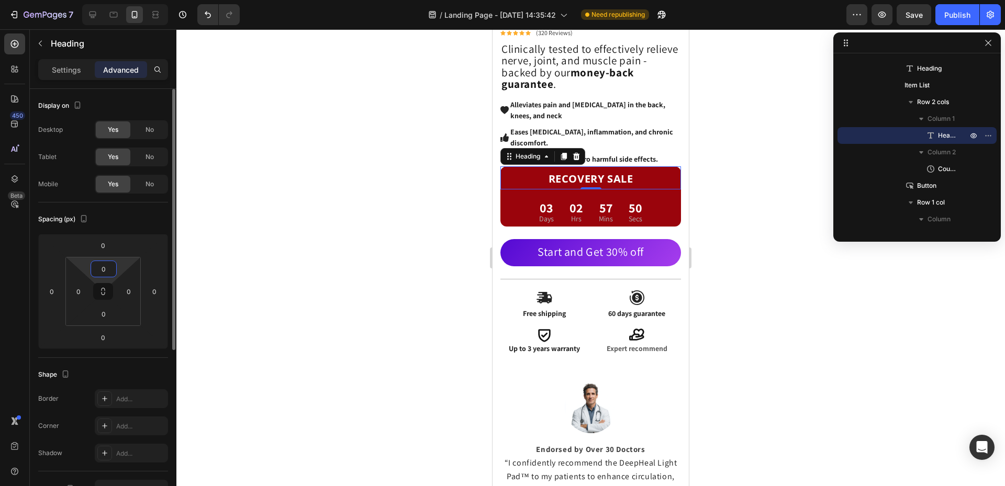
click at [113, 265] on input "0" at bounding box center [103, 269] width 21 height 16
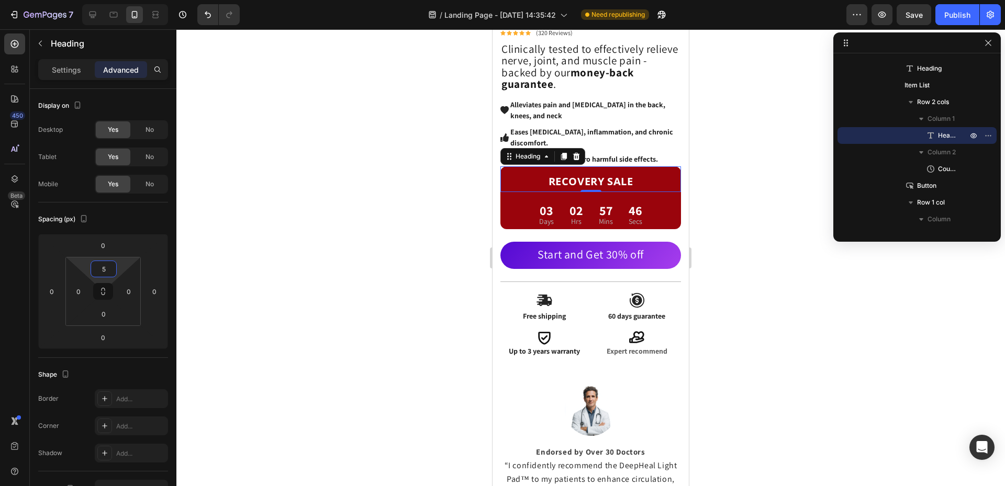
type input "5"
click at [702, 207] on div at bounding box center [590, 257] width 829 height 457
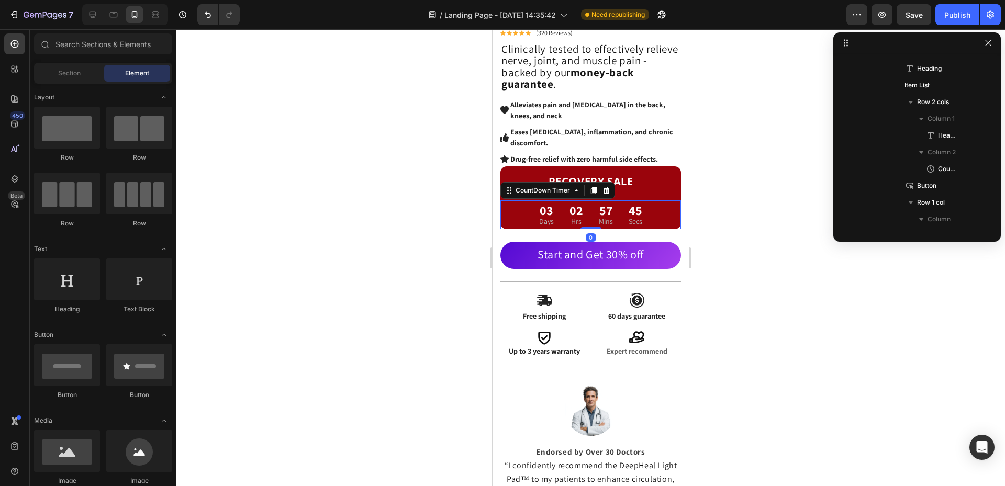
click at [622, 201] on div "45 Secs" at bounding box center [635, 215] width 26 height 29
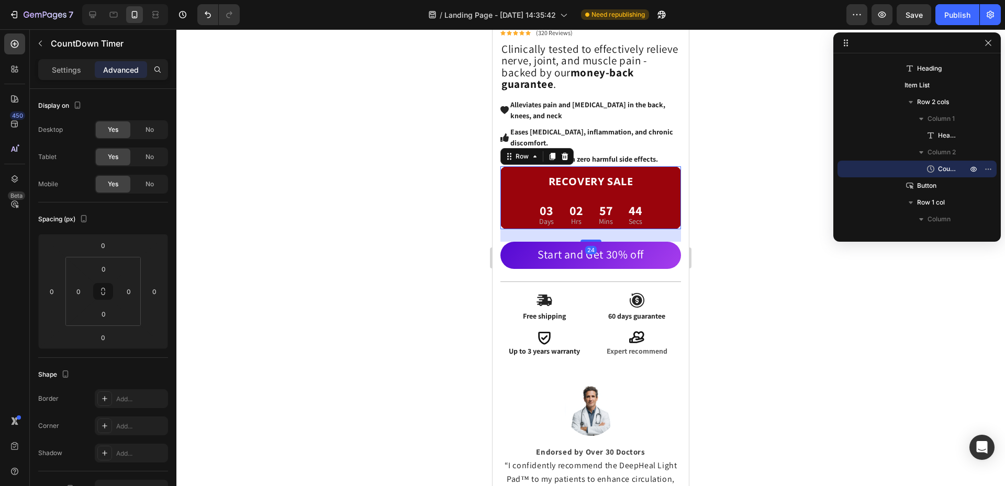
click at [637, 188] on div "RECOVERY SALE Heading 03 Days 02 Hrs 57 Mins 44 Secs CountDown Timer Row 24" at bounding box center [590, 197] width 181 height 63
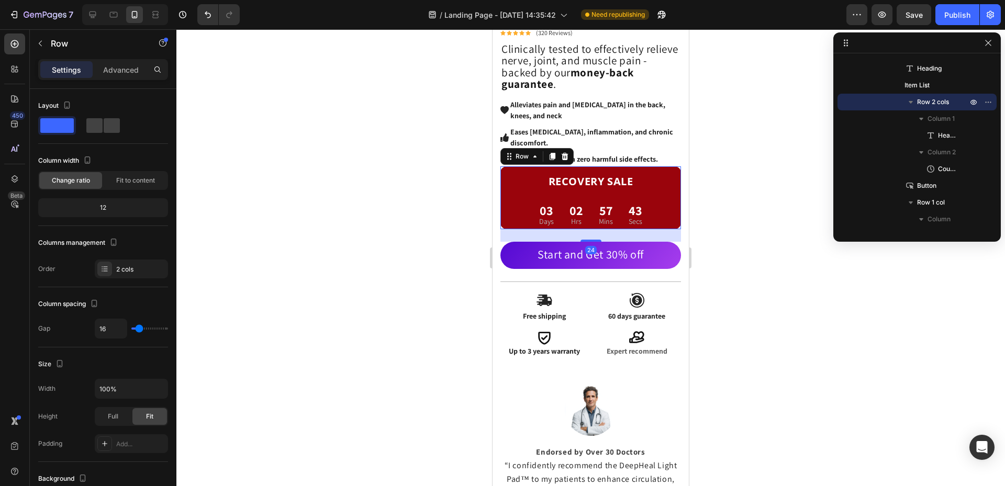
click at [640, 188] on div "RECOVERY SALE Heading 03 Days 02 Hrs 57 Mins 43 Secs CountDown Timer Row 24" at bounding box center [590, 197] width 181 height 63
click at [640, 180] on h2 "RECOVERY SALE" at bounding box center [590, 180] width 181 height 23
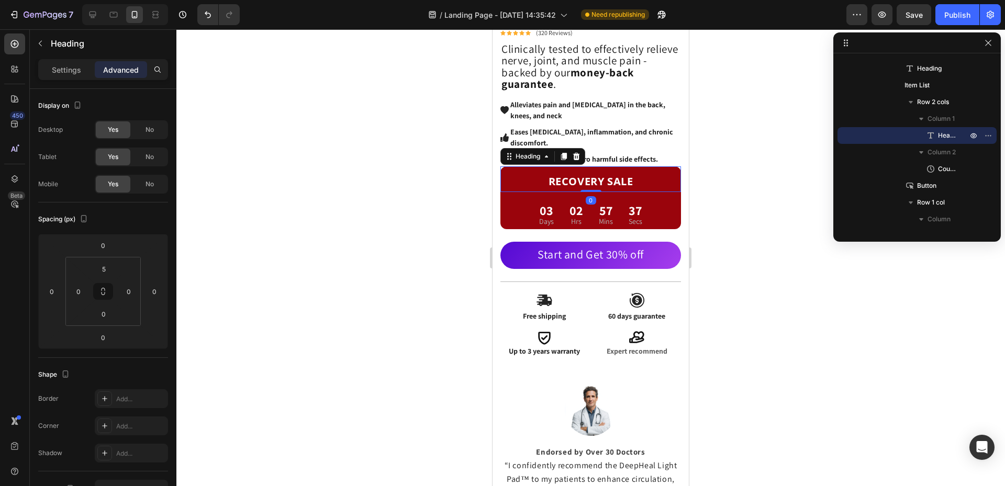
drag, startPoint x: 591, startPoint y: 184, endPoint x: 588, endPoint y: 152, distance: 32.0
click at [588, 152] on div "Redivio™ Deep Healing Pad - Advanced Pain Relief Therapy Heading Icon Icon Icon…" at bounding box center [590, 166] width 181 height 391
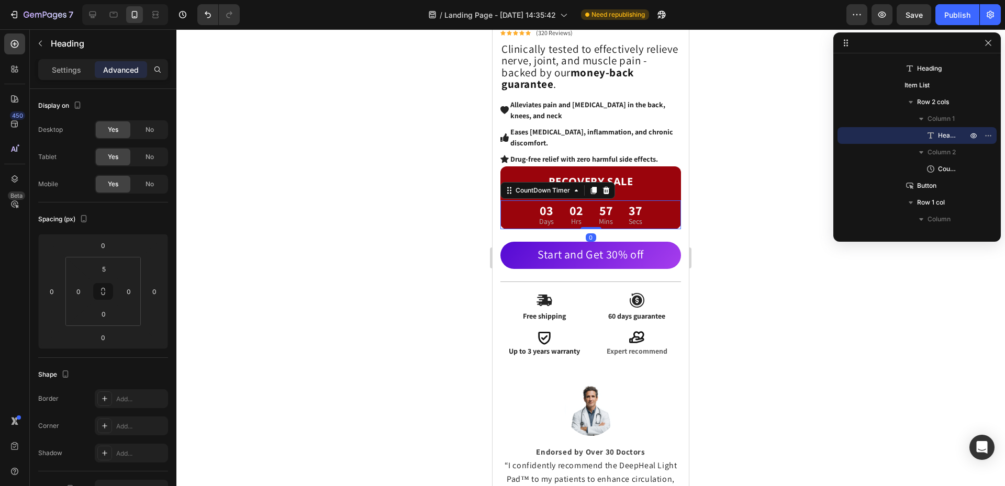
click at [612, 205] on div "57 Mins" at bounding box center [606, 215] width 27 height 29
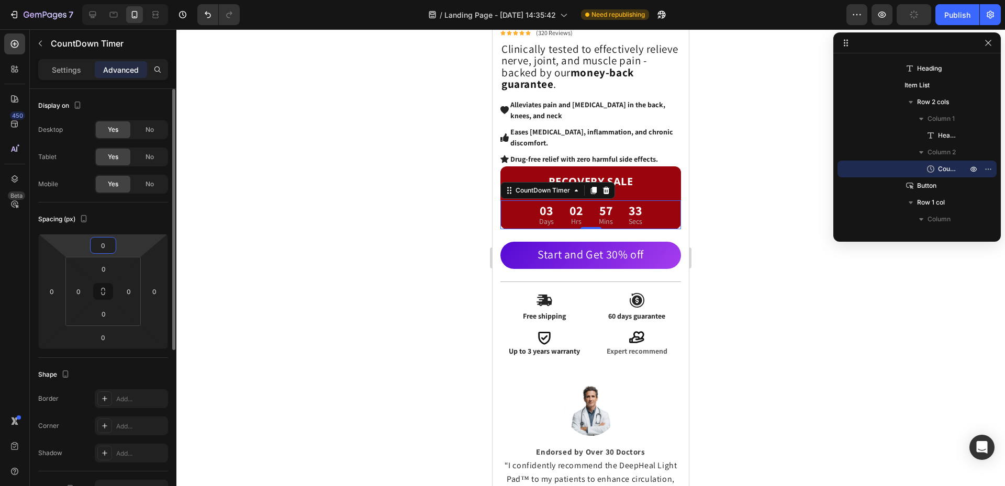
click at [109, 243] on input "0" at bounding box center [103, 246] width 21 height 16
type input "-5"
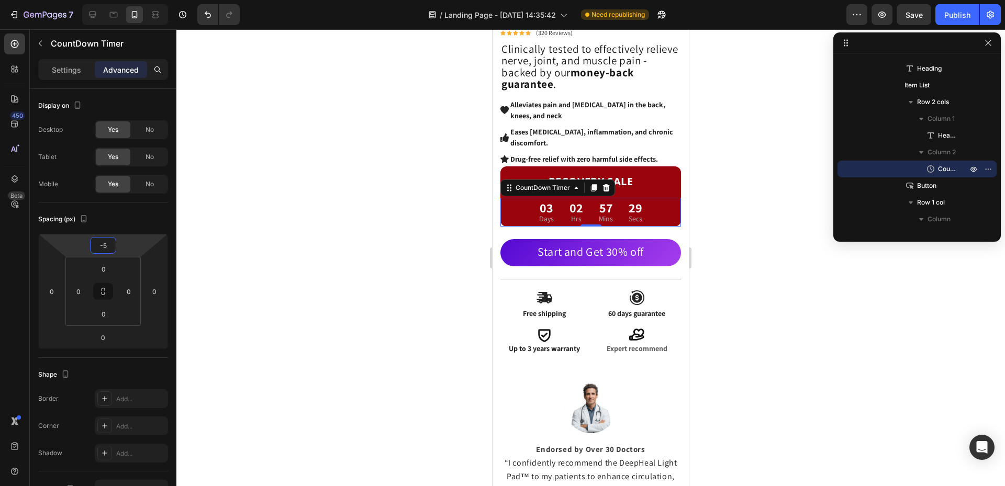
click at [717, 204] on div at bounding box center [590, 257] width 829 height 457
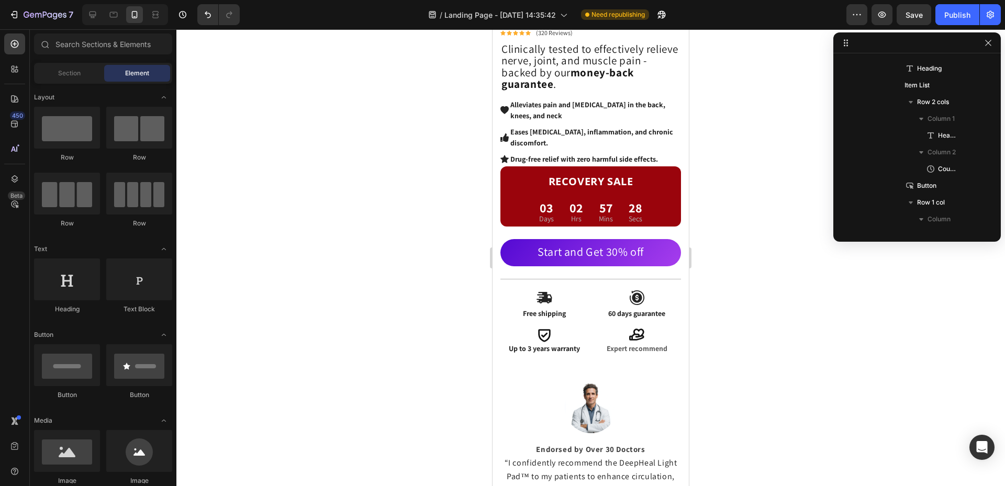
click at [717, 204] on div at bounding box center [590, 257] width 829 height 457
click at [503, 203] on div "03 Days 02 Hrs 57 Mins 23 Secs" at bounding box center [590, 212] width 181 height 29
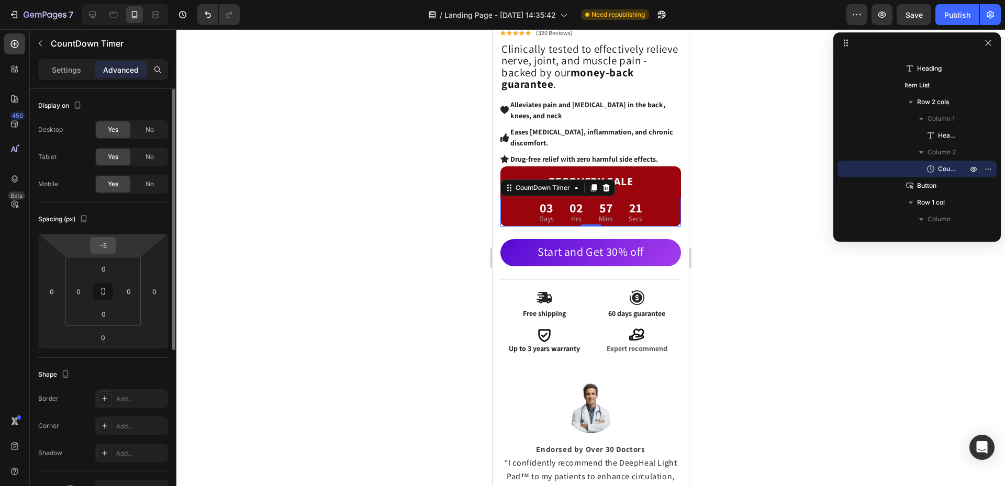
click at [104, 248] on input "-5" at bounding box center [103, 246] width 21 height 16
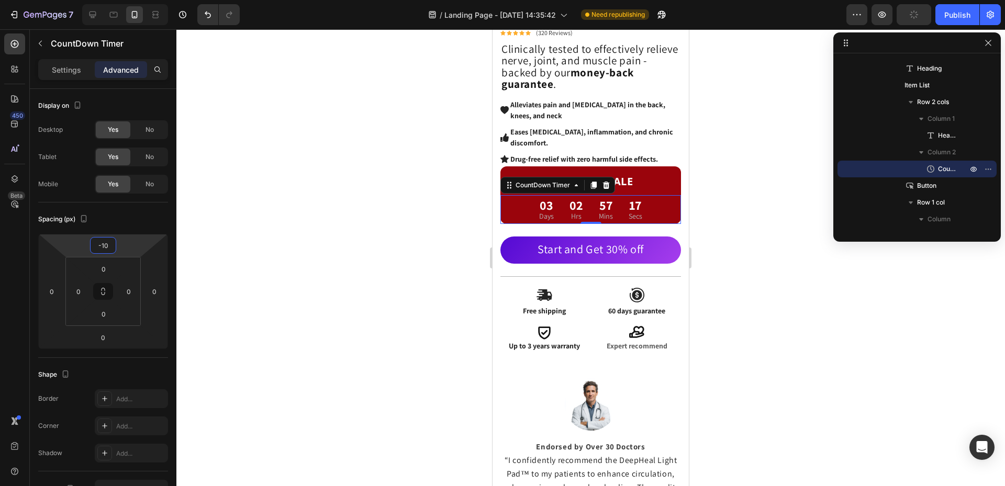
type input "-1"
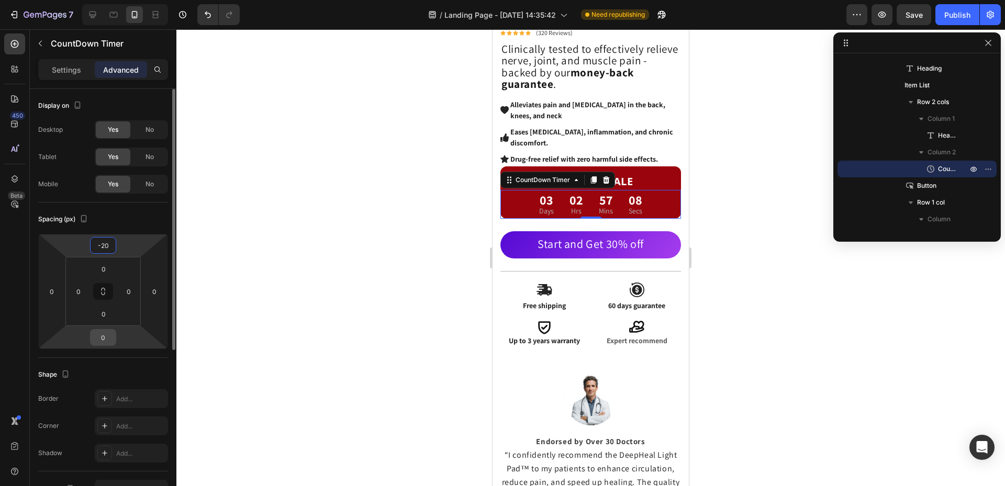
type input "-20"
click at [106, 341] on input "0" at bounding box center [103, 338] width 21 height 16
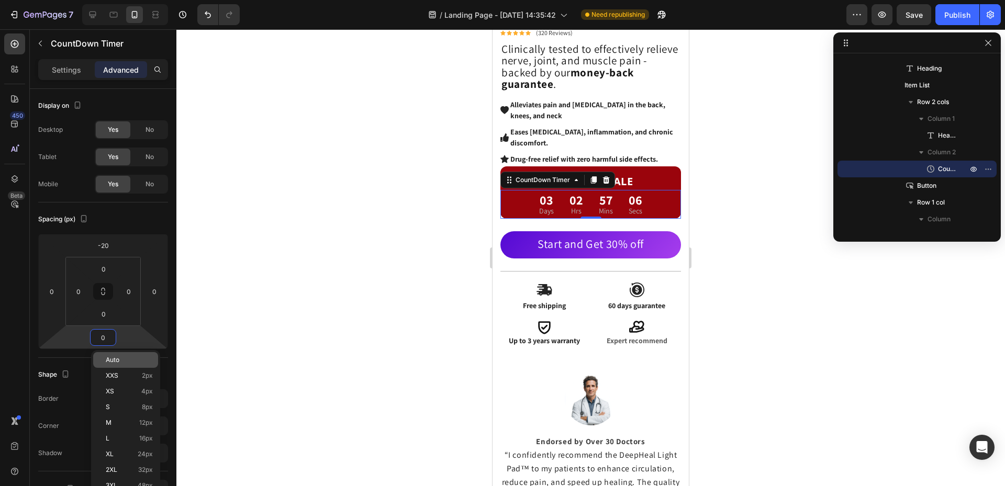
type input "5"
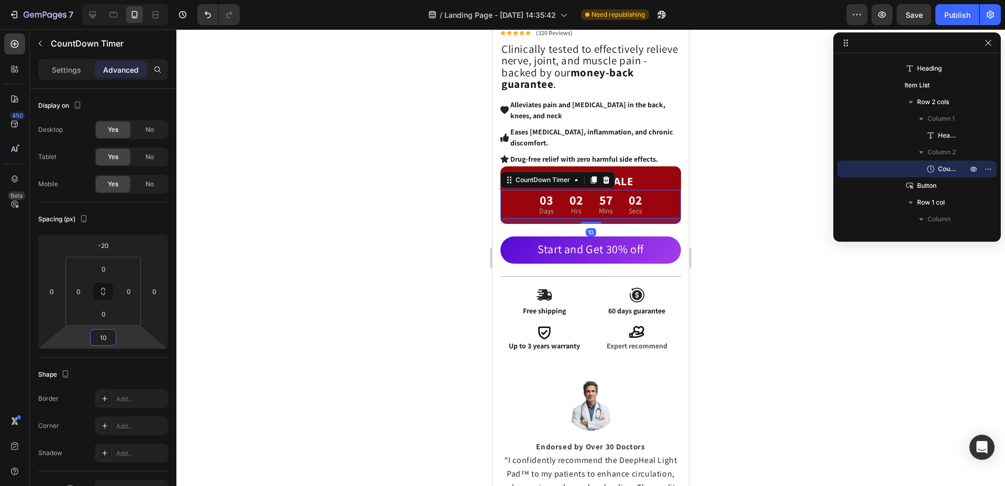
type input "10"
click at [739, 204] on div at bounding box center [590, 257] width 829 height 457
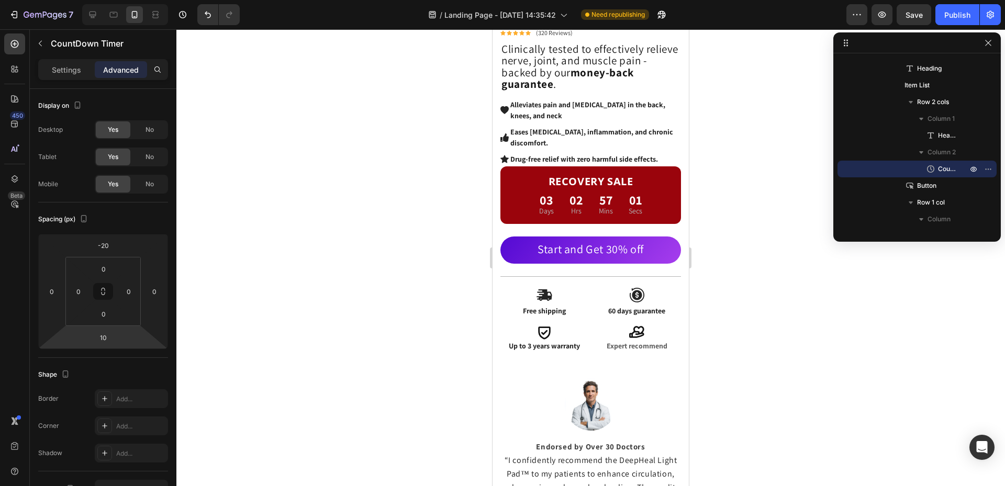
click at [739, 204] on div at bounding box center [590, 257] width 829 height 457
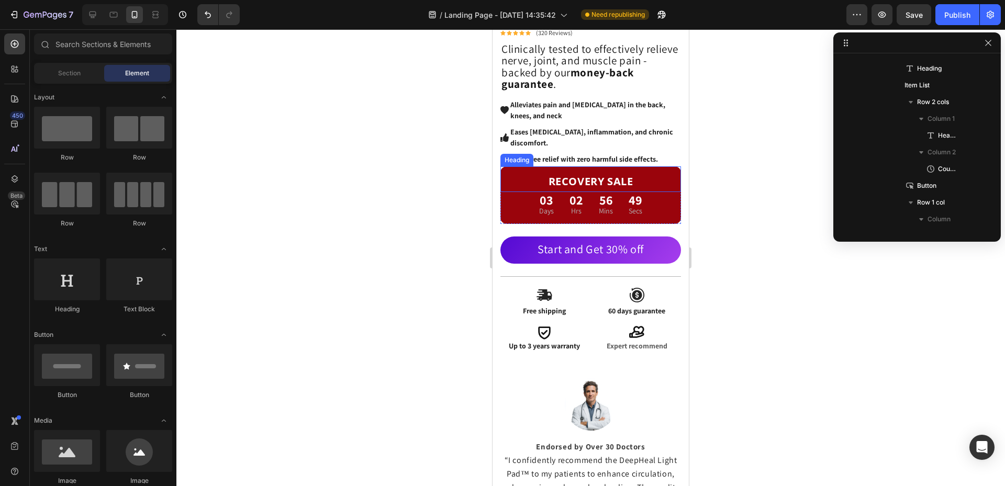
click at [669, 175] on h2 "RECOVERY SALE" at bounding box center [590, 180] width 181 height 23
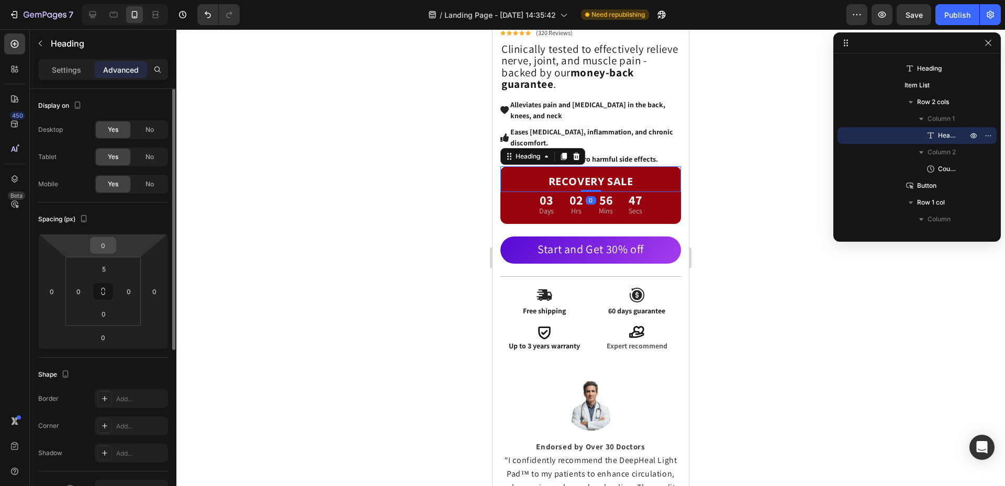
click at [113, 243] on input "0" at bounding box center [103, 246] width 21 height 16
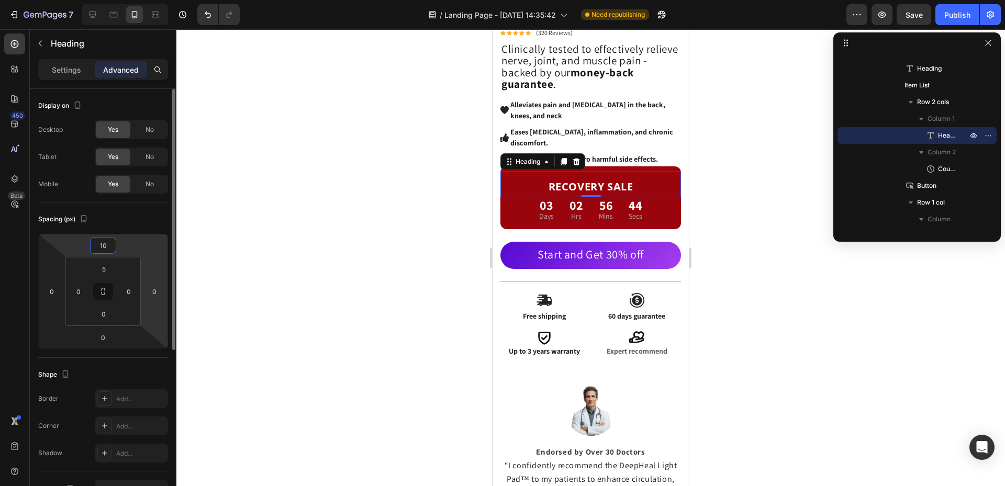
type input "1"
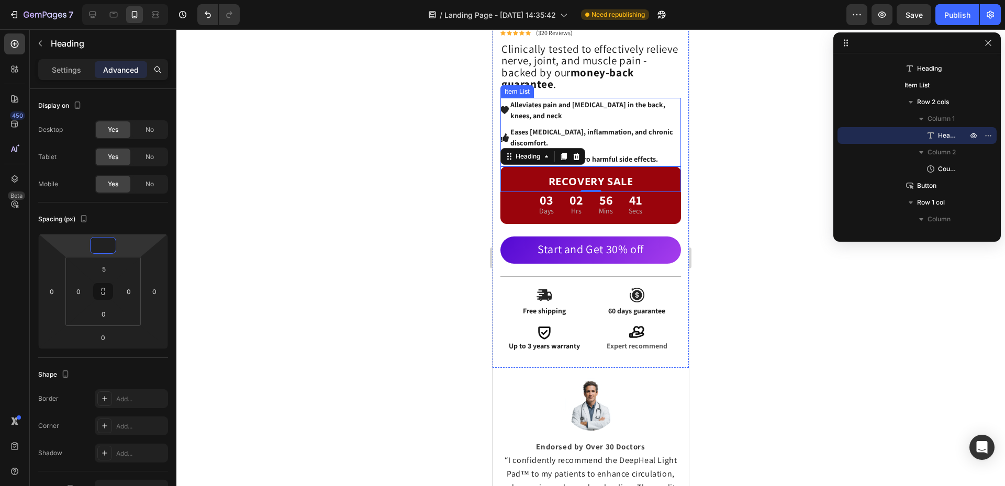
click at [660, 154] on p "Drug-free relief with zero harmful side effects." at bounding box center [594, 159] width 169 height 11
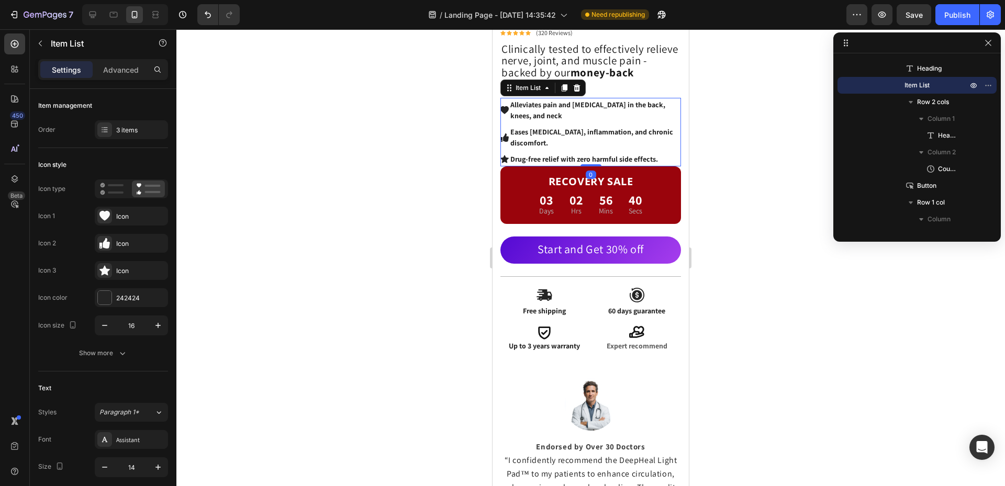
click at [660, 154] on p "Drug-free relief with zero harmful side effects." at bounding box center [594, 159] width 169 height 11
click at [134, 70] on p "Advanced" at bounding box center [121, 69] width 36 height 11
type input "100%"
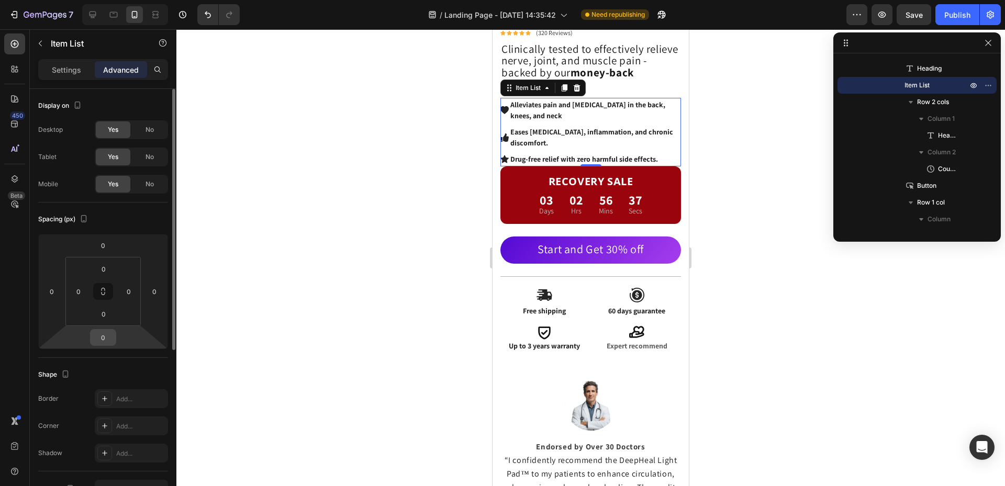
click at [110, 342] on input "0" at bounding box center [103, 338] width 21 height 16
click at [102, 314] on input "0" at bounding box center [103, 314] width 21 height 16
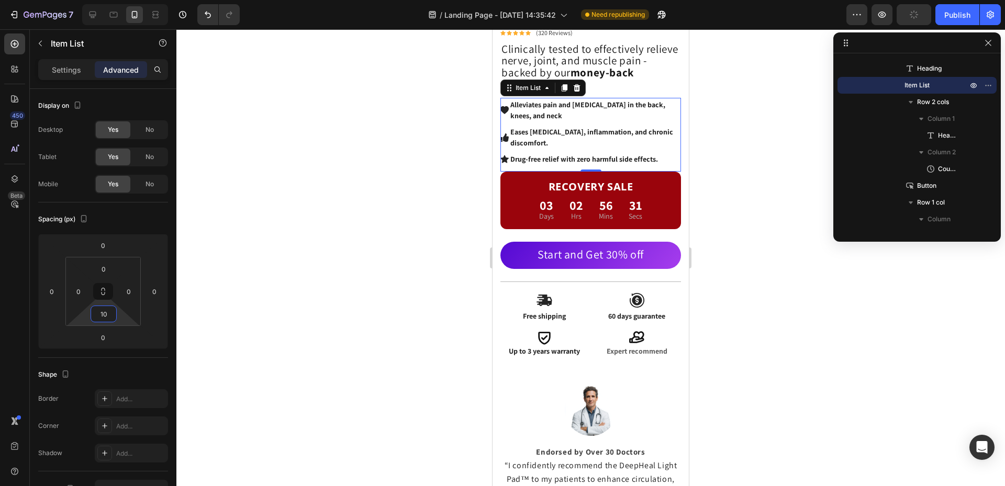
type input "1"
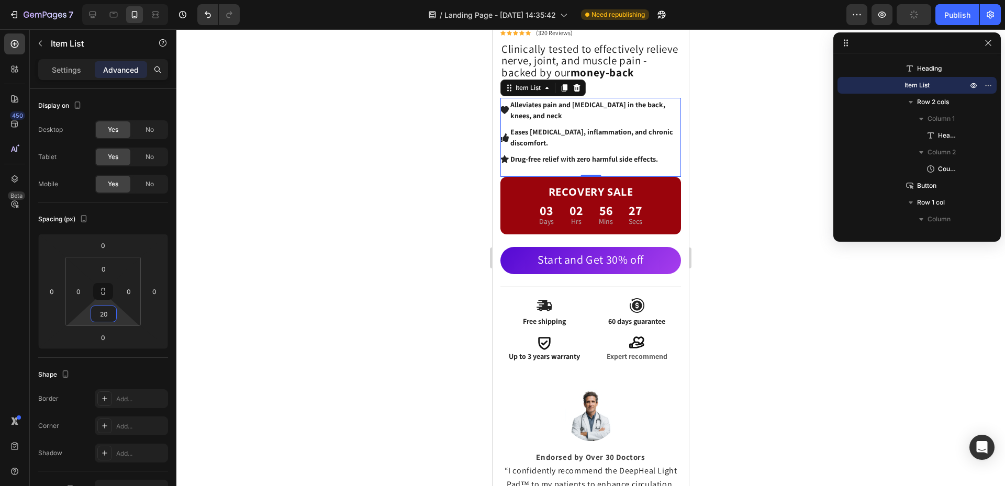
type input "2"
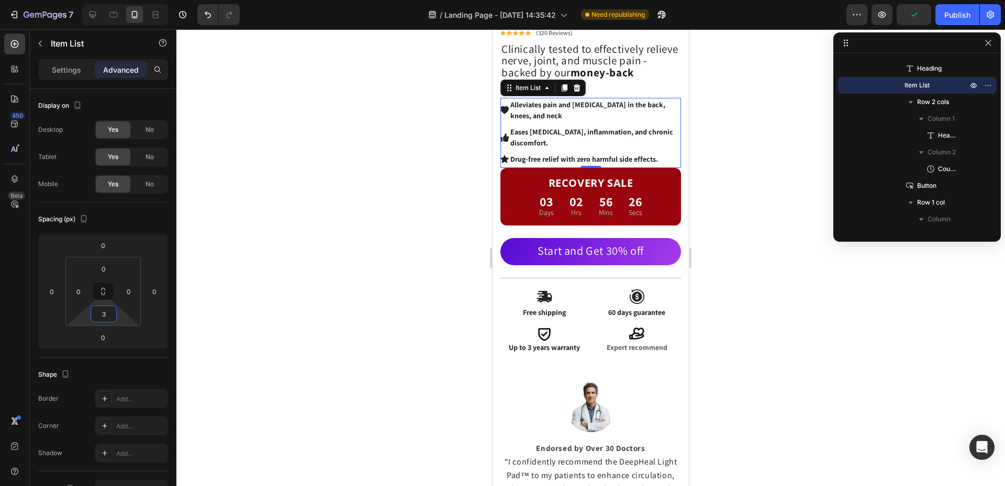
type input "30"
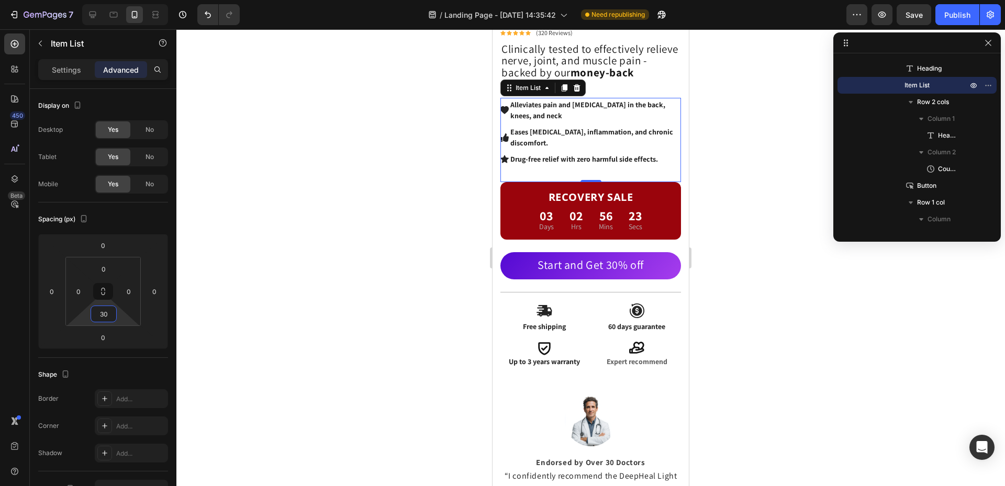
click at [713, 184] on div at bounding box center [590, 257] width 829 height 457
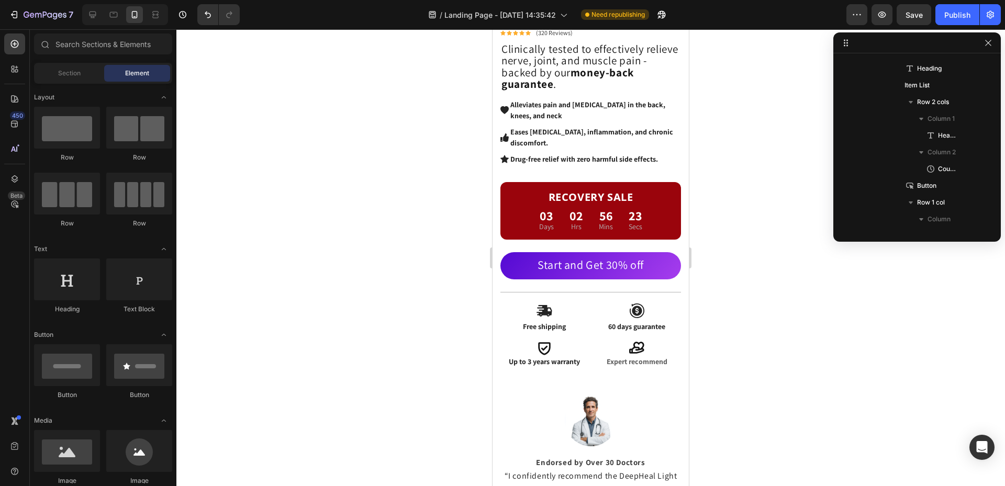
click at [713, 184] on div at bounding box center [590, 257] width 829 height 457
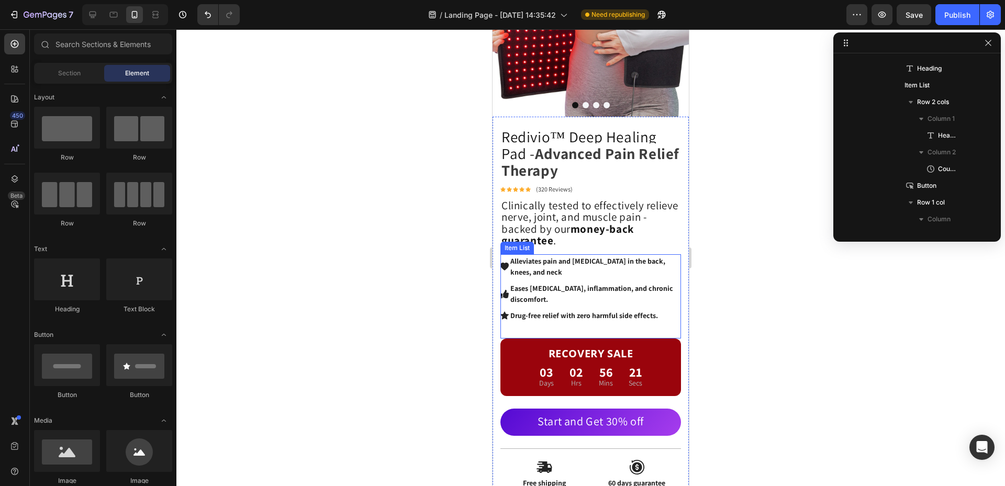
scroll to position [228, 0]
click at [609, 257] on strong "Alleviates pain and stiffness in the back, knees, and neck" at bounding box center [587, 267] width 155 height 20
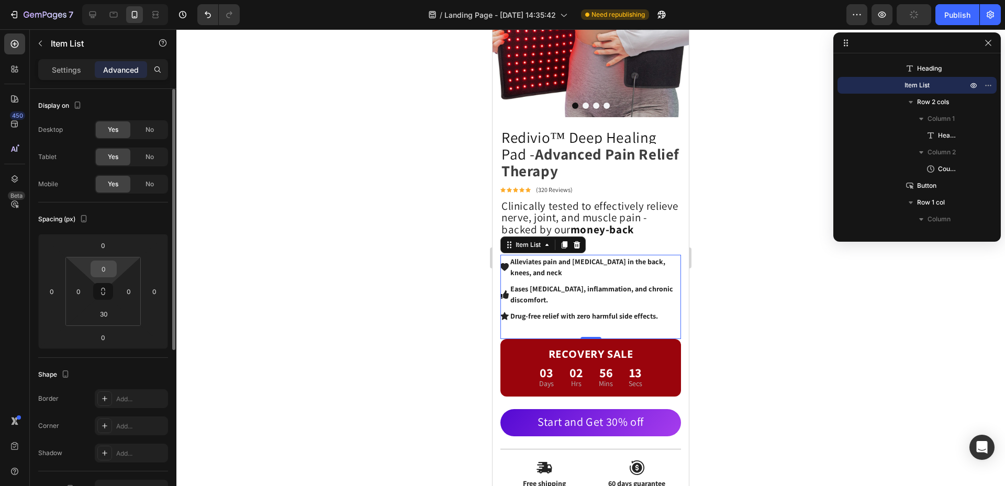
click at [109, 272] on input "0" at bounding box center [103, 269] width 21 height 16
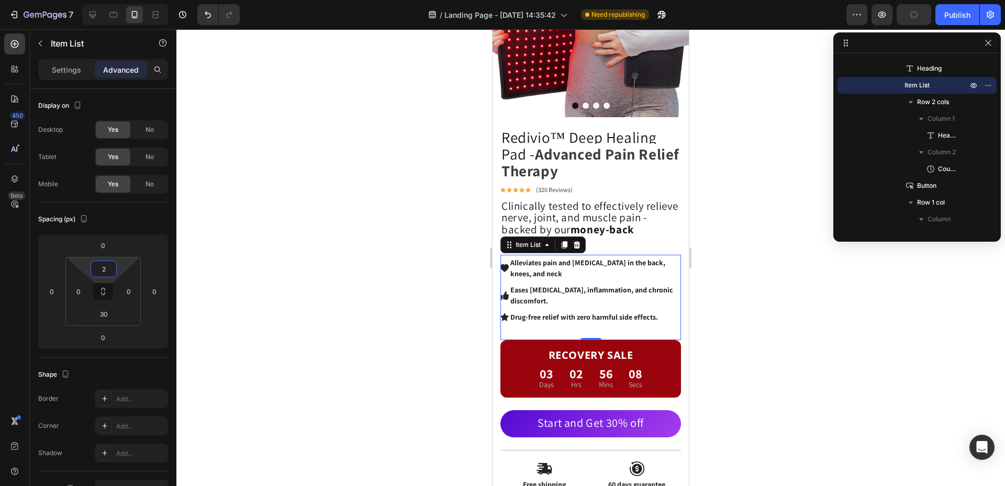
type input "20"
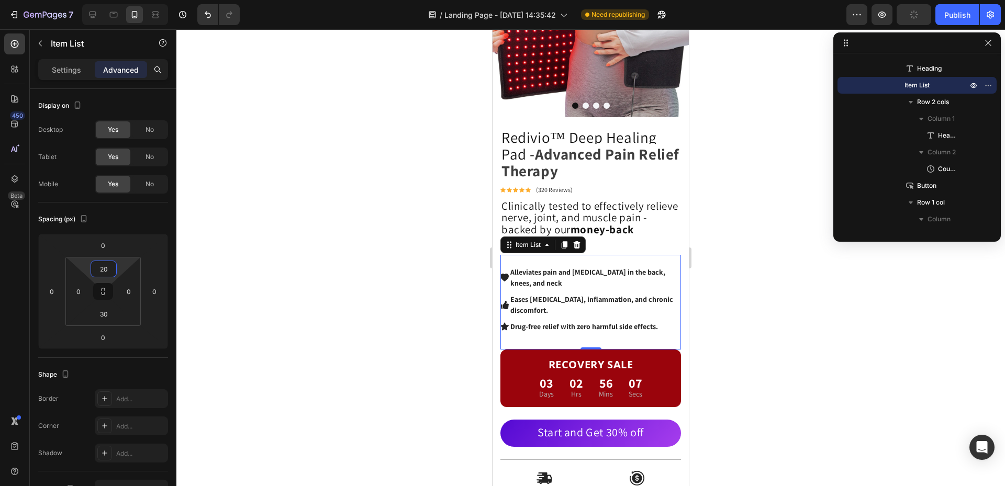
click at [707, 287] on div at bounding box center [590, 257] width 829 height 457
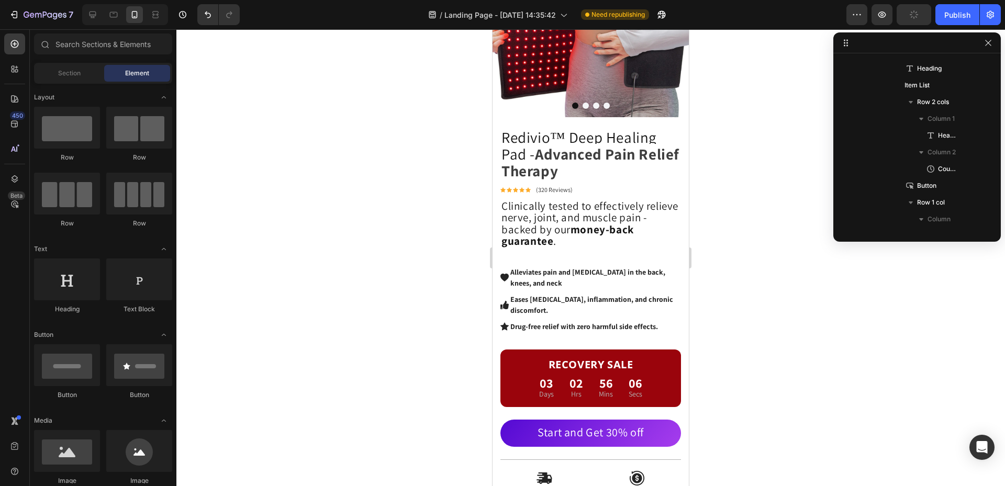
click at [707, 287] on div at bounding box center [590, 257] width 829 height 457
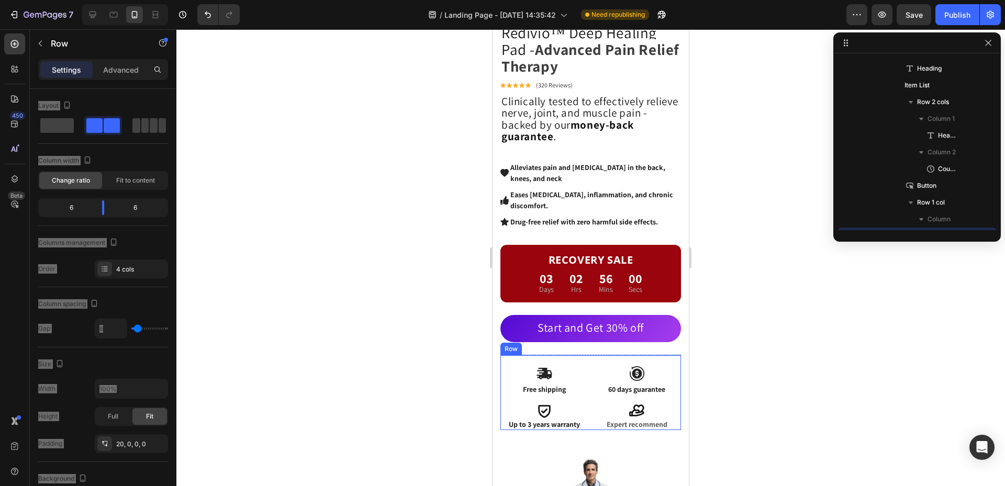
scroll to position [567, 0]
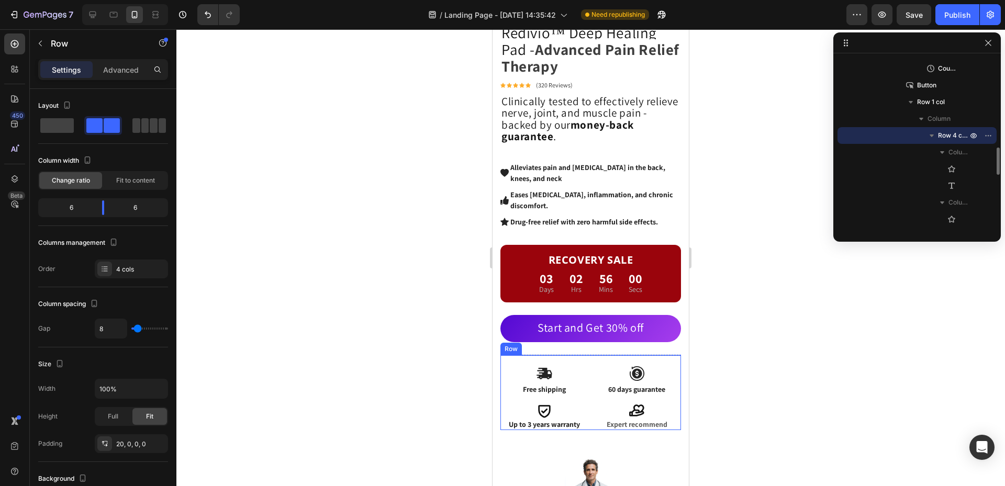
click at [633, 355] on div "Icon Free shipping Text Block Icon 60 days guarantee Text Block Icon Up to 3 ye…" at bounding box center [590, 392] width 181 height 75
click at [712, 355] on div at bounding box center [590, 257] width 829 height 457
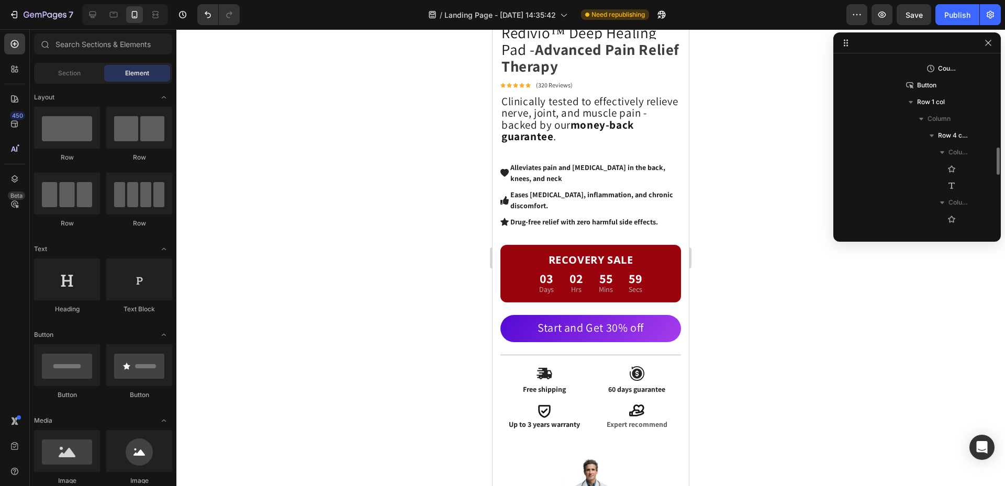
click at [722, 355] on div at bounding box center [590, 257] width 829 height 457
click at [600, 342] on div "Start and Get 30% off Button" at bounding box center [590, 335] width 181 height 40
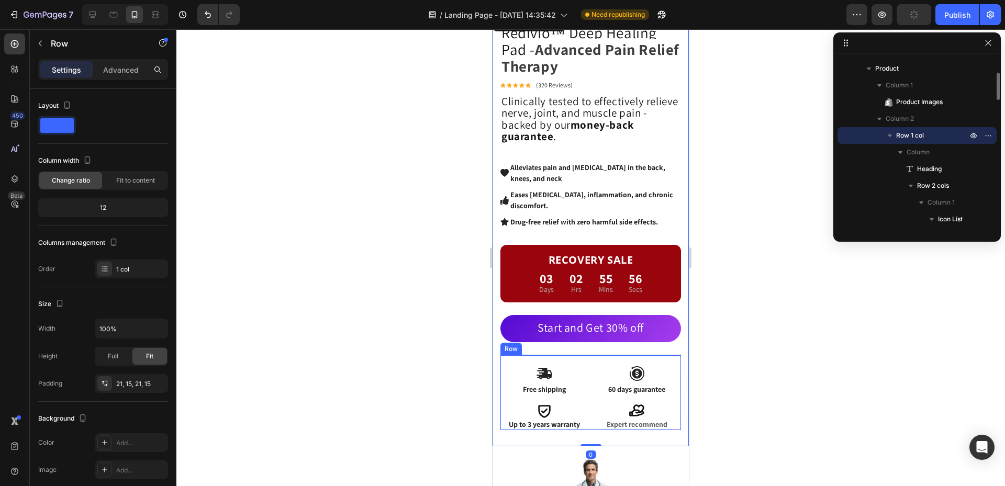
click at [591, 355] on div "Icon Free shipping Text Block Icon 60 days guarantee Text Block Icon Up to 3 ye…" at bounding box center [590, 392] width 181 height 75
click at [597, 343] on div "Start and Get 30% off Button" at bounding box center [590, 335] width 181 height 40
click at [600, 338] on div "Start and Get 30% off Button" at bounding box center [590, 335] width 181 height 40
click at [602, 336] on div "Start and Get 30% off Button" at bounding box center [590, 335] width 181 height 40
click at [600, 340] on div "Start and Get 30% off Button" at bounding box center [590, 335] width 181 height 40
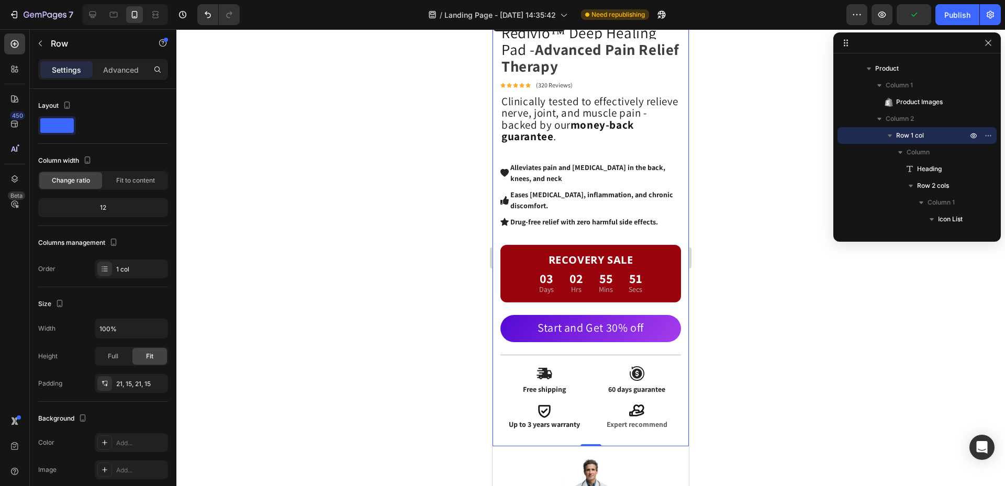
click at [600, 340] on div "Start and Get 30% off Button" at bounding box center [590, 335] width 181 height 40
click at [581, 344] on div "Start and Get 30% off Button" at bounding box center [590, 335] width 181 height 40
click at [124, 70] on p "Advanced" at bounding box center [121, 69] width 36 height 11
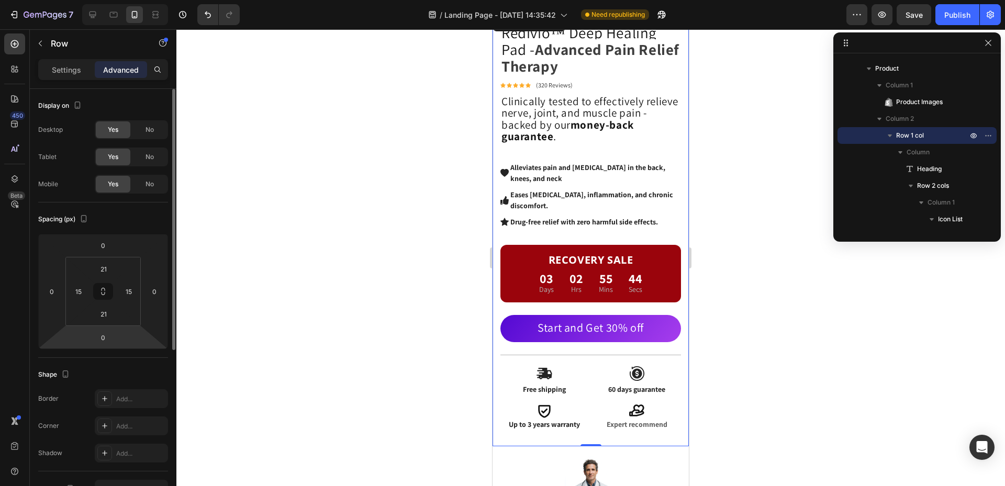
click at [109, 0] on html "7 Version history / Landing Page - Aug 28, 14:35:42 Need republishing Preview S…" at bounding box center [502, 0] width 1005 height 0
type input "1"
click at [941, 398] on div at bounding box center [590, 257] width 829 height 457
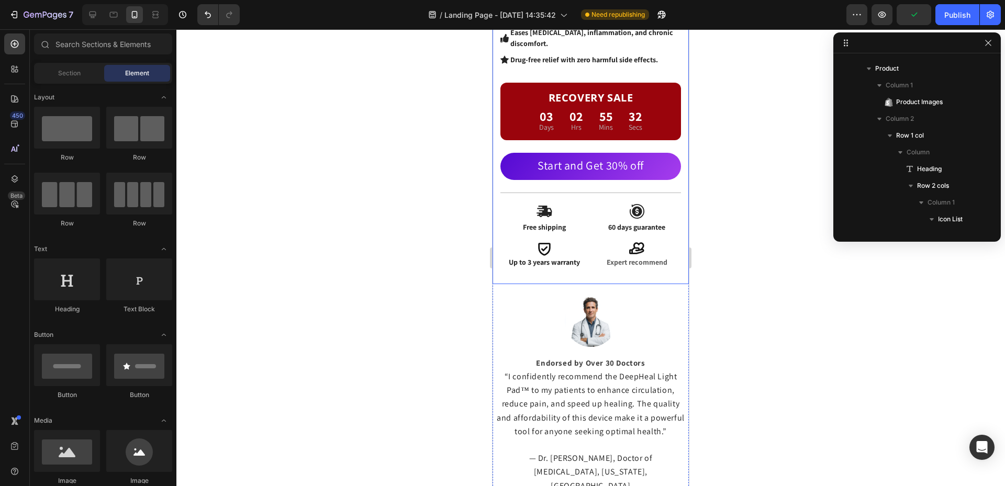
scroll to position [595, 0]
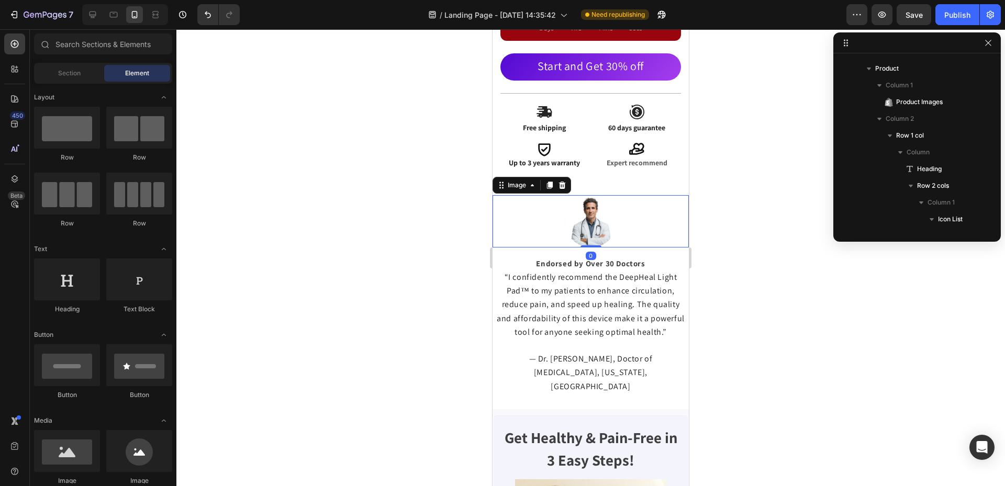
click at [598, 195] on div at bounding box center [591, 221] width 196 height 52
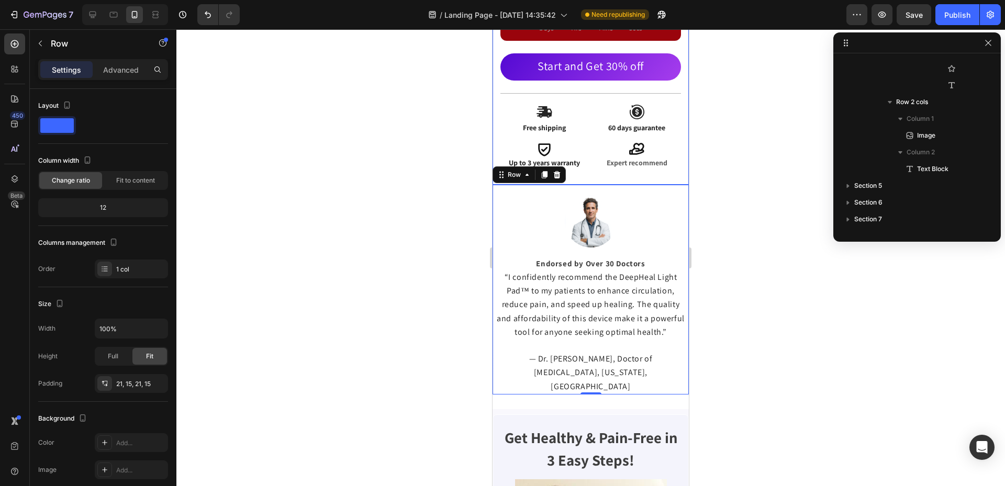
scroll to position [98, 0]
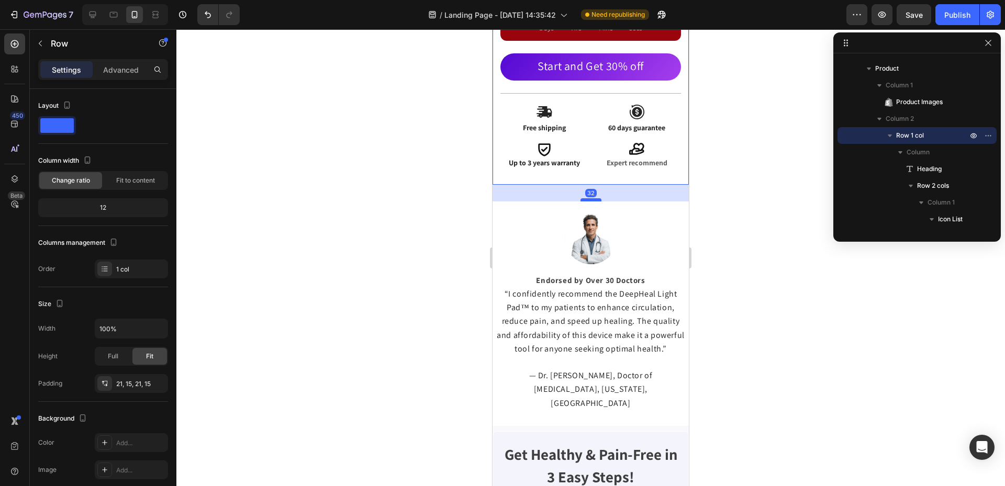
drag, startPoint x: 585, startPoint y: 174, endPoint x: 1189, endPoint y: 225, distance: 606.3
click at [584, 198] on div at bounding box center [591, 199] width 21 height 3
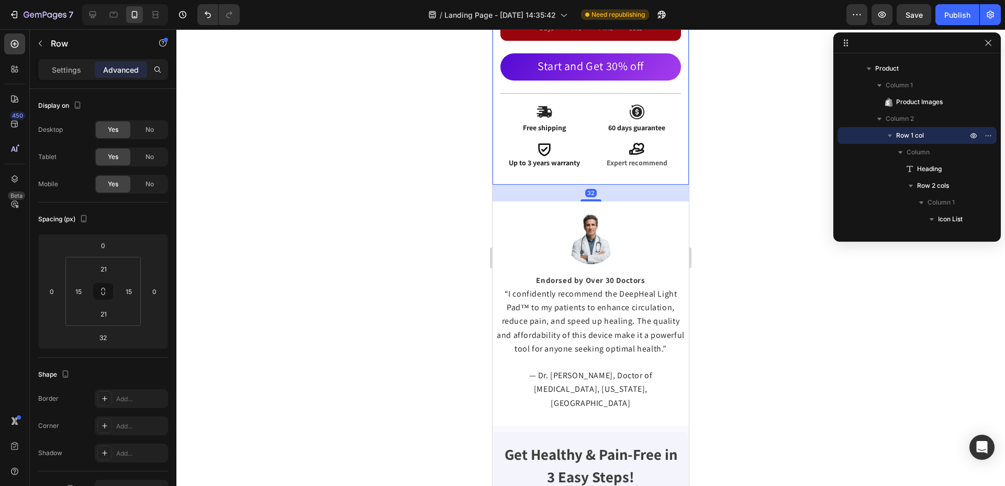
click at [696, 196] on div at bounding box center [590, 257] width 829 height 457
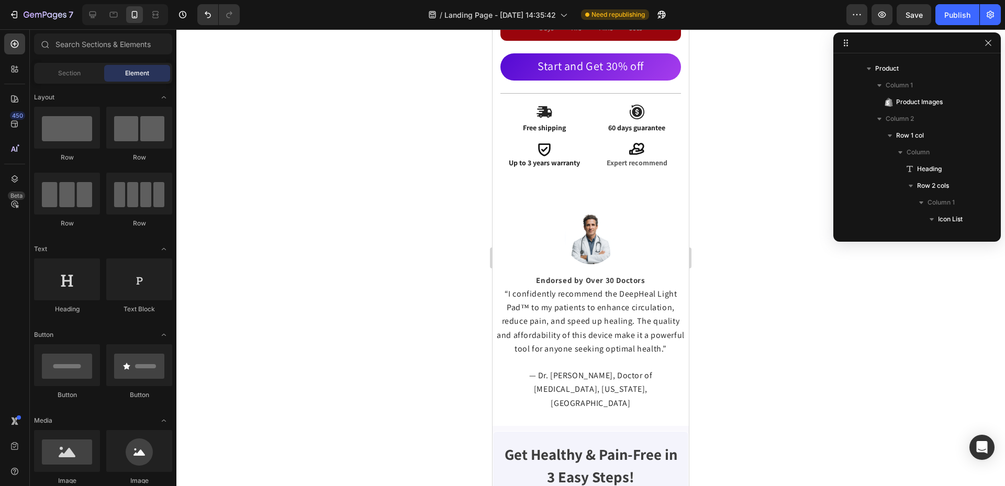
drag, startPoint x: 696, startPoint y: 196, endPoint x: 716, endPoint y: 207, distance: 22.0
click at [696, 197] on div at bounding box center [590, 257] width 829 height 457
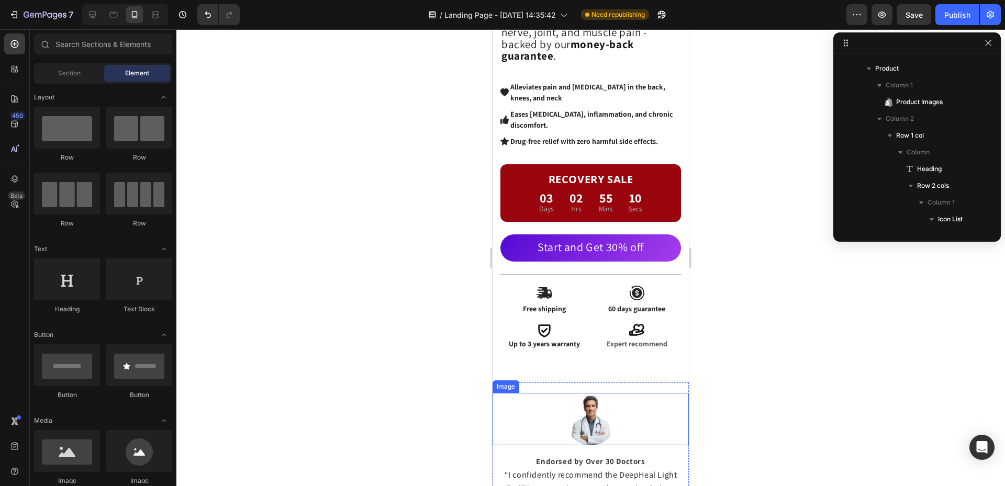
scroll to position [385, 0]
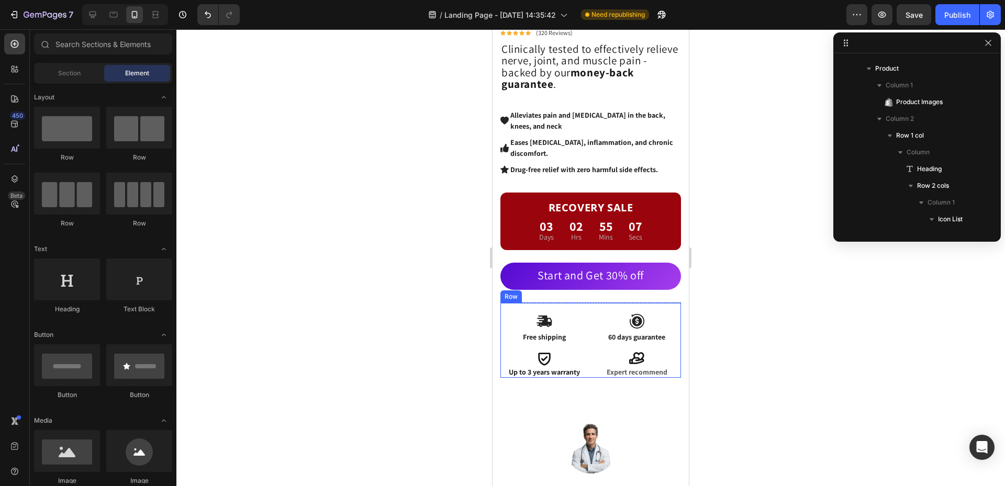
click at [614, 303] on div "Icon Free shipping Text Block Icon 60 days guarantee Text Block Icon Up to 3 ye…" at bounding box center [590, 340] width 181 height 75
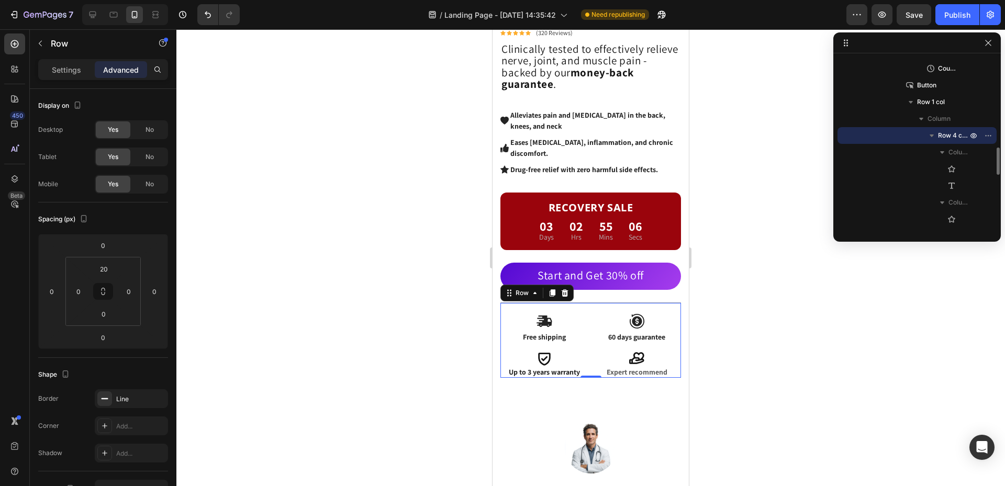
click at [615, 303] on div "Icon Free shipping Text Block Icon 60 days guarantee Text Block Icon Up to 3 ye…" at bounding box center [590, 340] width 181 height 75
click at [615, 291] on div "Start and Get 30% off Button" at bounding box center [590, 283] width 181 height 40
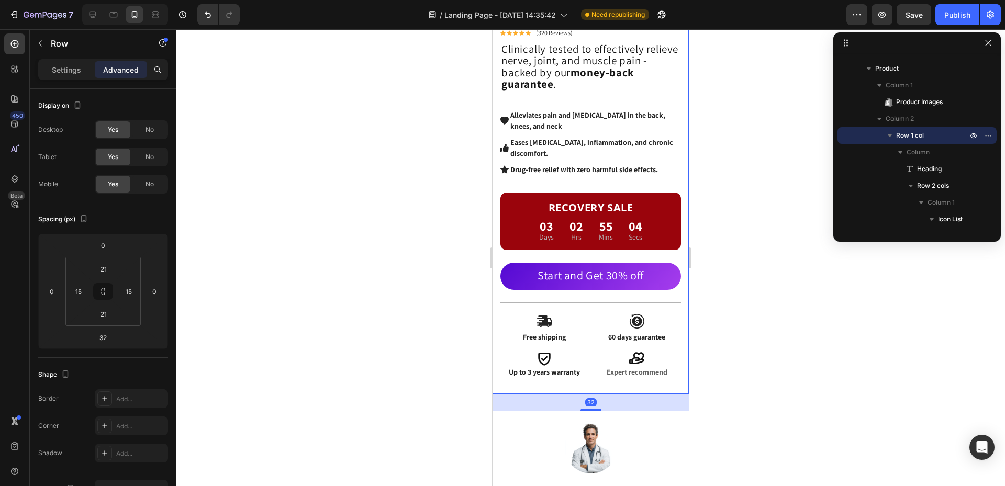
click at [609, 288] on div "Start and Get 30% off Button" at bounding box center [590, 283] width 181 height 40
click at [107, 341] on input "32" at bounding box center [103, 338] width 21 height 16
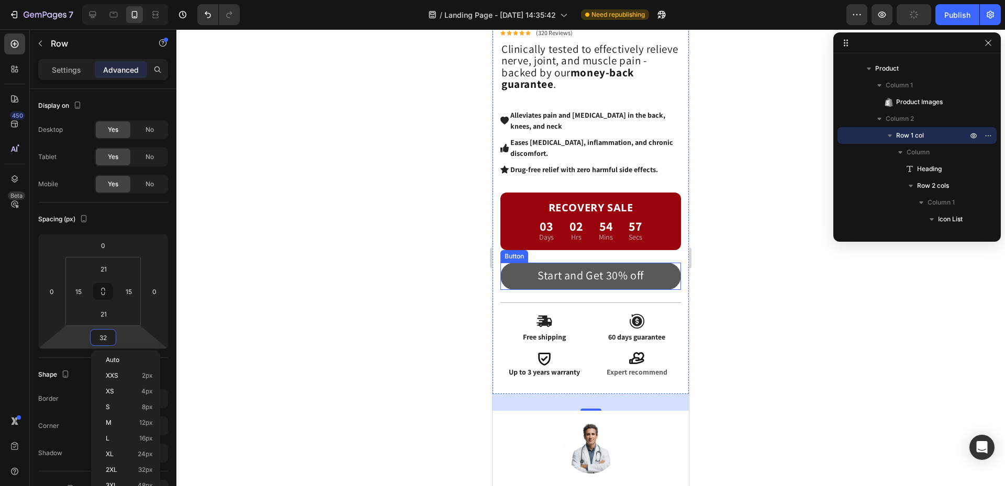
click at [664, 264] on button "Start and Get 30% off" at bounding box center [590, 276] width 181 height 27
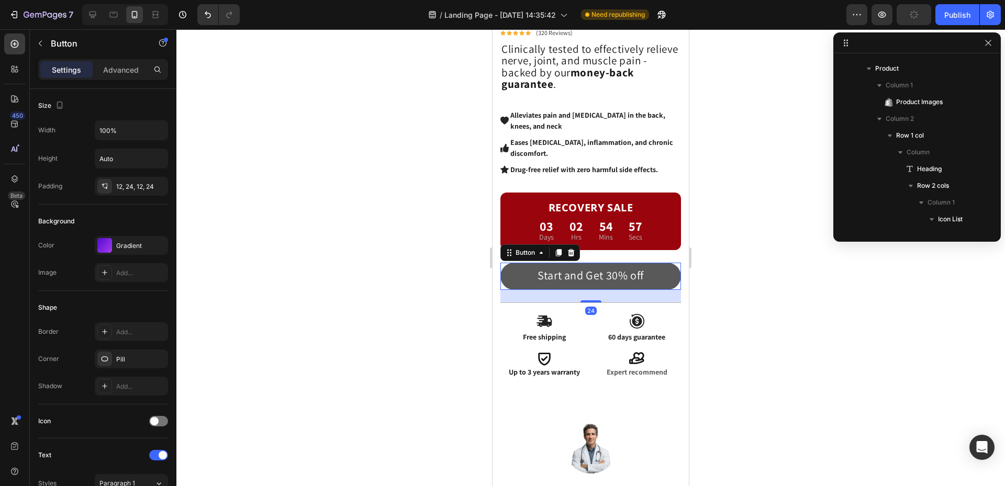
scroll to position [517, 0]
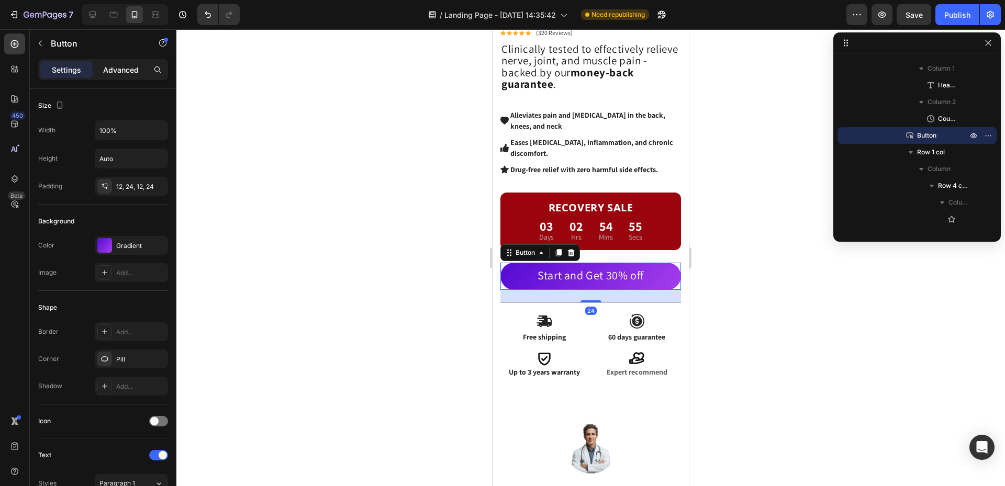
click at [121, 63] on div "Advanced" at bounding box center [121, 69] width 52 height 17
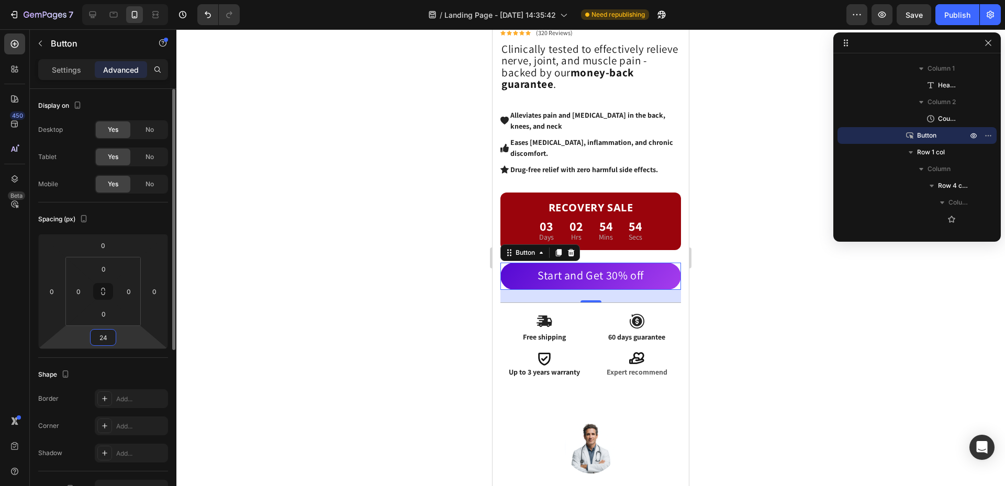
click at [117, 0] on html "7 Version history / Landing Page - Aug 28, 14:35:42 Need republishing Preview S…" at bounding box center [502, 0] width 1005 height 0
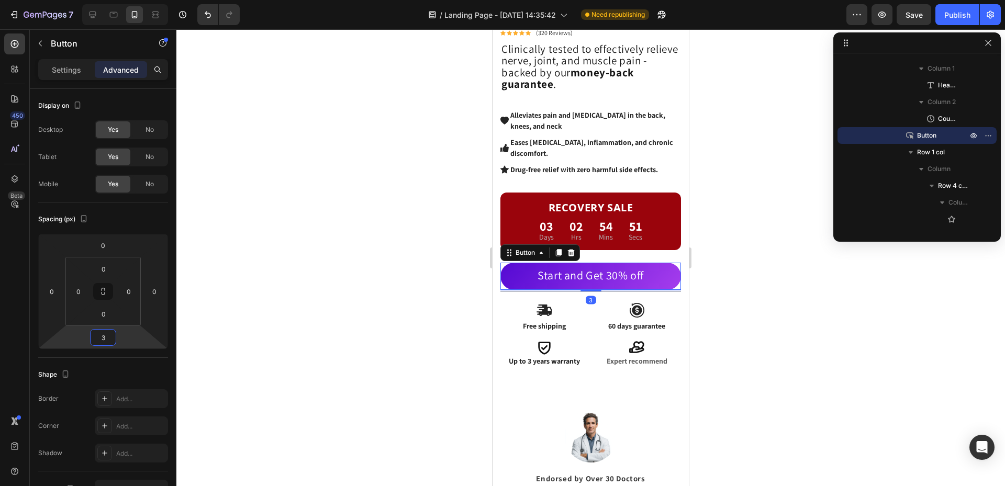
type input "35"
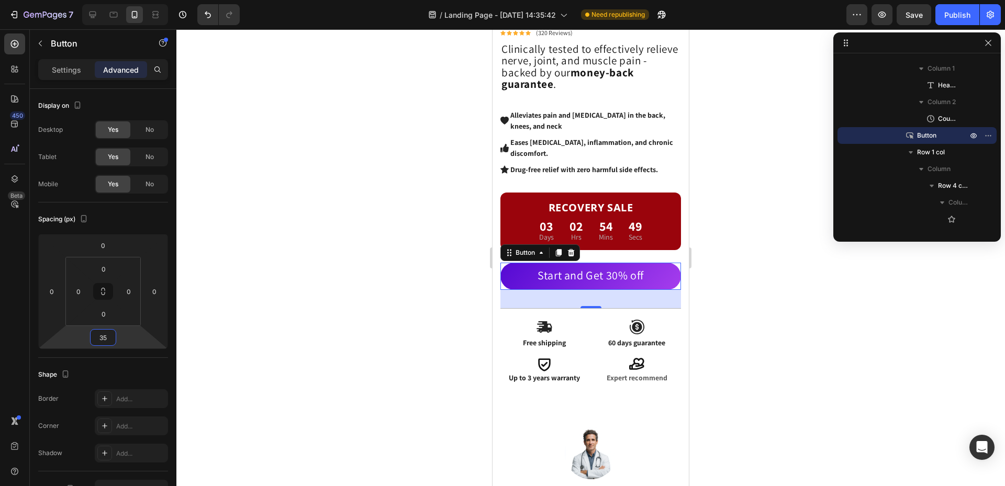
click at [811, 321] on div at bounding box center [590, 257] width 829 height 457
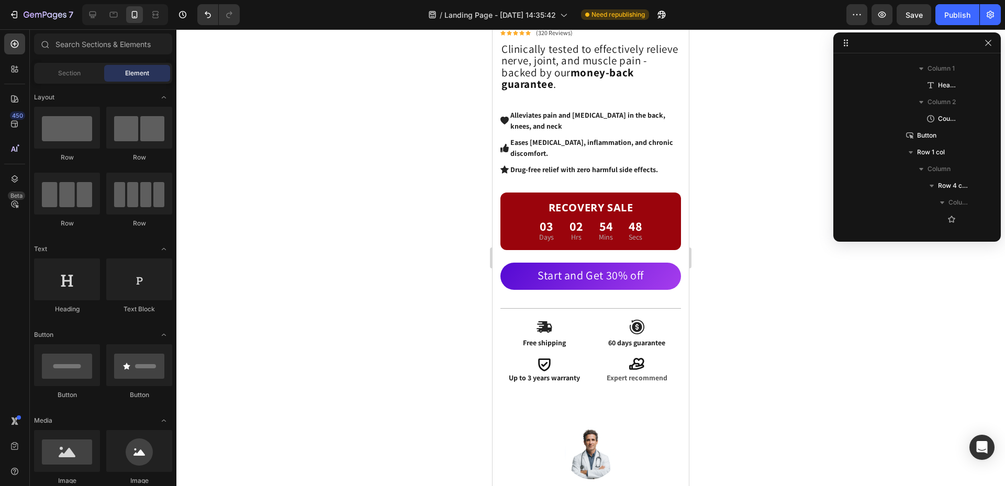
click at [810, 321] on div at bounding box center [590, 257] width 829 height 457
click at [780, 338] on div at bounding box center [590, 257] width 829 height 457
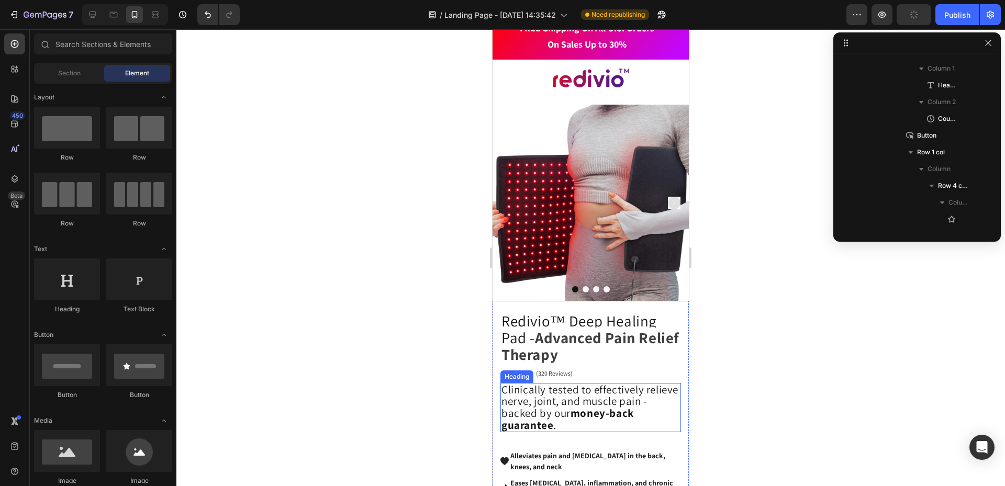
scroll to position [0, 0]
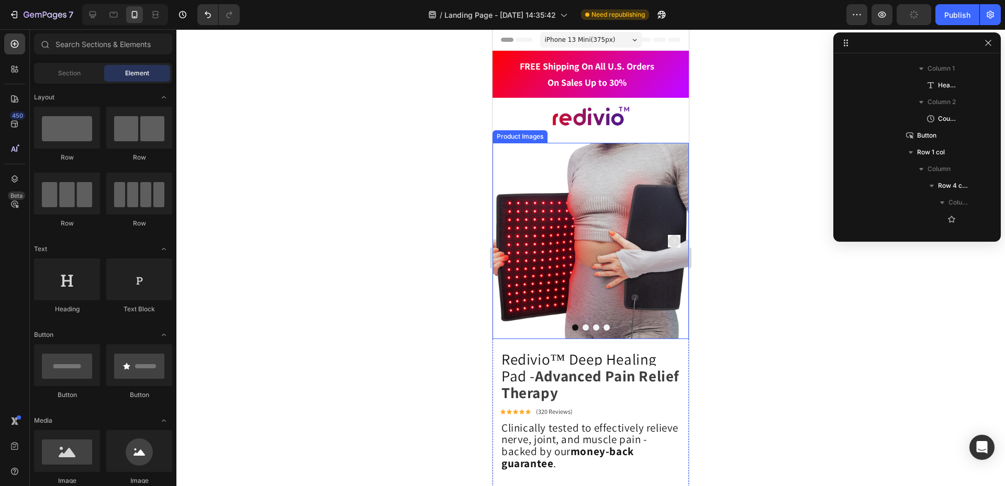
click at [668, 238] on rect "Carousel Next Arrow" at bounding box center [674, 241] width 13 height 13
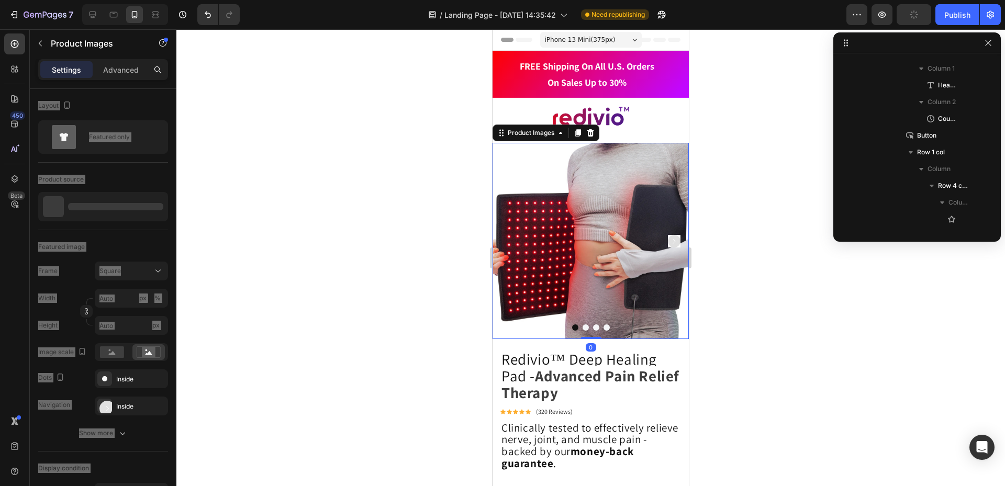
scroll to position [64, 0]
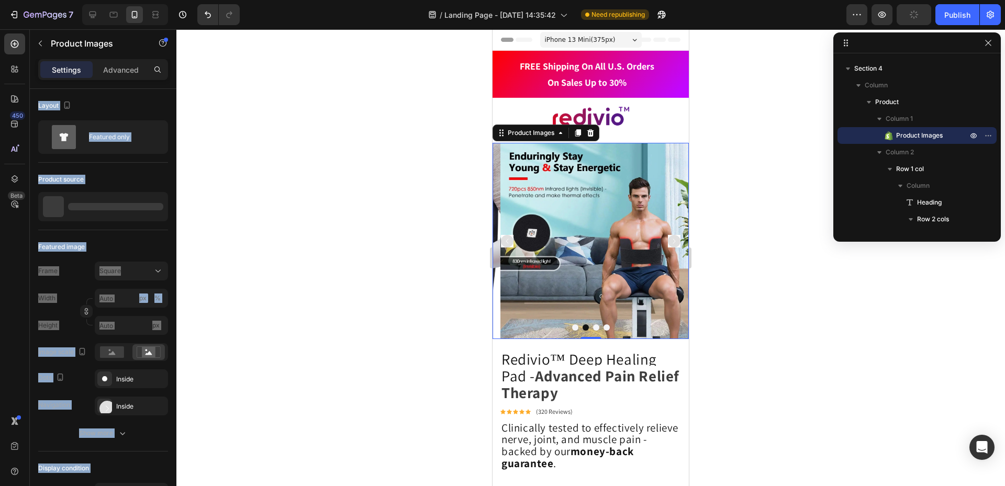
click at [668, 239] on rect "Carousel Next Arrow" at bounding box center [674, 241] width 13 height 13
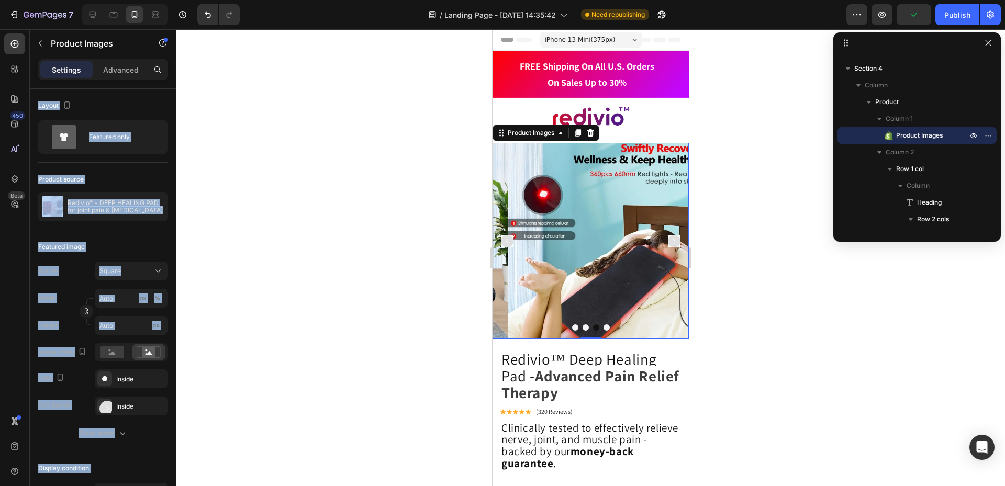
click at [721, 321] on div at bounding box center [590, 257] width 829 height 457
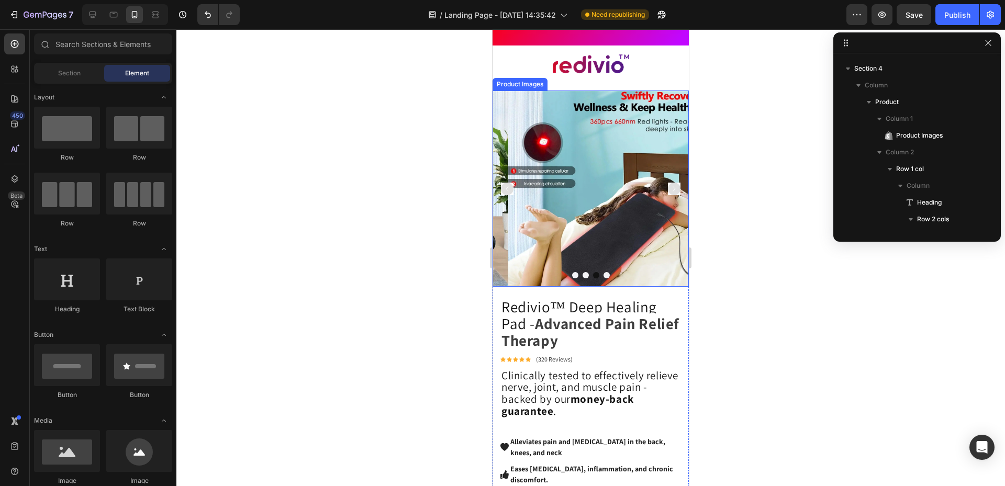
scroll to position [105, 0]
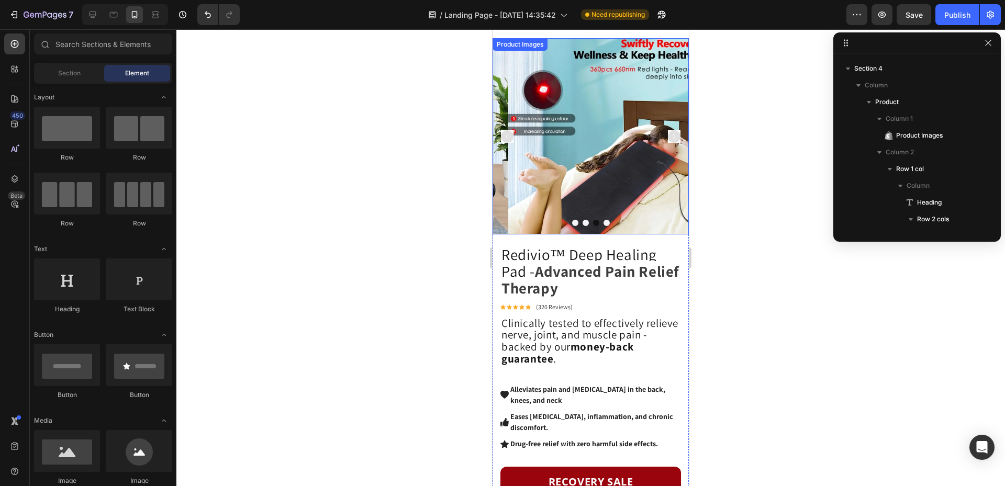
click at [668, 132] on rect "Carousel Next Arrow" at bounding box center [674, 136] width 13 height 13
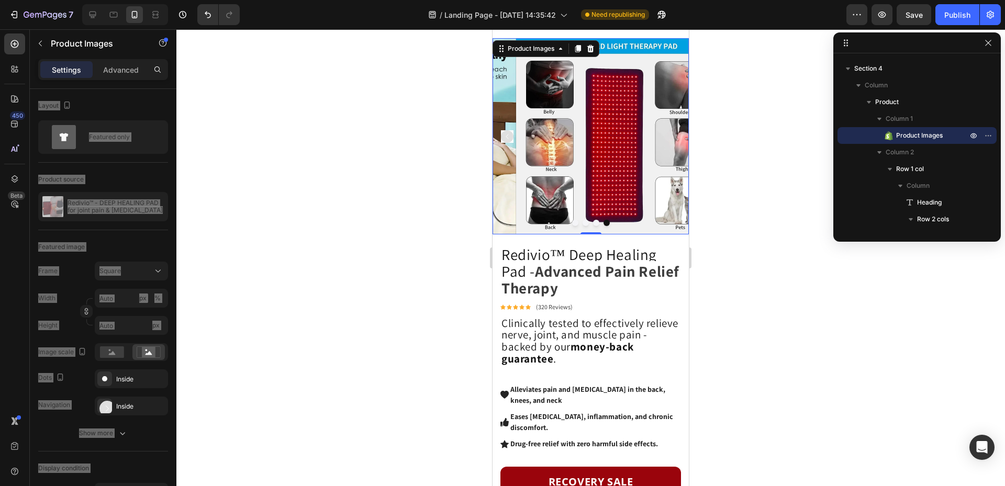
scroll to position [0, 0]
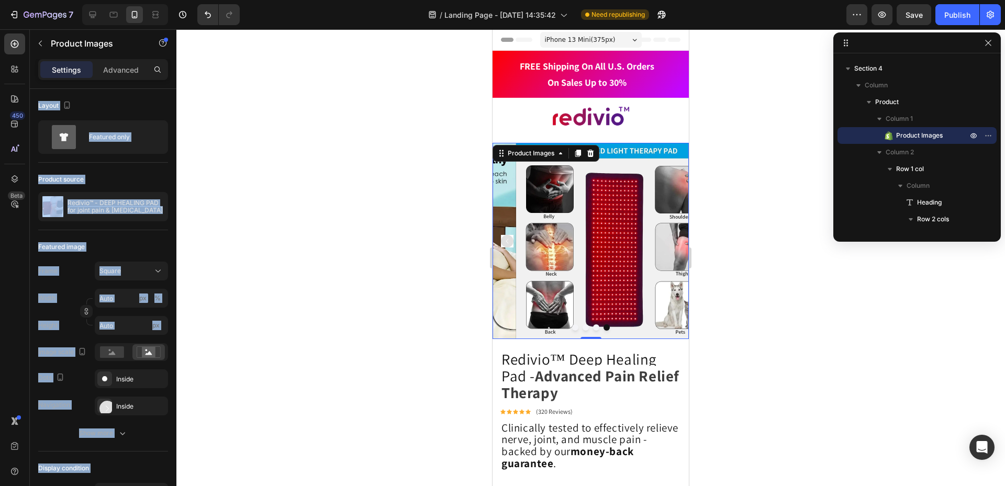
click at [753, 177] on div at bounding box center [590, 257] width 829 height 457
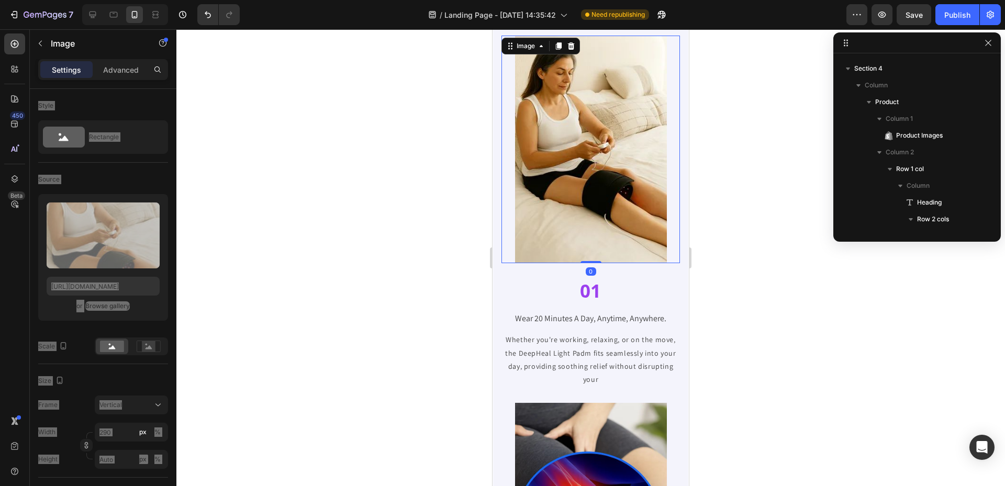
scroll to position [986, 0]
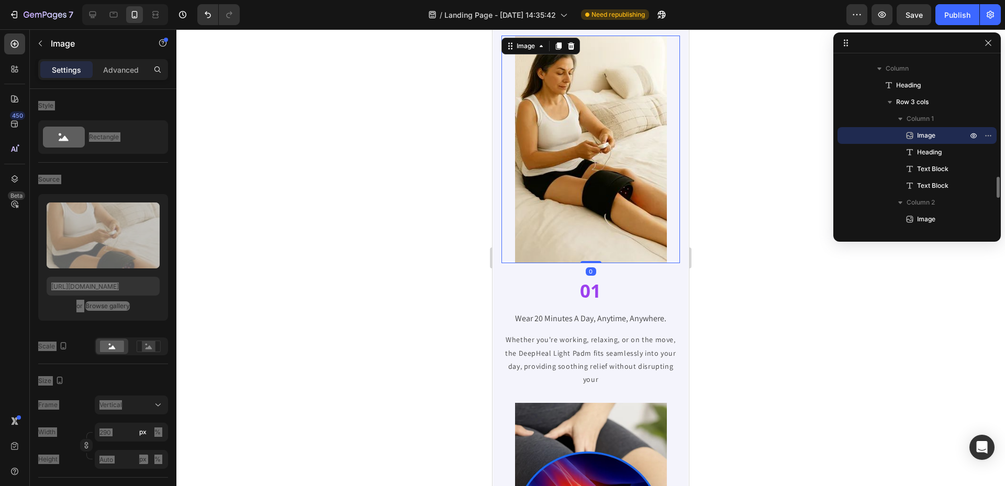
click at [639, 218] on img at bounding box center [591, 150] width 152 height 228
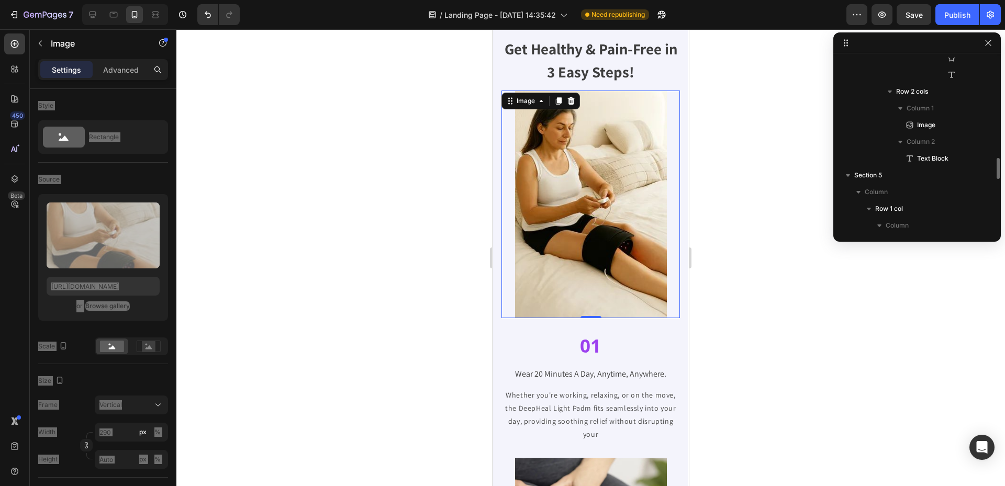
scroll to position [890, 0]
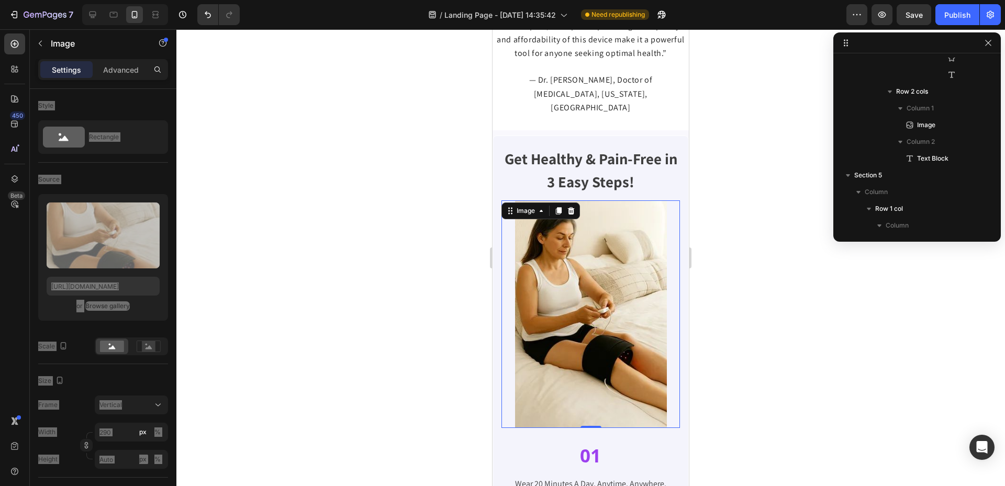
click at [651, 215] on img at bounding box center [591, 315] width 152 height 228
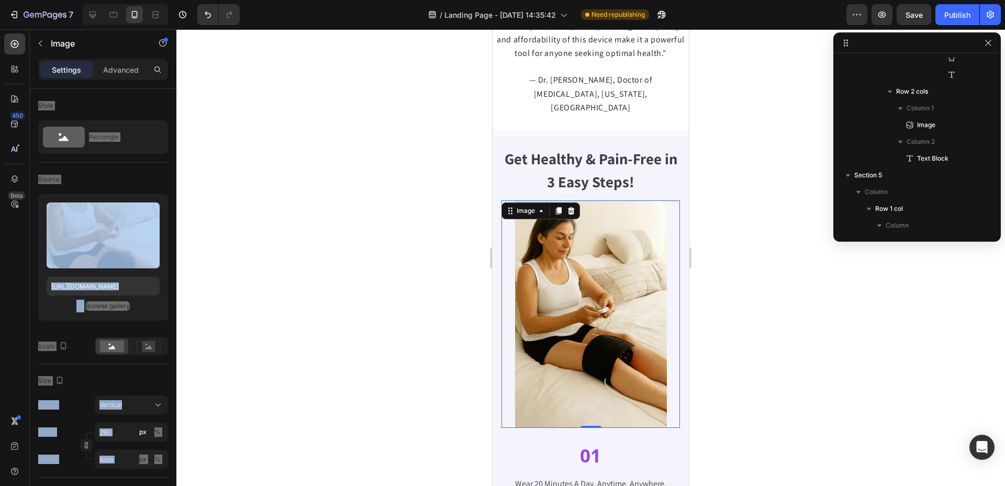
click at [748, 257] on div at bounding box center [590, 257] width 829 height 457
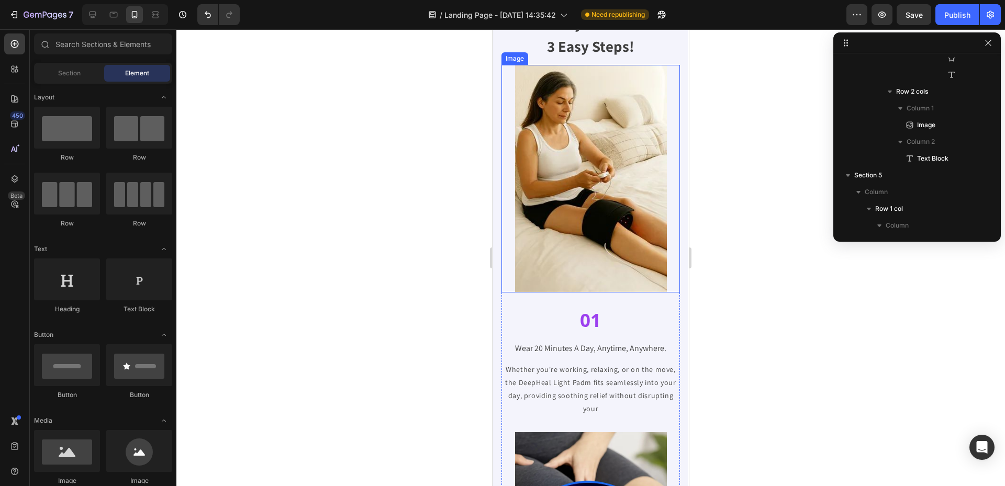
scroll to position [1047, 0]
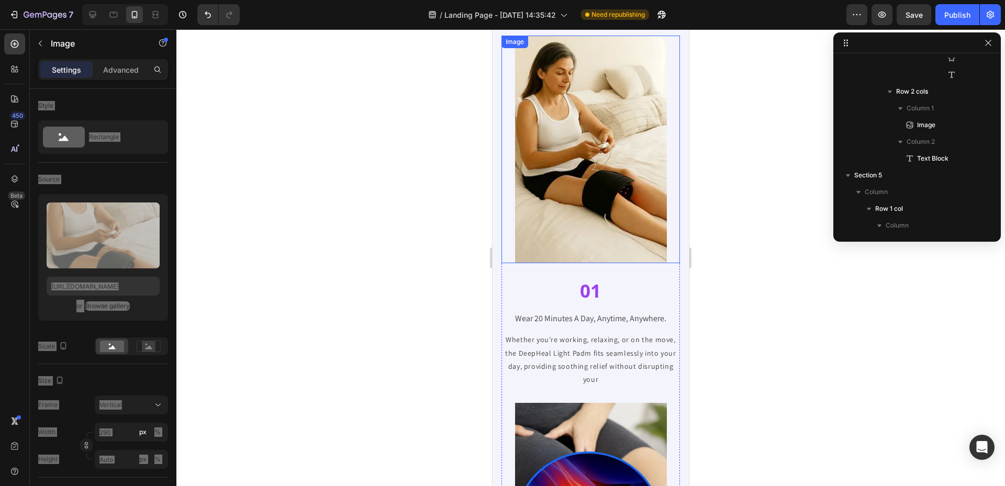
click at [667, 140] on div at bounding box center [591, 150] width 179 height 228
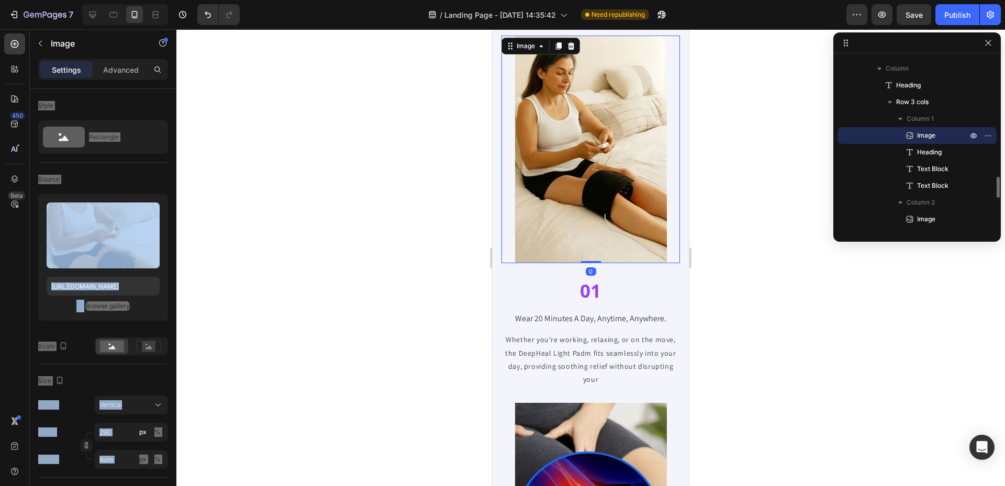
click at [727, 180] on div at bounding box center [590, 257] width 829 height 457
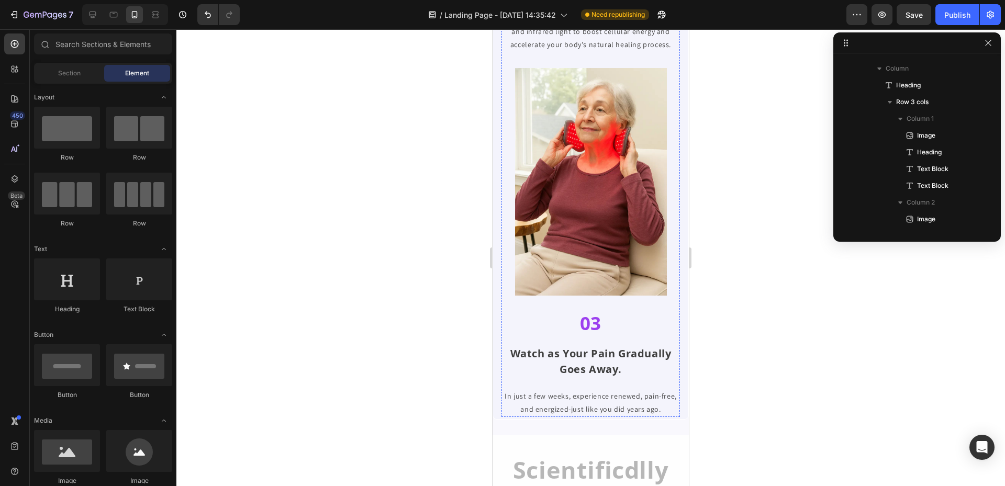
scroll to position [1780, 0]
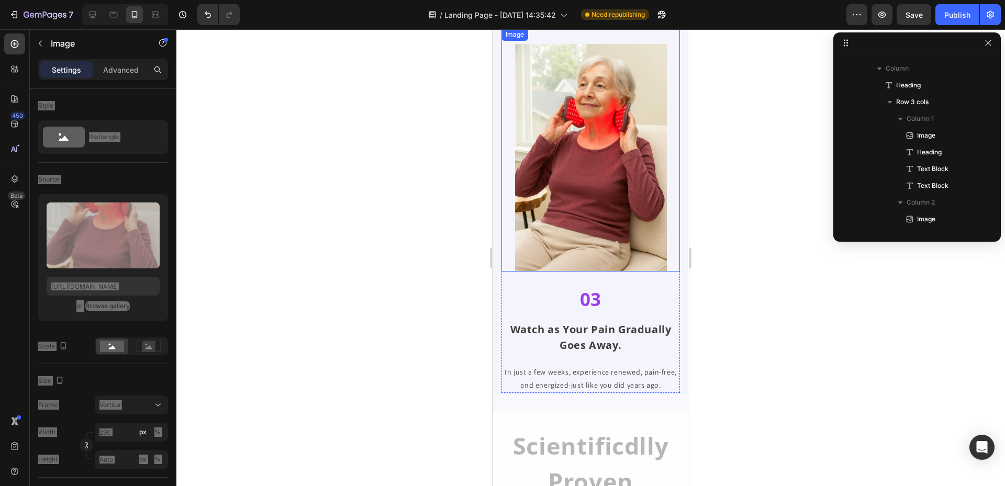
click at [622, 209] on img at bounding box center [591, 158] width 152 height 228
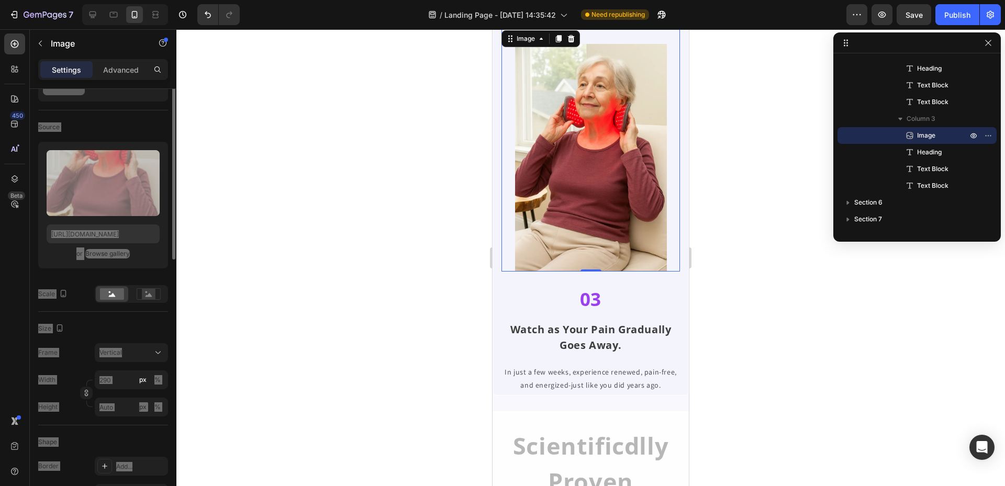
scroll to position [0, 0]
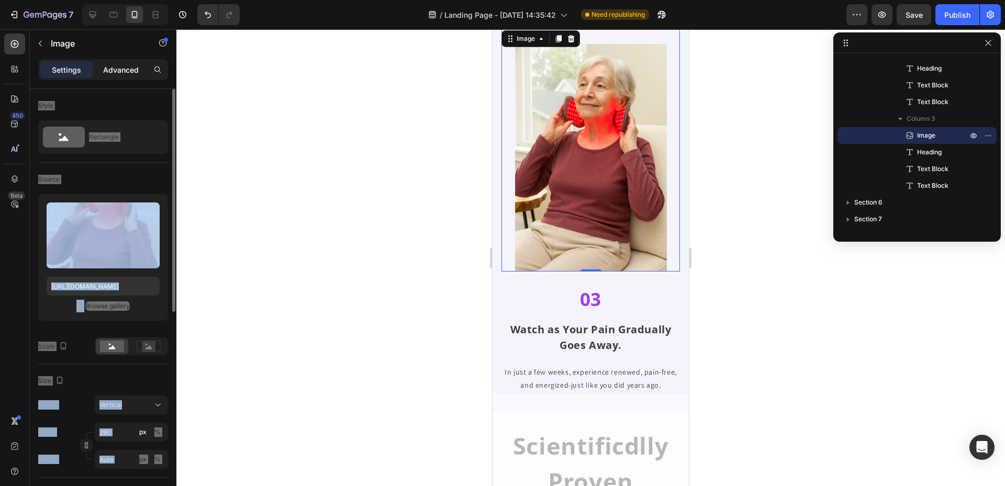
click at [120, 68] on p "Advanced" at bounding box center [121, 69] width 36 height 11
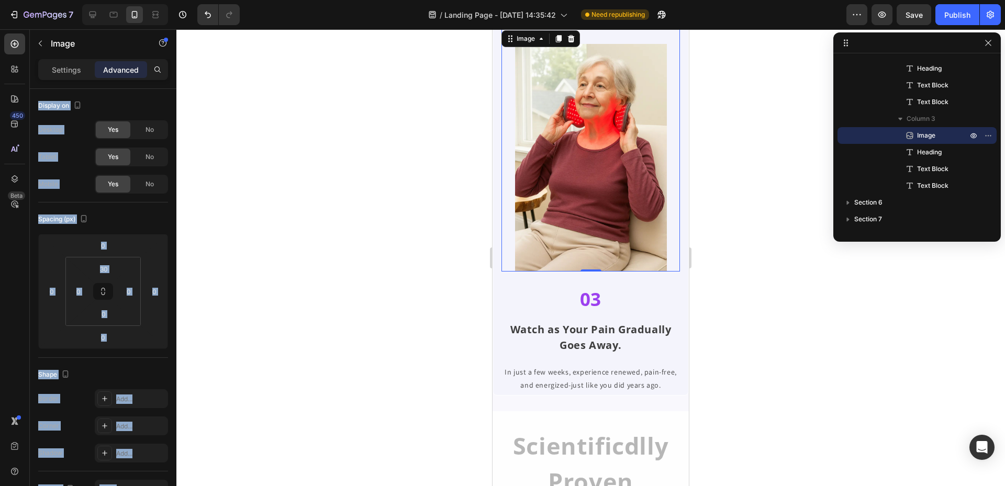
click at [277, 192] on div at bounding box center [590, 257] width 829 height 457
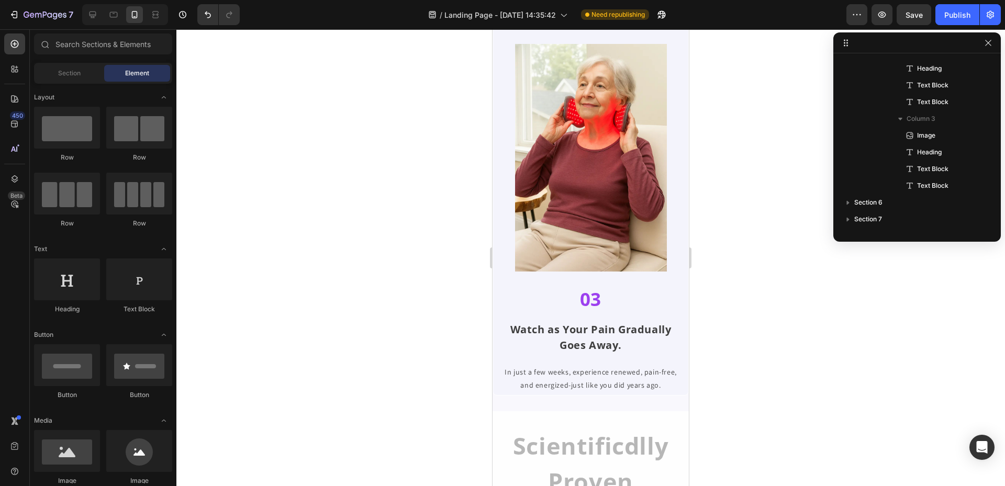
click at [826, 197] on div at bounding box center [590, 257] width 829 height 457
click at [751, 226] on div at bounding box center [590, 257] width 829 height 457
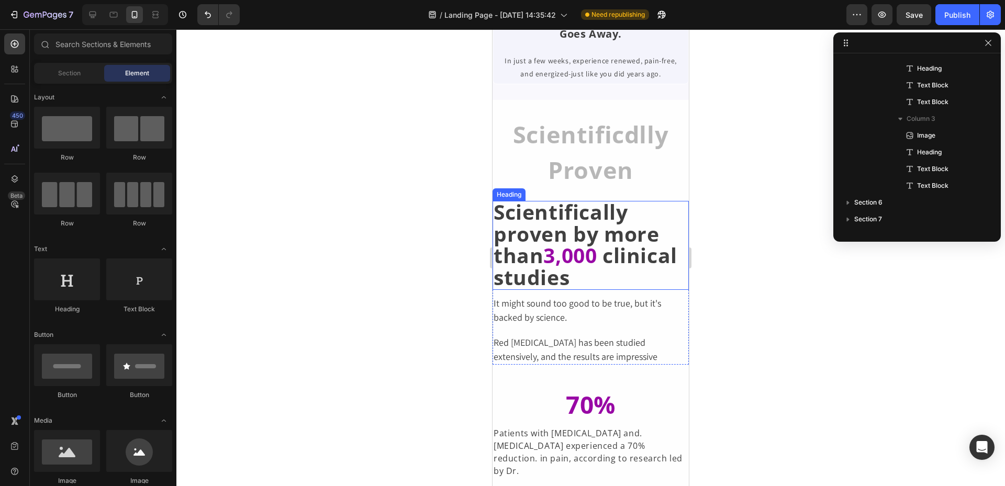
scroll to position [2094, 0]
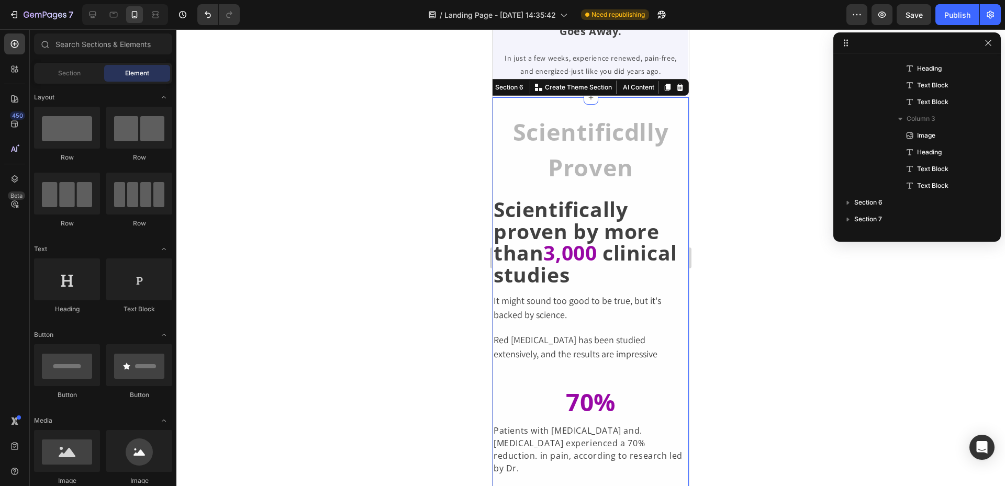
click at [565, 108] on div "Scientificdlly Proven Heading Scientifically proven by more than 3,000 clinical…" at bounding box center [591, 393] width 196 height 593
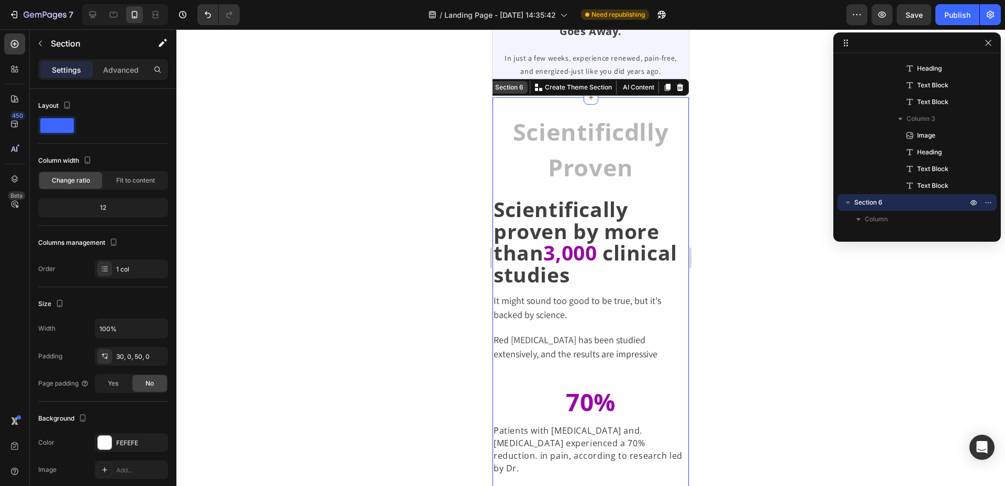
click at [500, 89] on div "Section 6" at bounding box center [509, 87] width 32 height 9
click at [128, 69] on p "Advanced" at bounding box center [121, 69] width 36 height 11
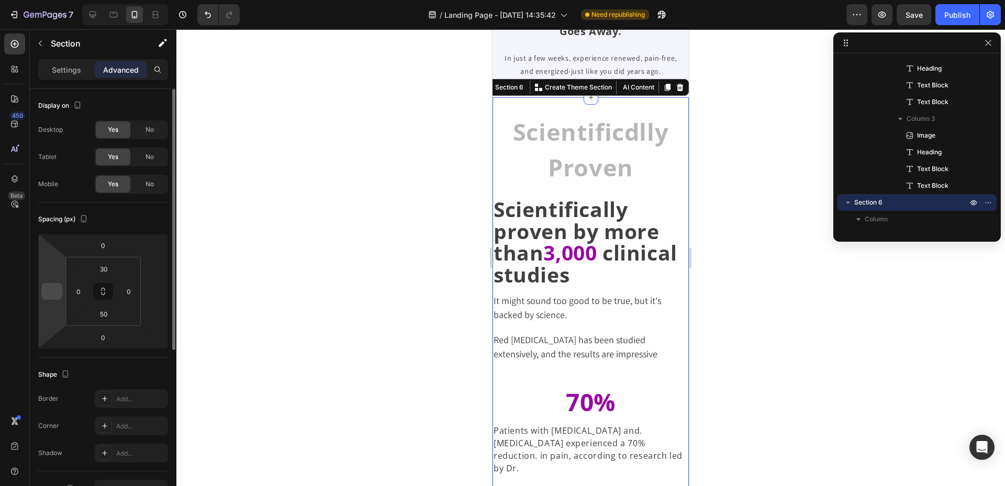
click at [56, 294] on input "number" at bounding box center [52, 292] width 16 height 16
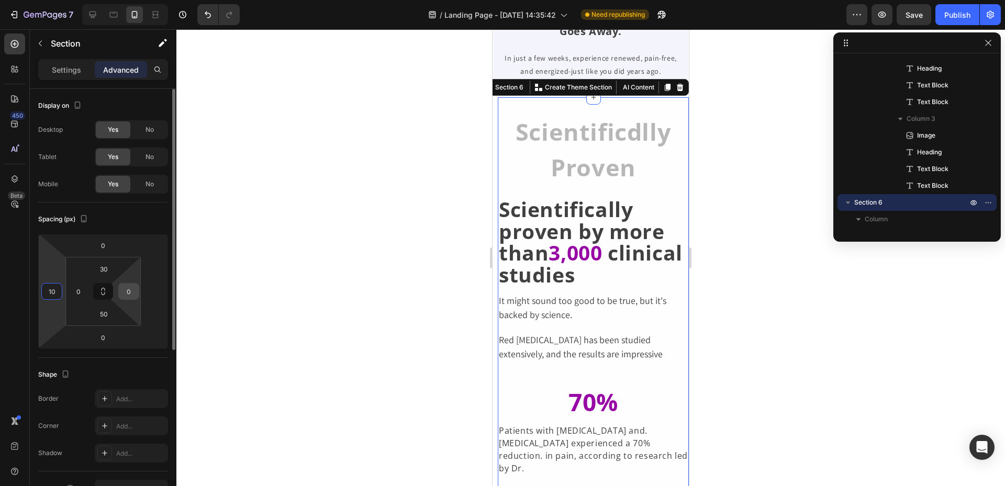
type input "10"
click at [137, 292] on div "0" at bounding box center [128, 291] width 21 height 17
click at [153, 289] on input "number" at bounding box center [155, 292] width 16 height 16
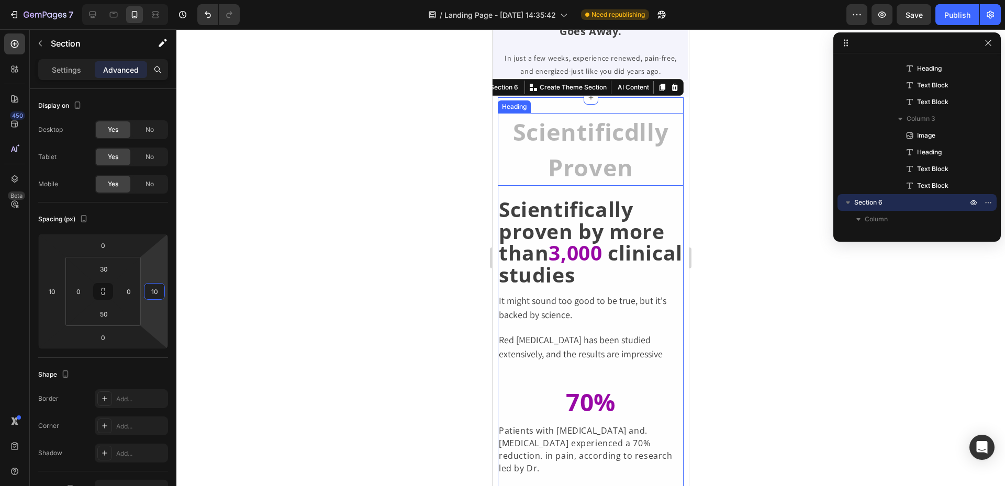
type input "1"
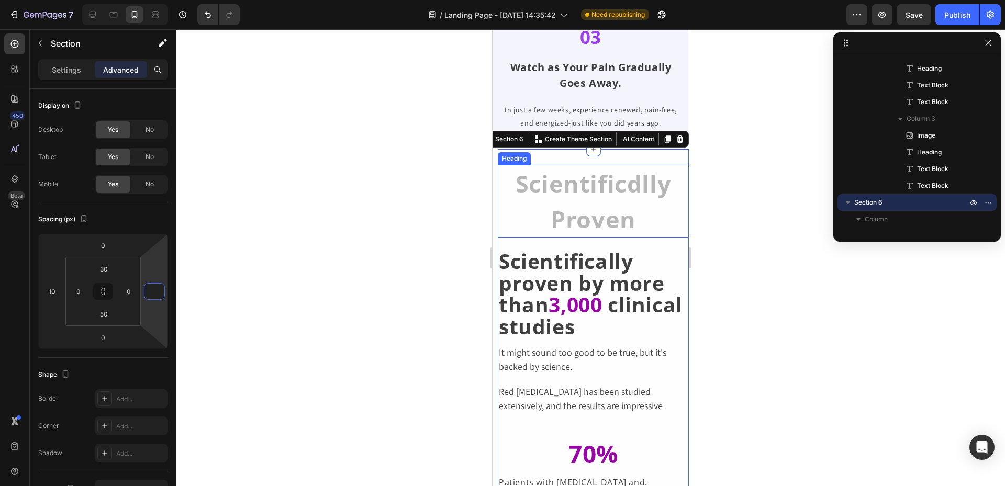
scroll to position [2042, 0]
type input "0"
click at [466, 226] on div at bounding box center [590, 257] width 829 height 457
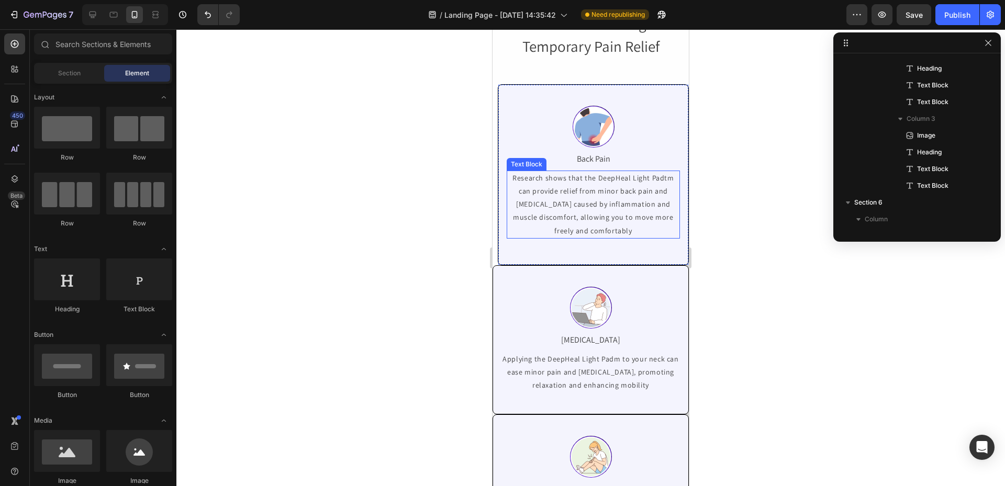
scroll to position [3193, 0]
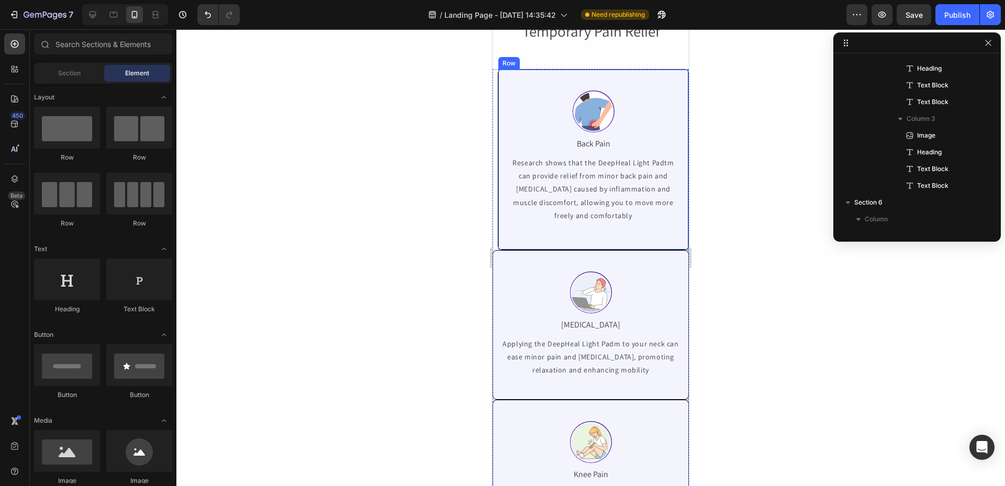
click at [511, 184] on div "Image Back Pain Text Block Research shows that the DeepHeal Light Padtm can pro…" at bounding box center [593, 159] width 191 height 181
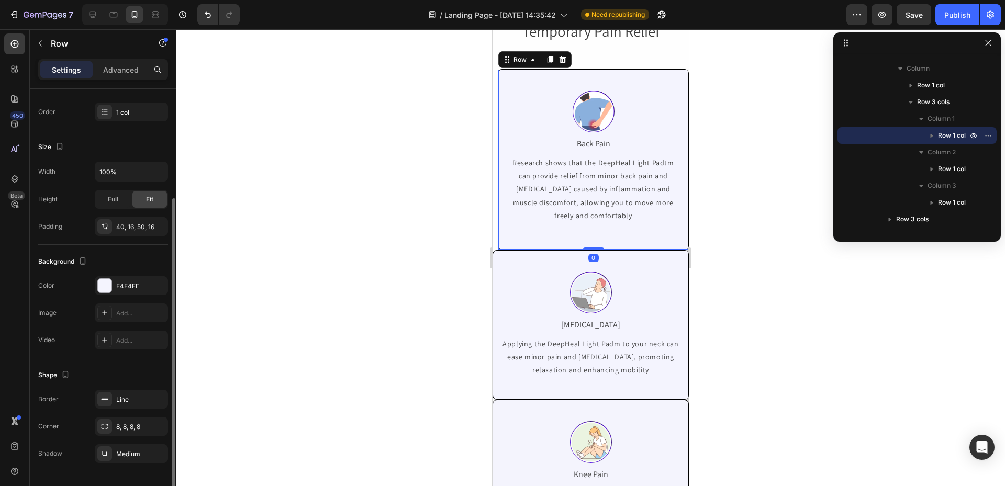
scroll to position [184, 0]
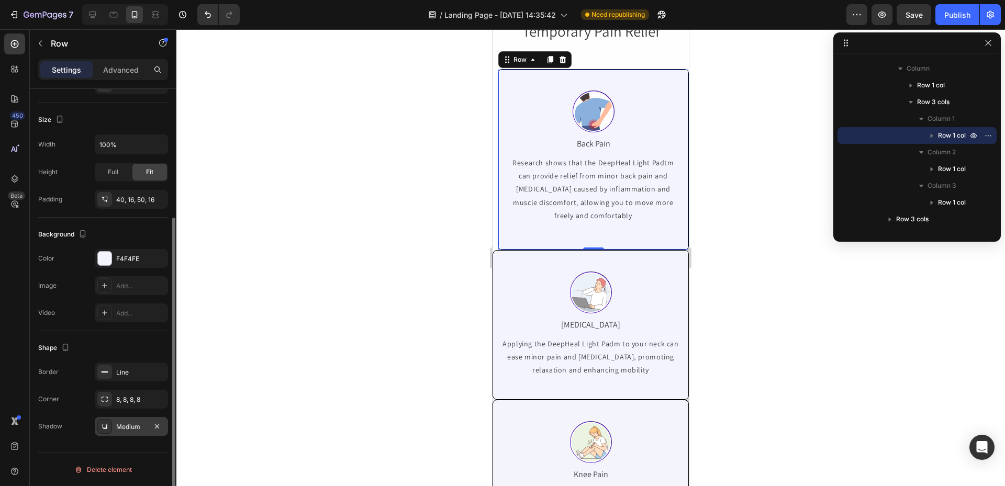
click at [142, 430] on div "Medium" at bounding box center [131, 426] width 30 height 9
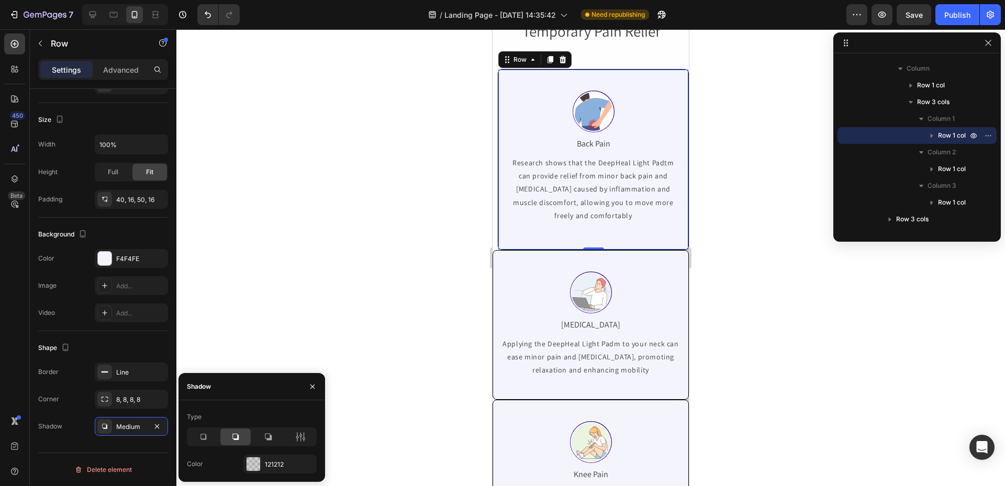
click at [240, 436] on icon at bounding box center [235, 437] width 10 height 10
click at [499, 371] on div "Image Neck Pain Text Block Applying the DeepHeal Light Padm to your neck can ea…" at bounding box center [591, 325] width 196 height 150
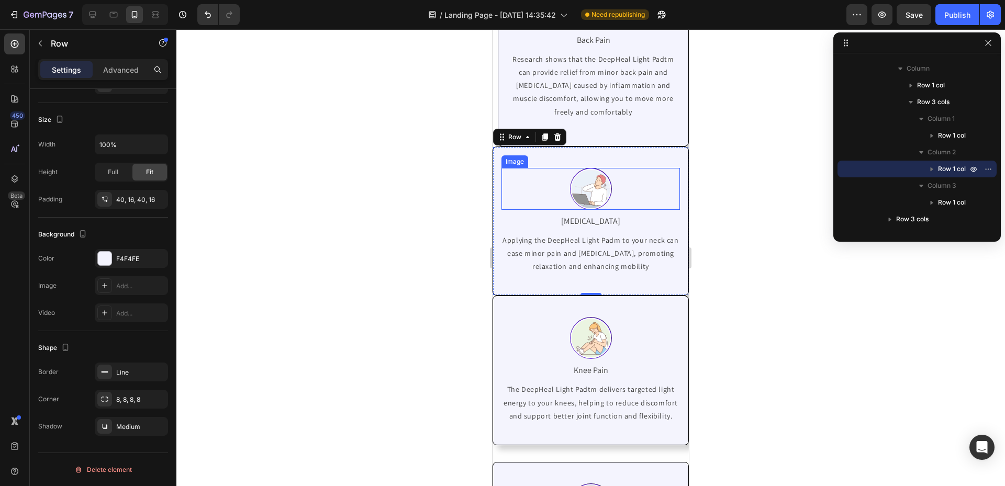
scroll to position [3403, 0]
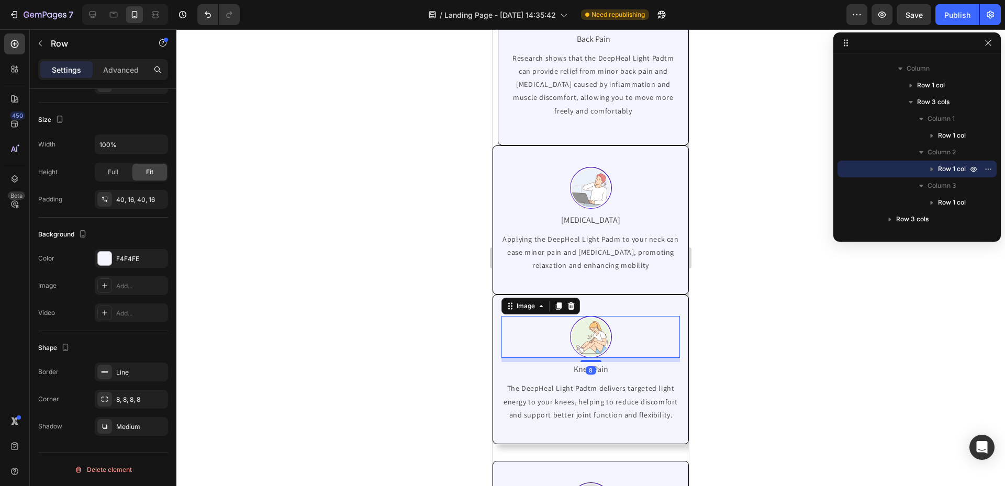
click at [514, 326] on div at bounding box center [591, 337] width 179 height 42
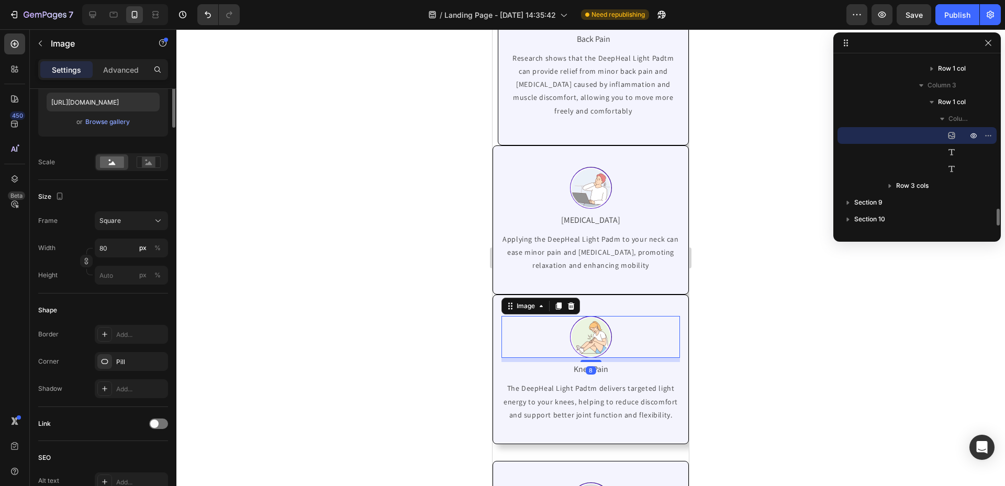
scroll to position [0, 0]
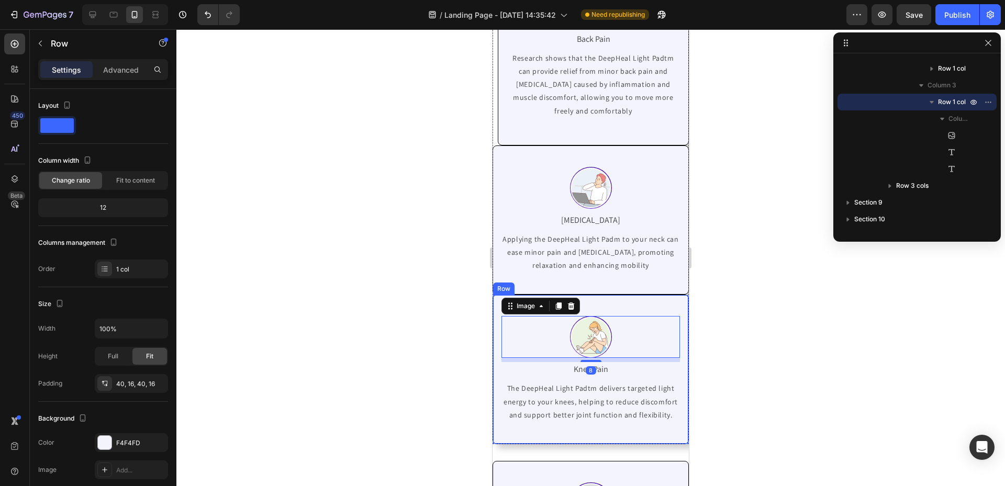
click at [499, 300] on div "Image 8 Knee Pain Text Block The DeepHeal Light Padtm delivers targeted light e…" at bounding box center [591, 370] width 196 height 150
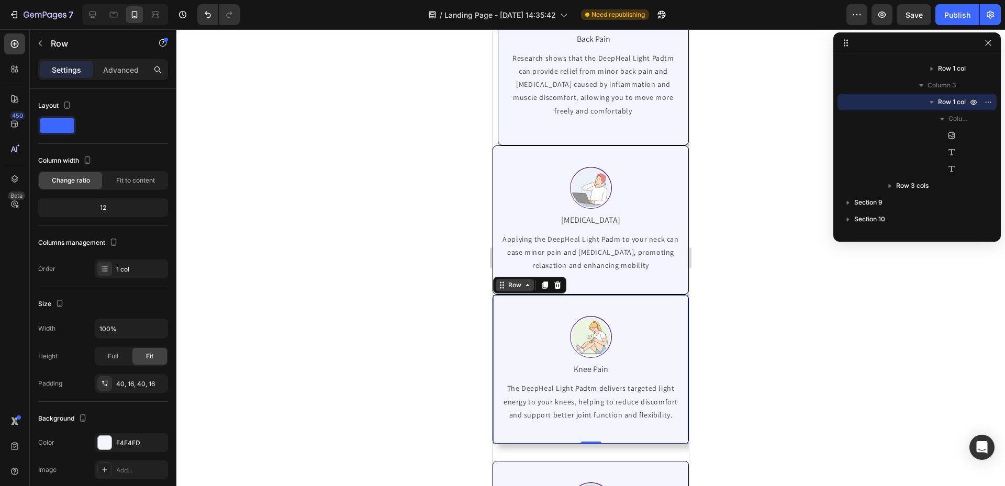
click at [509, 287] on div "Row" at bounding box center [514, 285] width 17 height 9
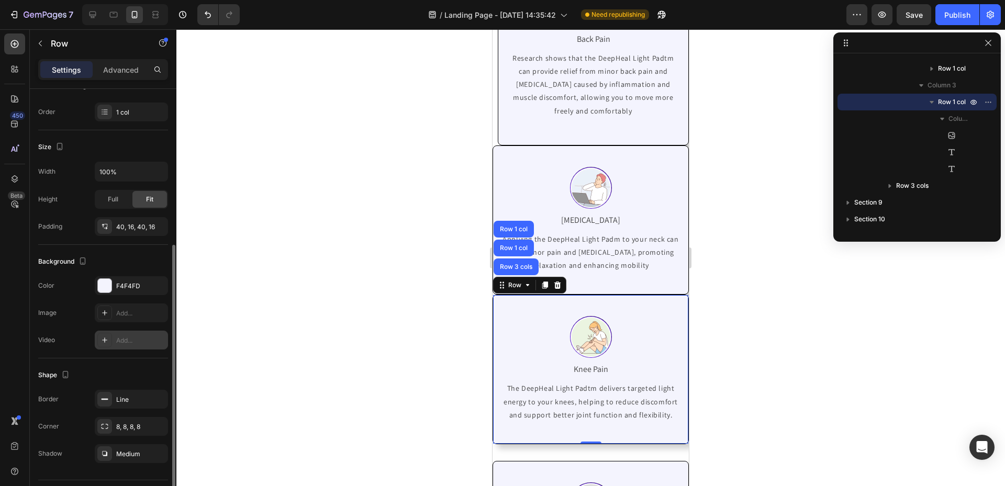
scroll to position [184, 0]
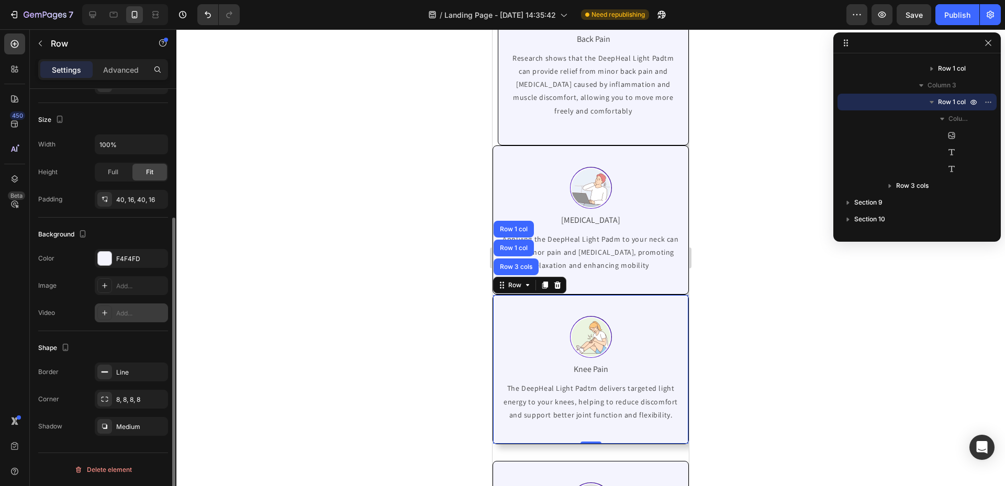
click at [141, 311] on div "Add..." at bounding box center [140, 313] width 49 height 9
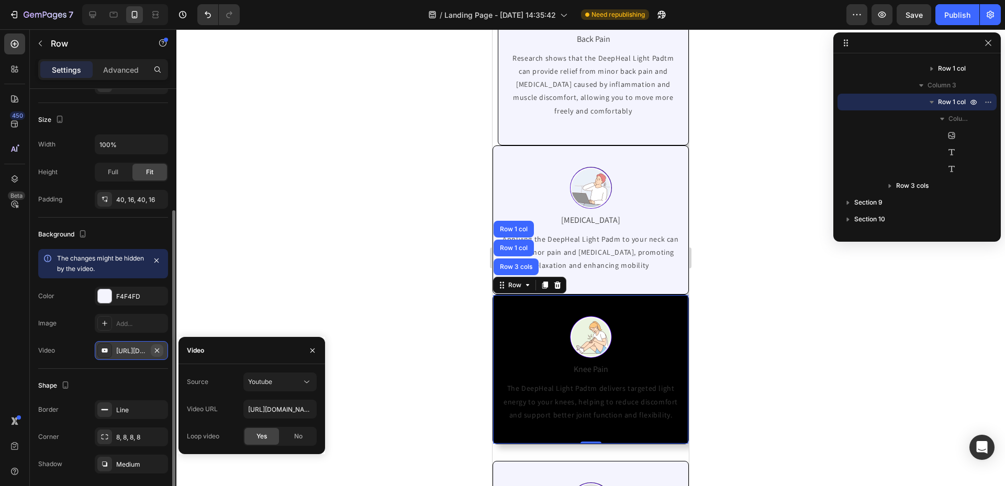
click at [156, 351] on icon "button" at bounding box center [157, 351] width 8 height 8
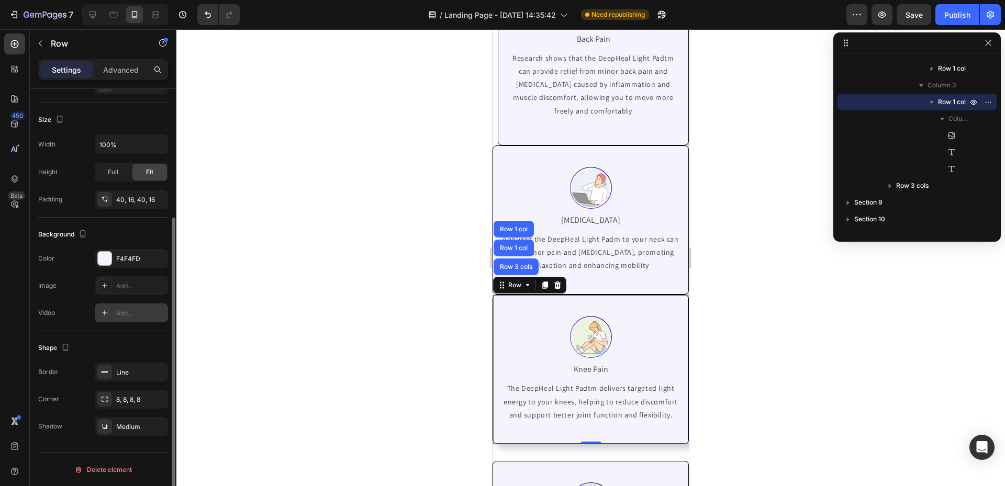
click at [332, 255] on div at bounding box center [590, 257] width 829 height 457
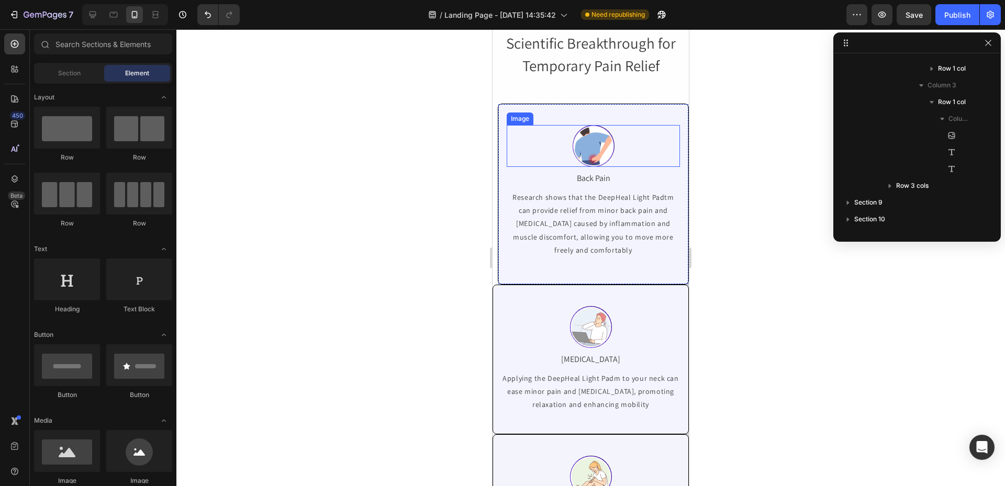
scroll to position [3193, 0]
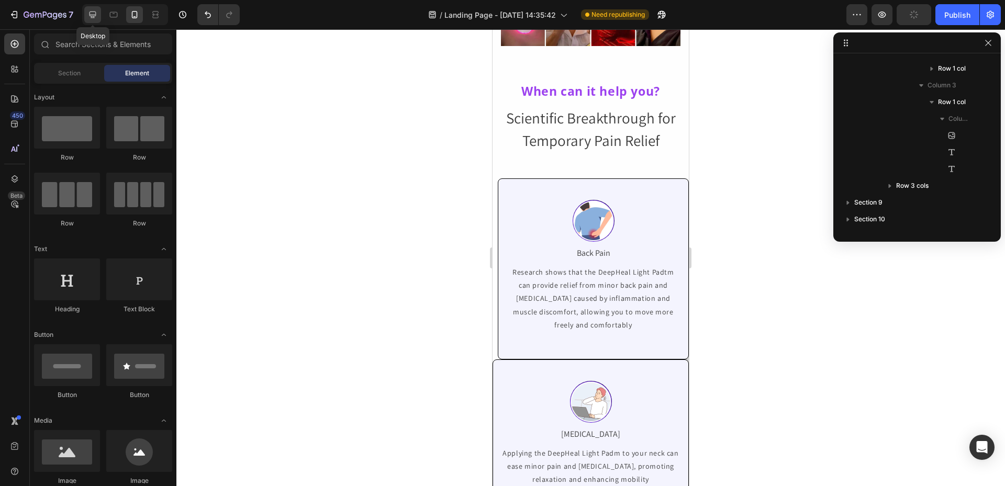
click at [95, 15] on icon at bounding box center [93, 15] width 7 height 7
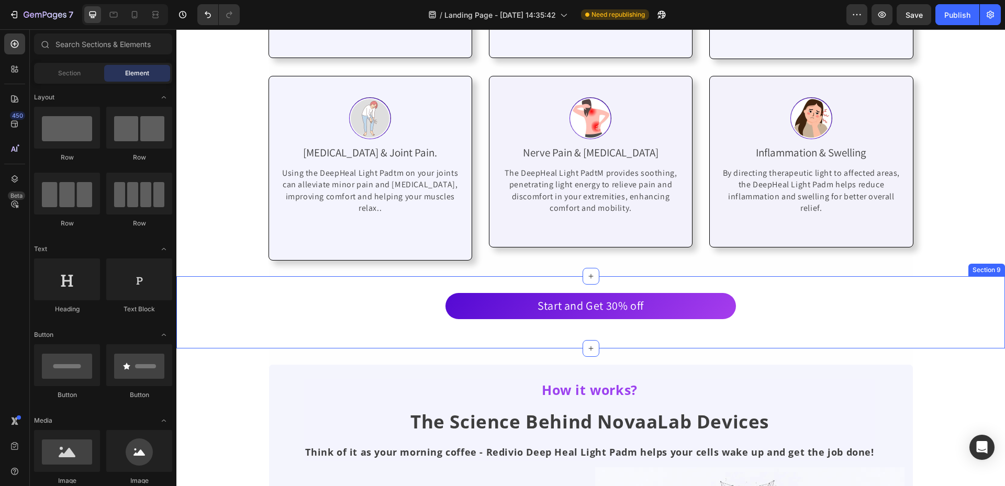
scroll to position [3225, 0]
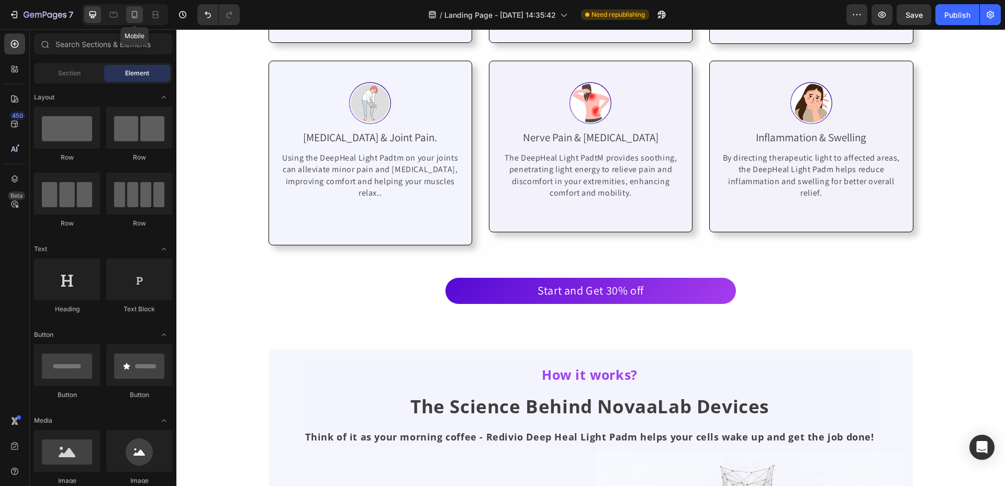
click at [133, 15] on icon at bounding box center [134, 14] width 10 height 10
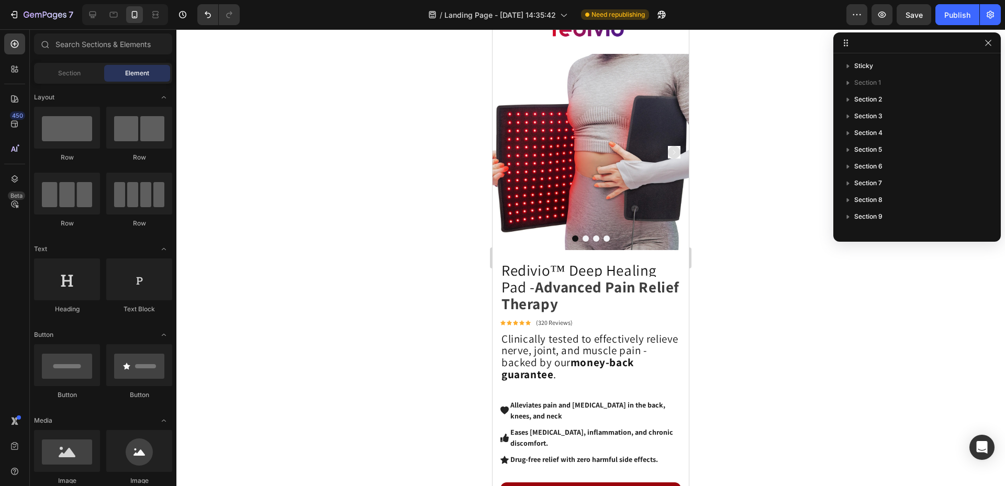
scroll to position [105, 0]
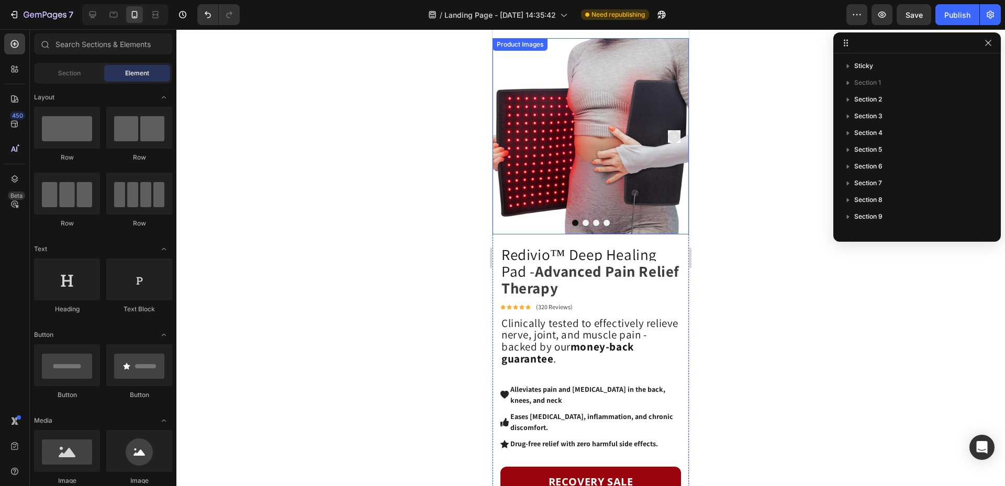
click at [583, 209] on img at bounding box center [591, 136] width 196 height 196
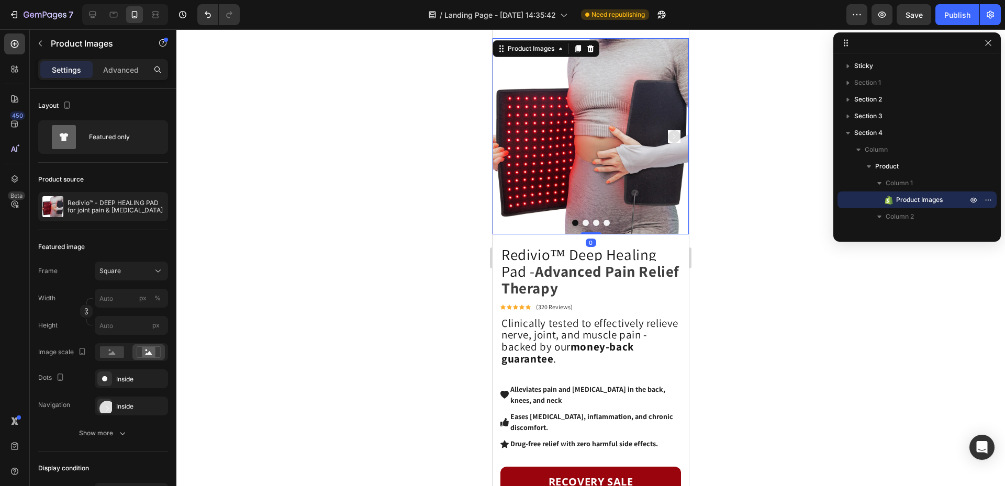
click at [583, 220] on button "Dot" at bounding box center [586, 223] width 6 height 6
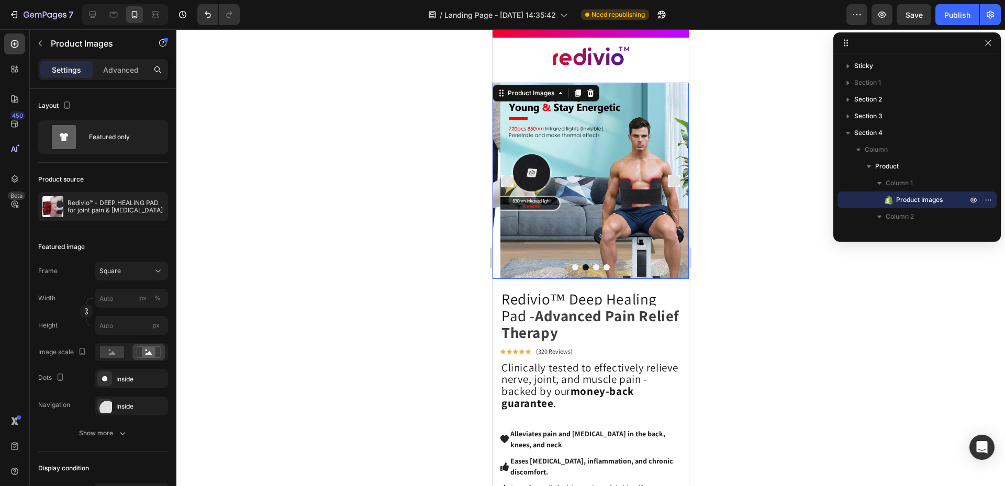
scroll to position [0, 0]
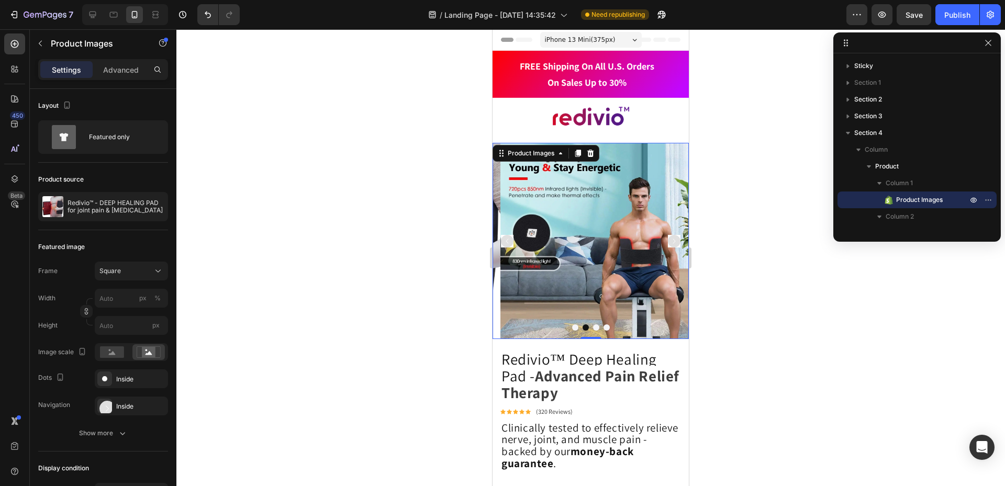
click at [593, 325] on button "Dot" at bounding box center [596, 328] width 6 height 6
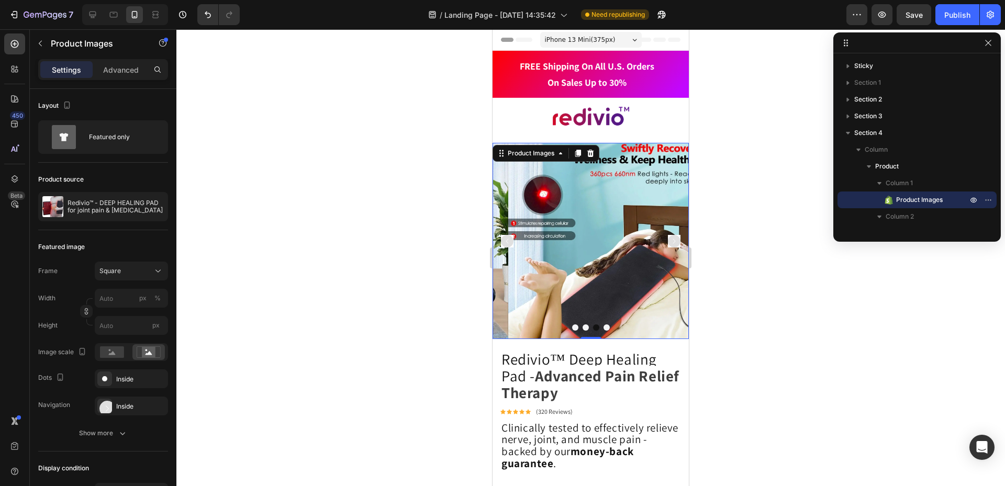
click at [604, 325] on button "Dot" at bounding box center [607, 328] width 6 height 6
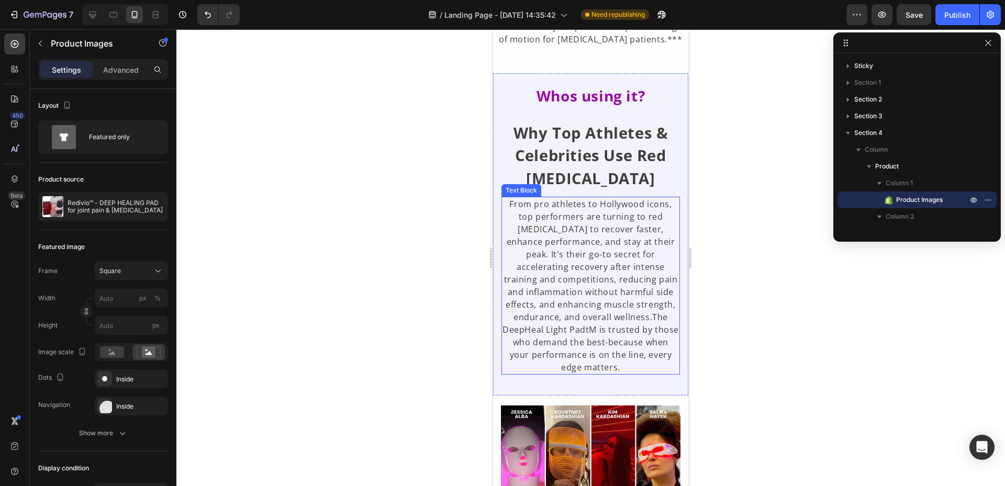
scroll to position [2722, 0]
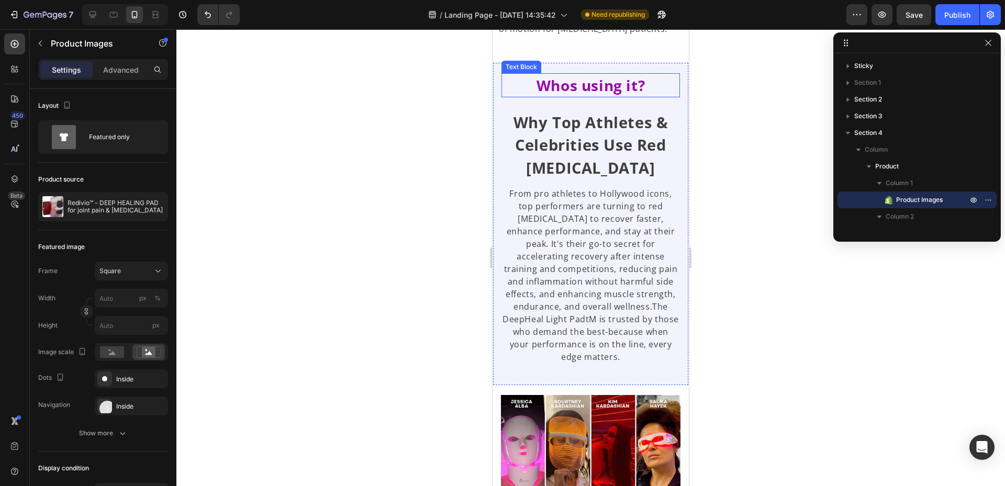
click at [567, 95] on strong "Whos using it?" at bounding box center [591, 85] width 108 height 20
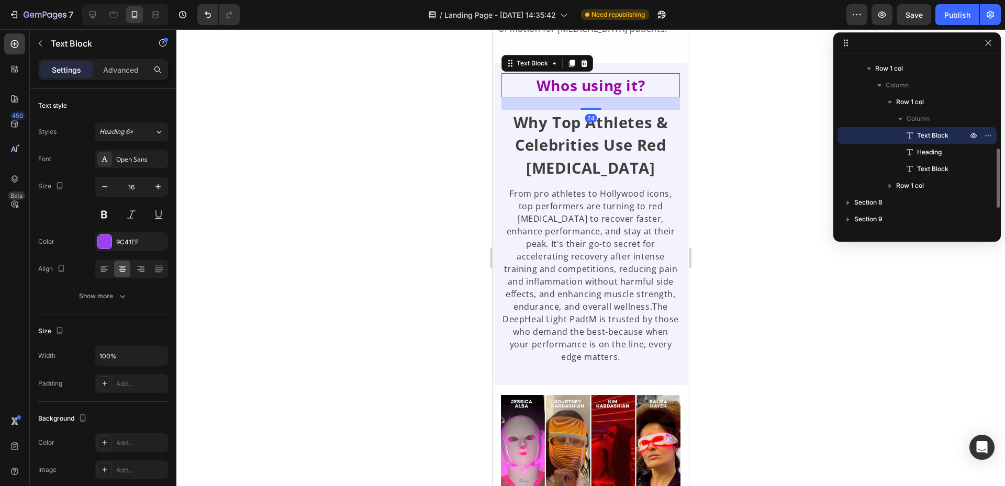
click at [567, 95] on strong "Whos using it?" at bounding box center [591, 85] width 108 height 20
click at [730, 97] on div at bounding box center [590, 257] width 829 height 457
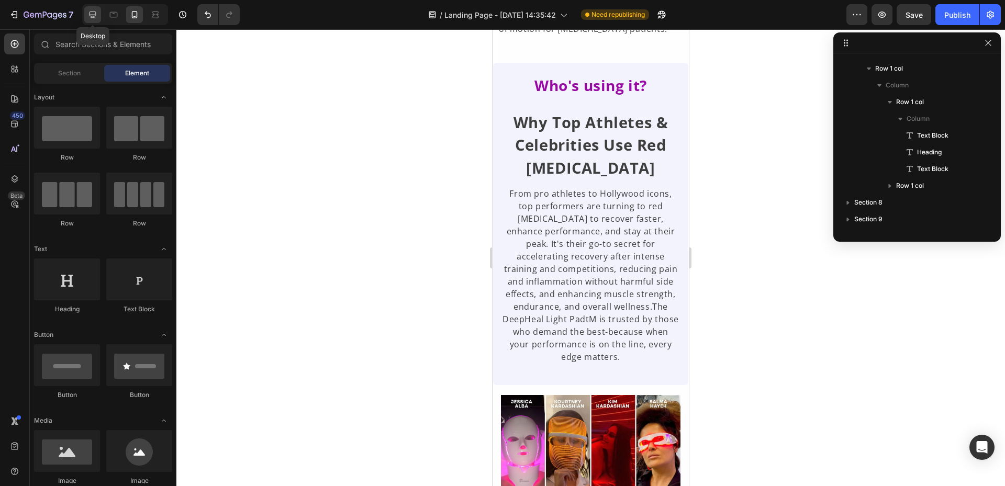
click at [97, 16] on icon at bounding box center [92, 14] width 10 height 10
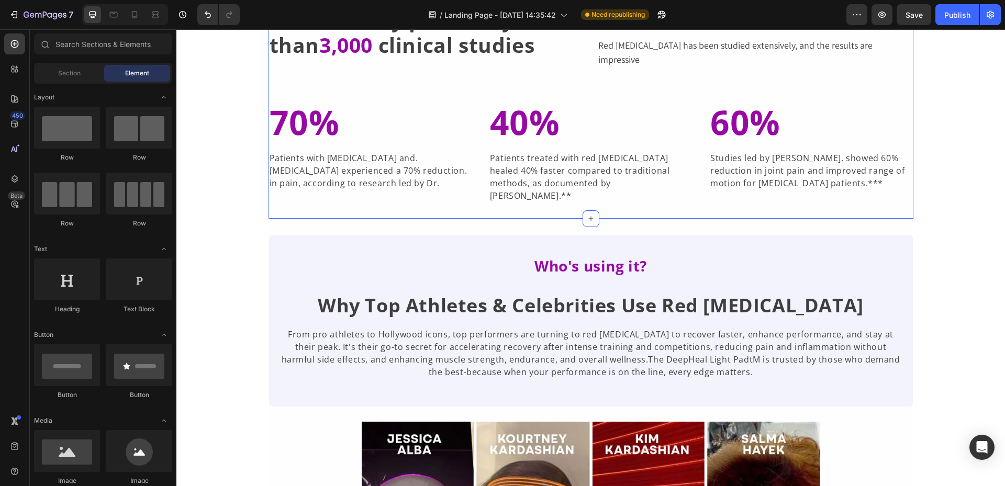
scroll to position [1483, 0]
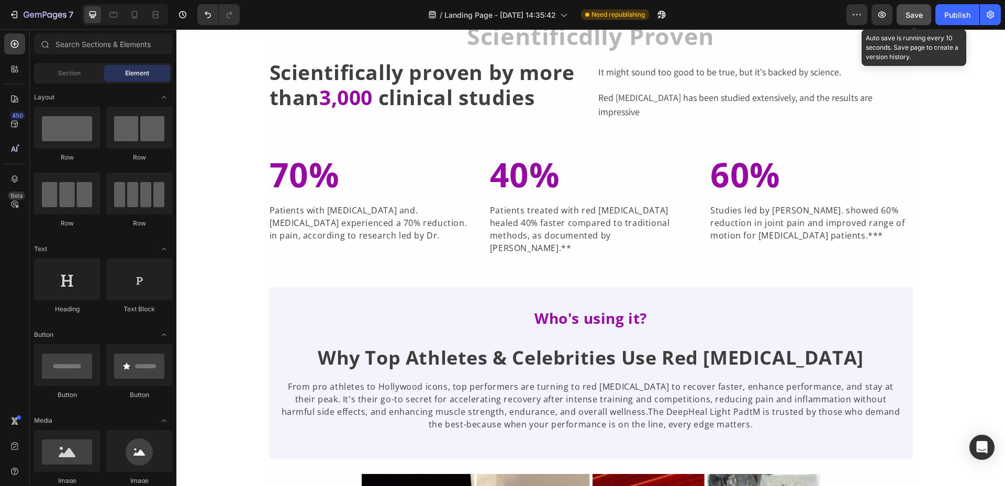
click at [908, 16] on span "Save" at bounding box center [914, 14] width 17 height 9
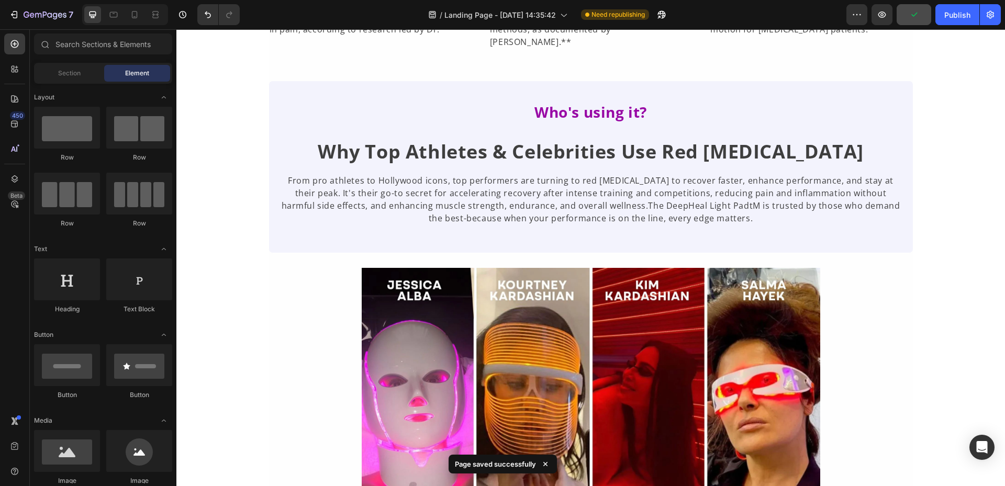
scroll to position [1693, 0]
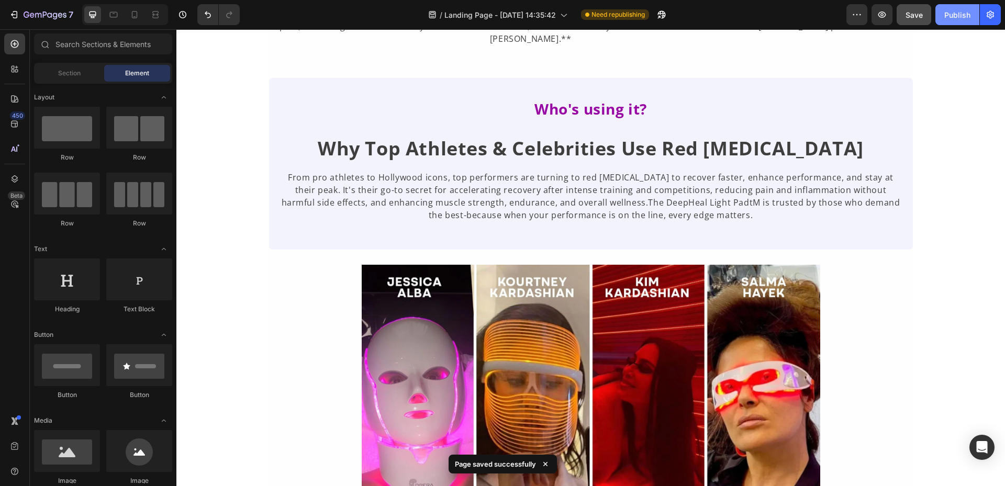
click at [952, 6] on button "Publish" at bounding box center [958, 14] width 44 height 21
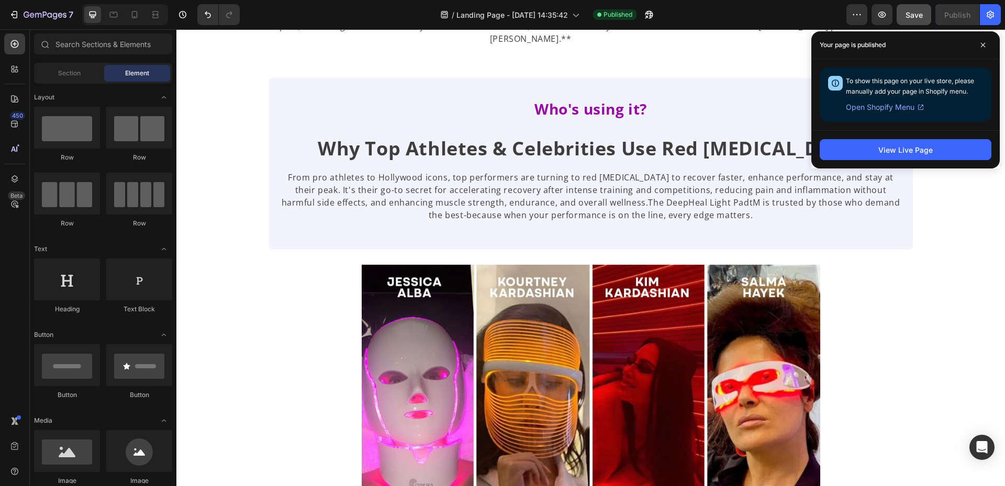
click at [888, 110] on span "Open Shopify Menu" at bounding box center [880, 107] width 69 height 13
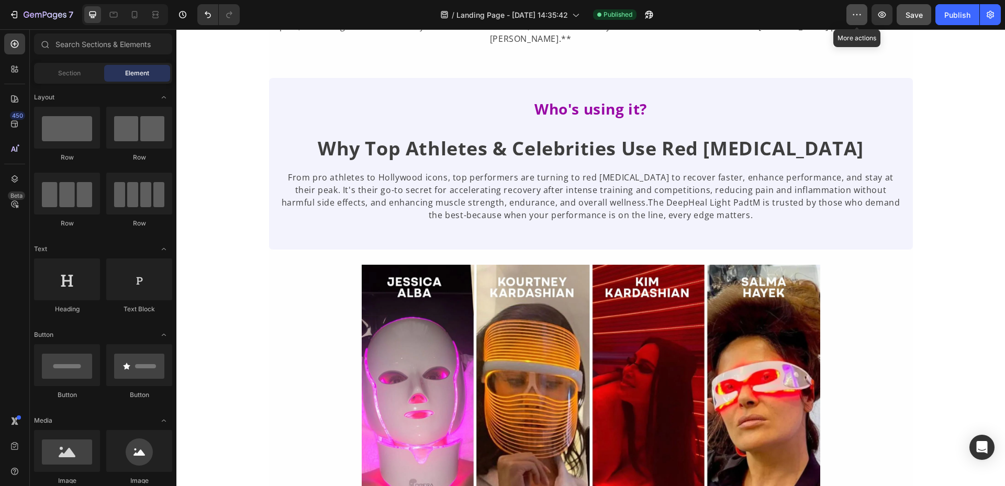
click at [853, 14] on icon "button" at bounding box center [857, 14] width 10 height 10
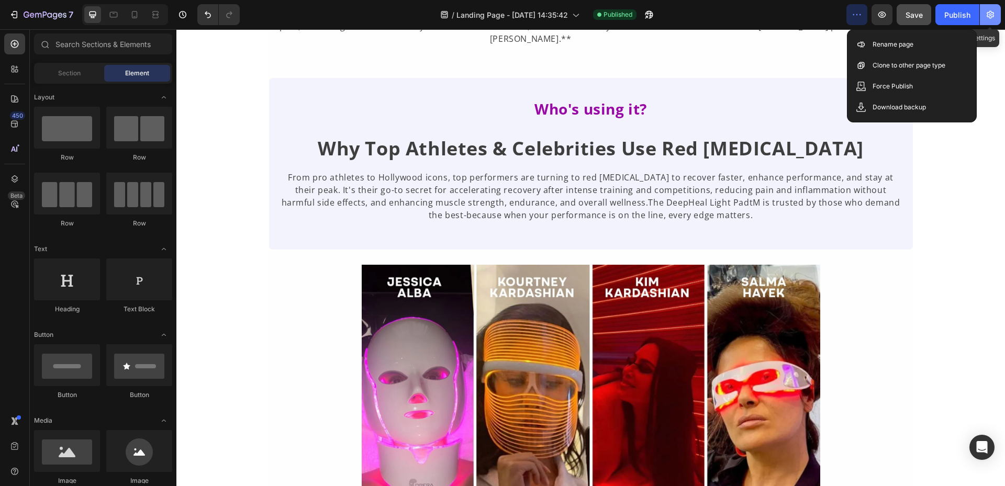
click at [991, 16] on icon "button" at bounding box center [990, 14] width 10 height 10
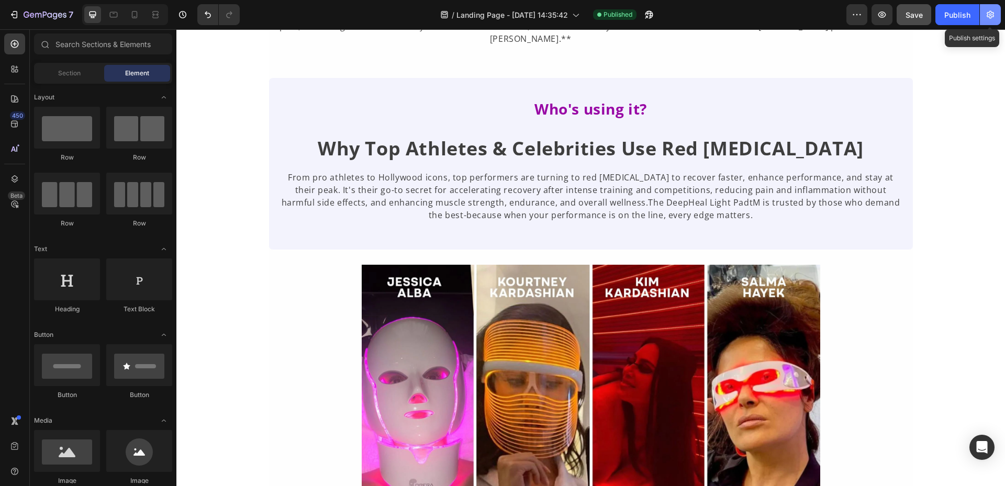
click at [991, 16] on icon "button" at bounding box center [990, 14] width 10 height 10
click at [991, 17] on icon "button" at bounding box center [990, 14] width 10 height 10
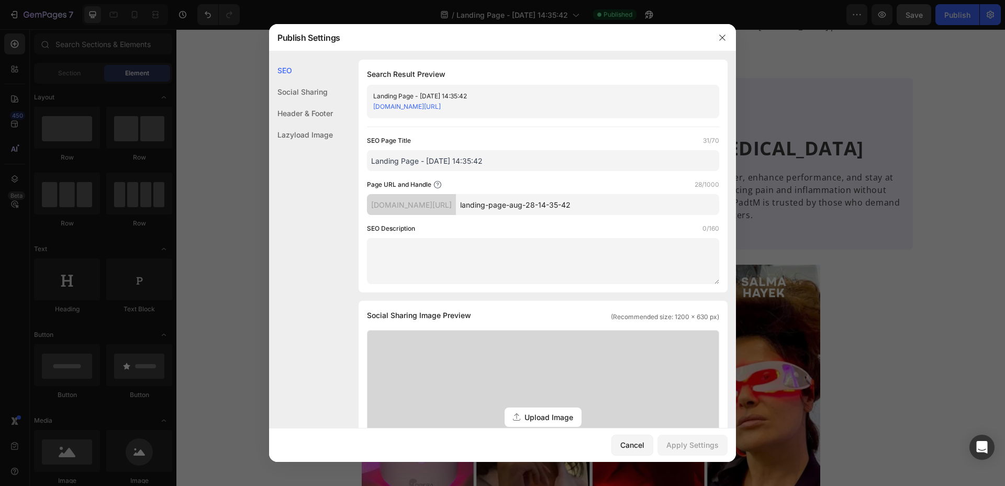
click at [589, 106] on div "9nkzhf-h9.myshopify.com/pages/landing-page-aug-28-14-35-42" at bounding box center [534, 107] width 322 height 10
drag, startPoint x: 592, startPoint y: 110, endPoint x: 367, endPoint y: 124, distance: 225.6
click at [366, 123] on div "Search Result Preview Landing Page - Aug 28, 14:35:42 9nkzhf-h9.myshopify.com/p…" at bounding box center [543, 176] width 369 height 233
click at [429, 105] on link "9nkzhf-h9.myshopify.com/pages/landing-page-aug-28-14-35-42" at bounding box center [407, 107] width 68 height 8
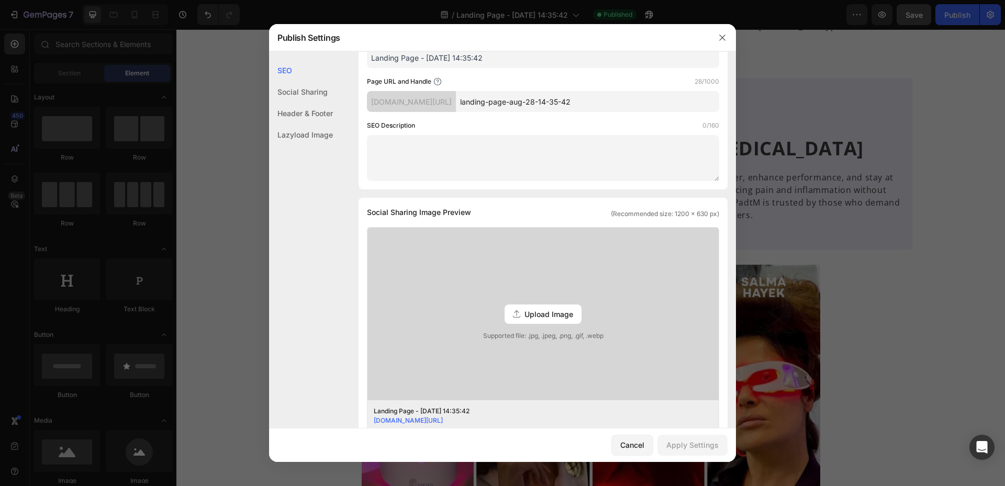
scroll to position [0, 0]
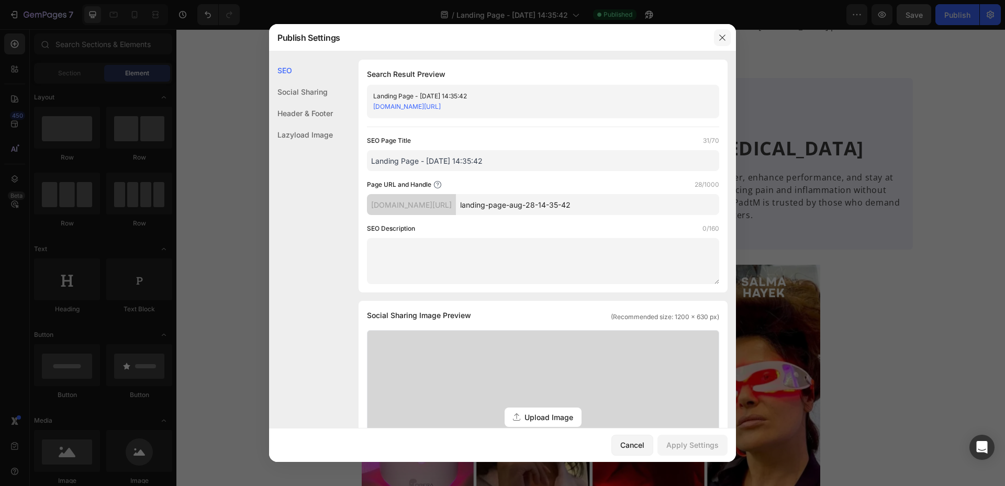
drag, startPoint x: 720, startPoint y: 37, endPoint x: 566, endPoint y: 23, distance: 154.6
click at [720, 37] on icon "button" at bounding box center [722, 38] width 8 height 8
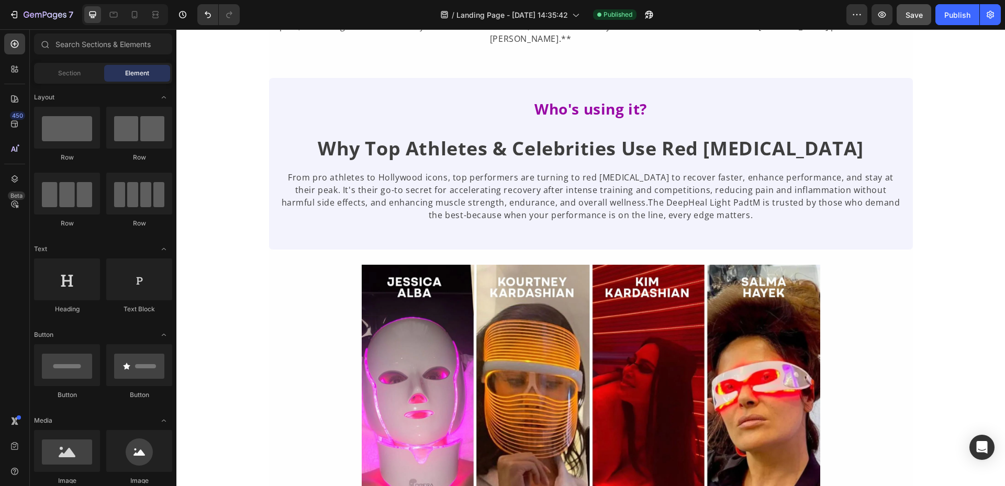
click at [654, 14] on icon "button" at bounding box center [649, 14] width 10 height 10
click at [648, 16] on icon "button" at bounding box center [647, 17] width 3 height 3
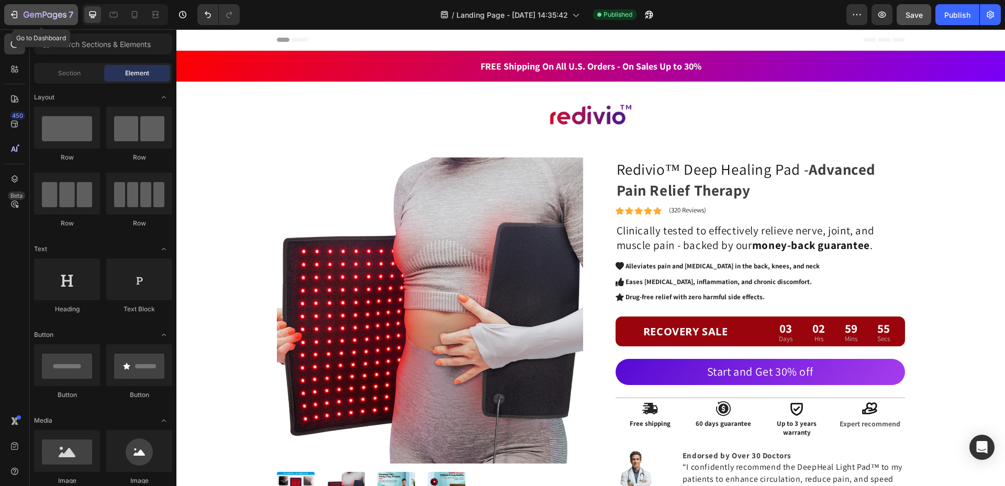
click at [64, 13] on icon "button" at bounding box center [45, 15] width 43 height 9
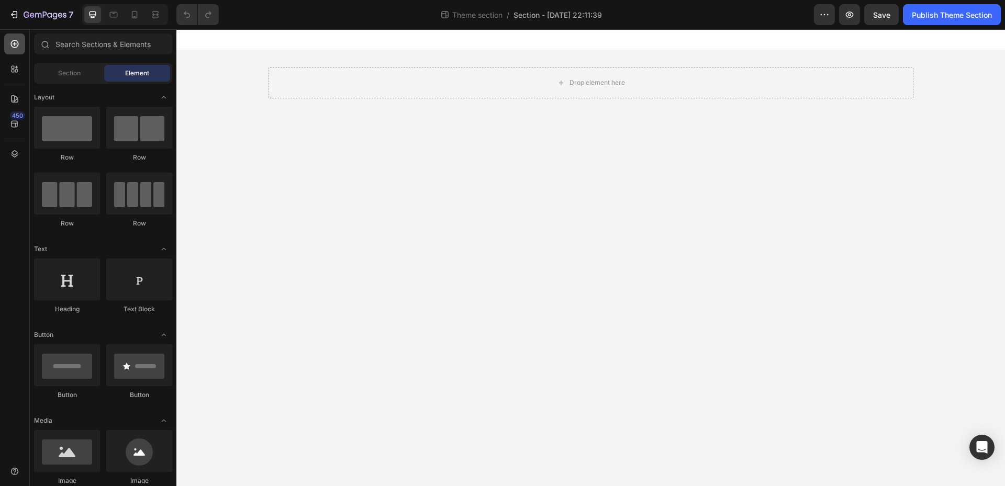
click at [12, 44] on icon at bounding box center [14, 44] width 10 height 10
click at [11, 115] on div "450" at bounding box center [17, 116] width 15 height 8
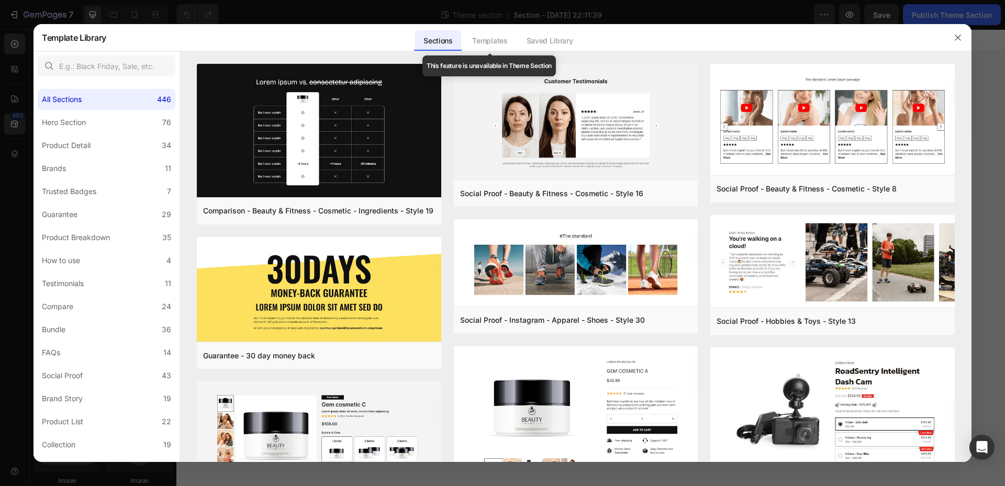
click at [497, 46] on div "Templates" at bounding box center [490, 40] width 52 height 21
click at [495, 42] on div "Templates" at bounding box center [490, 40] width 52 height 21
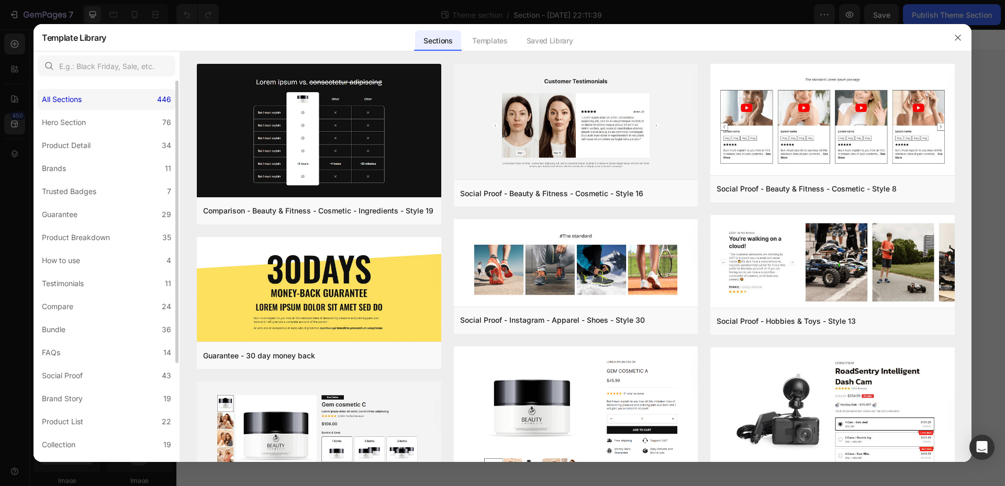
click at [98, 98] on div "All Sections 446" at bounding box center [107, 99] width 138 height 21
click at [81, 123] on div "Hero Section" at bounding box center [64, 122] width 44 height 13
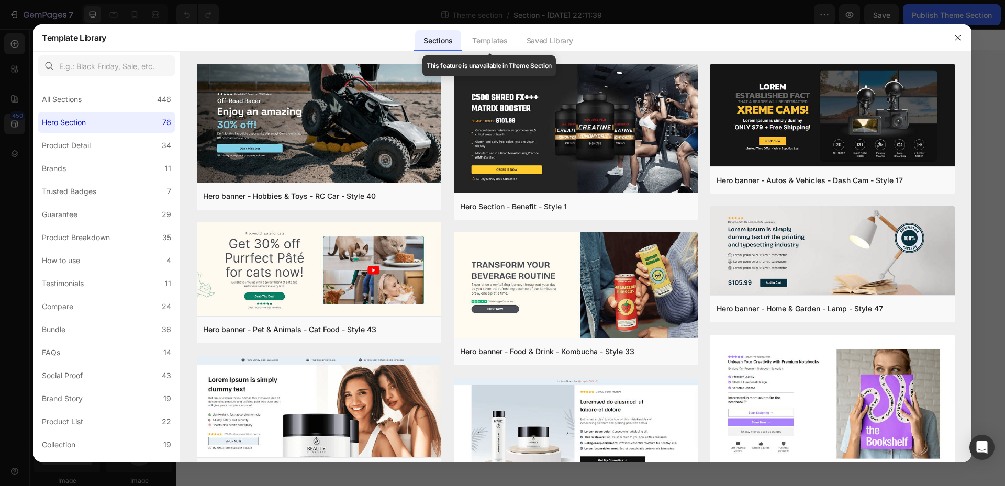
click at [497, 41] on div "Templates" at bounding box center [490, 40] width 52 height 21
click at [262, 17] on div at bounding box center [502, 243] width 1005 height 486
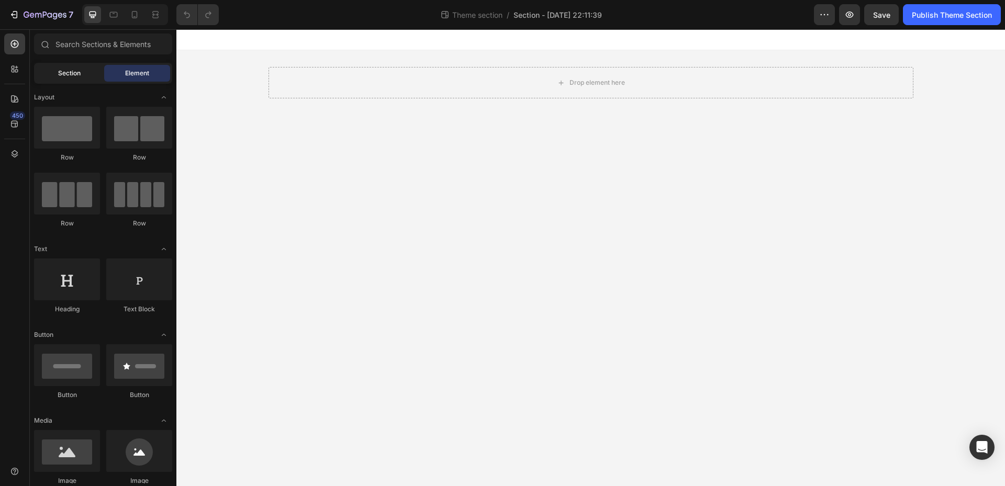
click at [79, 77] on span "Section" at bounding box center [69, 73] width 23 height 9
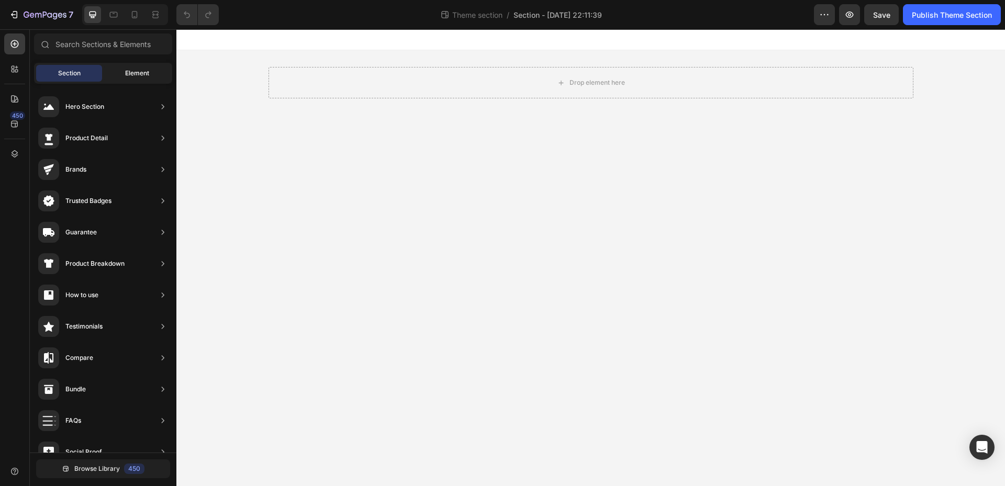
click at [133, 72] on span "Element" at bounding box center [137, 73] width 24 height 9
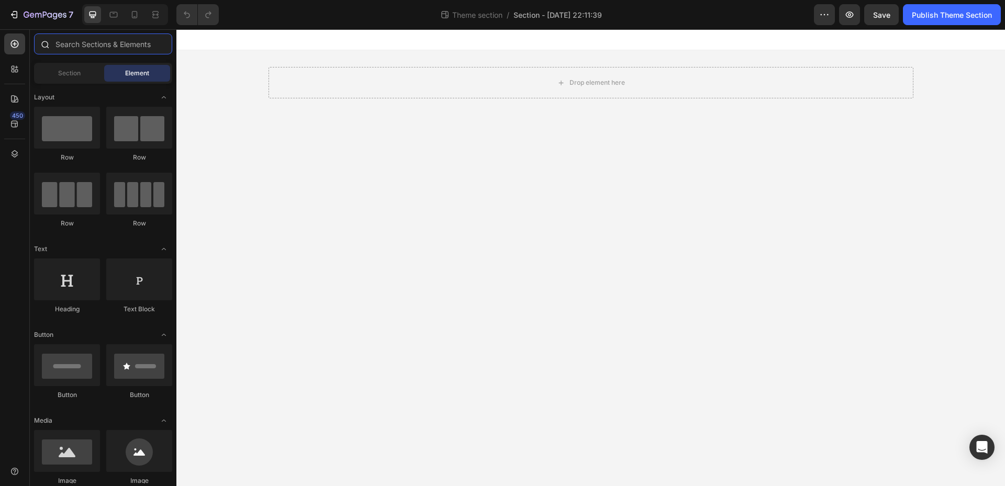
click at [132, 45] on input "text" at bounding box center [103, 44] width 138 height 21
click at [102, 70] on div "Section Element" at bounding box center [103, 73] width 138 height 21
click at [469, 85] on div "Drop element here" at bounding box center [591, 82] width 645 height 31
click at [418, 265] on body "Drop element here Root Drag & drop element from sidebar or Explore Library Add …" at bounding box center [590, 257] width 829 height 457
click at [19, 121] on icon at bounding box center [14, 124] width 10 height 10
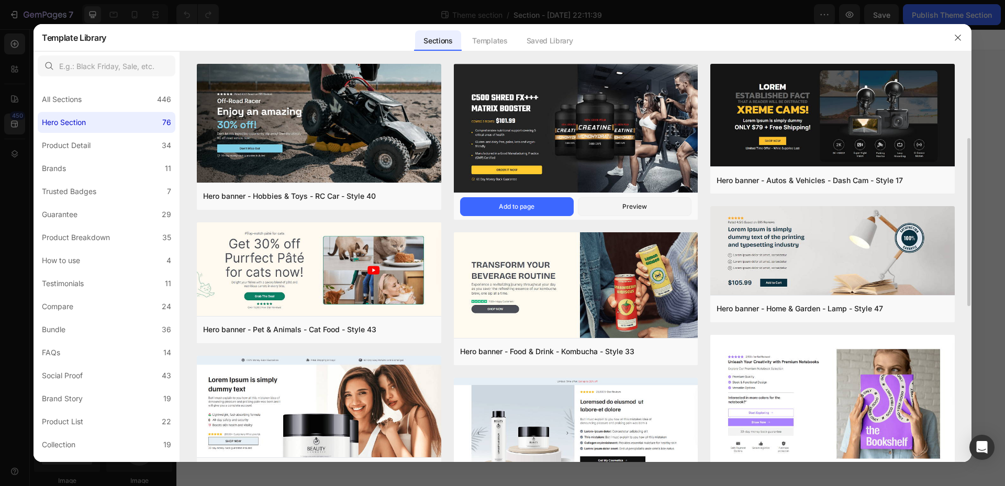
scroll to position [52, 0]
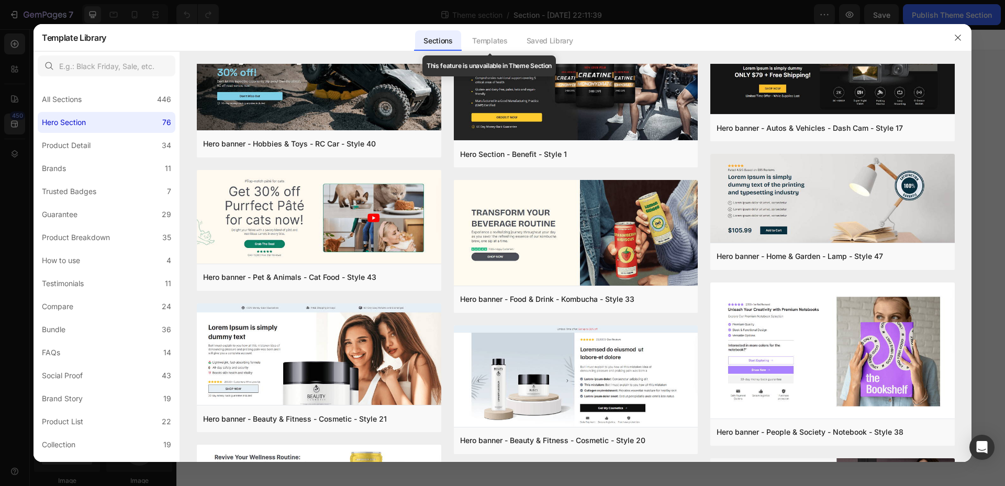
click at [482, 38] on div "Templates" at bounding box center [490, 40] width 52 height 21
click at [447, 44] on div "Sections" at bounding box center [438, 40] width 46 height 21
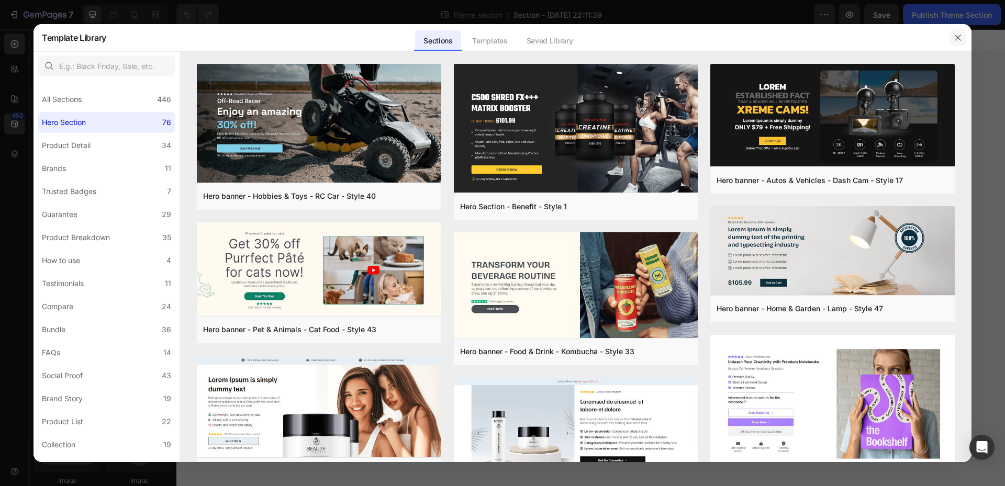
click at [958, 36] on icon "button" at bounding box center [958, 38] width 8 height 8
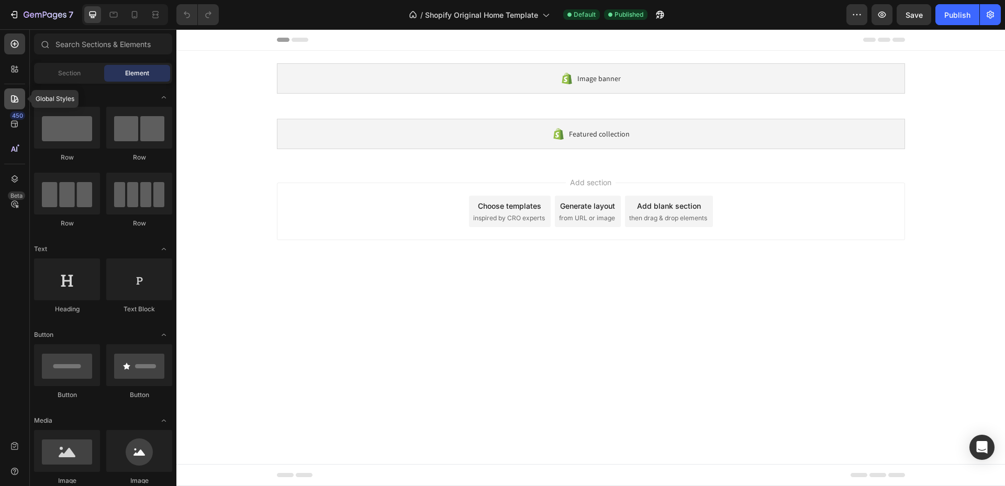
click at [19, 100] on icon at bounding box center [14, 99] width 10 height 10
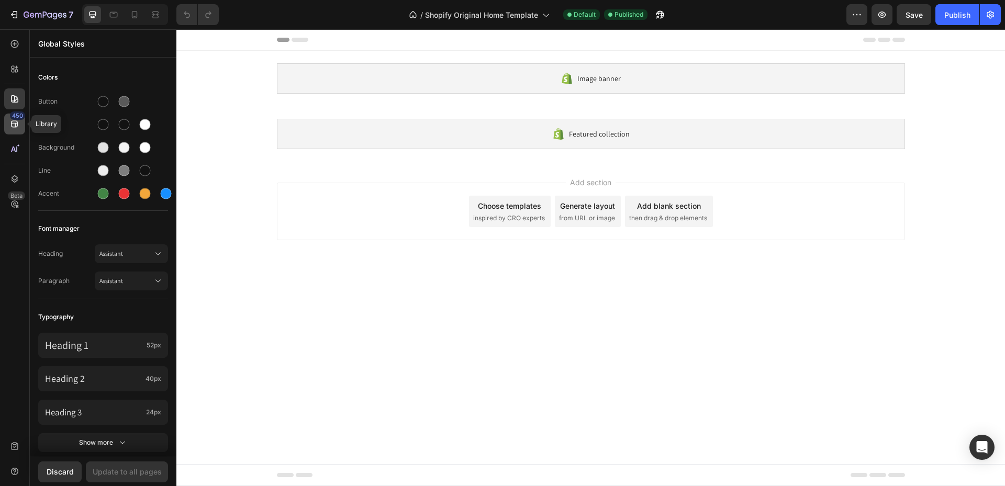
click at [11, 122] on icon at bounding box center [14, 124] width 10 height 10
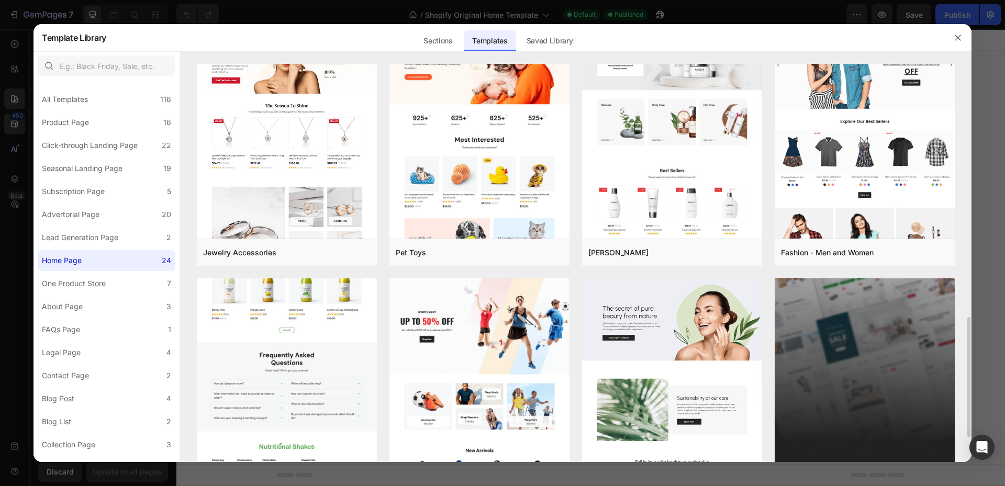
scroll to position [918, 0]
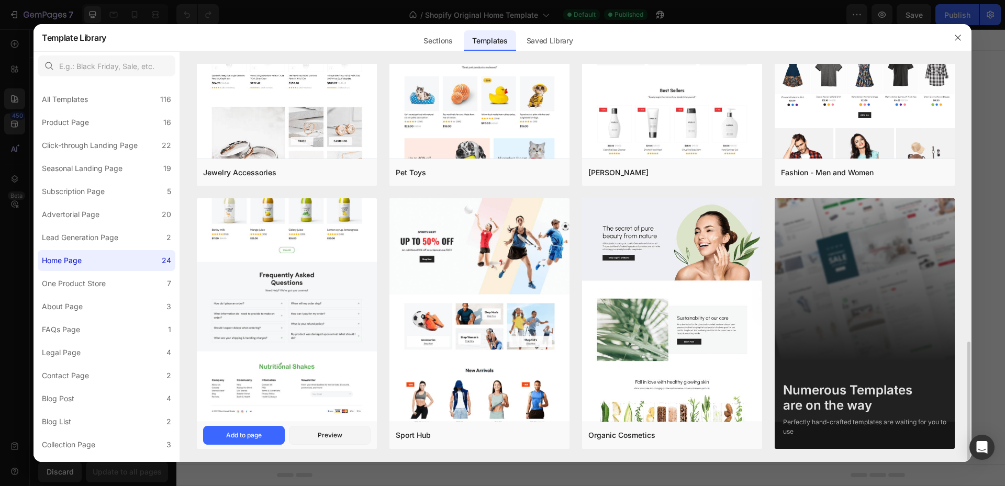
click at [301, 263] on img at bounding box center [287, 56] width 180 height 732
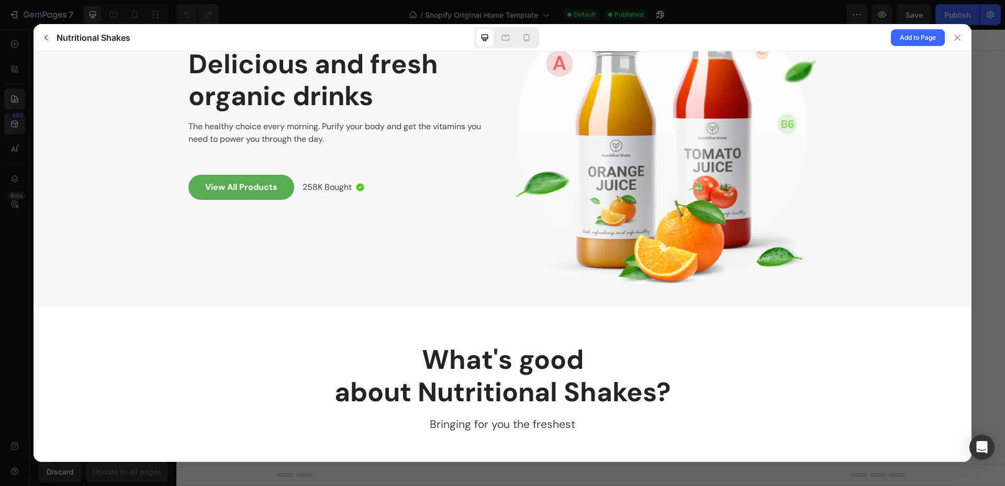
scroll to position [0, 0]
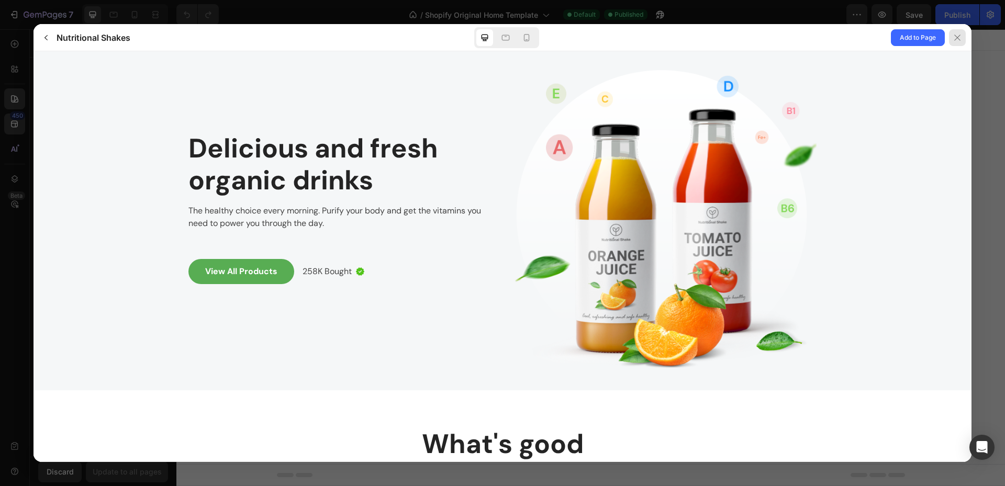
click at [961, 38] on icon at bounding box center [957, 38] width 8 height 8
